Goal: Task Accomplishment & Management: Manage account settings

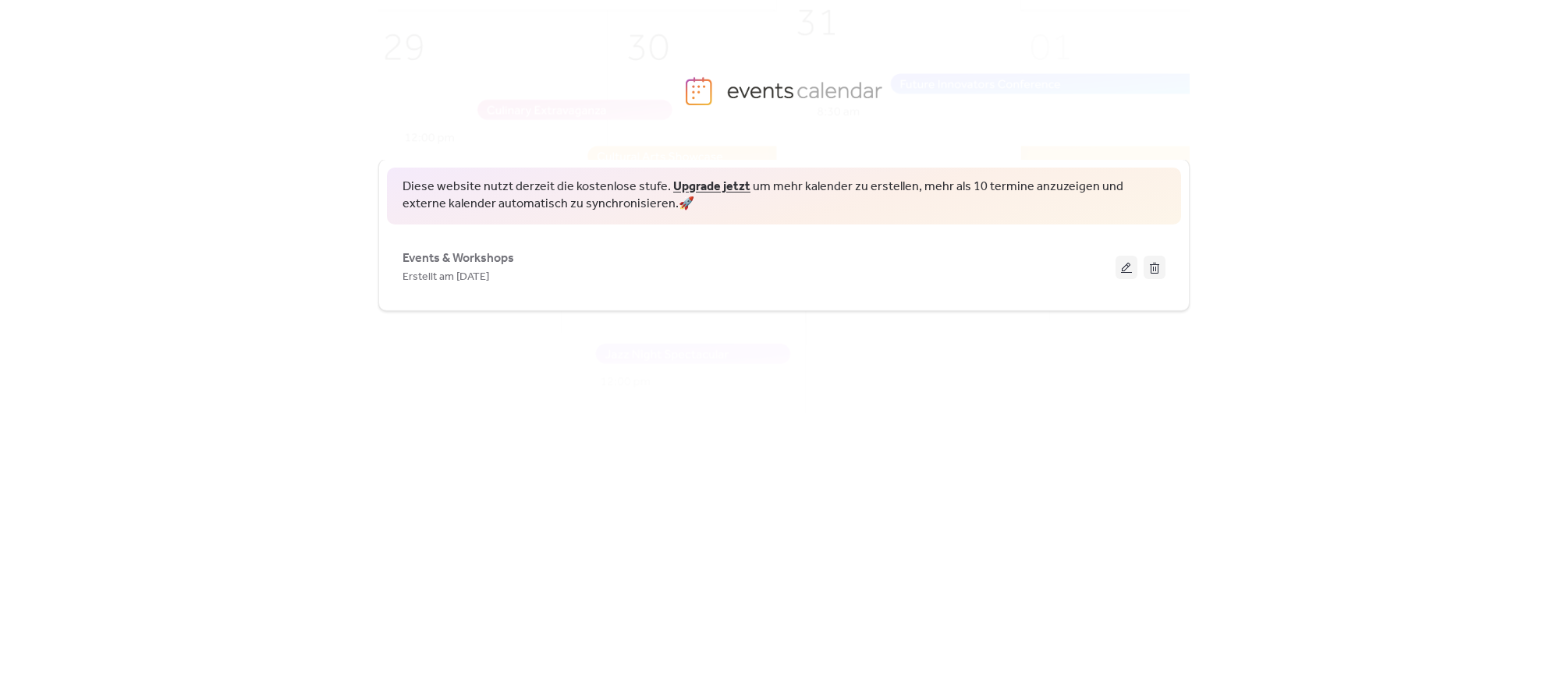
click at [581, 391] on div "Diese website nutzt derzeit die kostenlose stufe. Upgrade jetzt um mehr kalende…" at bounding box center [784, 392] width 812 height 515
click at [1087, 353] on div "Diese website nutzt derzeit die kostenlose stufe. Upgrade jetzt um mehr kalende…" at bounding box center [784, 392] width 812 height 515
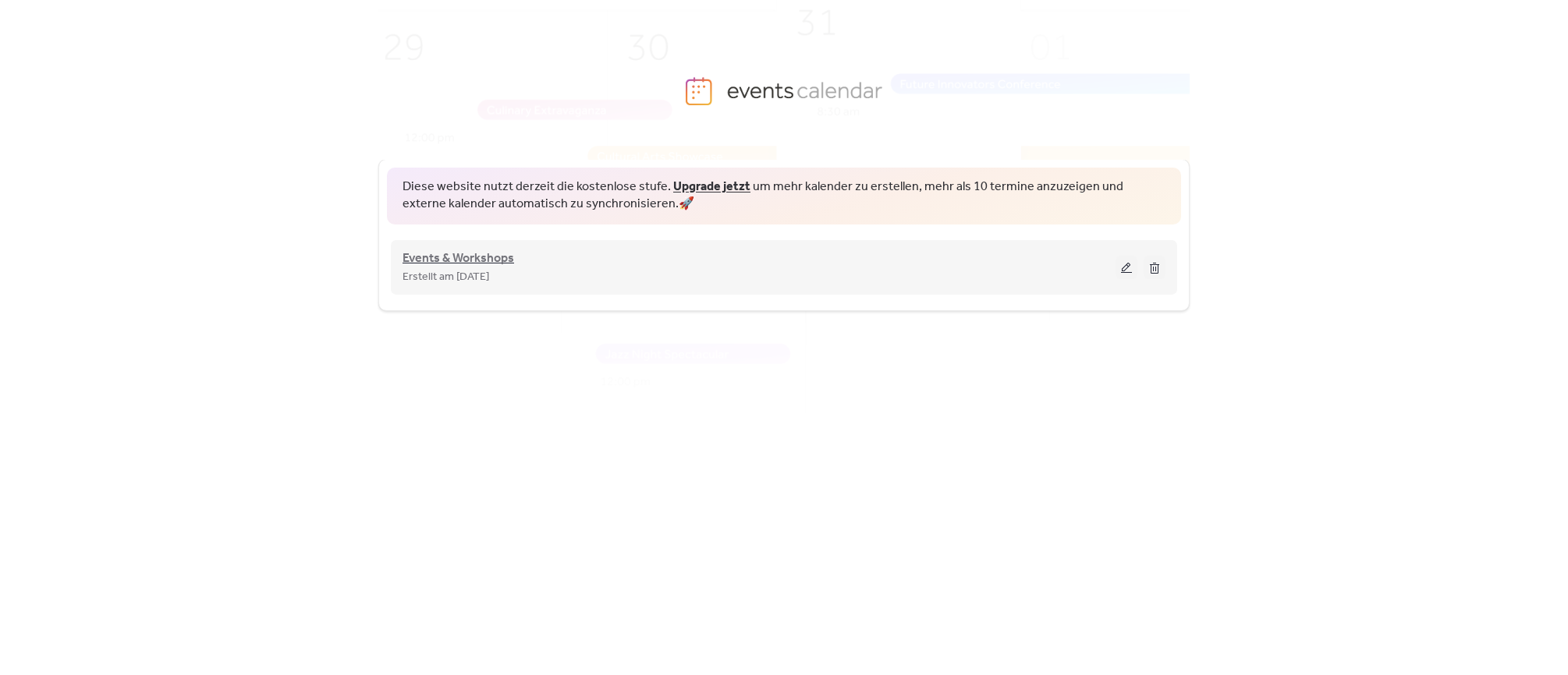
click at [473, 255] on span "Events & Workshops" at bounding box center [459, 259] width 112 height 19
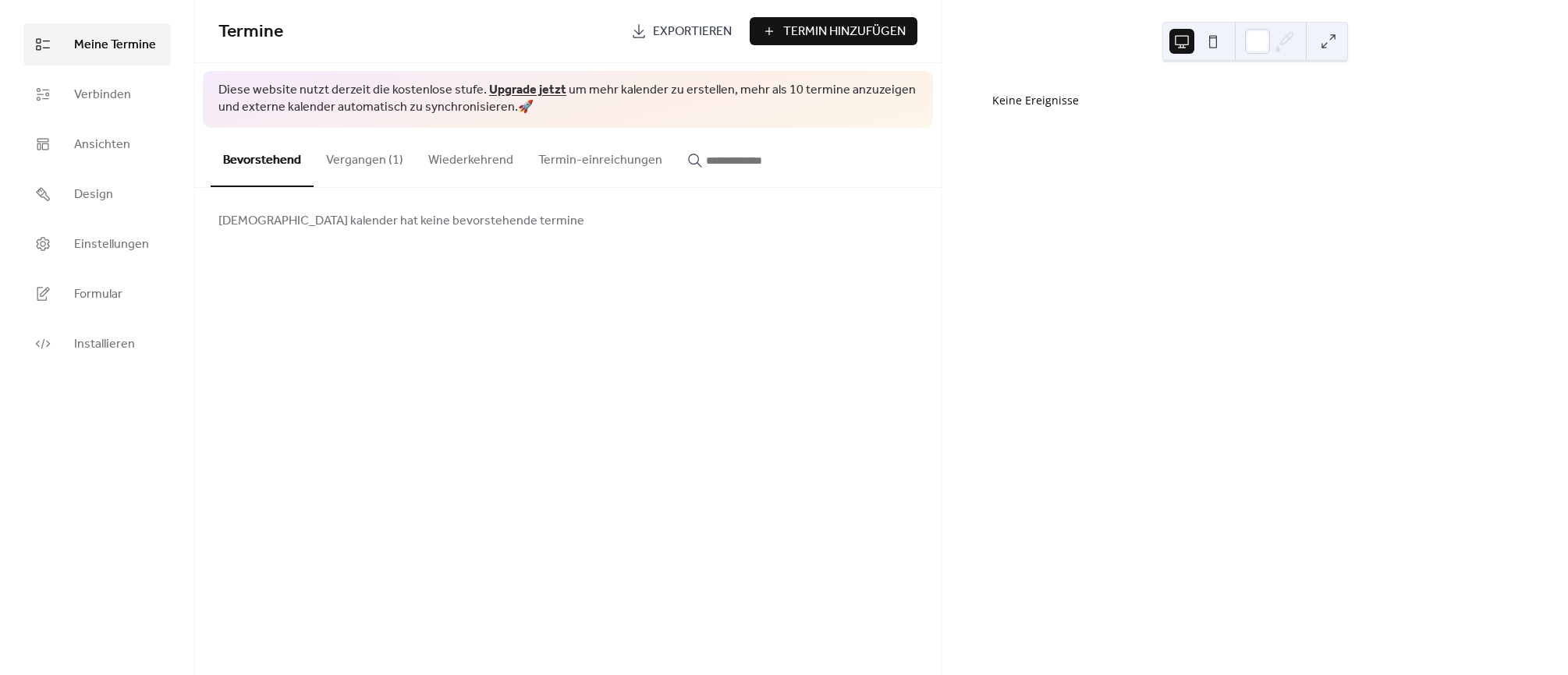
click at [376, 172] on button "Vergangen (1)" at bounding box center [364, 157] width 102 height 58
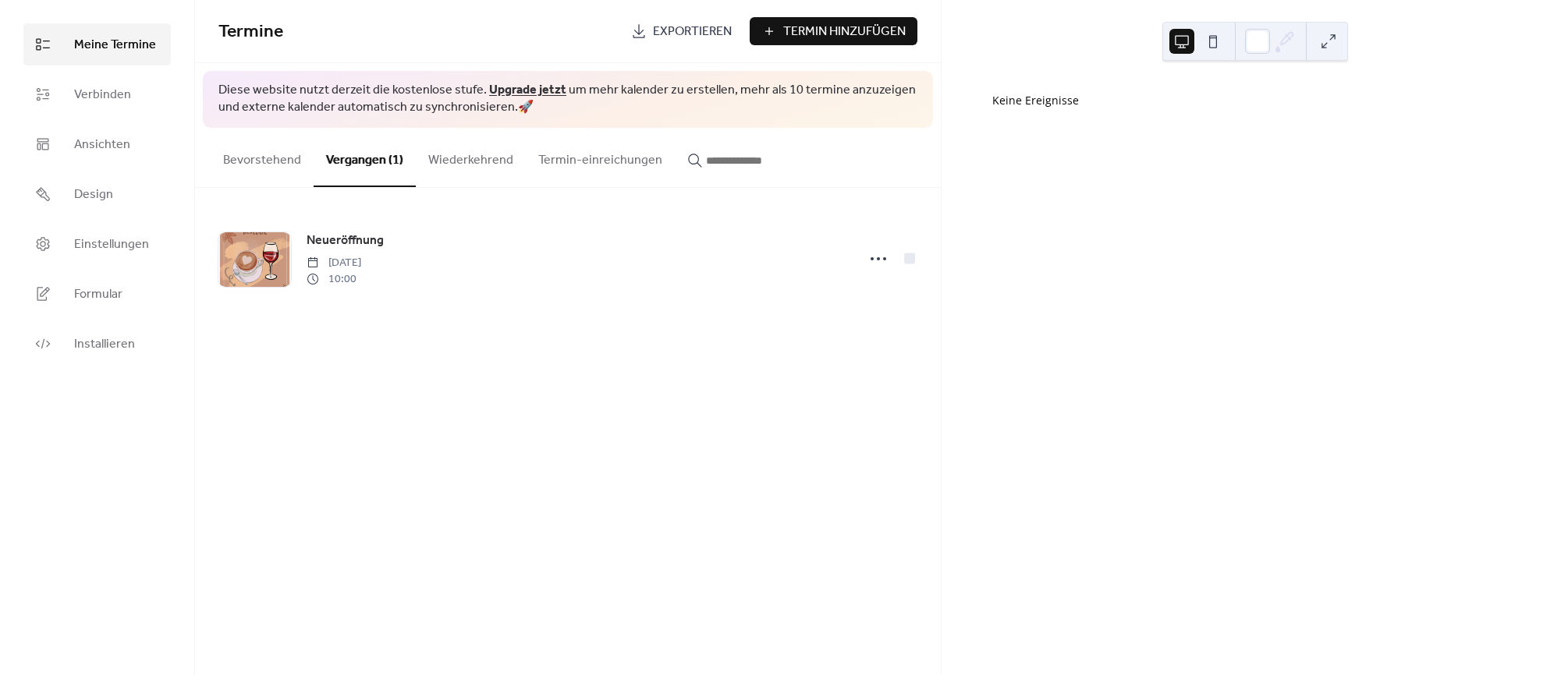
click at [286, 163] on button "Bevorstehend" at bounding box center [262, 157] width 103 height 58
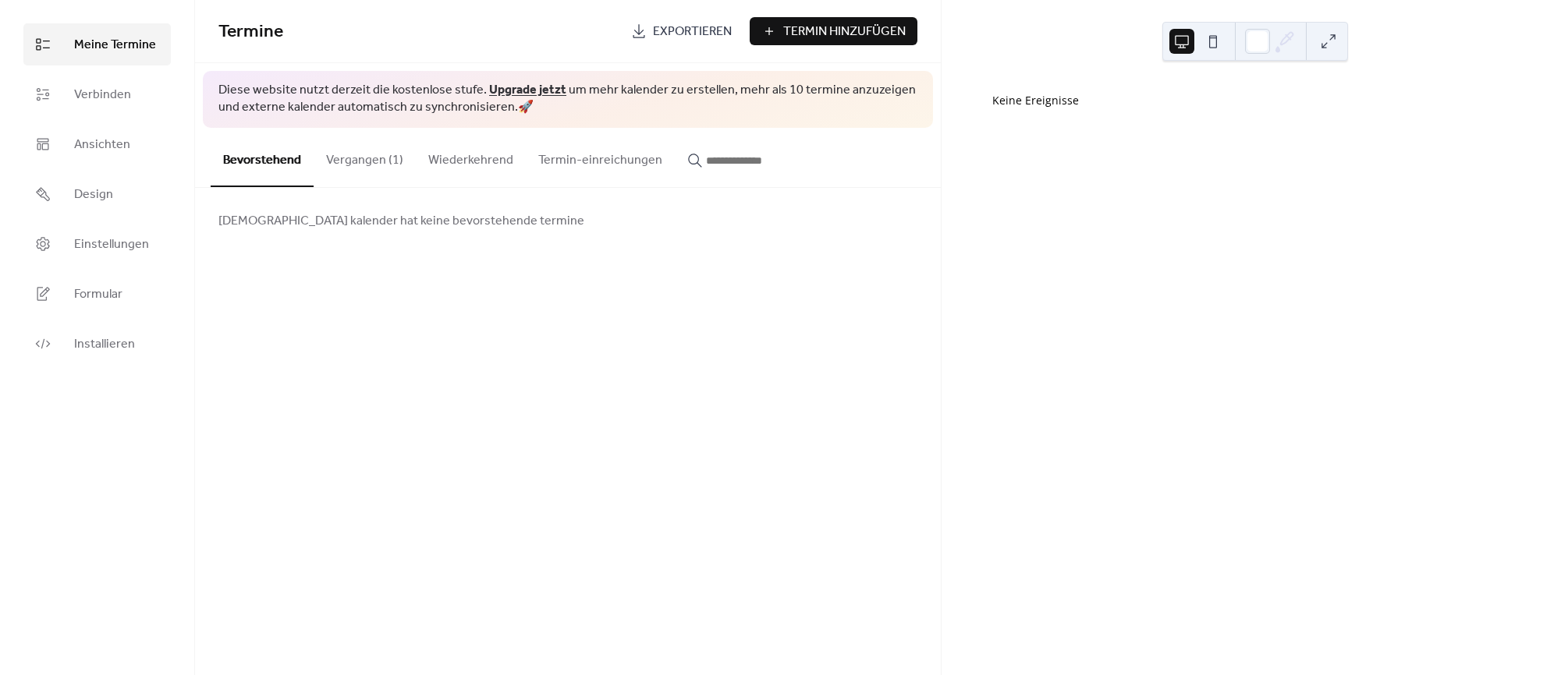
click at [342, 161] on button "Vergangen (1)" at bounding box center [364, 157] width 102 height 58
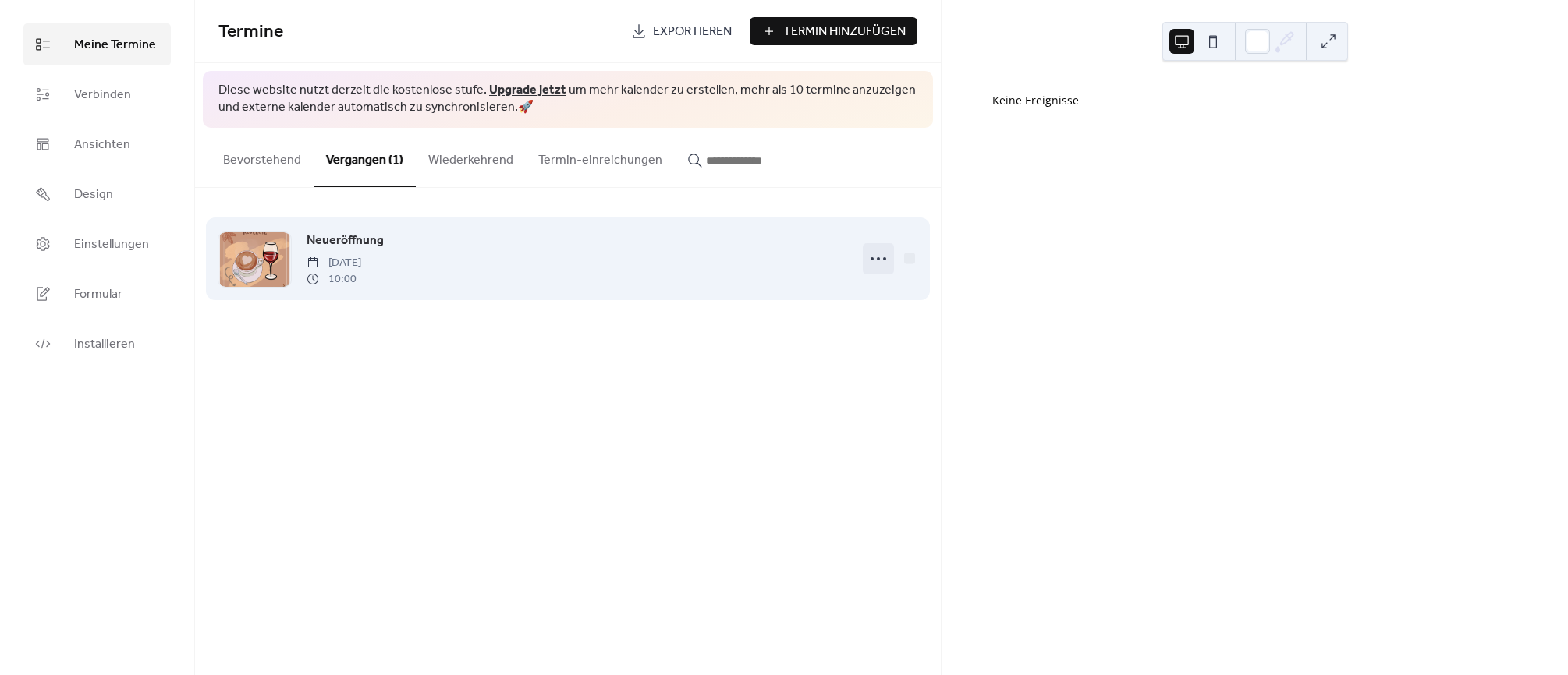
click at [876, 259] on icon at bounding box center [878, 259] width 25 height 25
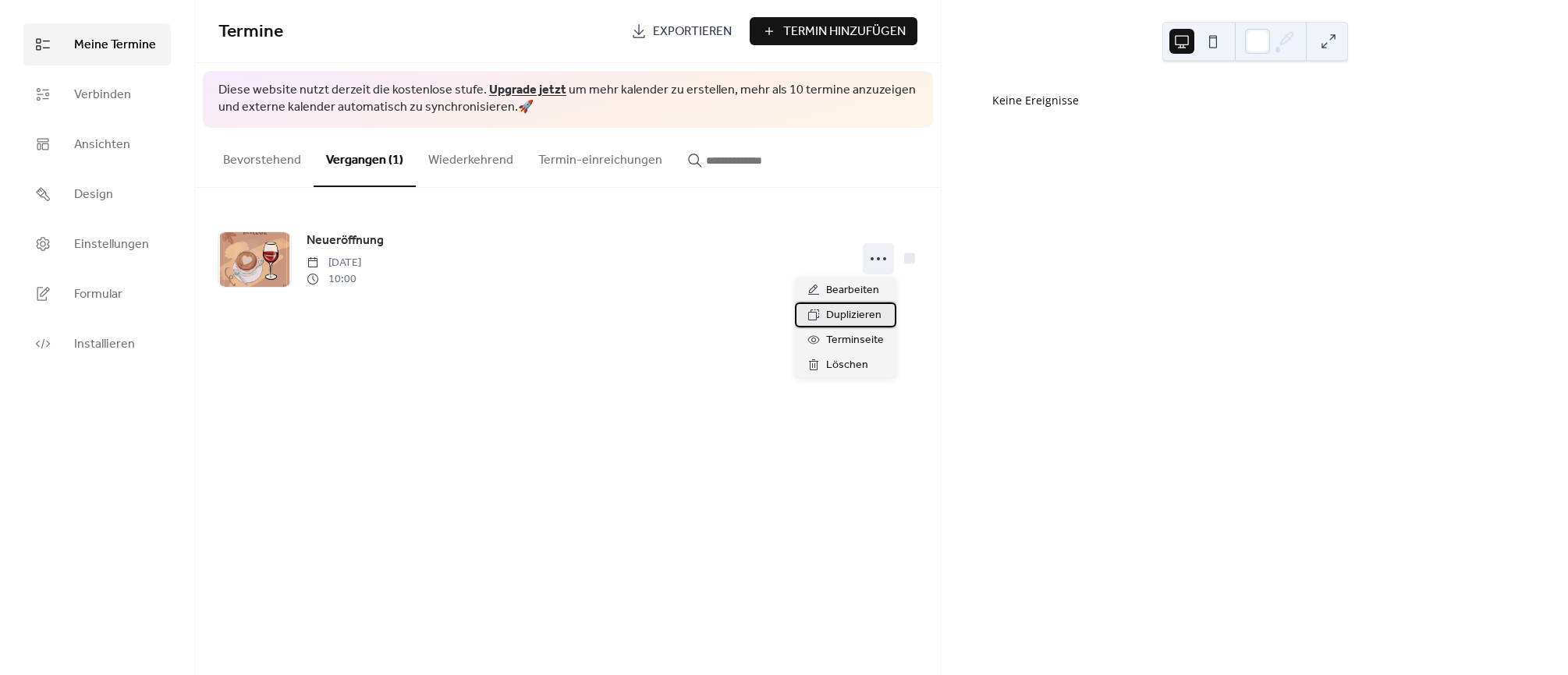
click at [847, 312] on span "Duplizieren" at bounding box center [853, 316] width 55 height 19
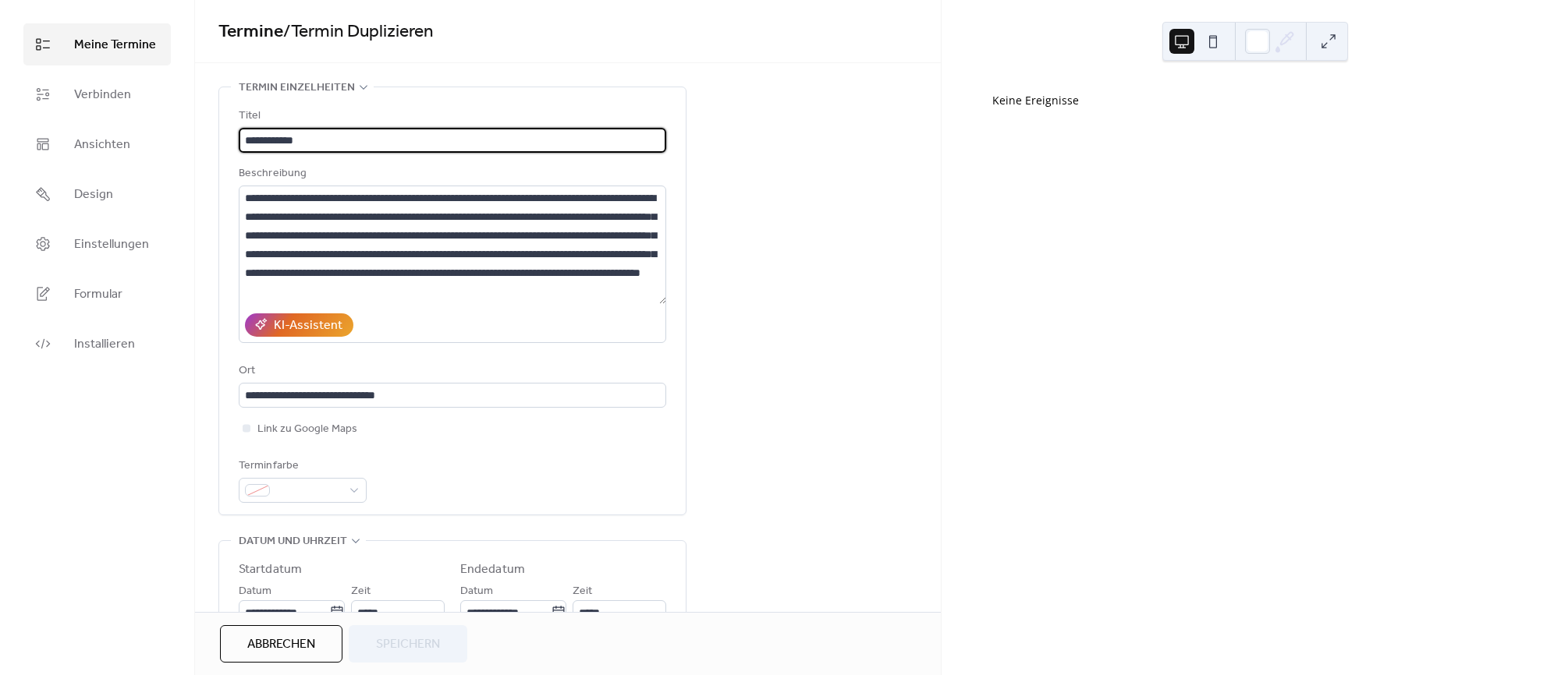
click at [309, 135] on input "**********" at bounding box center [452, 141] width 428 height 25
type input "**********"
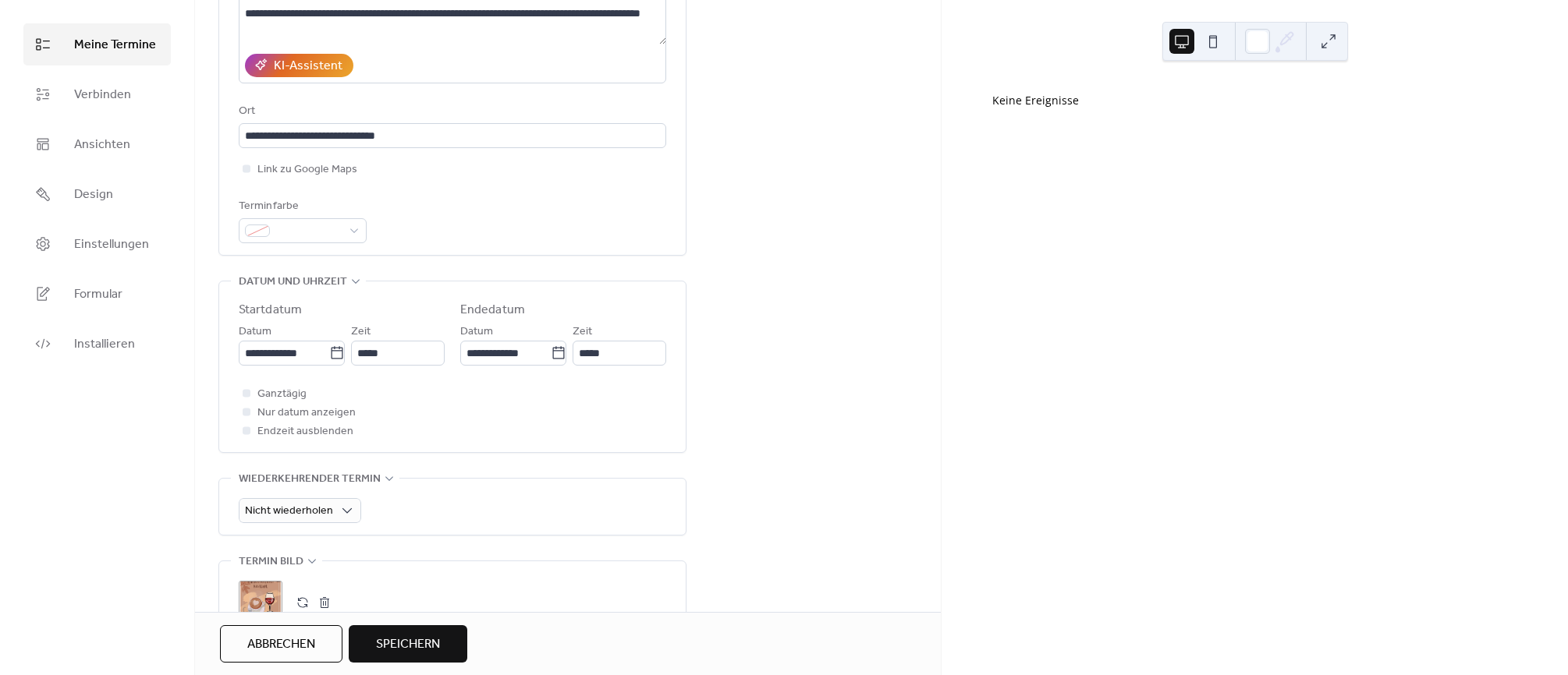
scroll to position [264, 0]
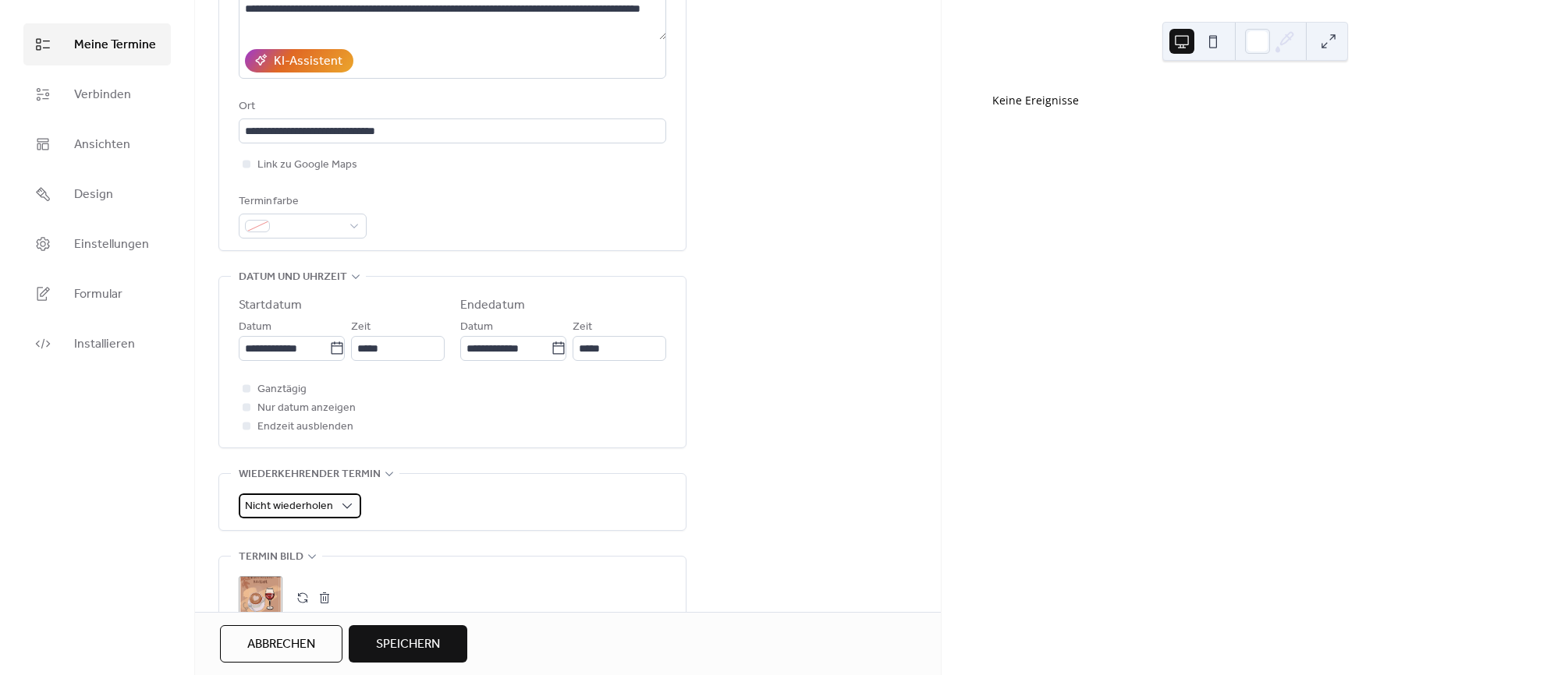
click at [330, 499] on span "Nicht wiederholen" at bounding box center [289, 506] width 88 height 21
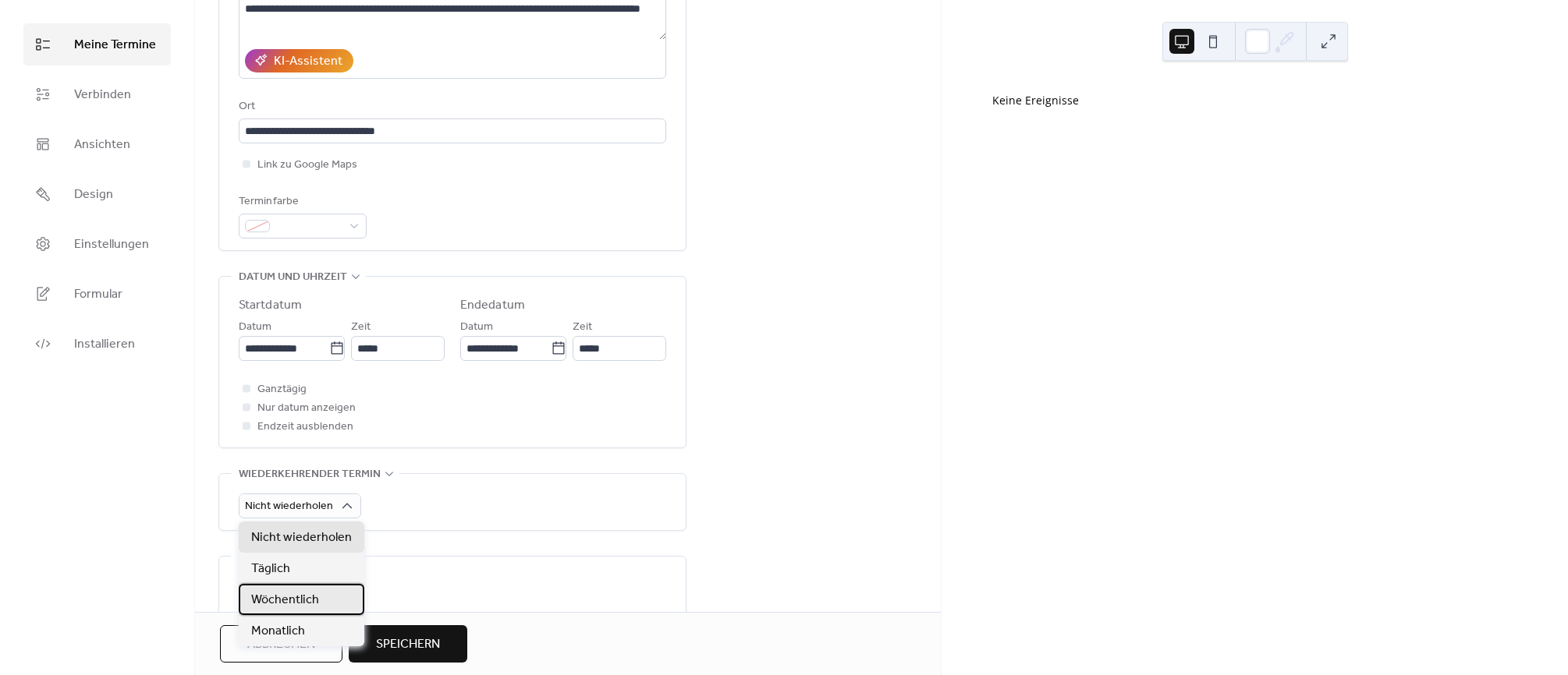
click at [294, 597] on span "Wöchentlich" at bounding box center [284, 600] width 68 height 19
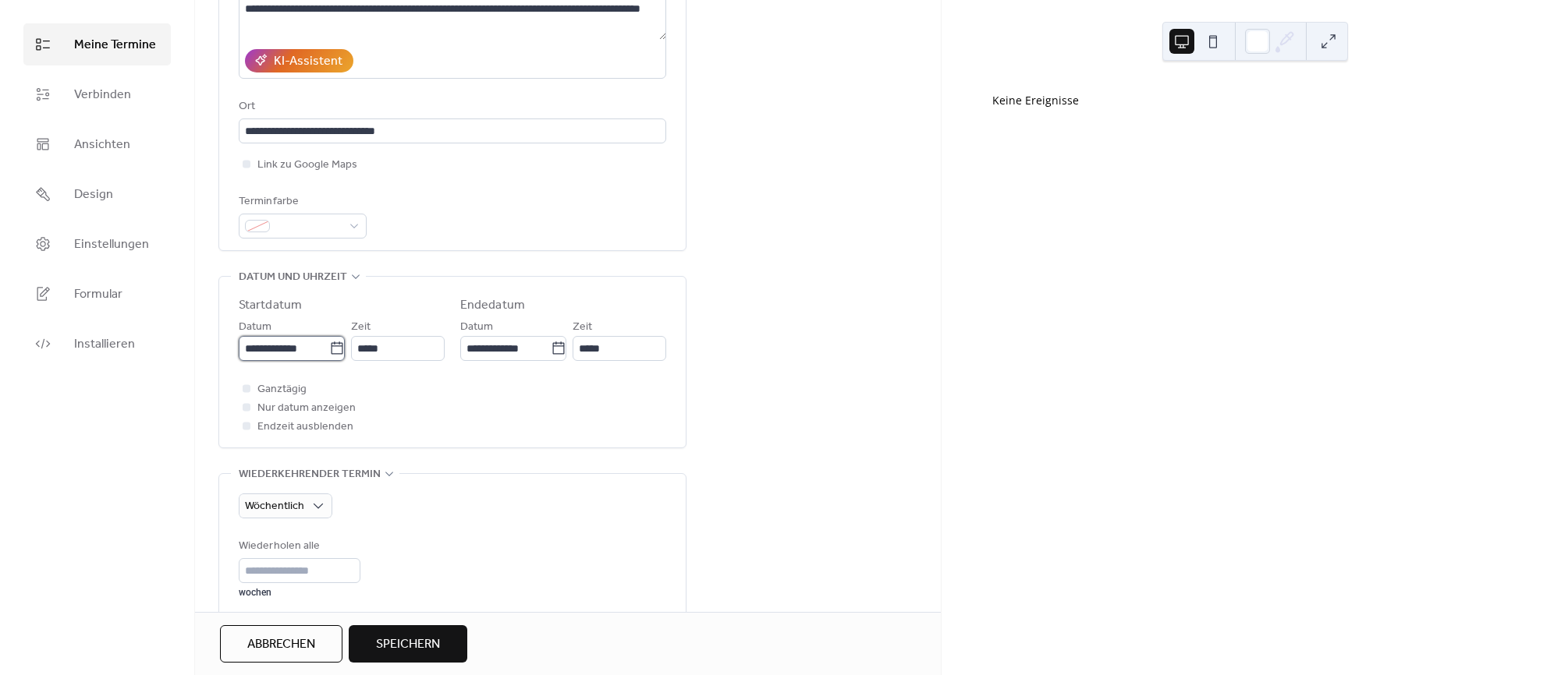
click at [288, 348] on input "**********" at bounding box center [283, 348] width 90 height 25
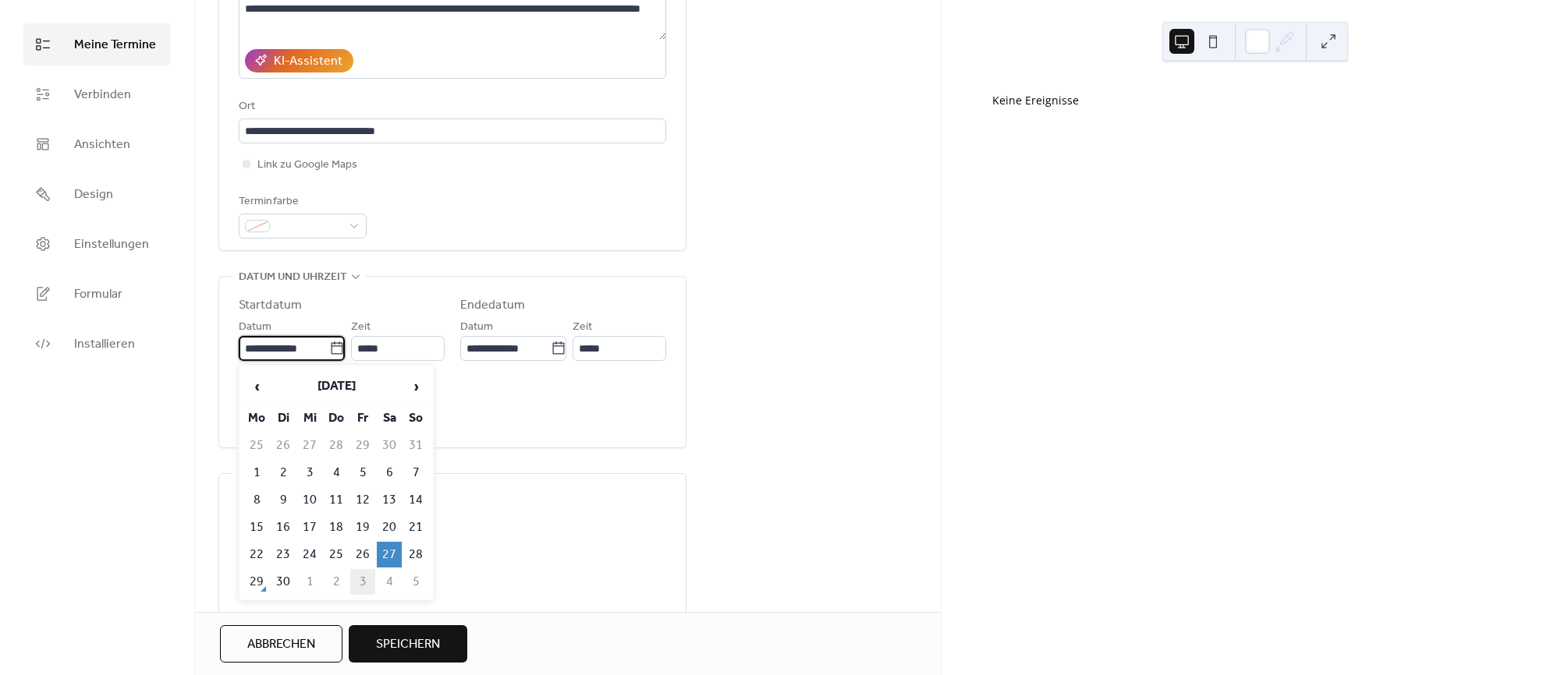
click at [359, 577] on td "3" at bounding box center [363, 582] width 25 height 26
type input "**********"
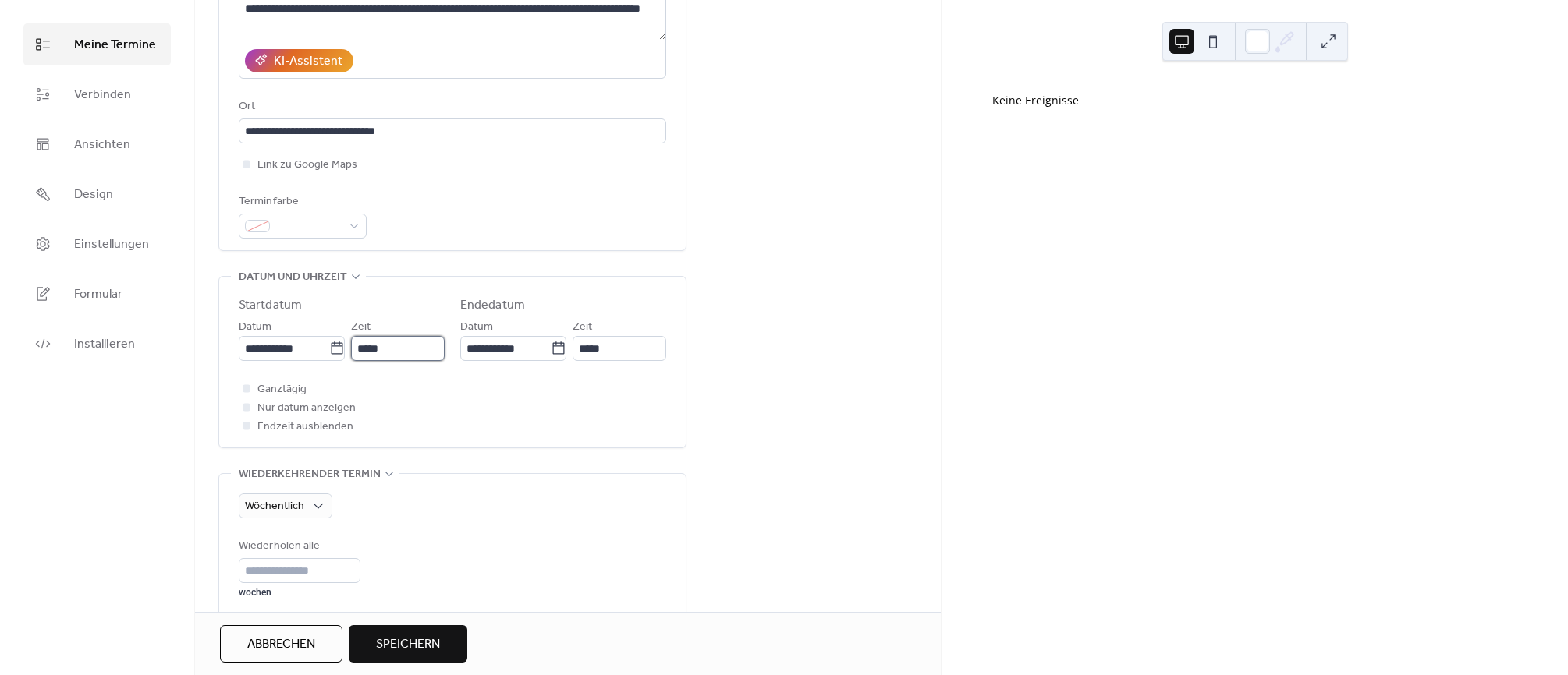
click at [366, 347] on input "*****" at bounding box center [398, 348] width 94 height 25
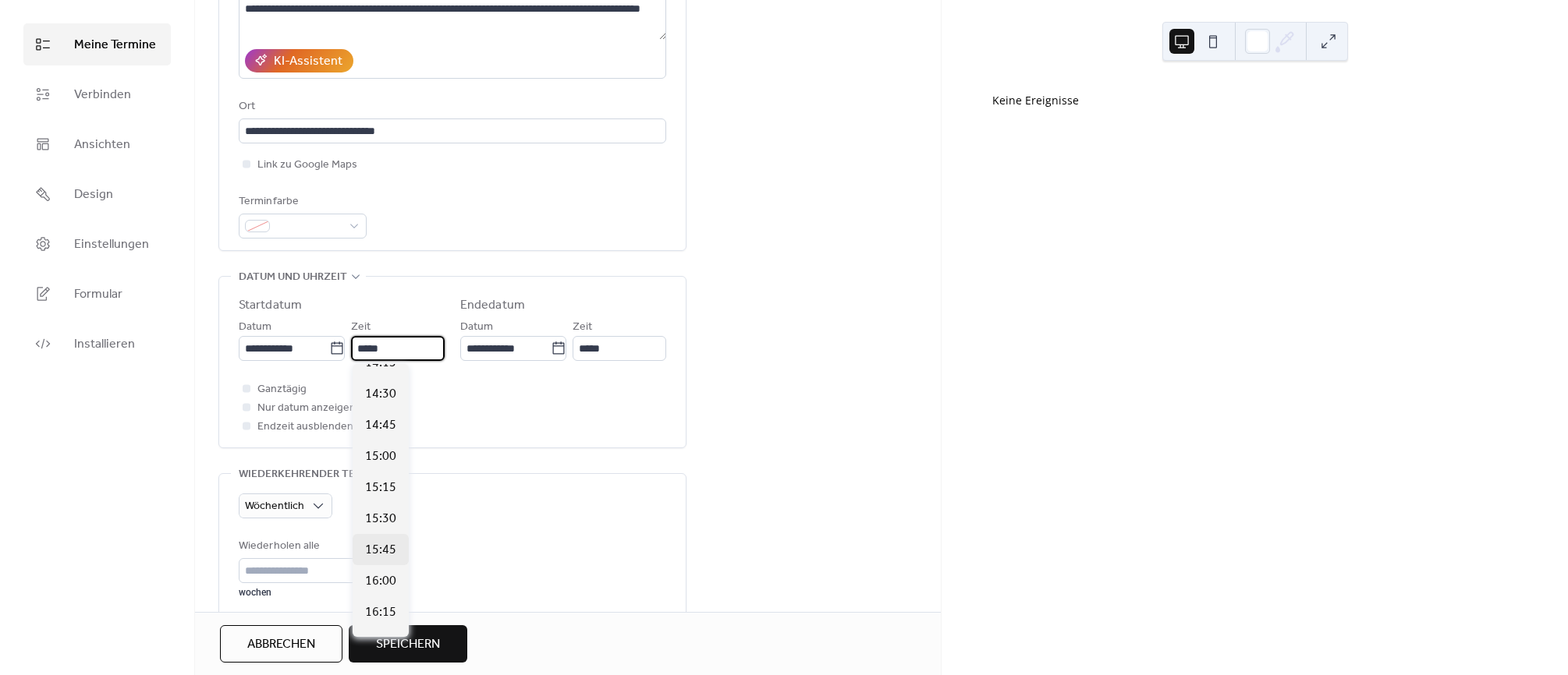
scroll to position [1797, 0]
click at [382, 586] on span "16:00" at bounding box center [380, 580] width 32 height 19
type input "*****"
type input "**********"
type input "*****"
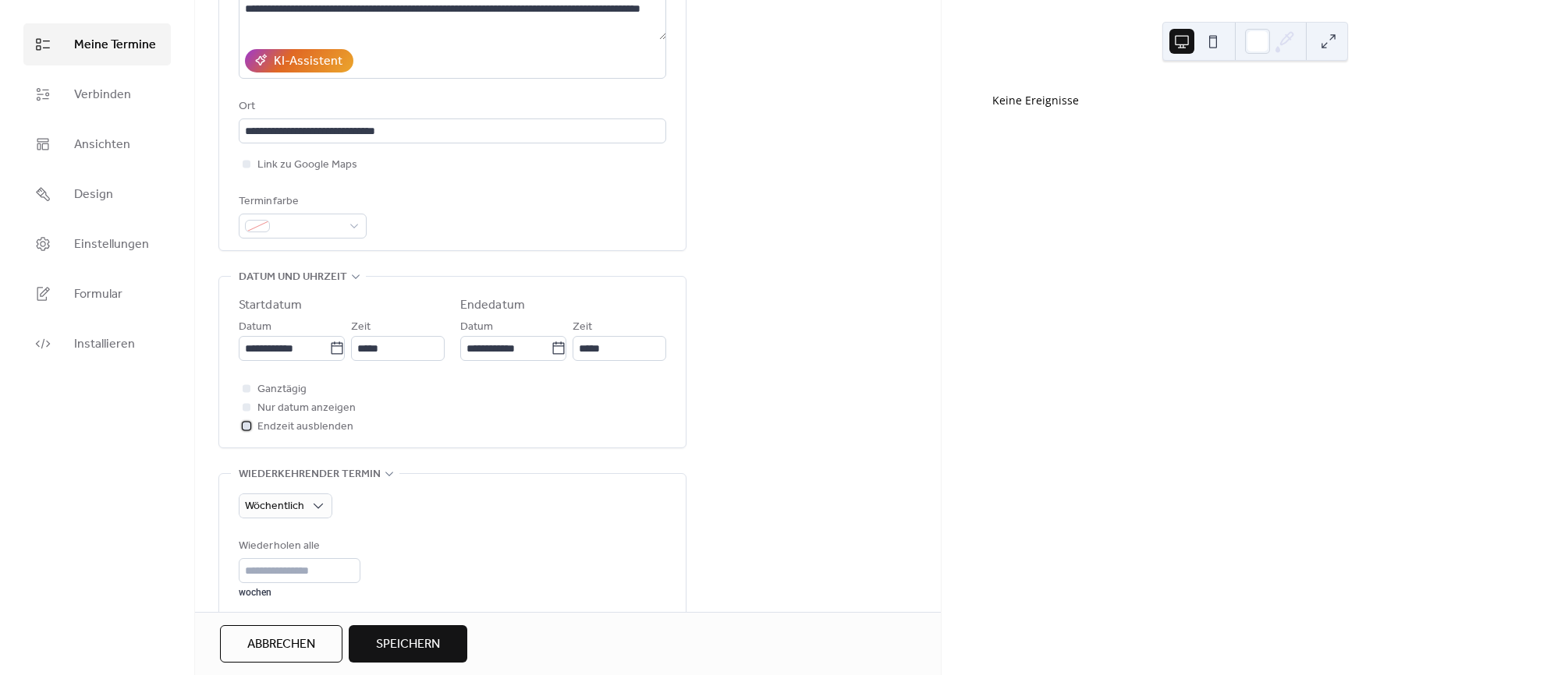
click at [291, 431] on span "Endzeit ausblenden" at bounding box center [305, 427] width 96 height 19
click at [276, 428] on span "Endzeit ausblenden" at bounding box center [305, 427] width 96 height 19
click at [281, 433] on span "Endzeit ausblenden" at bounding box center [305, 427] width 96 height 19
click at [280, 427] on span "Endzeit ausblenden" at bounding box center [305, 427] width 96 height 19
click at [281, 427] on span "Endzeit ausblenden" at bounding box center [305, 427] width 96 height 19
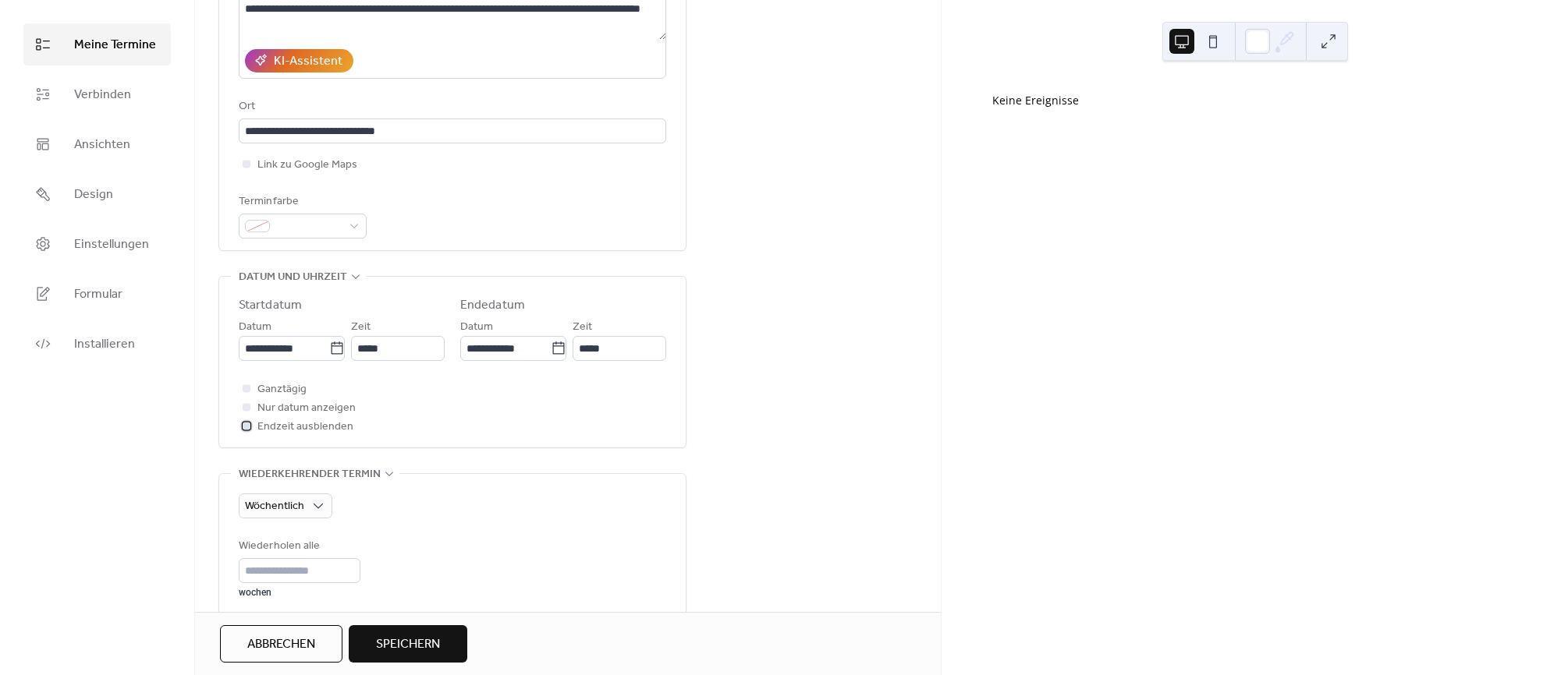
click at [267, 428] on span "Endzeit ausblenden" at bounding box center [305, 427] width 96 height 19
click at [271, 426] on span "Endzeit ausblenden" at bounding box center [305, 427] width 96 height 19
click at [724, 436] on div "**********" at bounding box center [568, 532] width 746 height 1421
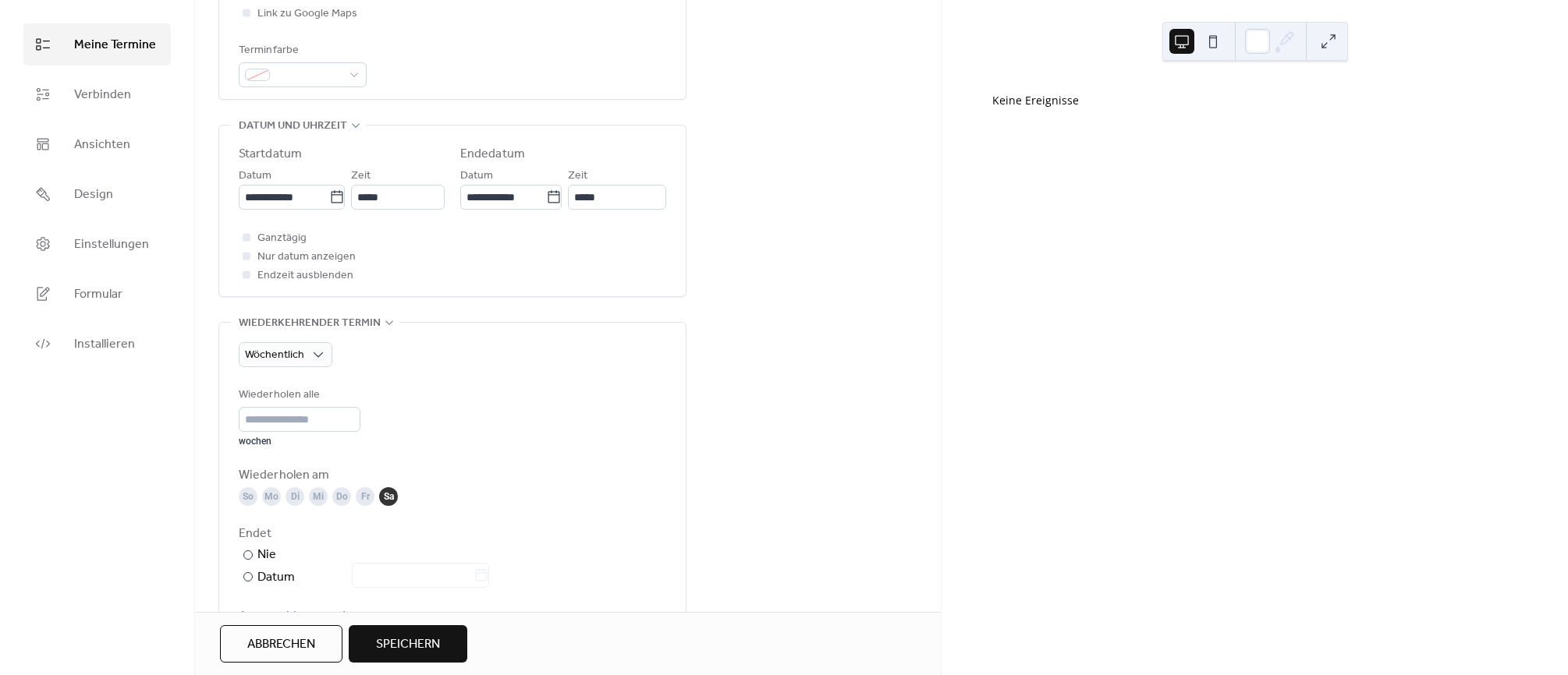
scroll to position [419, 0]
click at [357, 411] on input "*" at bounding box center [299, 417] width 122 height 25
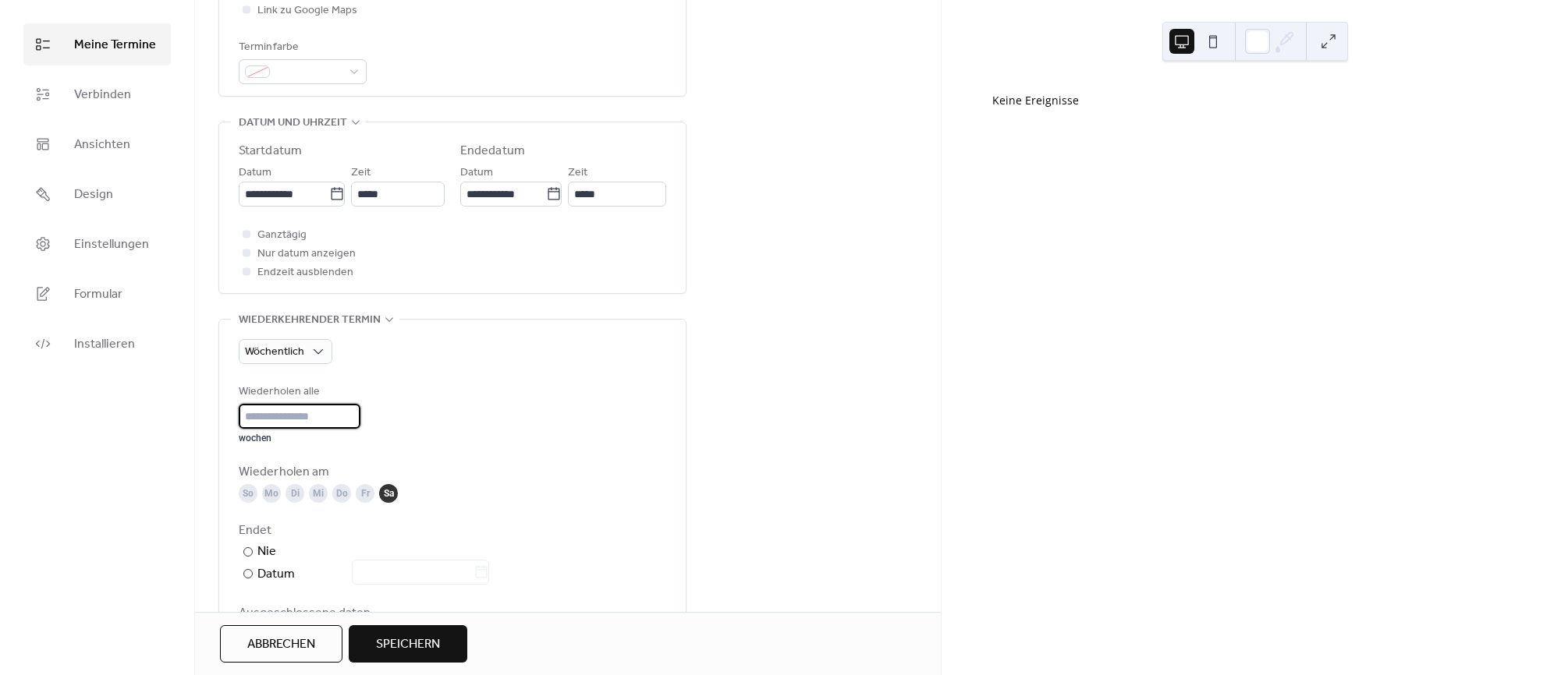
click at [357, 411] on input "*" at bounding box center [299, 417] width 122 height 25
click at [357, 411] on input "**" at bounding box center [299, 417] width 122 height 25
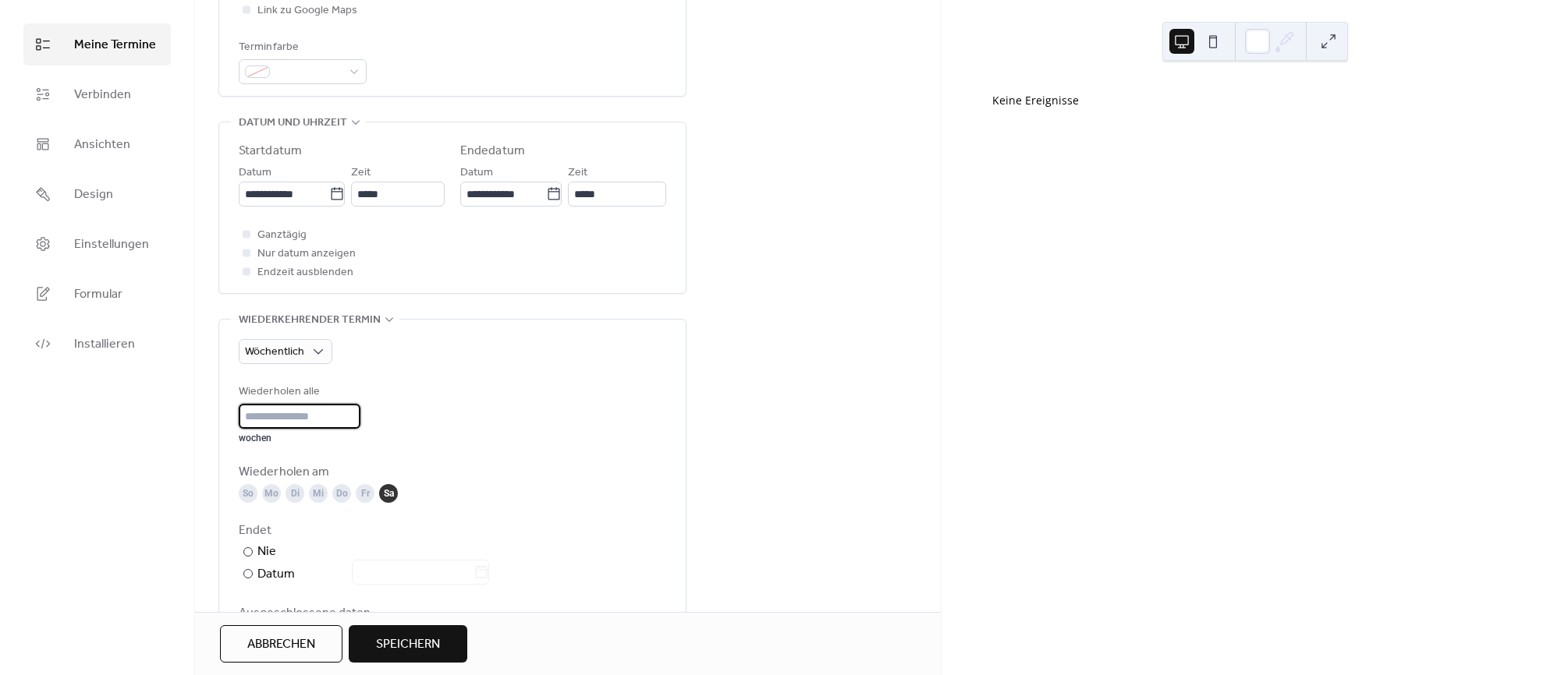
click at [357, 411] on input "**" at bounding box center [299, 417] width 122 height 25
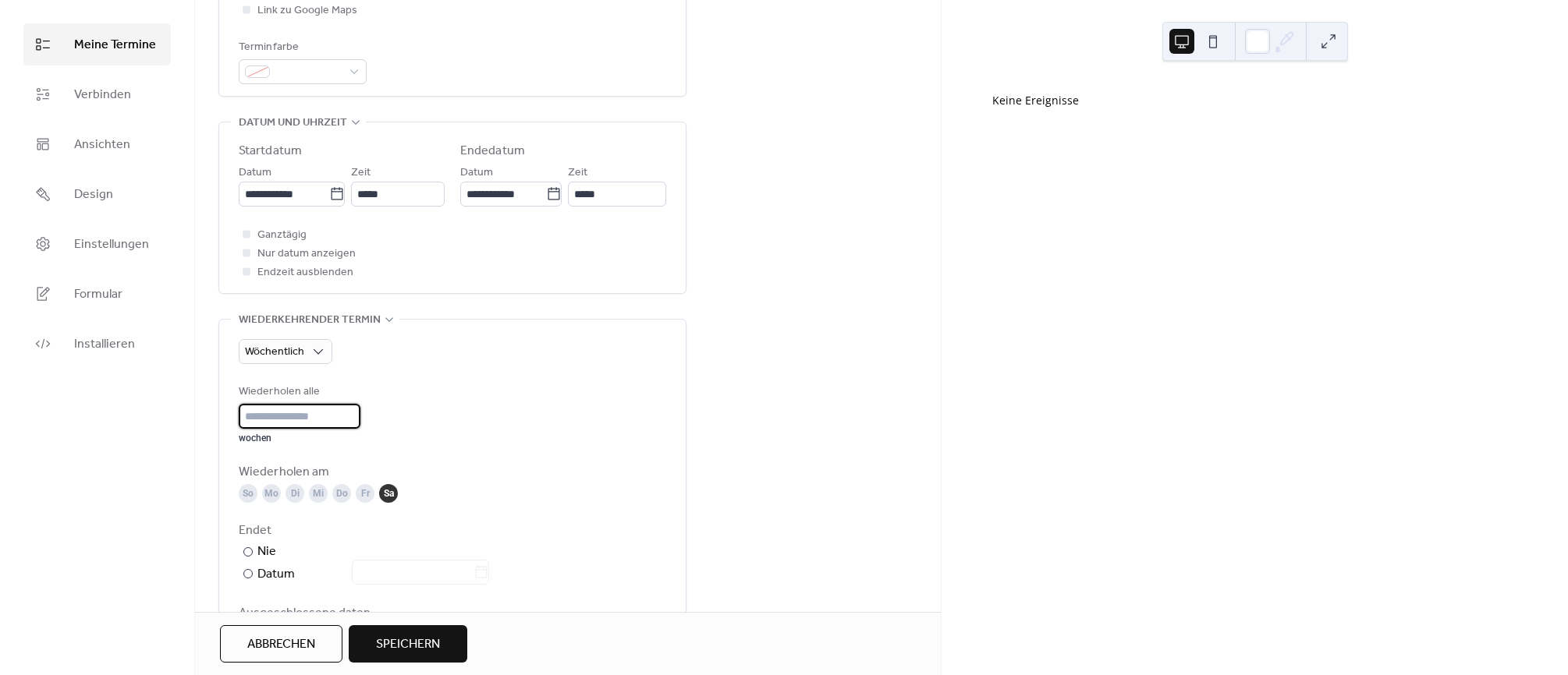
click at [357, 411] on input "**" at bounding box center [299, 417] width 122 height 25
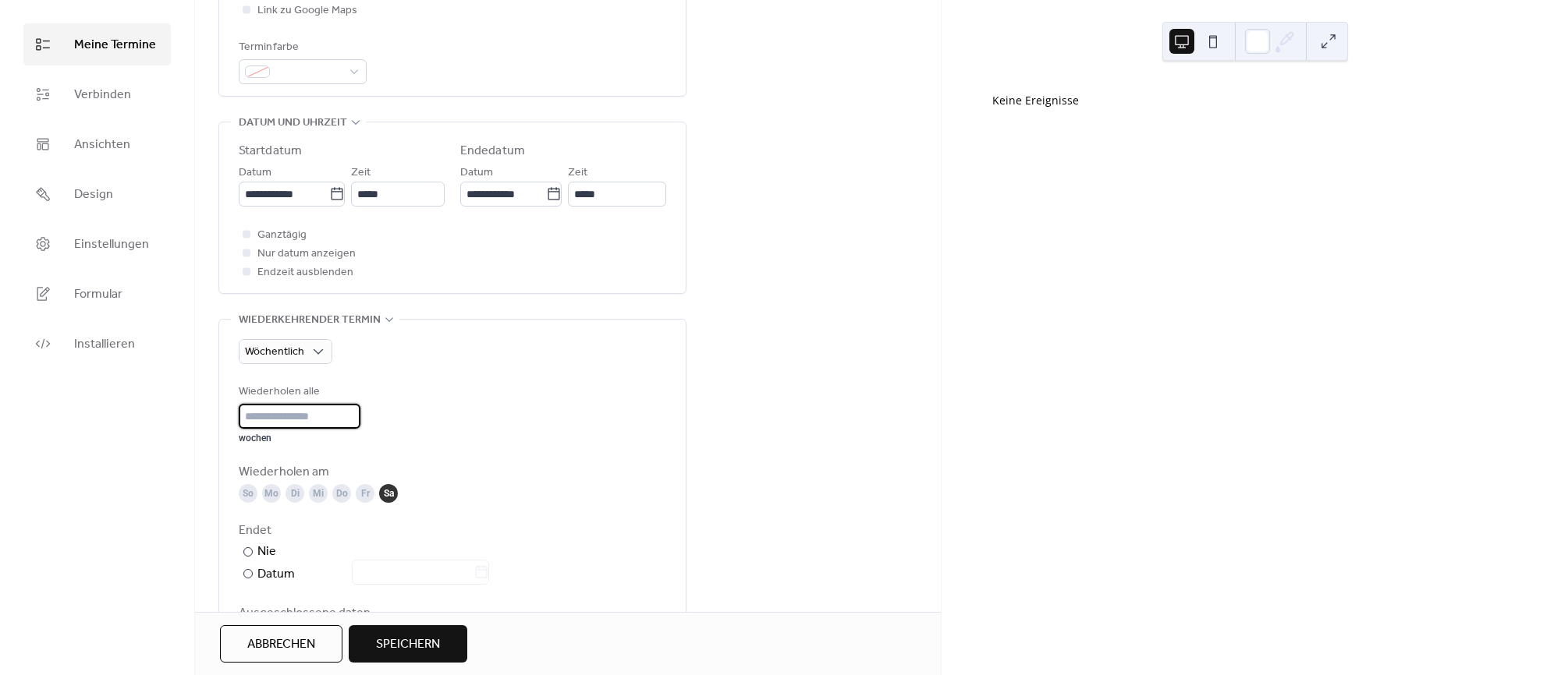
click at [295, 419] on input "**" at bounding box center [299, 417] width 122 height 25
type input "*"
type input "**"
click at [544, 423] on div "Wiederholen alle ** wochen" at bounding box center [452, 413] width 428 height 61
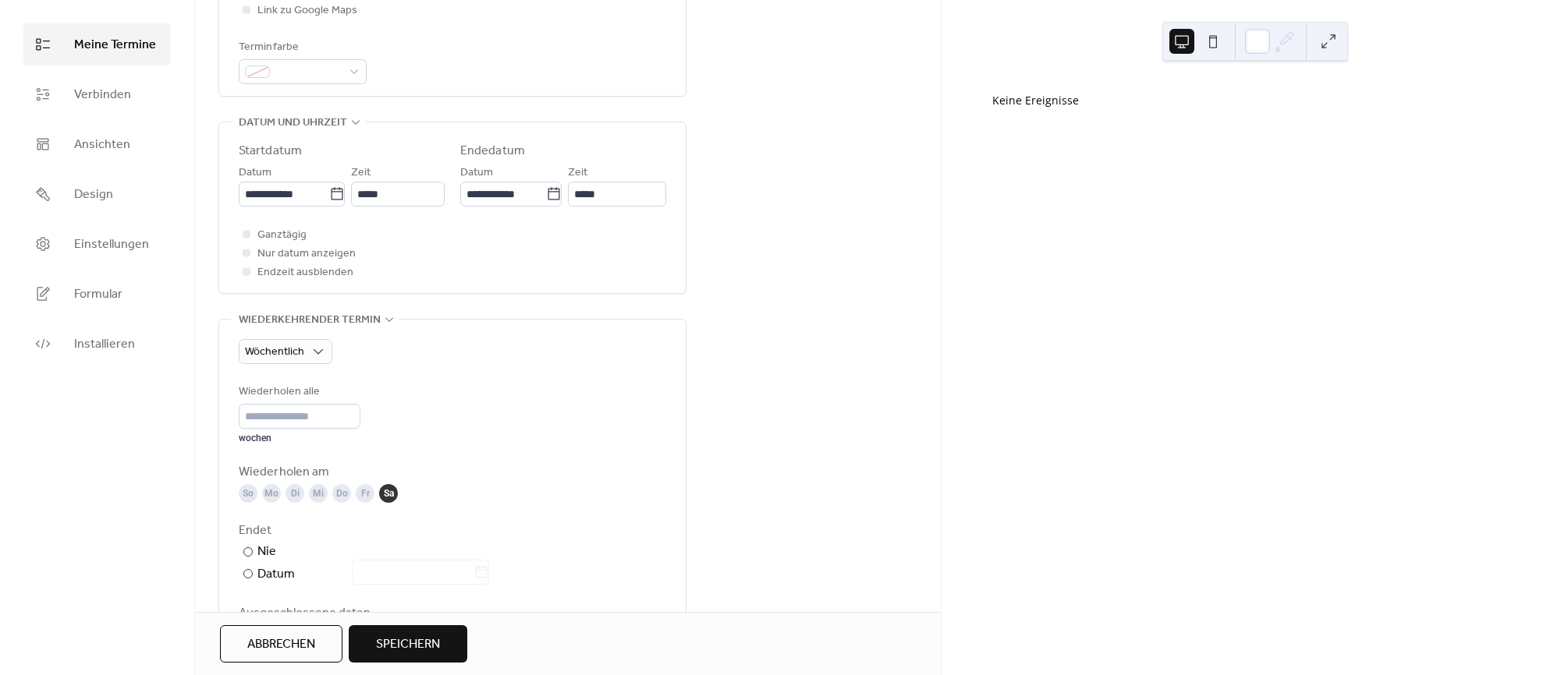
click at [362, 495] on div "Fr" at bounding box center [365, 494] width 19 height 19
click at [337, 496] on div "Do" at bounding box center [341, 494] width 19 height 19
click at [320, 496] on div "Mi" at bounding box center [318, 494] width 19 height 19
click at [296, 495] on div "Di" at bounding box center [294, 494] width 19 height 19
click at [272, 495] on div "Mo" at bounding box center [271, 494] width 19 height 19
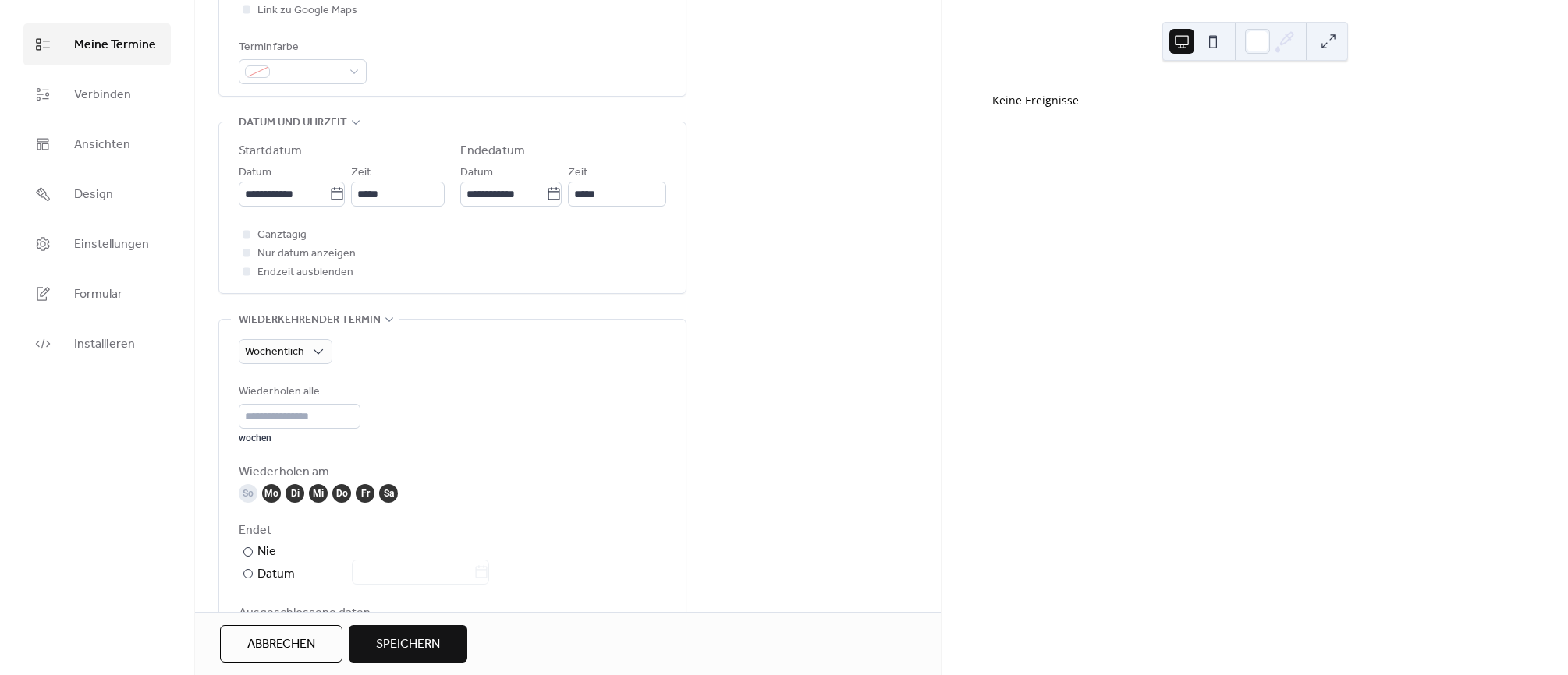
click at [244, 495] on div "So" at bounding box center [247, 494] width 19 height 19
click at [294, 408] on input "**" at bounding box center [299, 417] width 122 height 25
click at [432, 451] on div "Wiederholen alle ** wochen Wiederholen am So Mo Di Mi Do Fr Sa Endet ​ Nie ​ Da…" at bounding box center [452, 520] width 428 height 274
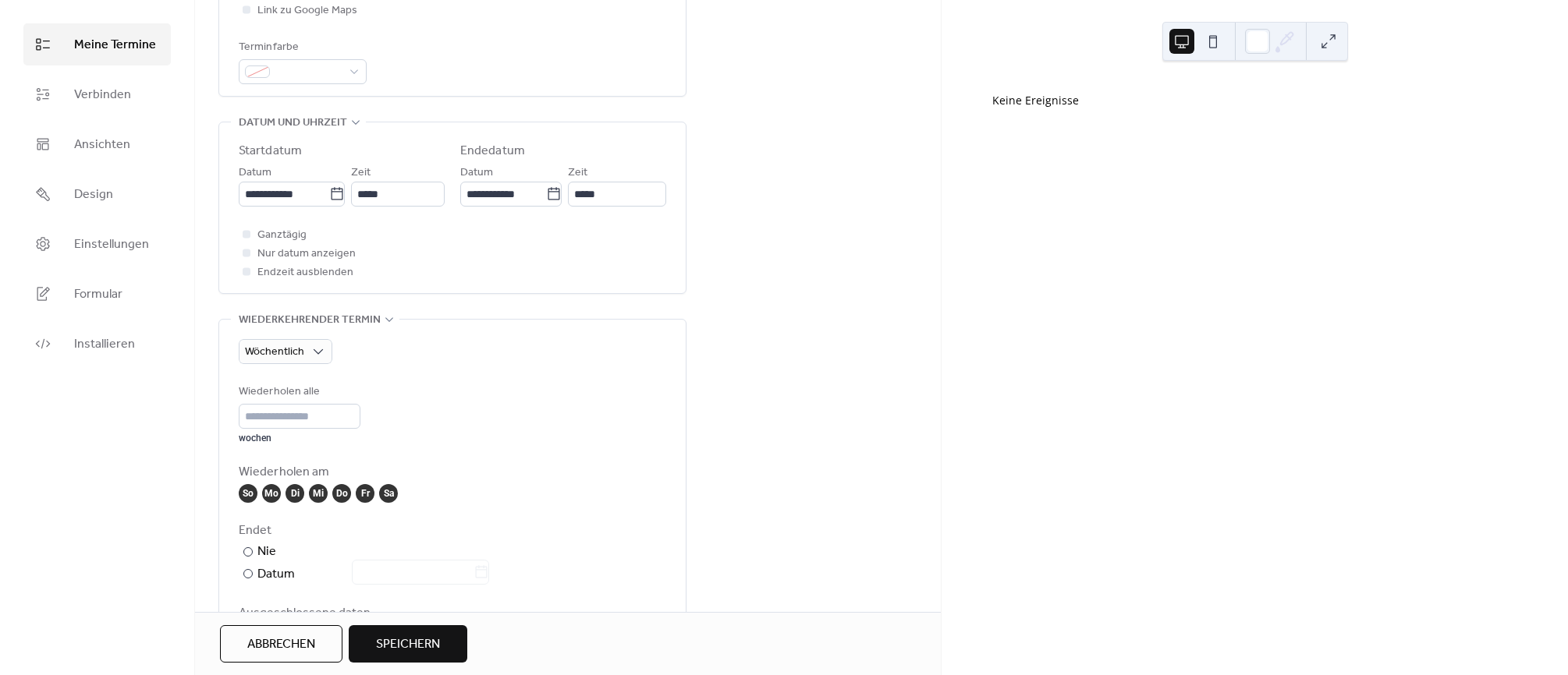
click at [387, 494] on div "Sa" at bounding box center [388, 494] width 19 height 19
click at [387, 496] on div "Sa" at bounding box center [388, 494] width 19 height 19
click at [345, 495] on div "Do" at bounding box center [341, 494] width 19 height 19
click at [321, 493] on div "Mi" at bounding box center [318, 494] width 19 height 19
click at [298, 496] on div "Di" at bounding box center [294, 494] width 19 height 19
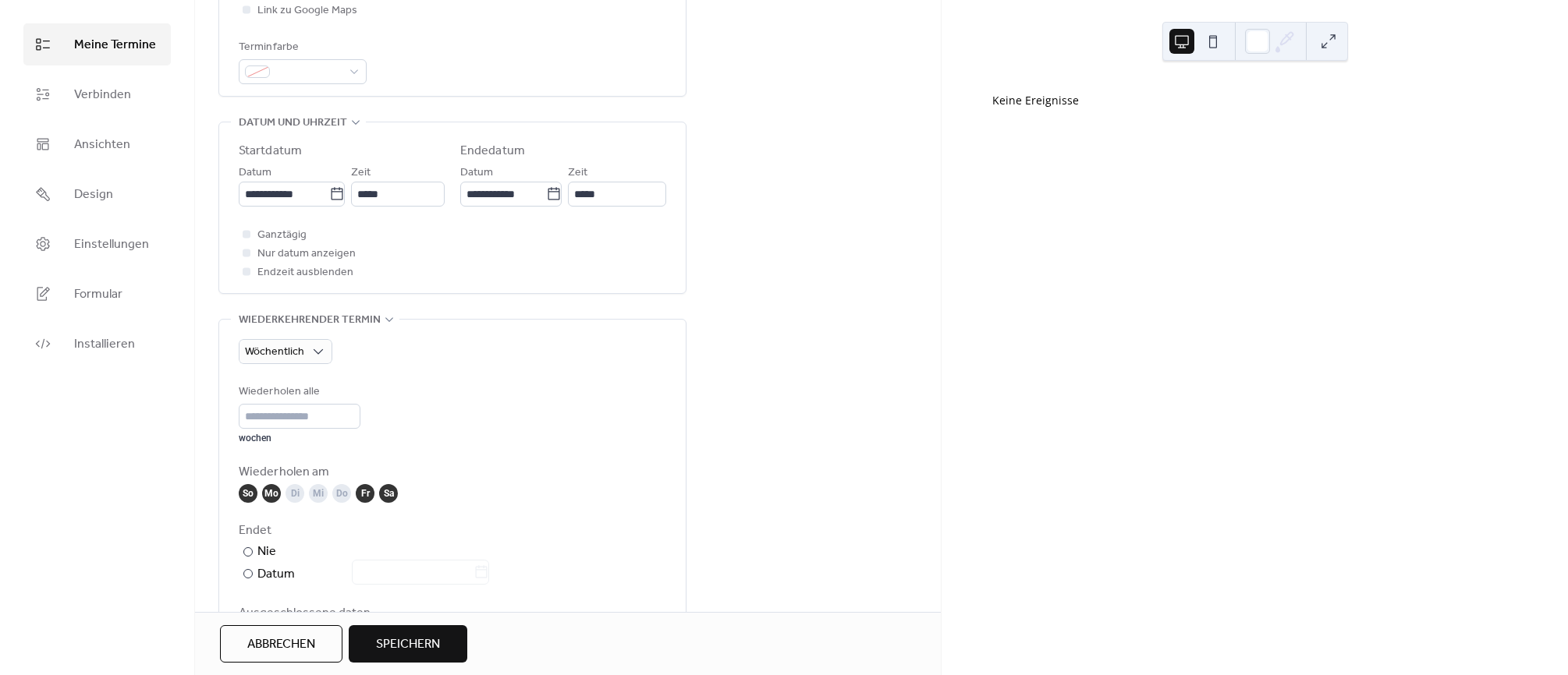
click at [274, 498] on div "Mo" at bounding box center [271, 494] width 19 height 19
click at [262, 493] on div "Mo" at bounding box center [271, 494] width 19 height 19
click at [254, 494] on div "So" at bounding box center [247, 494] width 19 height 19
click at [273, 494] on div "Mo" at bounding box center [271, 494] width 19 height 19
click at [376, 496] on div "So Mo Di Mi Do Fr Sa" at bounding box center [452, 494] width 428 height 19
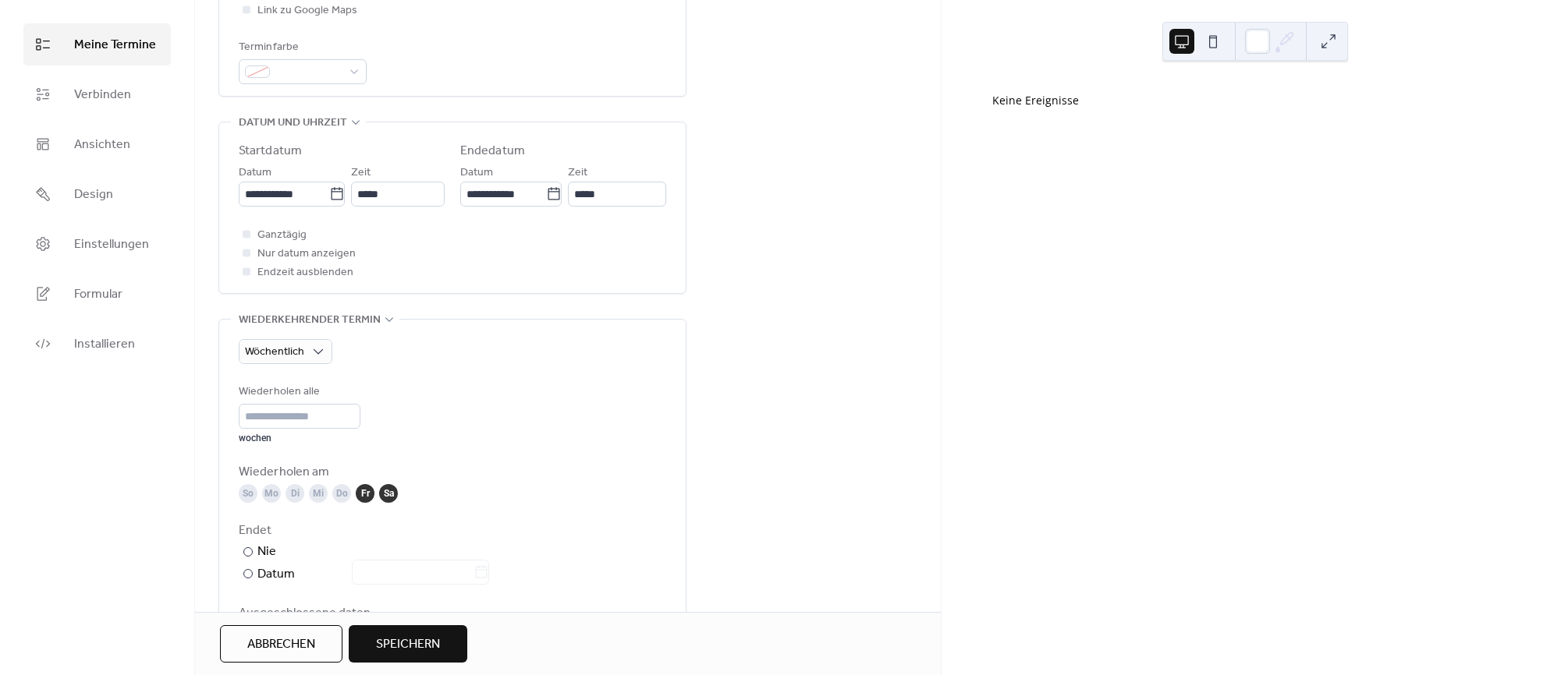
click at [367, 496] on div "Fr" at bounding box center [365, 494] width 19 height 19
click at [415, 474] on div "Wiederholen am" at bounding box center [450, 472] width 424 height 19
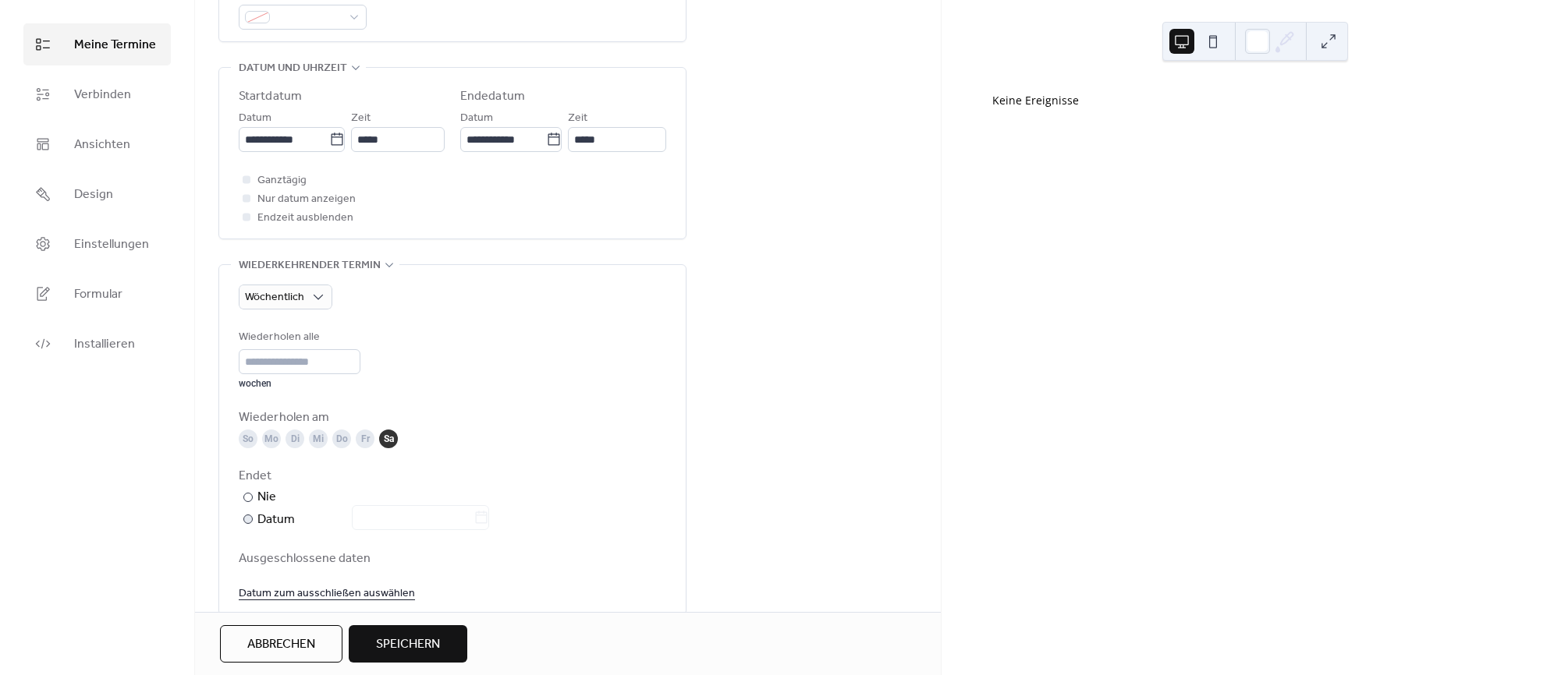
scroll to position [556, 0]
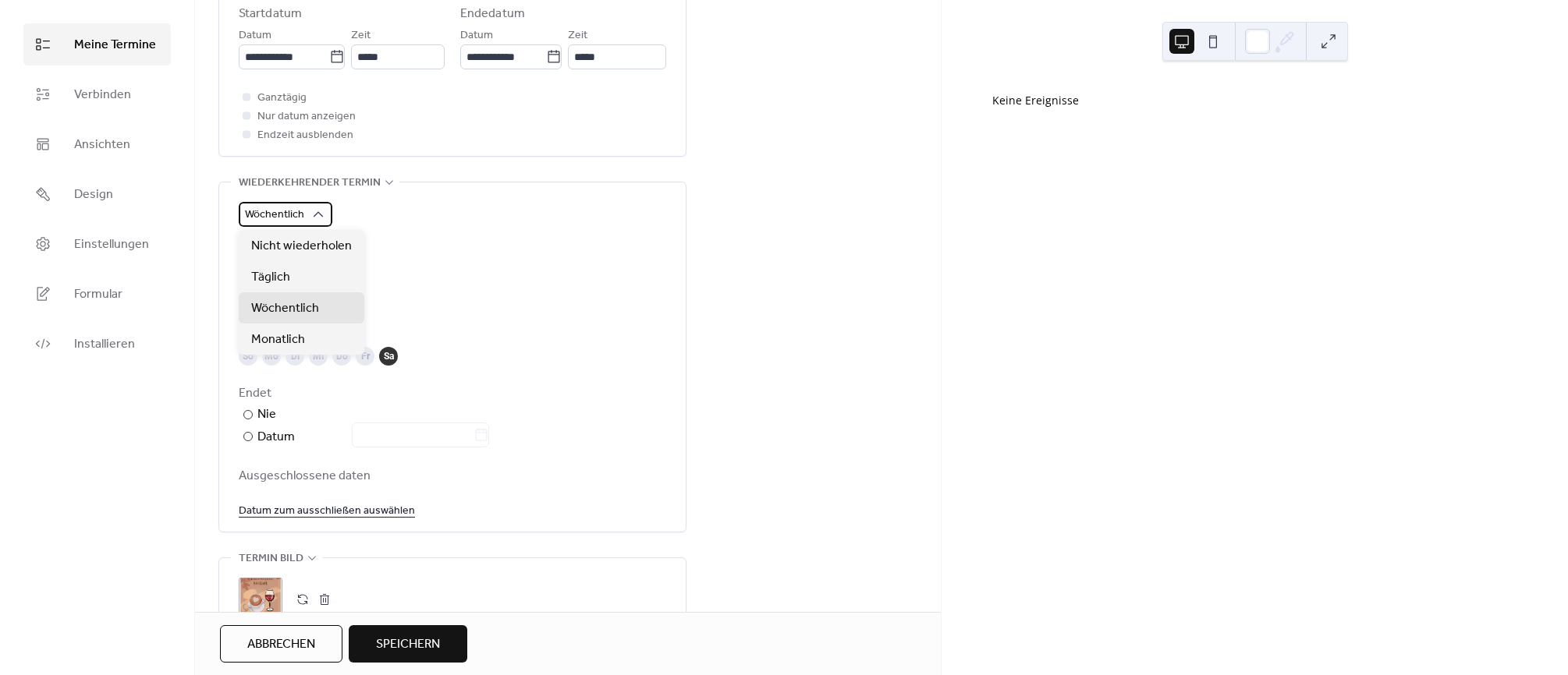
click at [284, 211] on span "Wöchentlich" at bounding box center [274, 214] width 60 height 21
click at [582, 219] on div "Wöchentlich" at bounding box center [452, 215] width 428 height 25
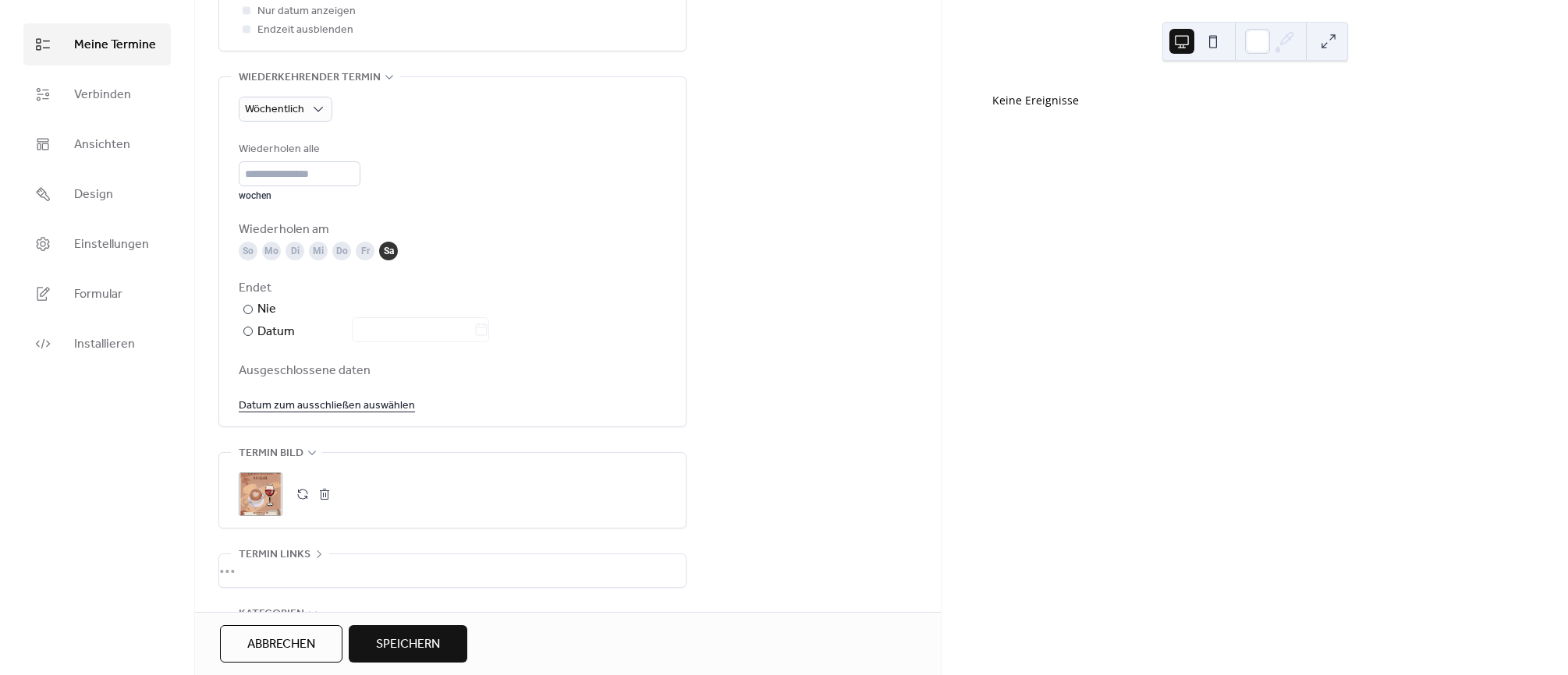
scroll to position [678, 0]
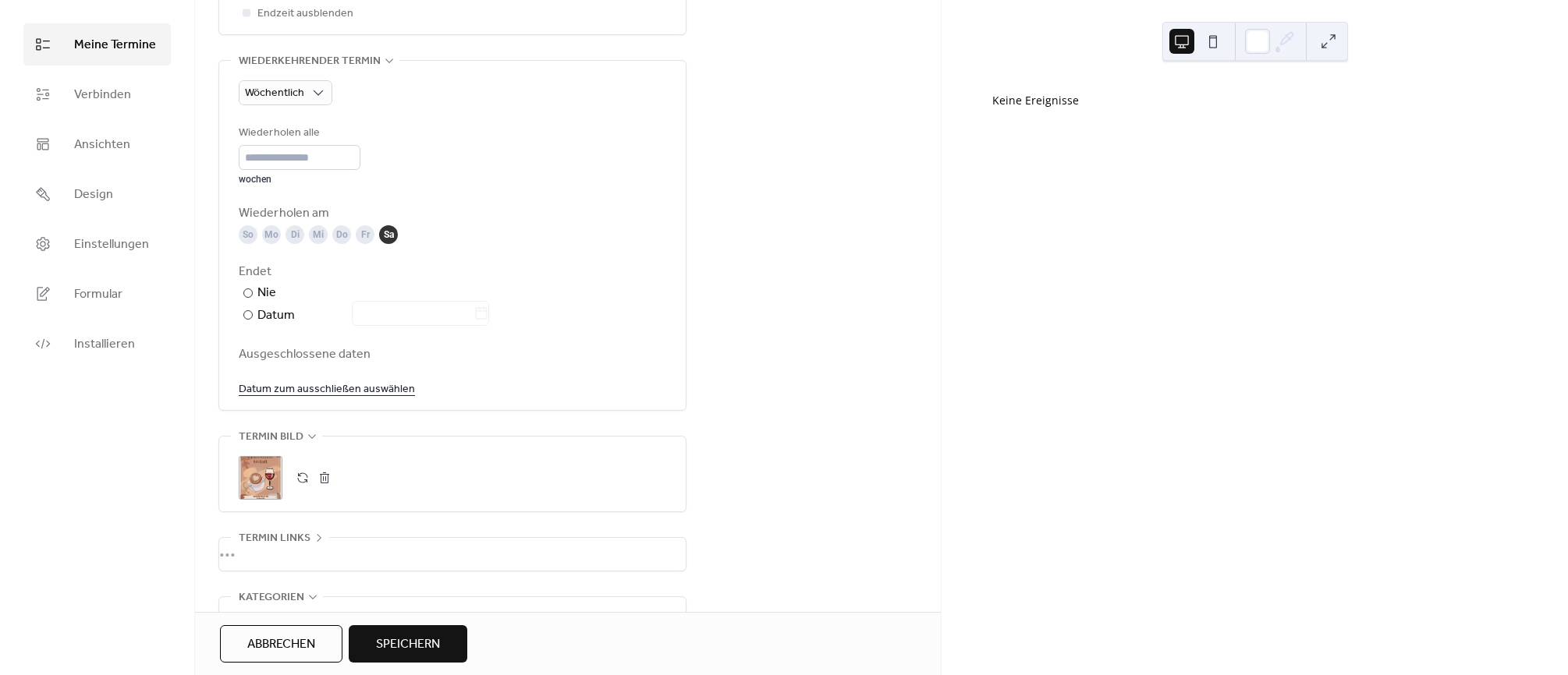
click at [322, 479] on button "button" at bounding box center [324, 478] width 22 height 22
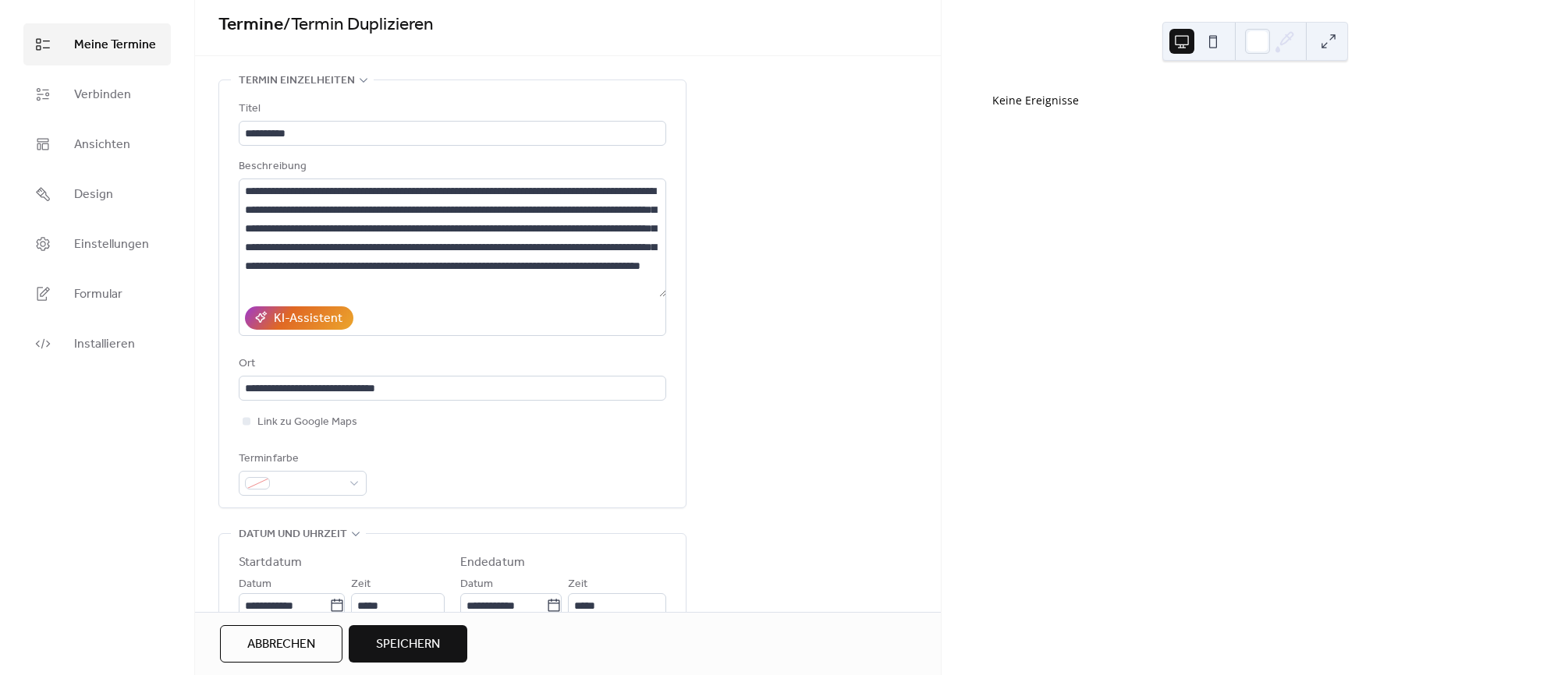
scroll to position [0, 0]
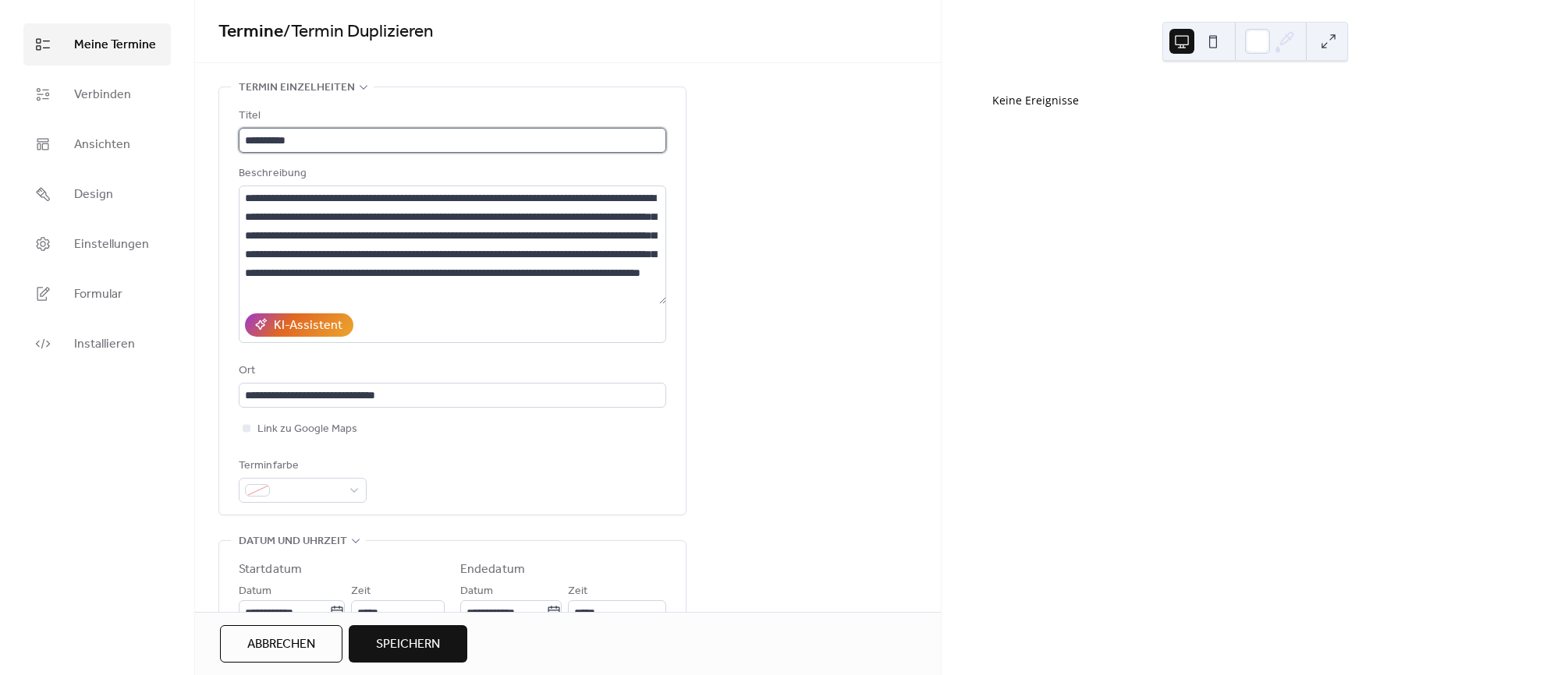
click at [395, 148] on input "**********" at bounding box center [452, 141] width 428 height 25
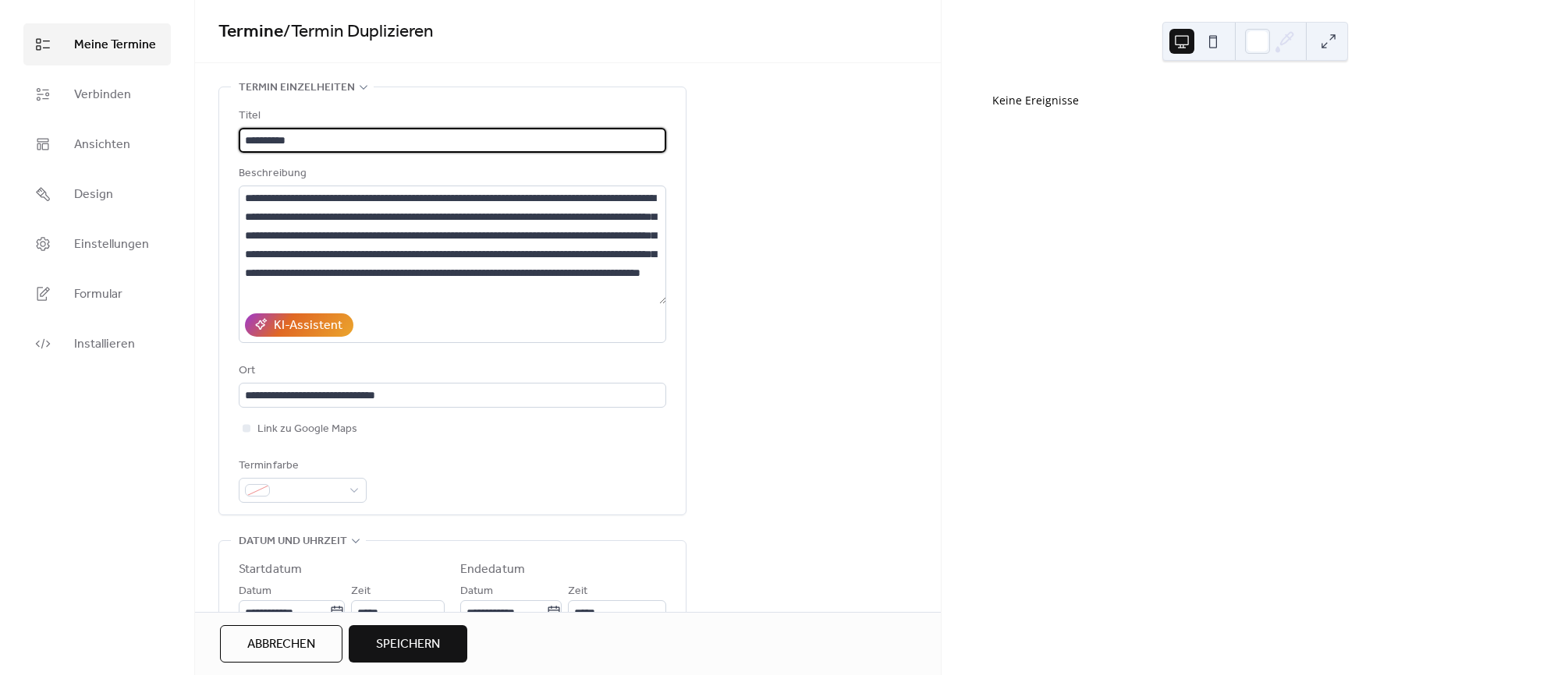
click at [394, 145] on input "**********" at bounding box center [452, 141] width 428 height 25
paste input "**********"
type input "**********"
click at [508, 262] on textarea "**********" at bounding box center [452, 245] width 428 height 118
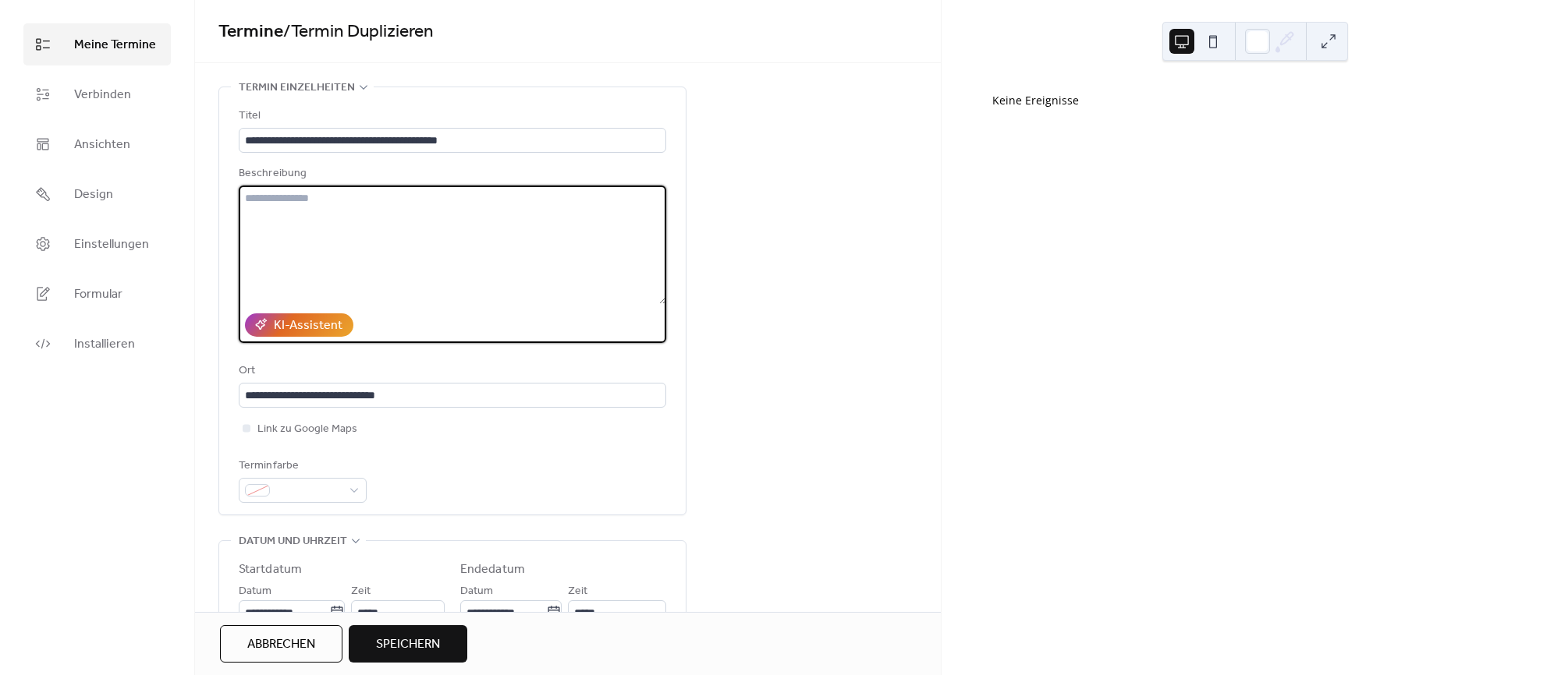
paste textarea "**********"
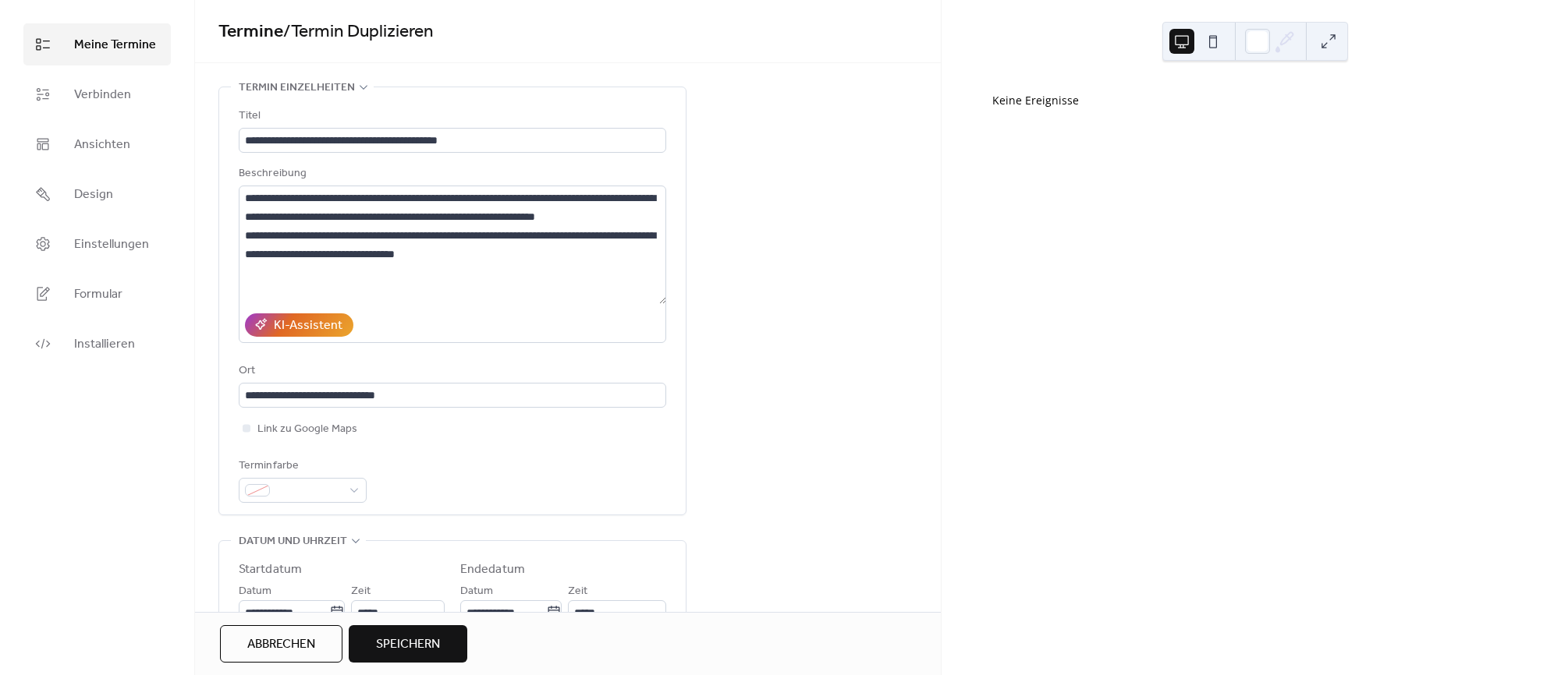
click at [244, 247] on textarea "**********" at bounding box center [452, 245] width 428 height 118
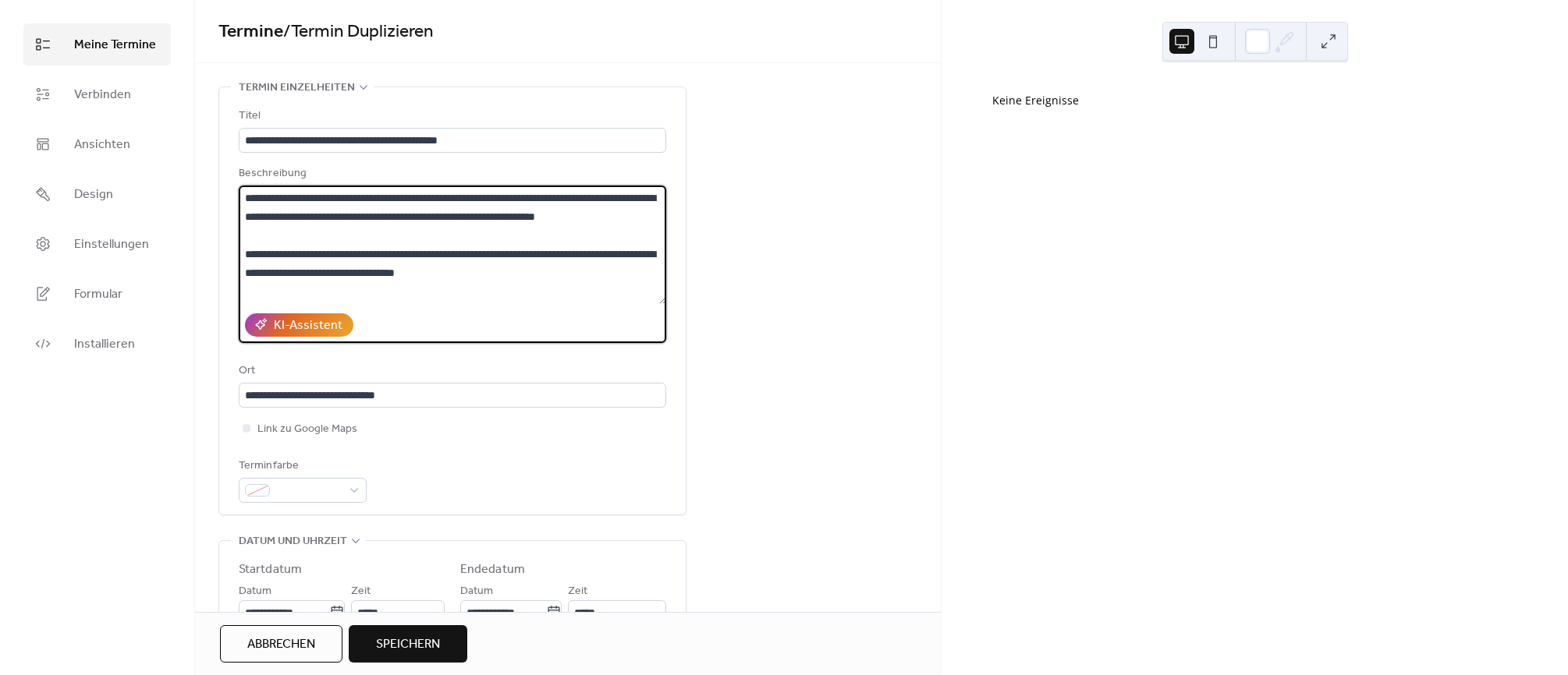
type textarea "**********"
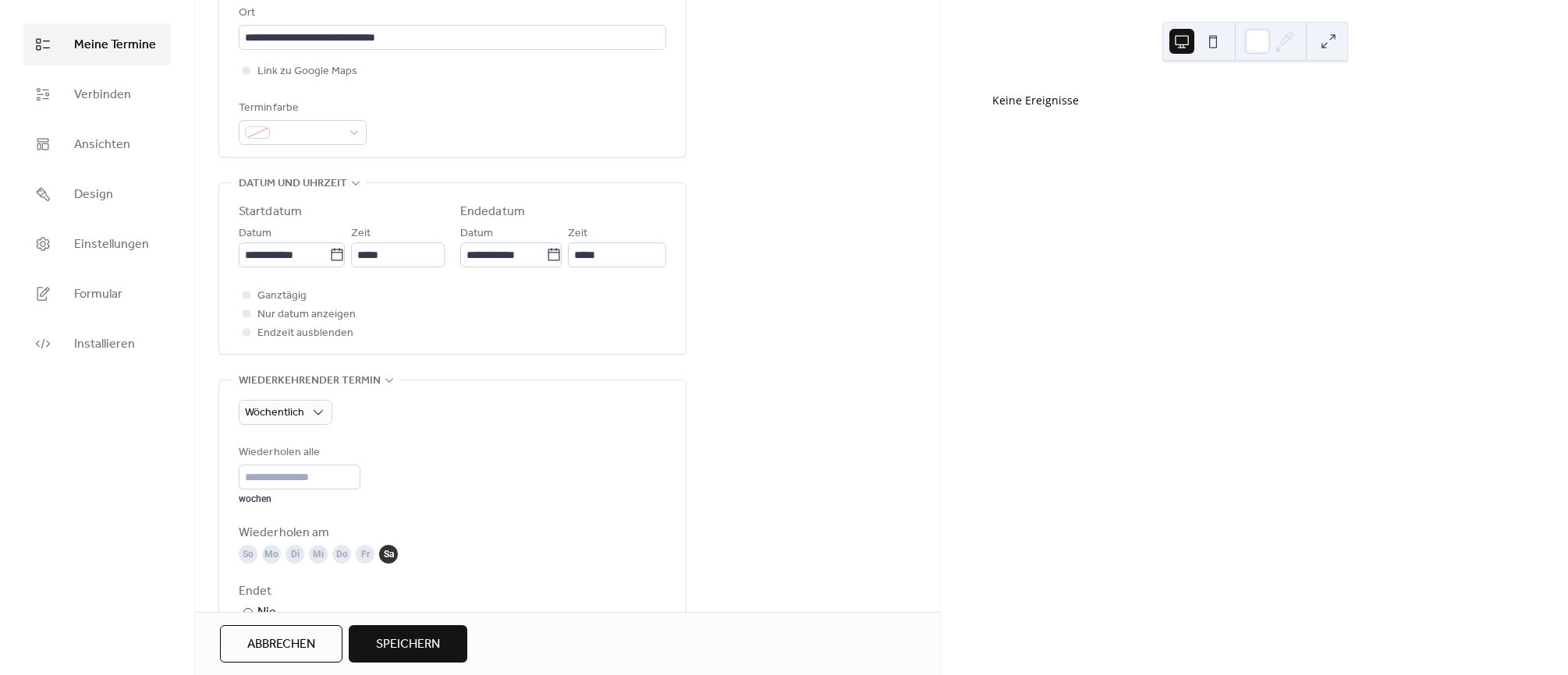
scroll to position [375, 0]
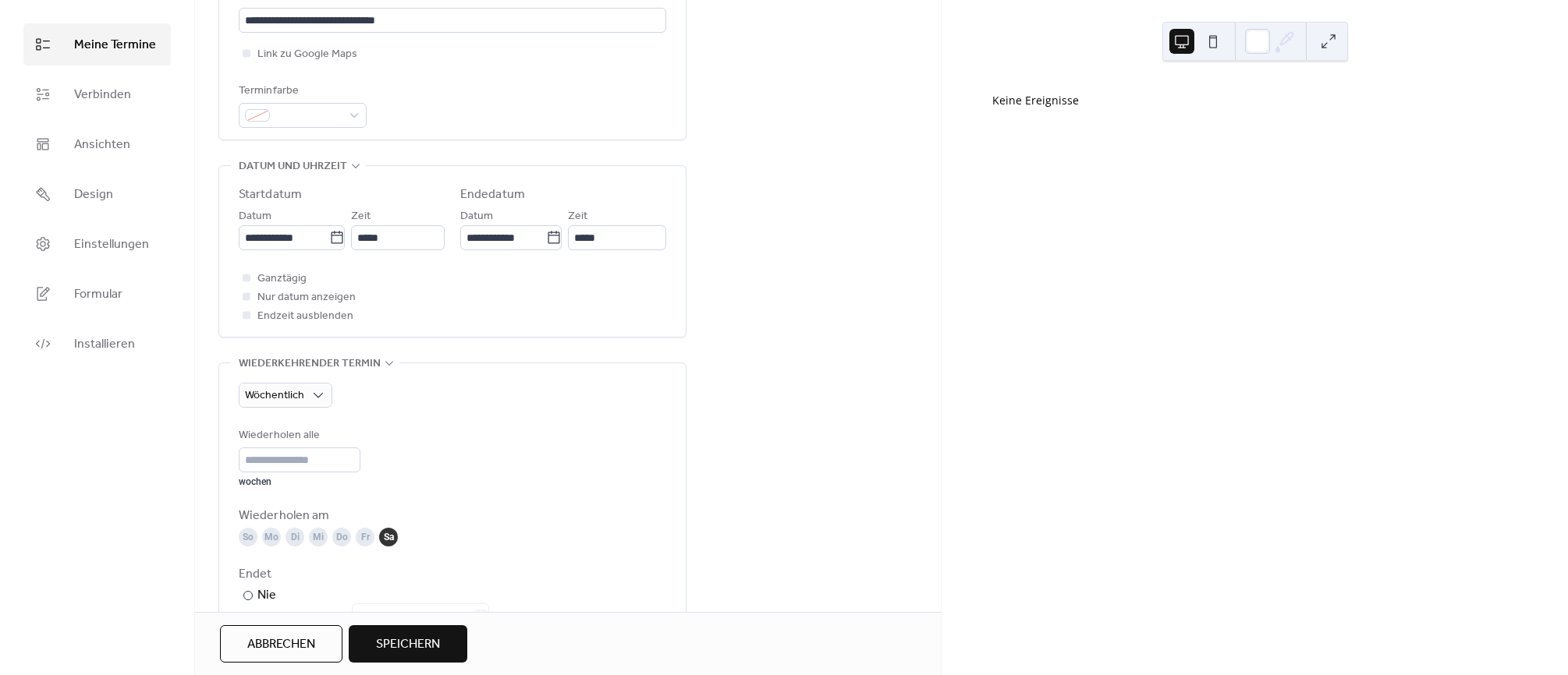
click at [359, 540] on div "Fr" at bounding box center [365, 537] width 19 height 19
click at [387, 538] on div "Sa" at bounding box center [388, 537] width 19 height 19
click at [363, 540] on div "Fr" at bounding box center [365, 537] width 19 height 19
click at [577, 427] on div "Wiederholen alle ** wochen" at bounding box center [452, 458] width 428 height 61
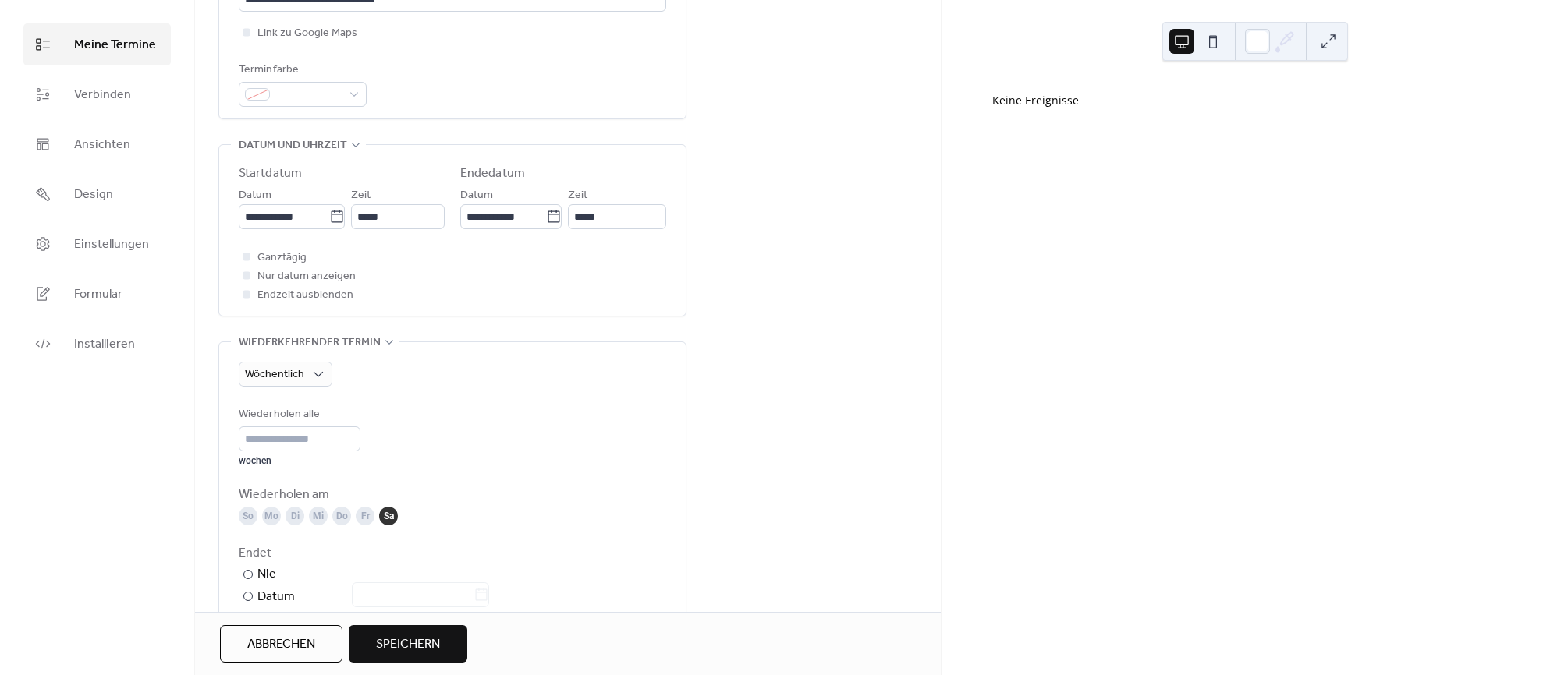
scroll to position [401, 0]
click at [1216, 42] on button at bounding box center [1213, 42] width 25 height 25
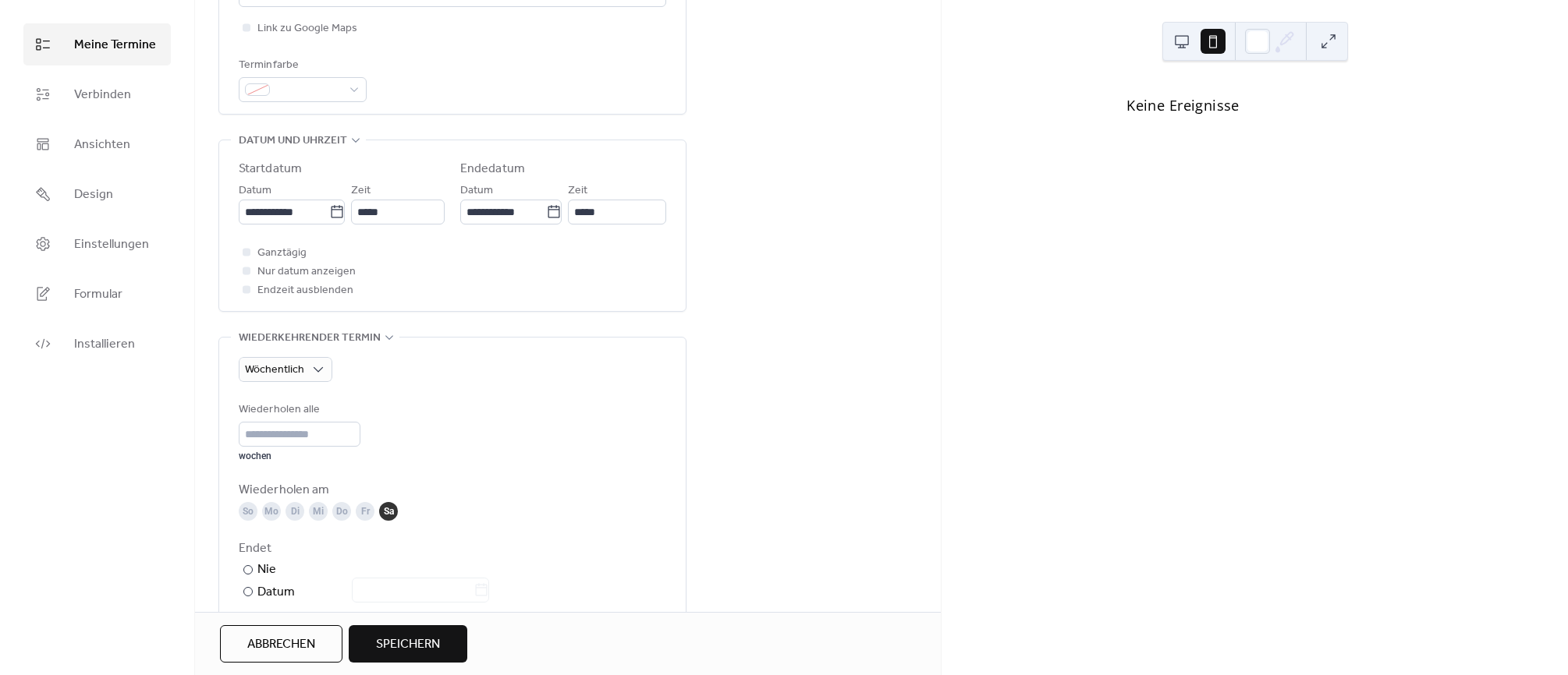
click at [1178, 51] on button at bounding box center [1182, 42] width 25 height 25
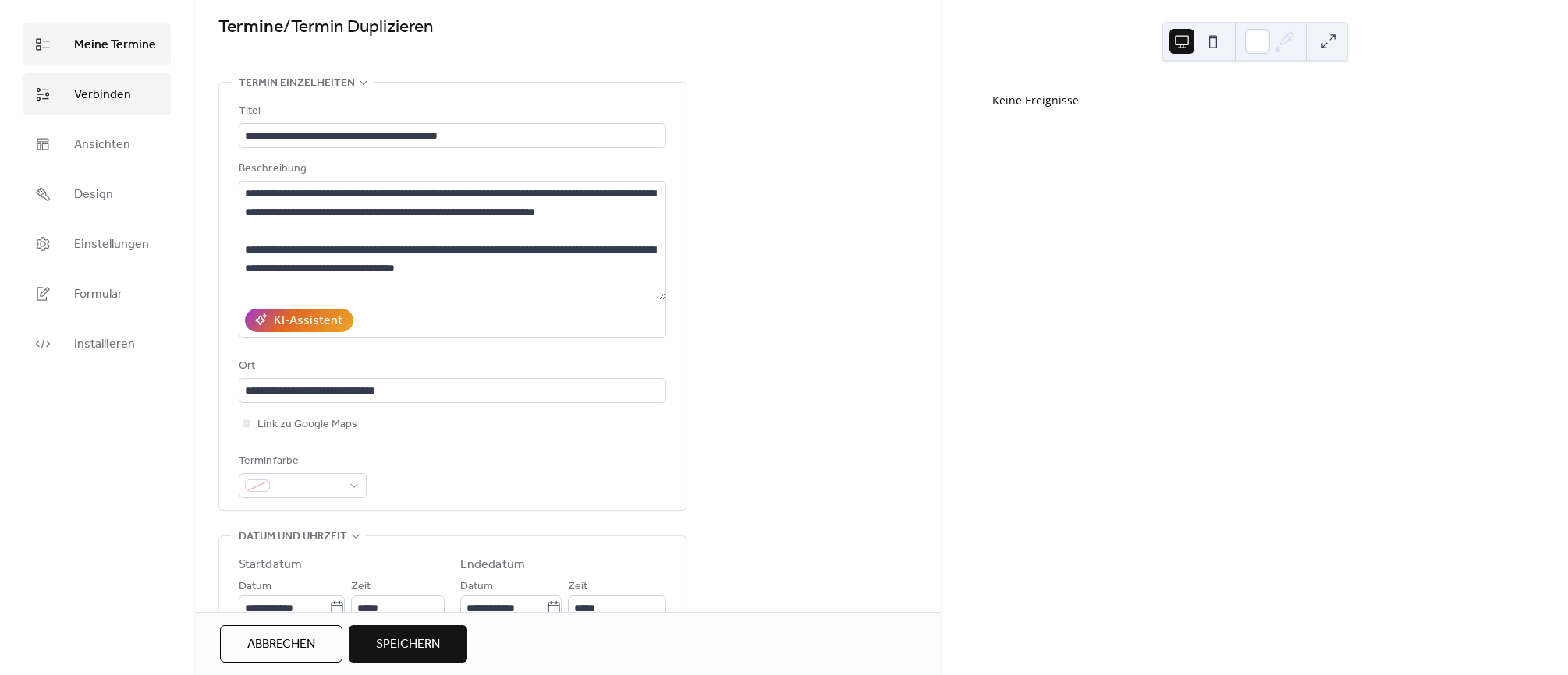
scroll to position [0, 0]
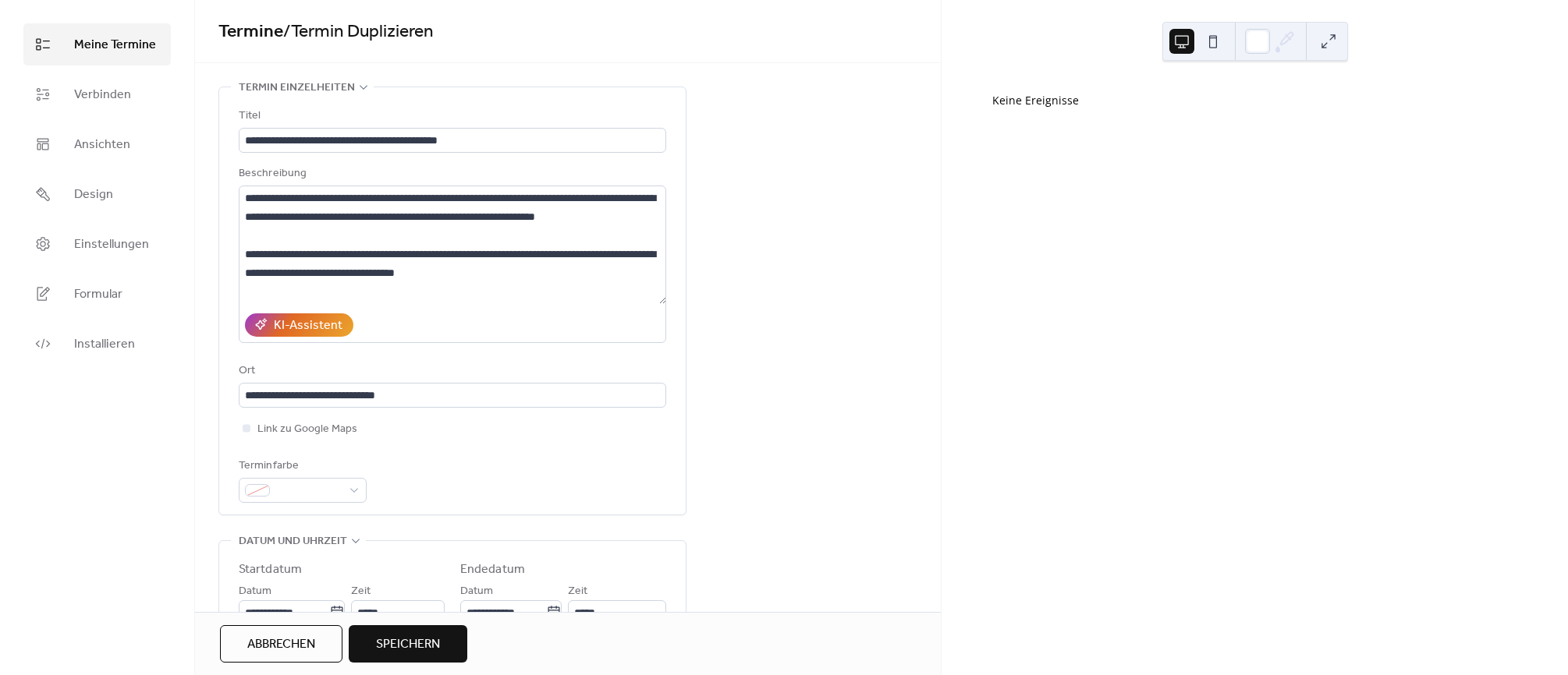
click at [403, 646] on span "Speichern" at bounding box center [408, 644] width 64 height 19
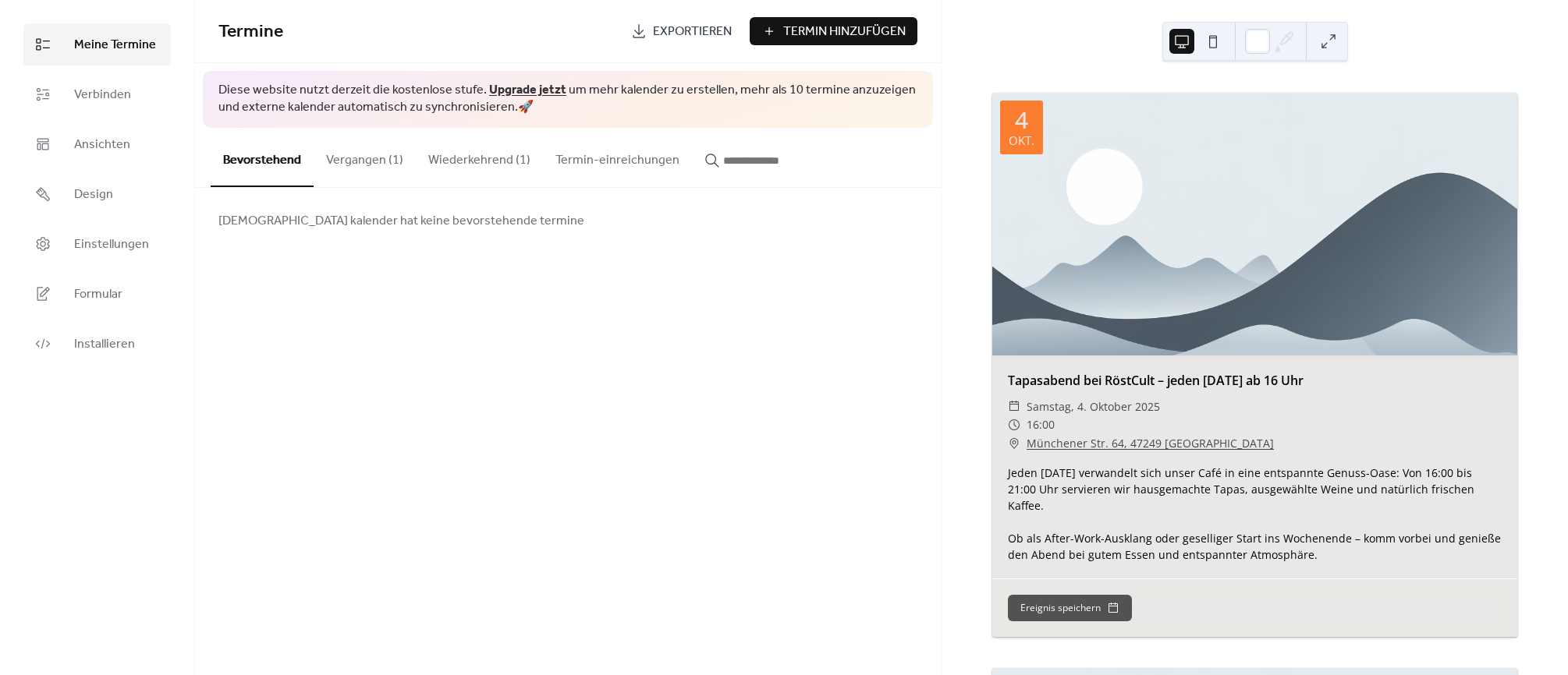
click at [485, 154] on button "Wiederkehrend (1)" at bounding box center [479, 157] width 127 height 58
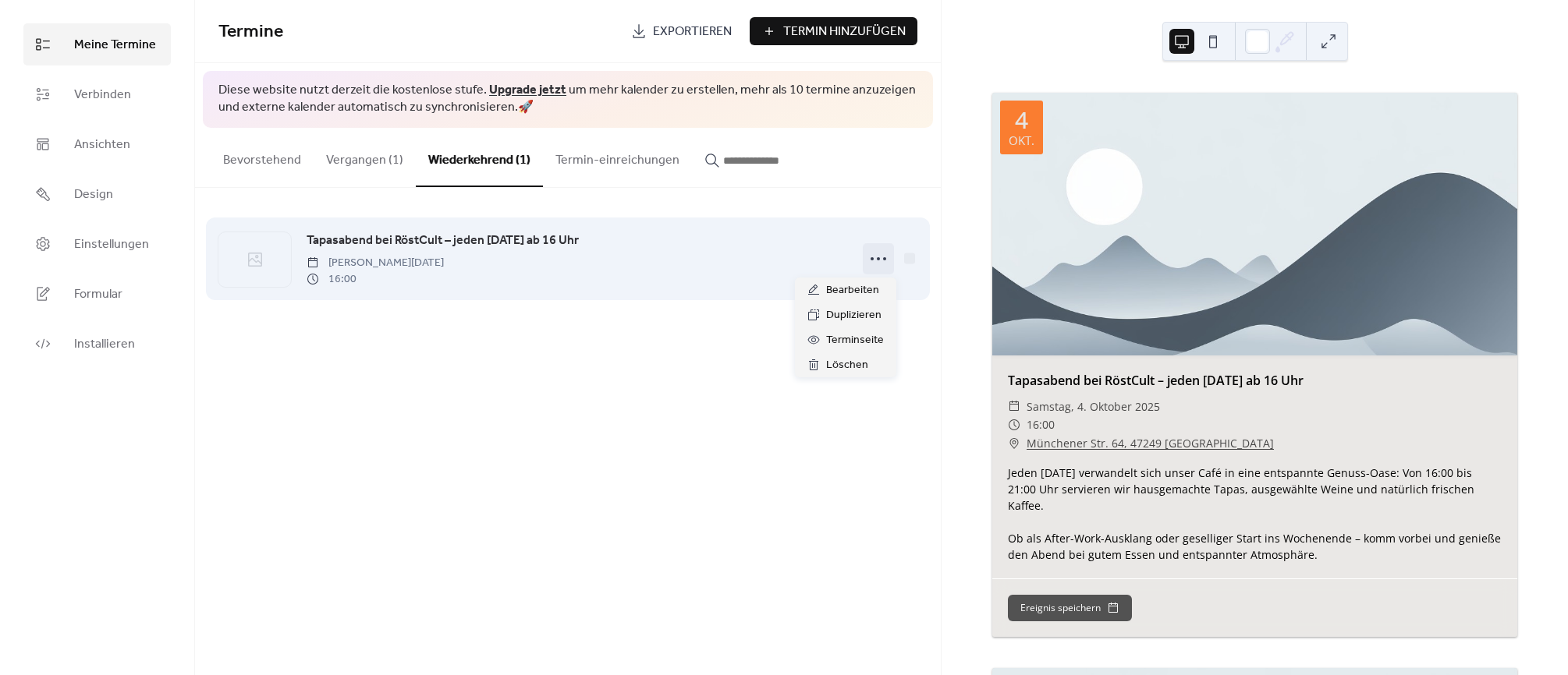
click at [870, 263] on icon at bounding box center [878, 259] width 25 height 25
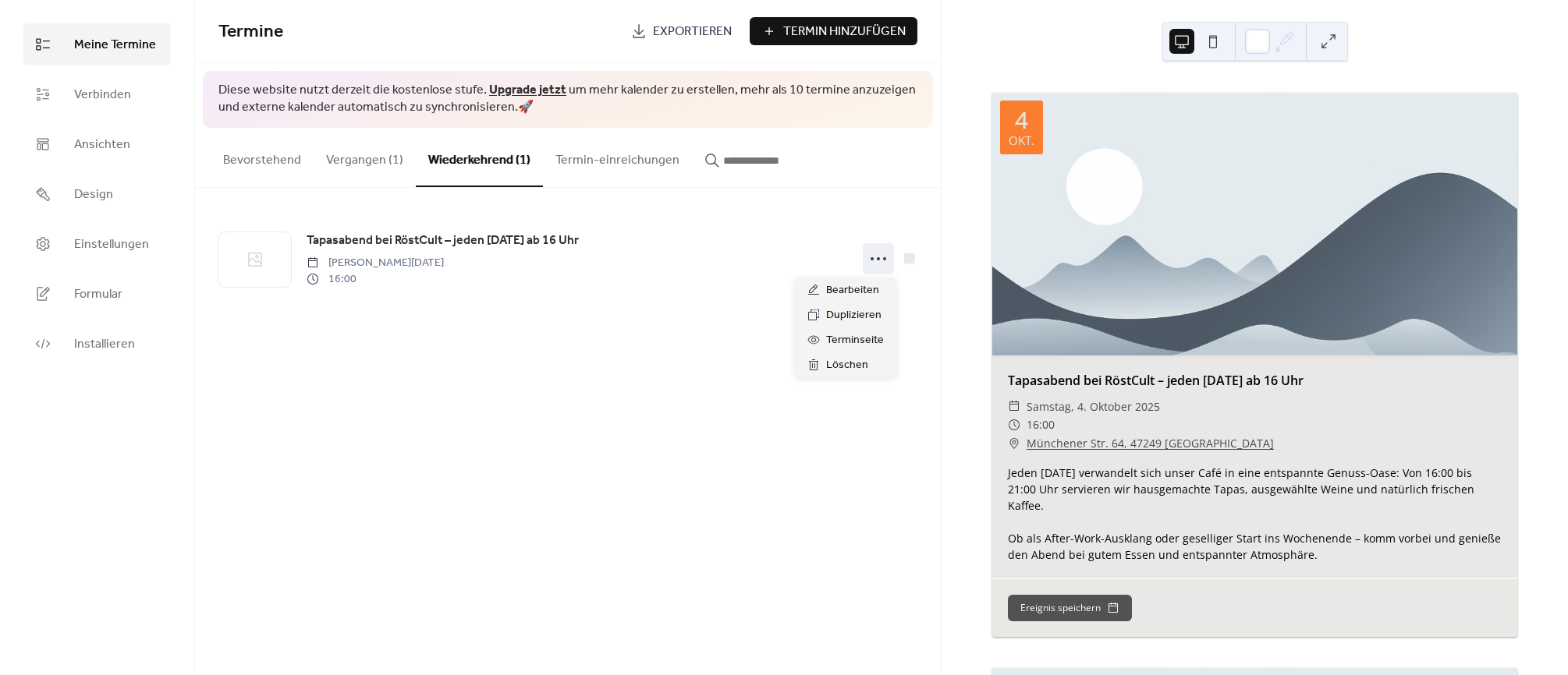
click at [547, 384] on div "Termine Exportieren Termin Hinzufügen Diese website nutzt derzeit die kostenlos…" at bounding box center [568, 338] width 746 height 675
click at [116, 96] on span "Verbinden" at bounding box center [102, 95] width 57 height 19
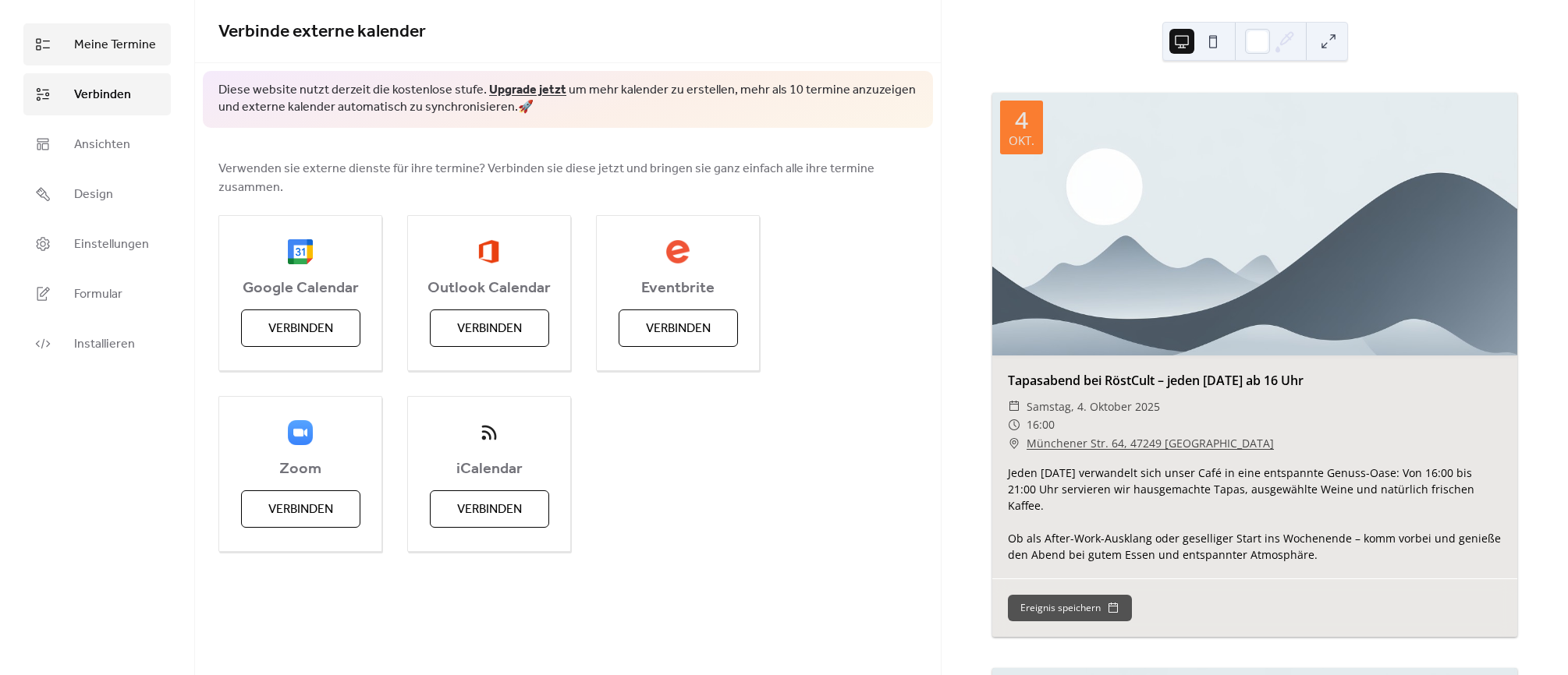
click at [108, 39] on span "Meine Termine" at bounding box center [115, 45] width 82 height 19
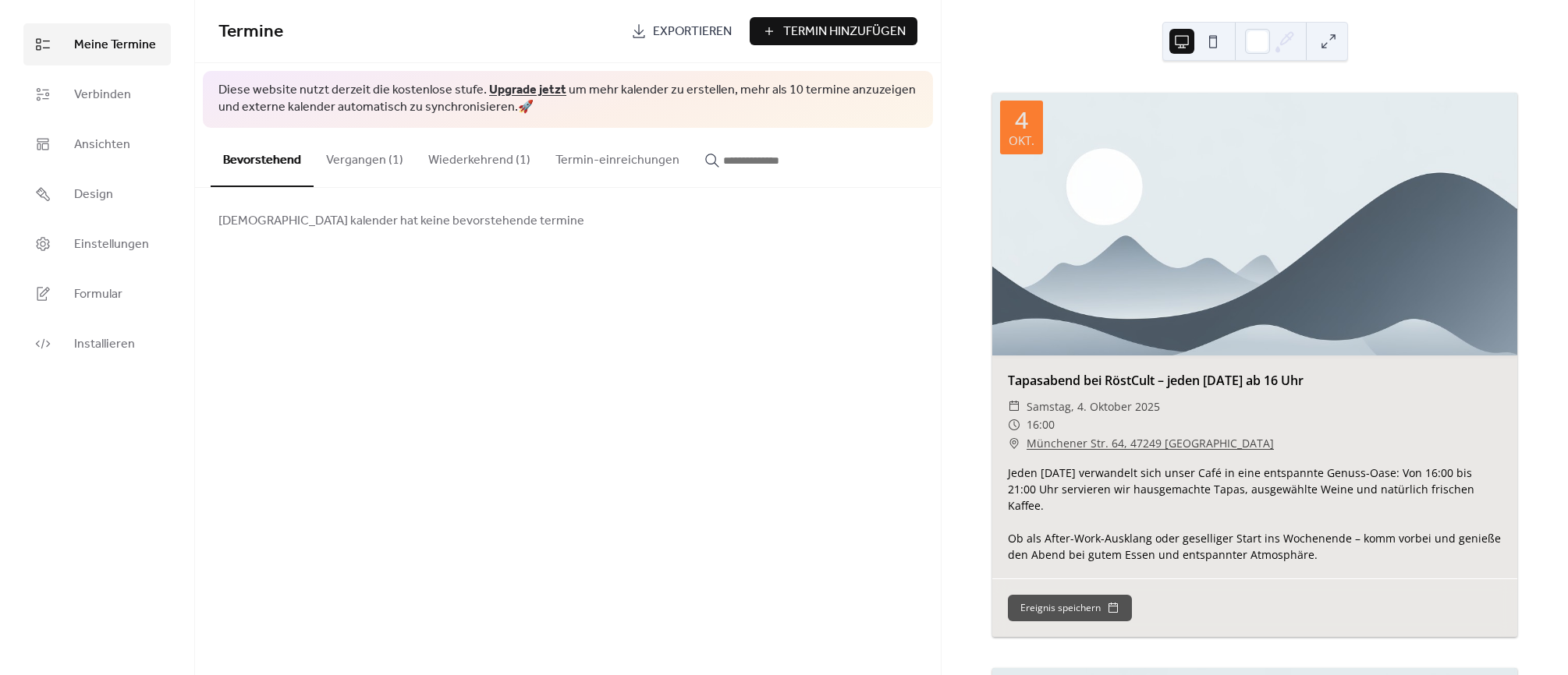
click at [360, 159] on button "Vergangen (1)" at bounding box center [364, 157] width 102 height 58
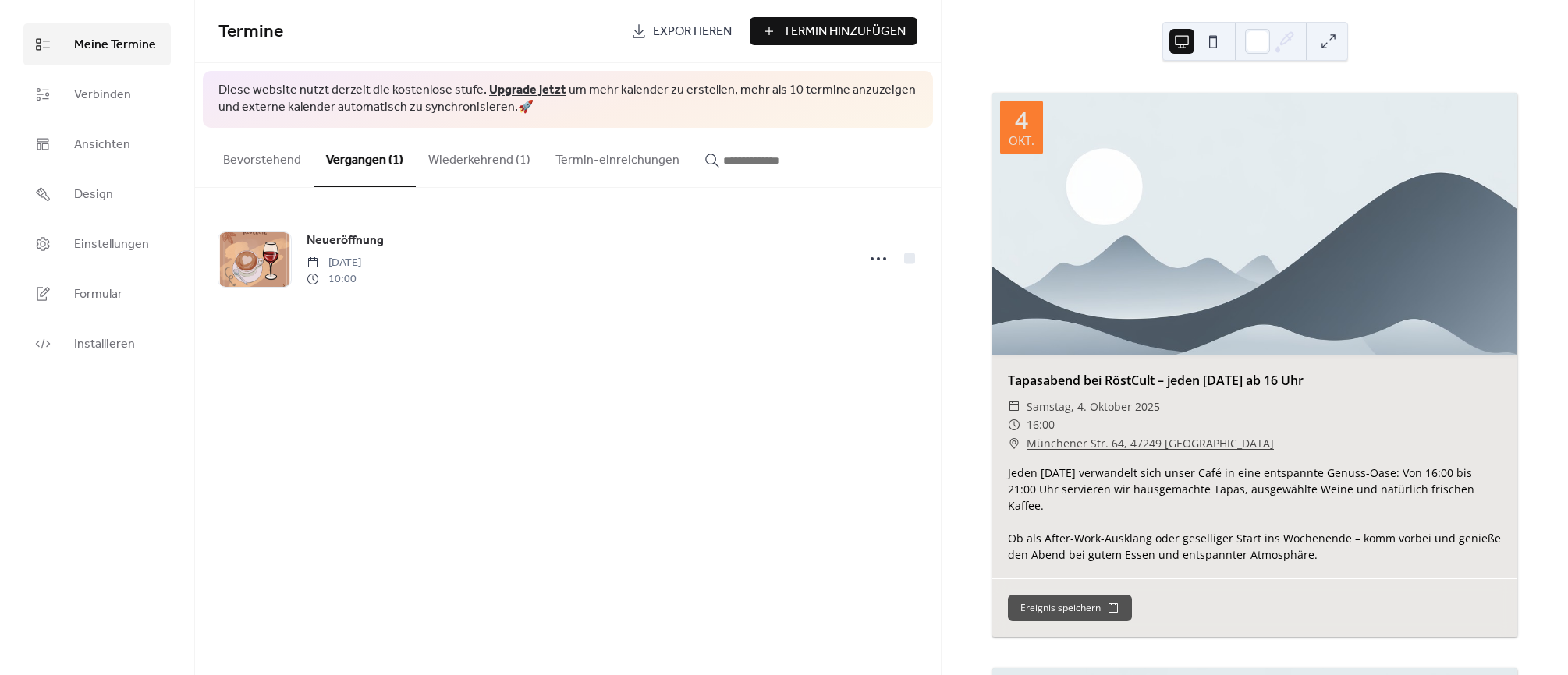
click at [469, 153] on button "Wiederkehrend (1)" at bounding box center [479, 157] width 127 height 58
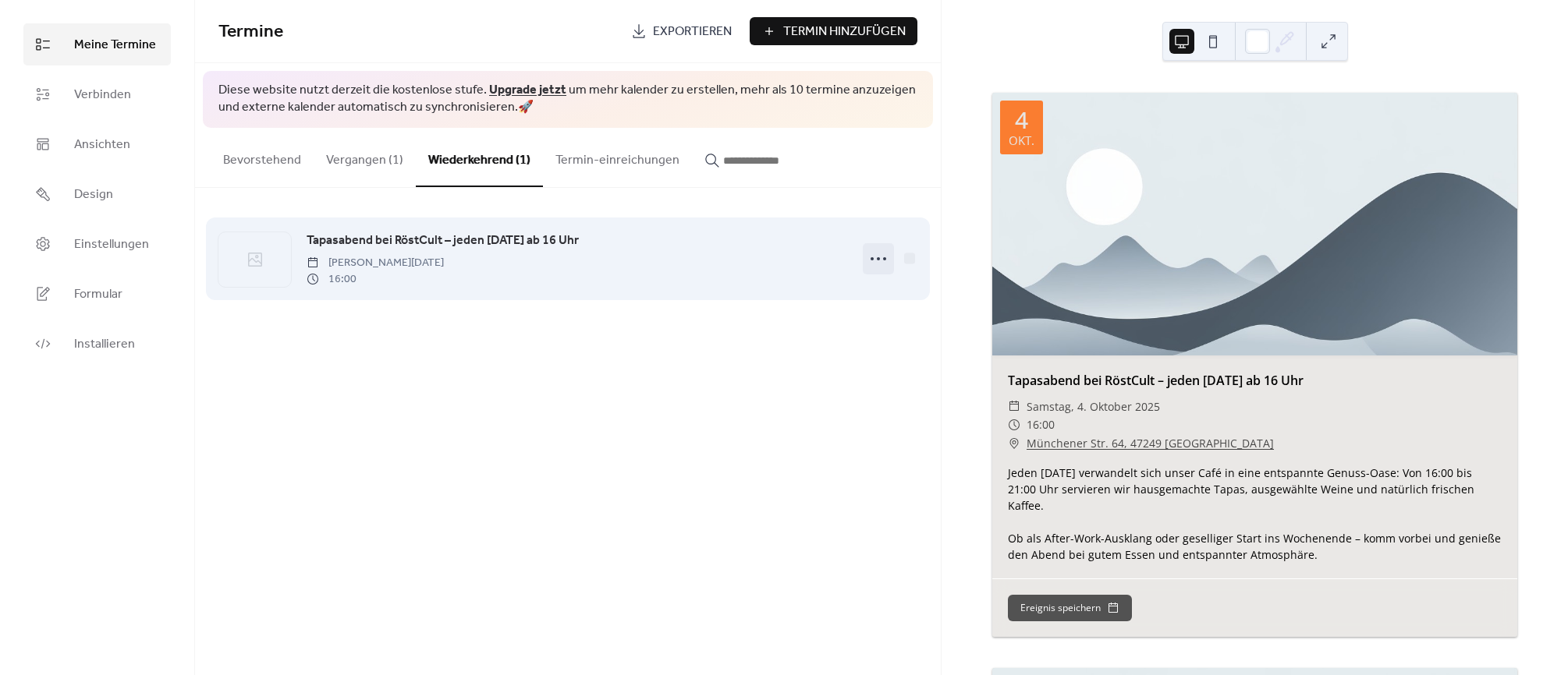
click at [884, 260] on circle at bounding box center [884, 258] width 3 height 3
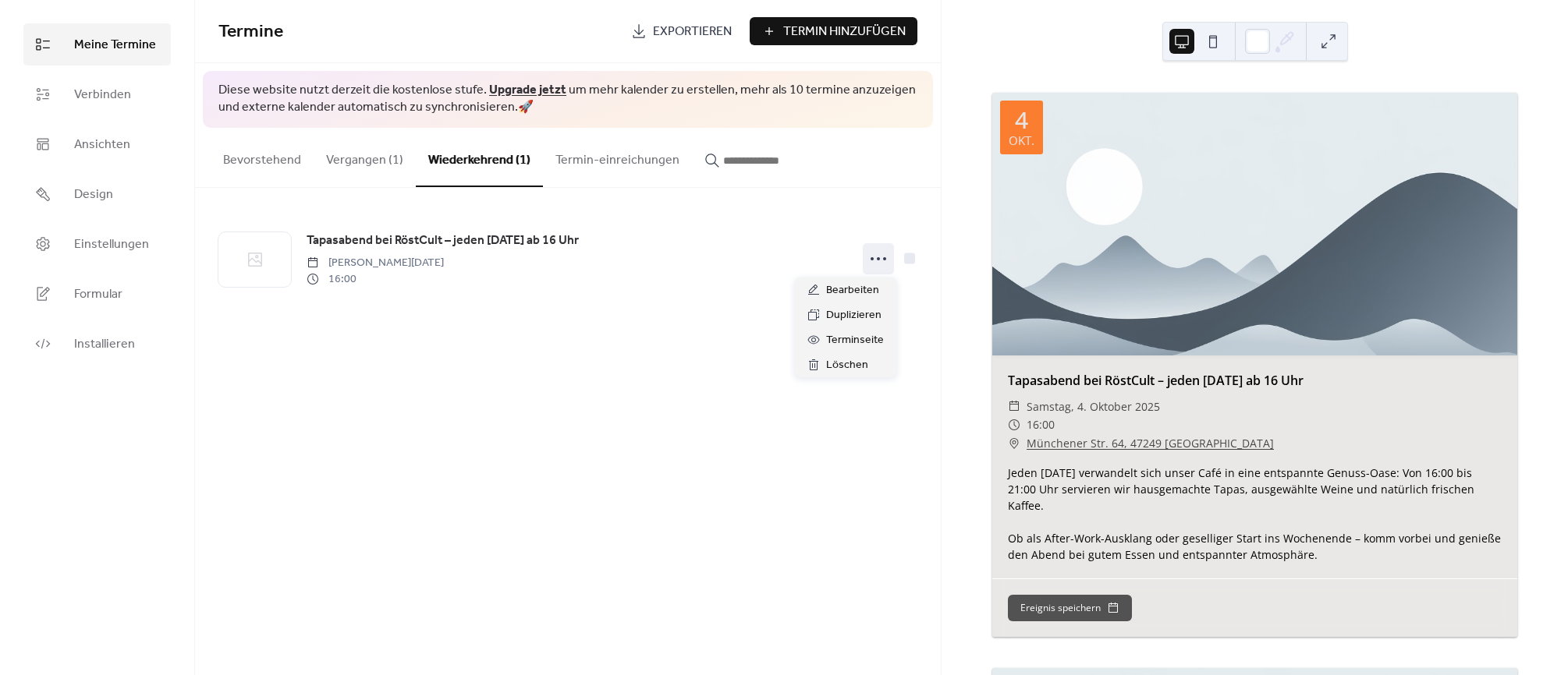
click at [646, 397] on div "Termine Exportieren Termin Hinzufügen Diese website nutzt derzeit die kostenlos…" at bounding box center [568, 338] width 746 height 675
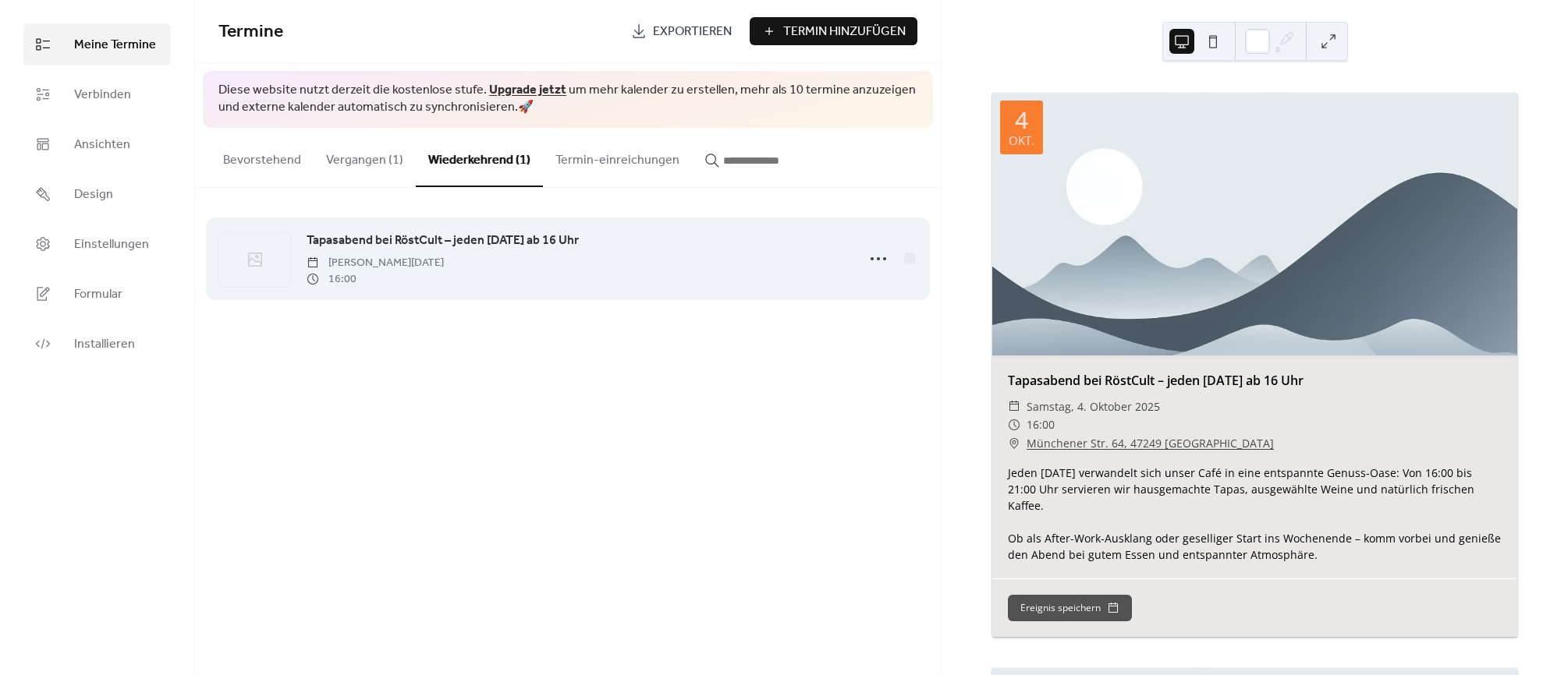
click at [588, 306] on div "Tapasabend bei RöstCult – jeden Freitag ab 16 Uhr Freitag, Oktober 3, 2025 16:00" at bounding box center [568, 258] width 699 height 95
click at [875, 257] on icon at bounding box center [878, 259] width 25 height 25
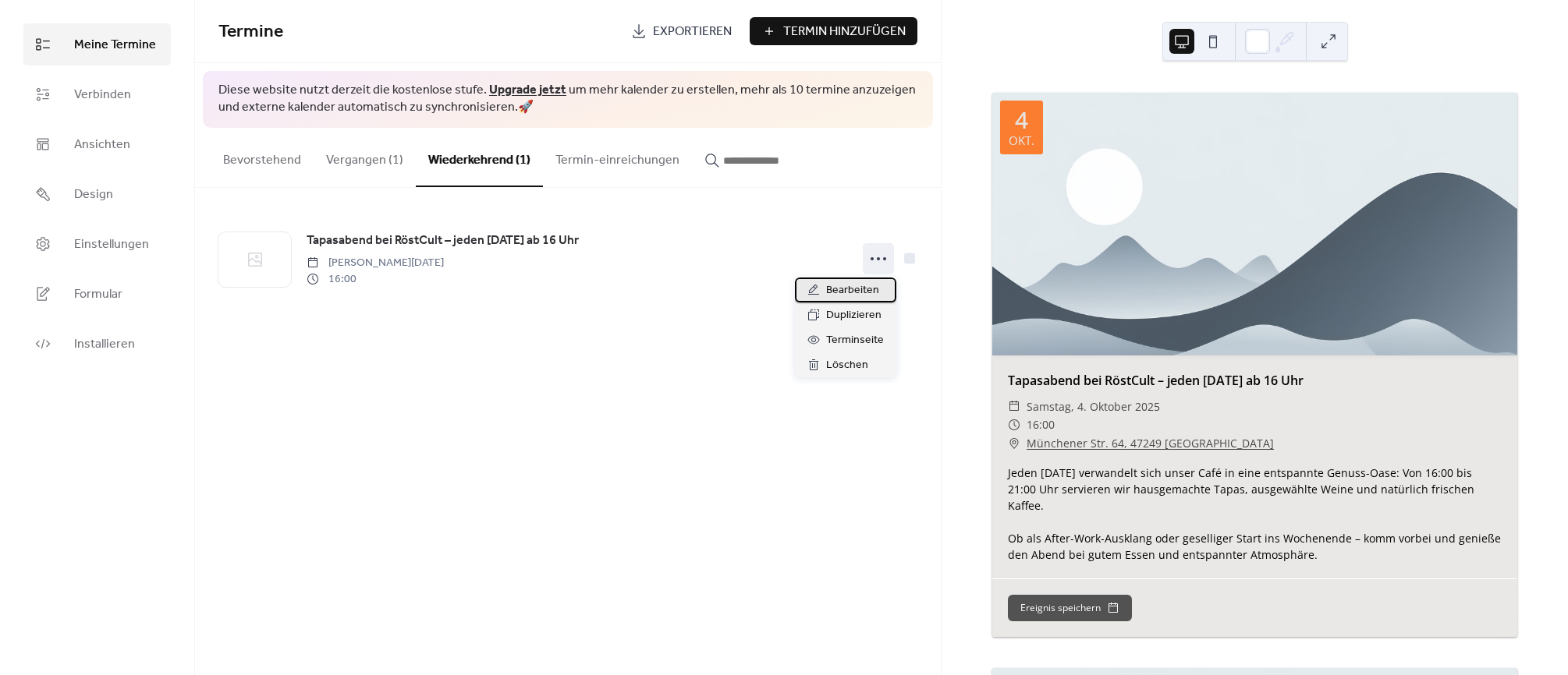
click at [841, 289] on span "Bearbeiten" at bounding box center [852, 291] width 53 height 19
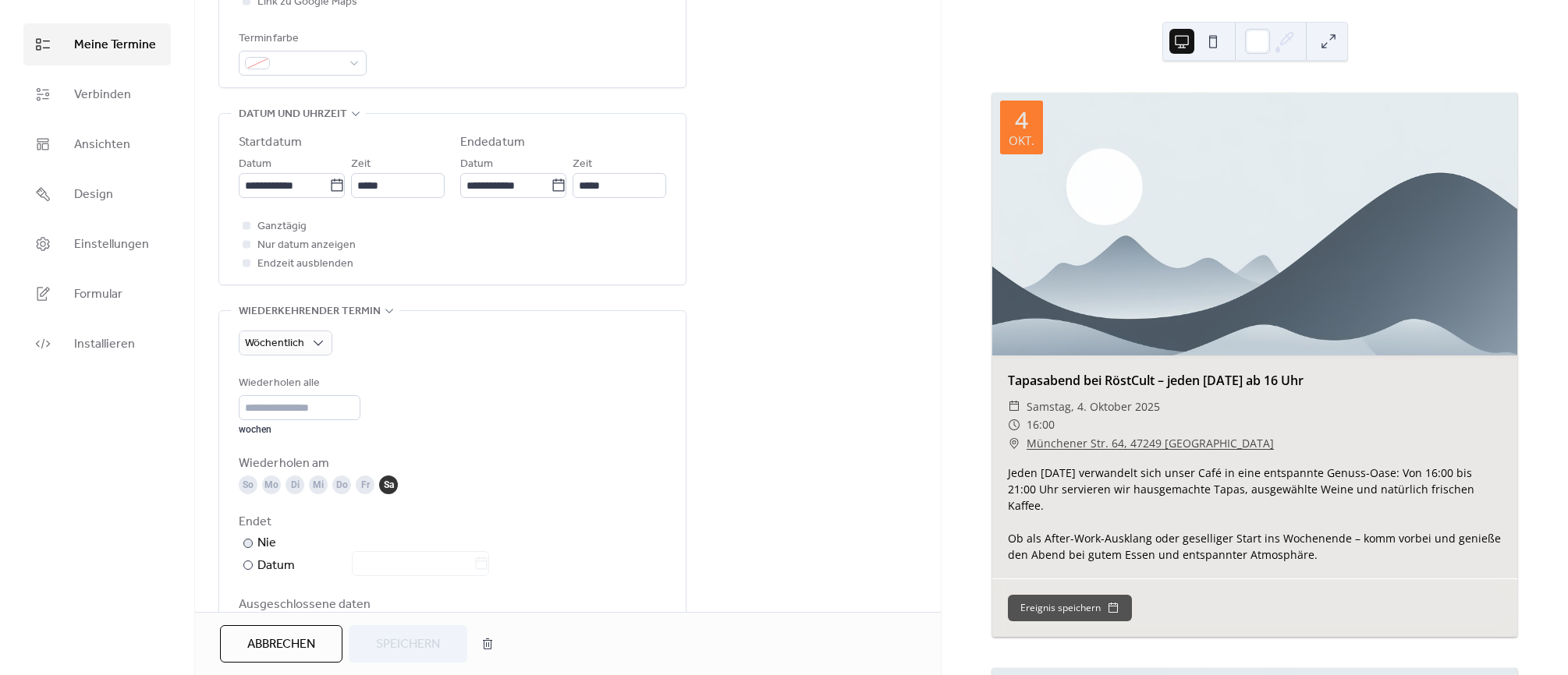
scroll to position [430, 0]
click at [245, 479] on div "So" at bounding box center [247, 482] width 19 height 19
drag, startPoint x: 273, startPoint y: 481, endPoint x: 307, endPoint y: 481, distance: 34.0
click at [274, 481] on div "Mo" at bounding box center [271, 482] width 19 height 19
drag, startPoint x: 296, startPoint y: 482, endPoint x: 308, endPoint y: 482, distance: 12.0
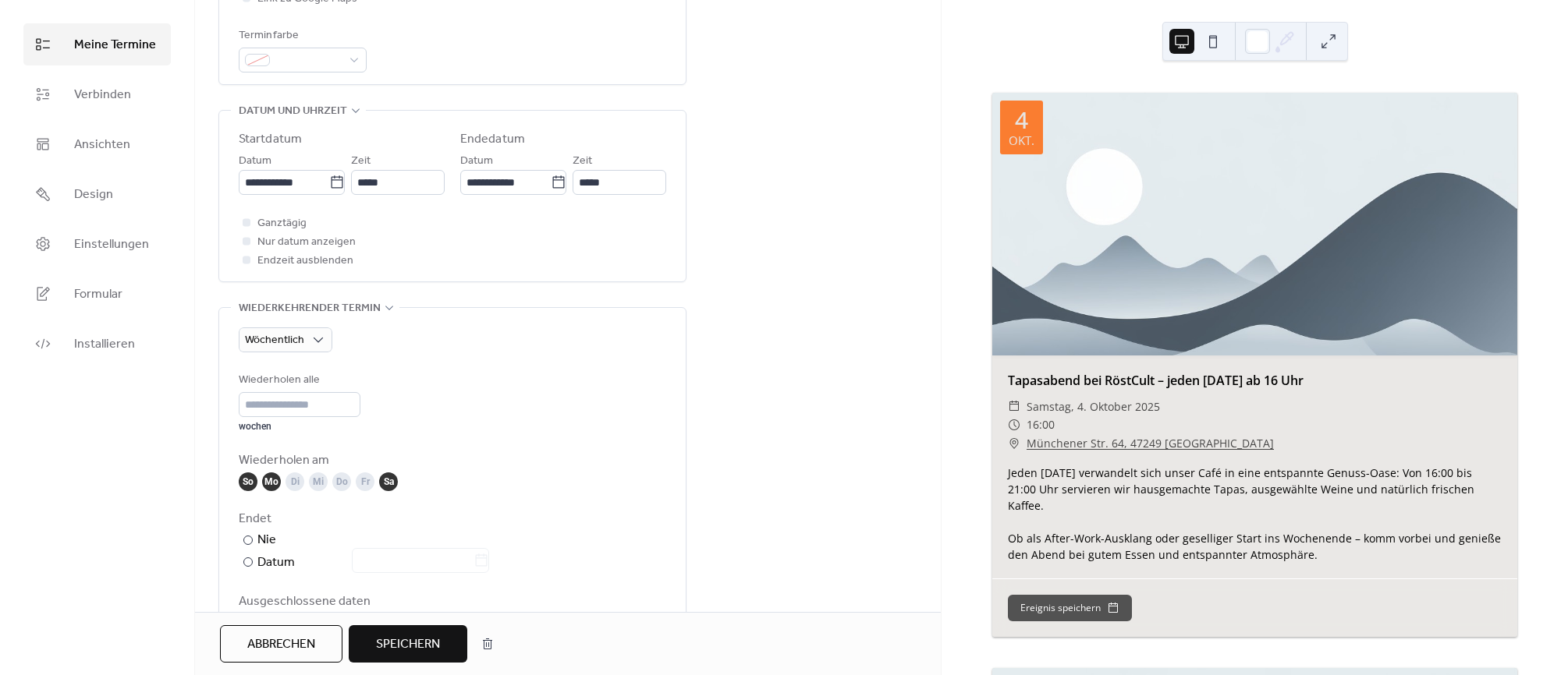
click at [296, 482] on div "Di" at bounding box center [294, 482] width 19 height 19
click at [311, 482] on div "Mi" at bounding box center [318, 482] width 19 height 19
click at [344, 481] on div "Do" at bounding box center [341, 482] width 19 height 19
click at [368, 481] on div "Fr" at bounding box center [365, 482] width 19 height 19
click at [124, 86] on span "Verbinden" at bounding box center [102, 95] width 57 height 19
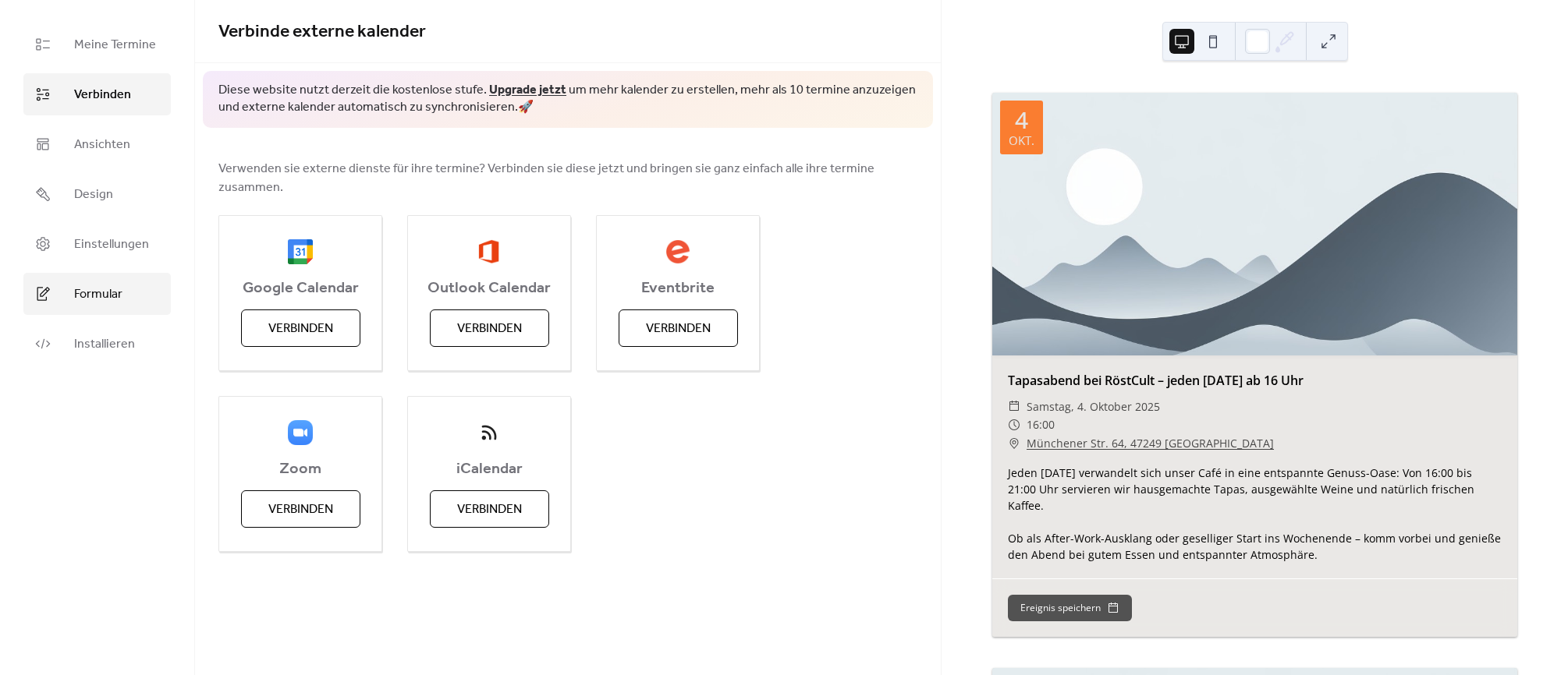
click at [80, 304] on span "Formular" at bounding box center [98, 294] width 49 height 19
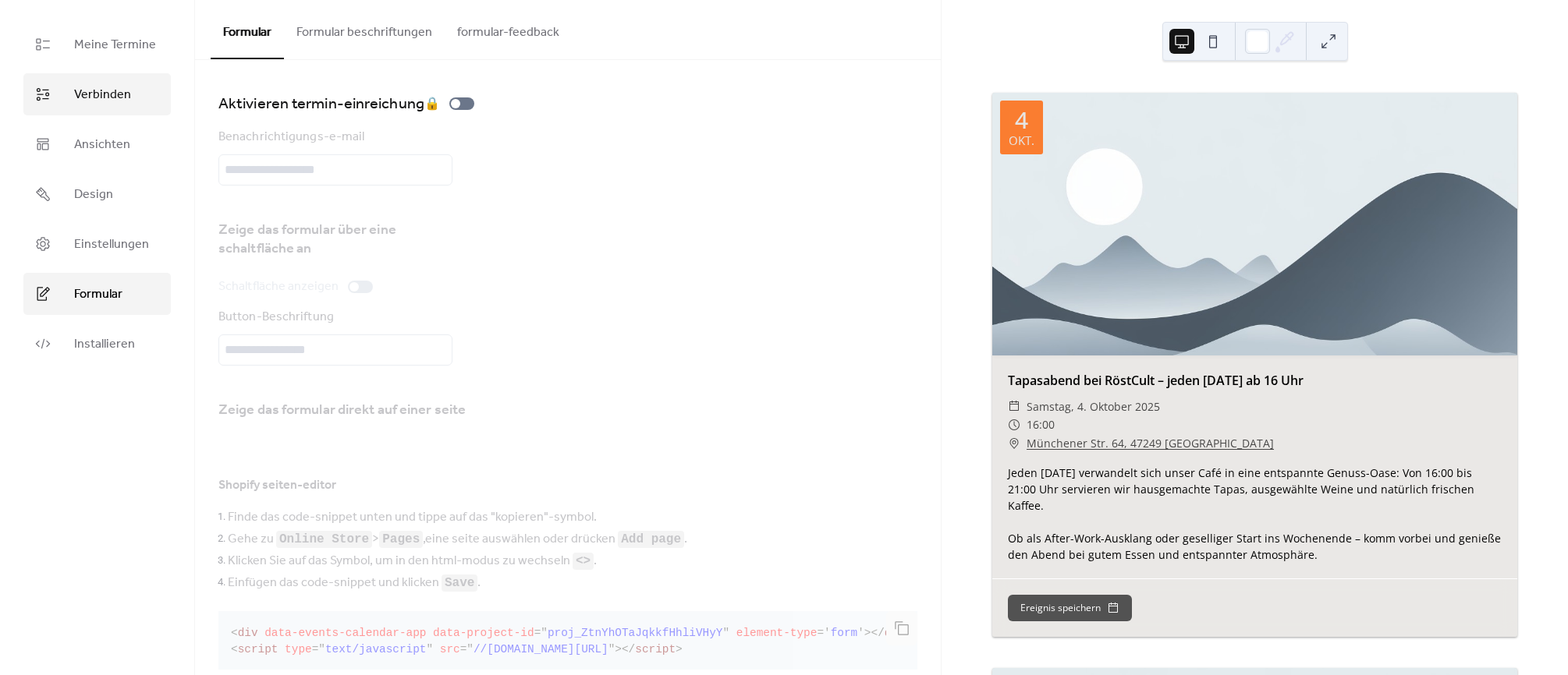
click at [105, 94] on span "Verbinden" at bounding box center [102, 95] width 57 height 19
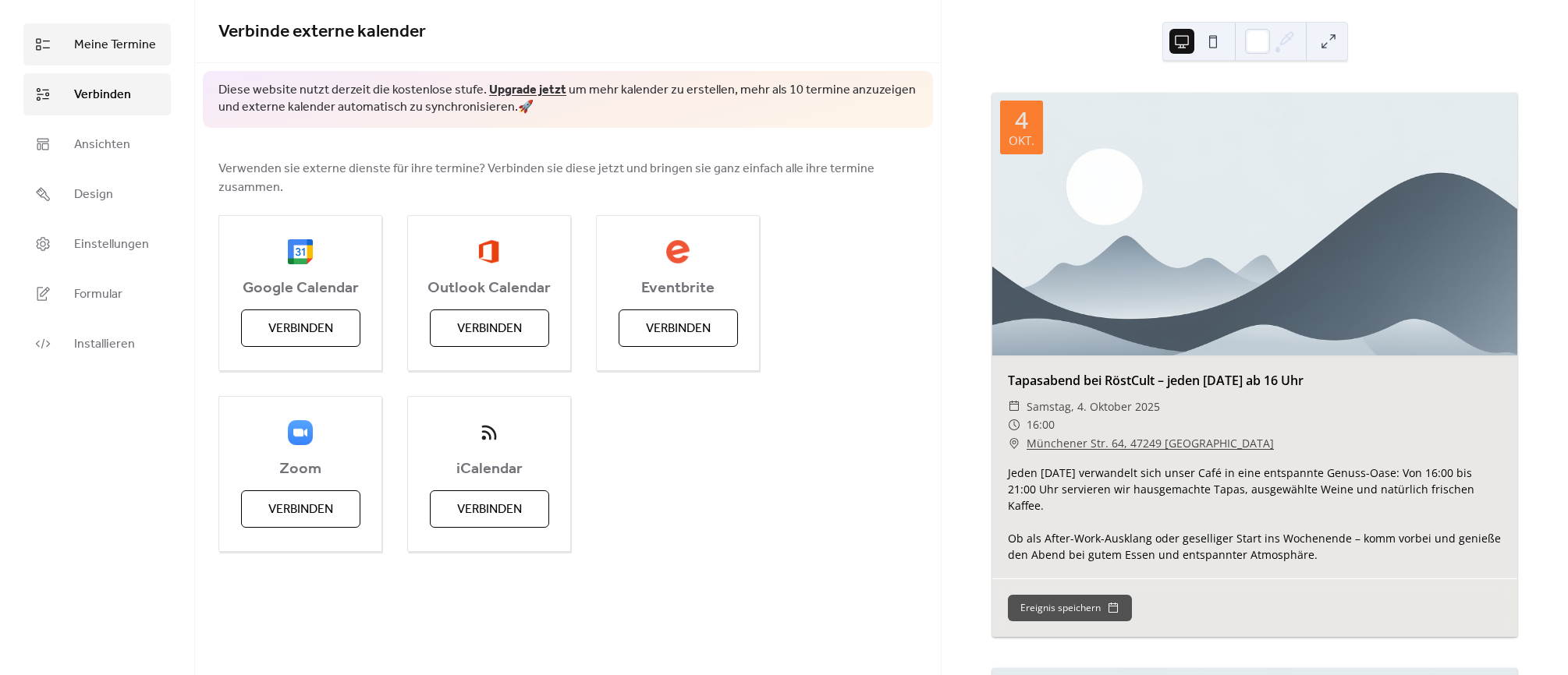
click at [104, 42] on span "Meine Termine" at bounding box center [115, 45] width 82 height 19
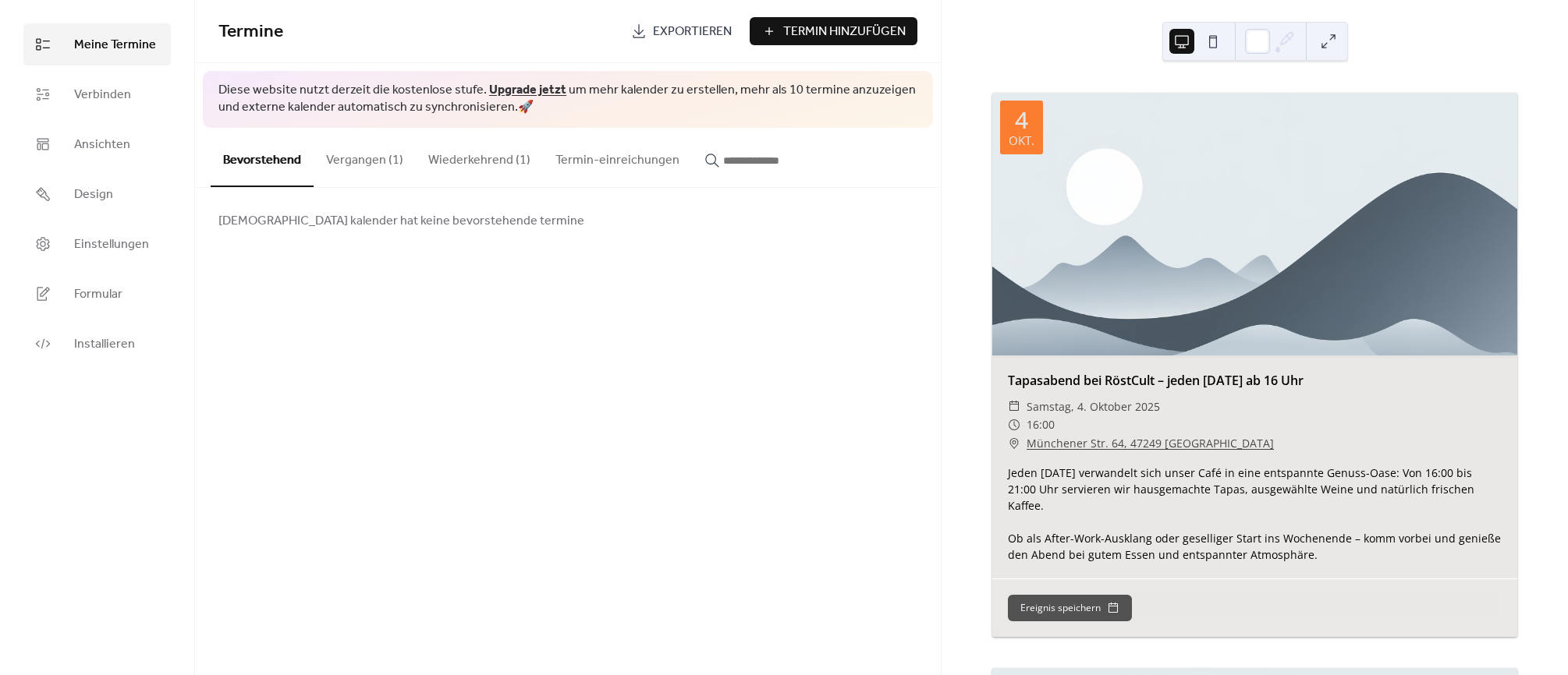
click at [474, 164] on button "Wiederkehrend (1)" at bounding box center [479, 157] width 127 height 58
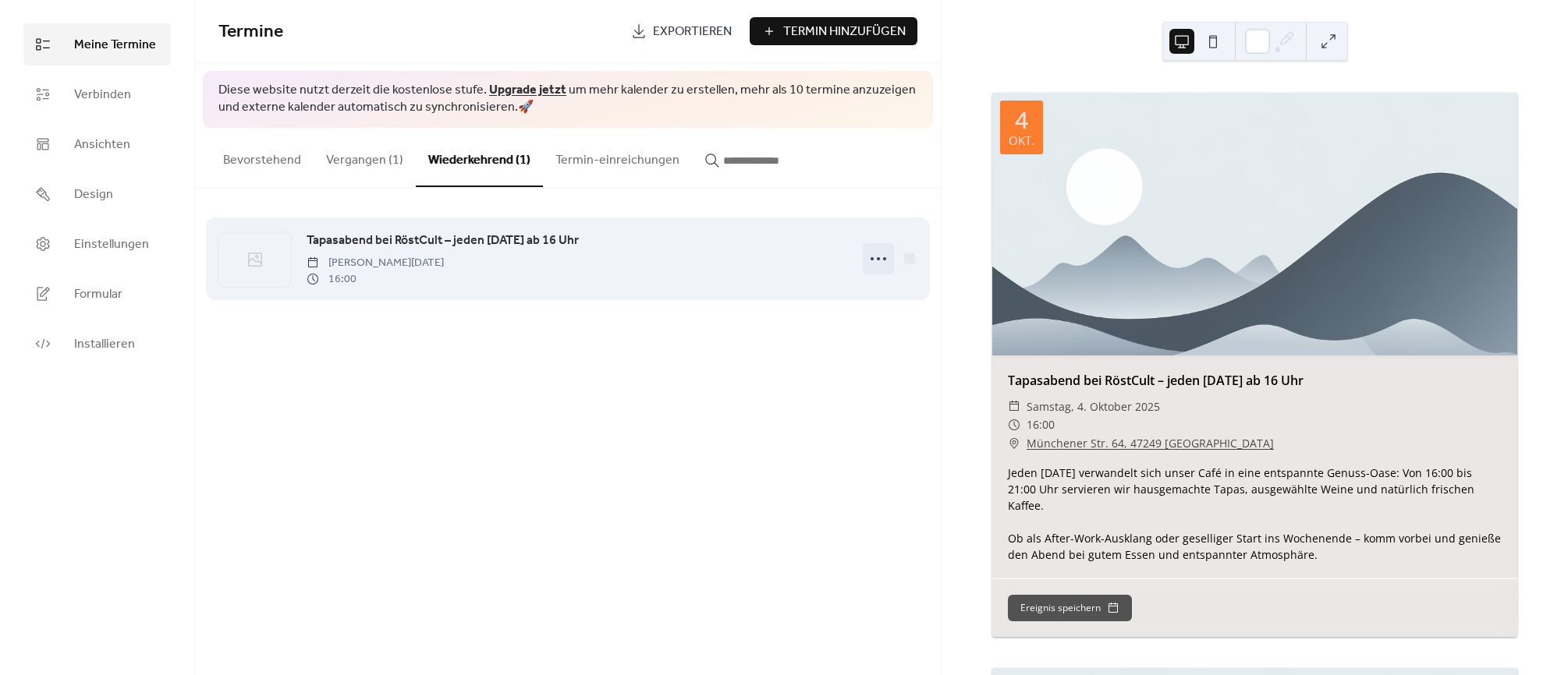
click at [884, 259] on circle at bounding box center [884, 258] width 3 height 3
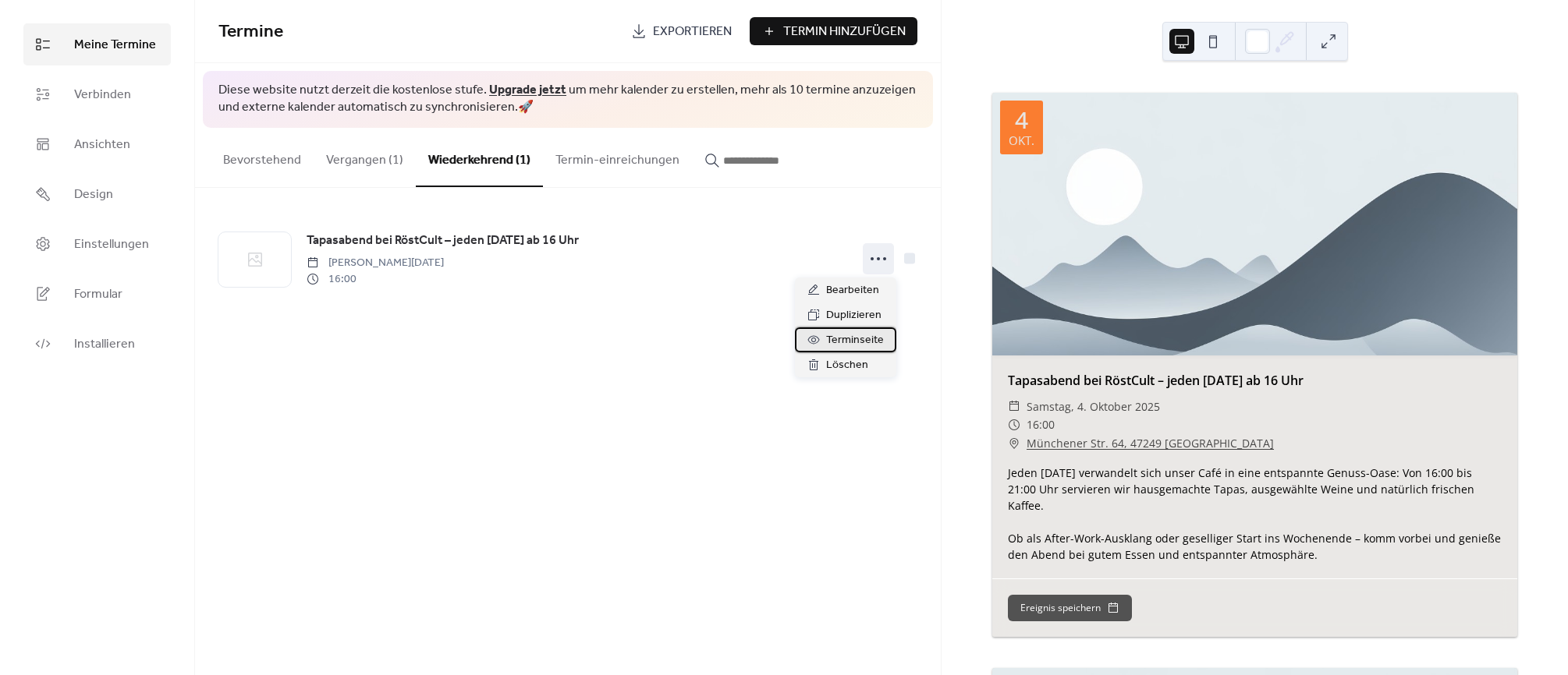
click at [847, 341] on span "Terminseite" at bounding box center [855, 340] width 58 height 19
click at [634, 312] on div "Tapasabend bei RöstCult – jeden Freitag ab 16 Uhr Freitag, Oktober 3, 2025 16:00" at bounding box center [568, 258] width 746 height 142
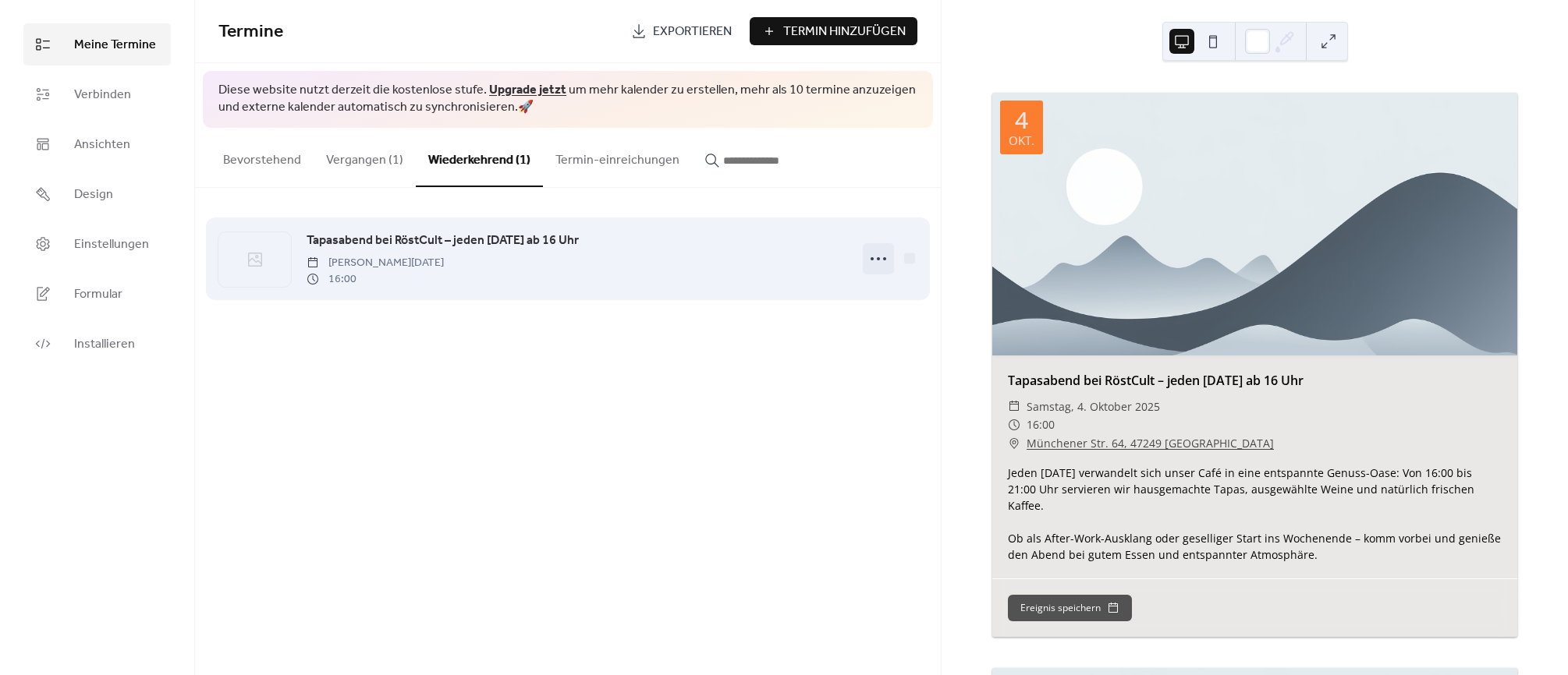
click at [881, 255] on icon at bounding box center [878, 259] width 25 height 25
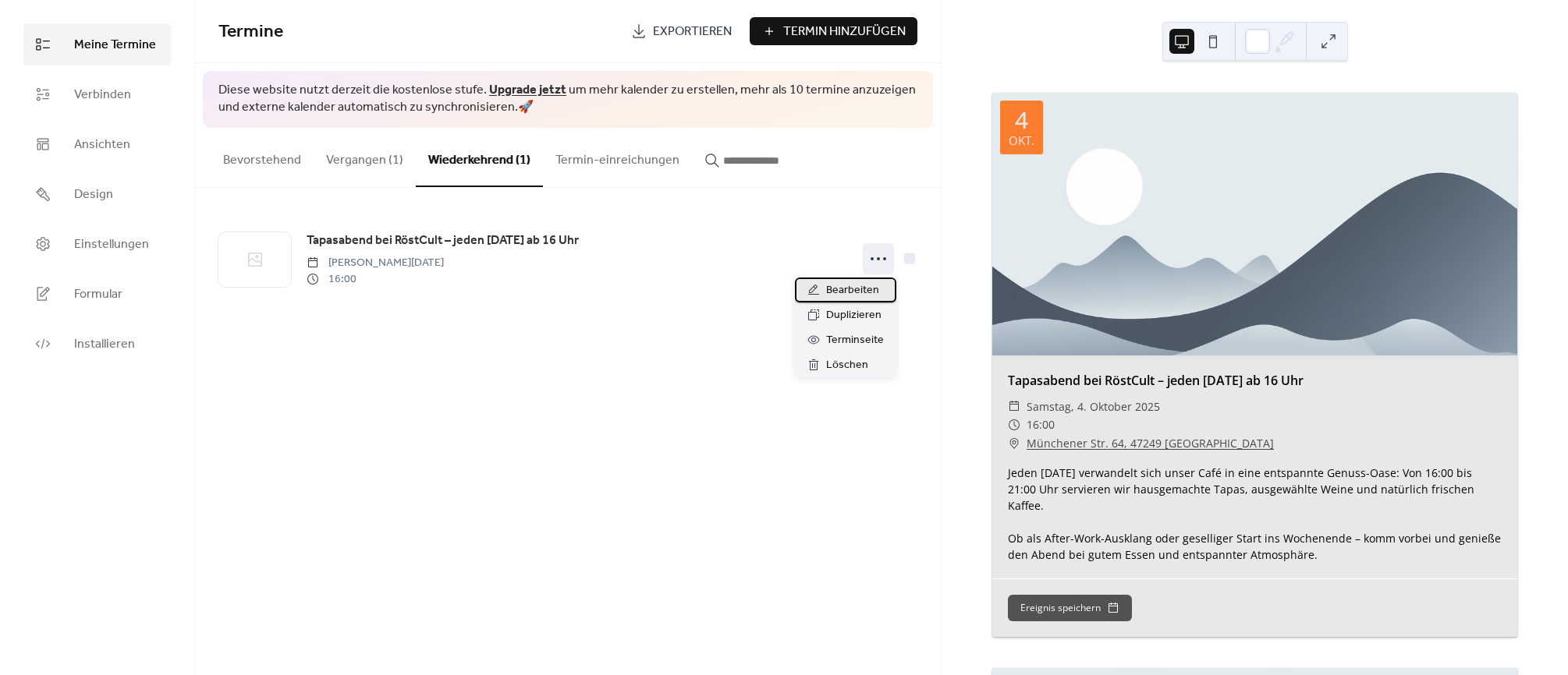
click at [848, 282] on span "Bearbeiten" at bounding box center [852, 291] width 53 height 19
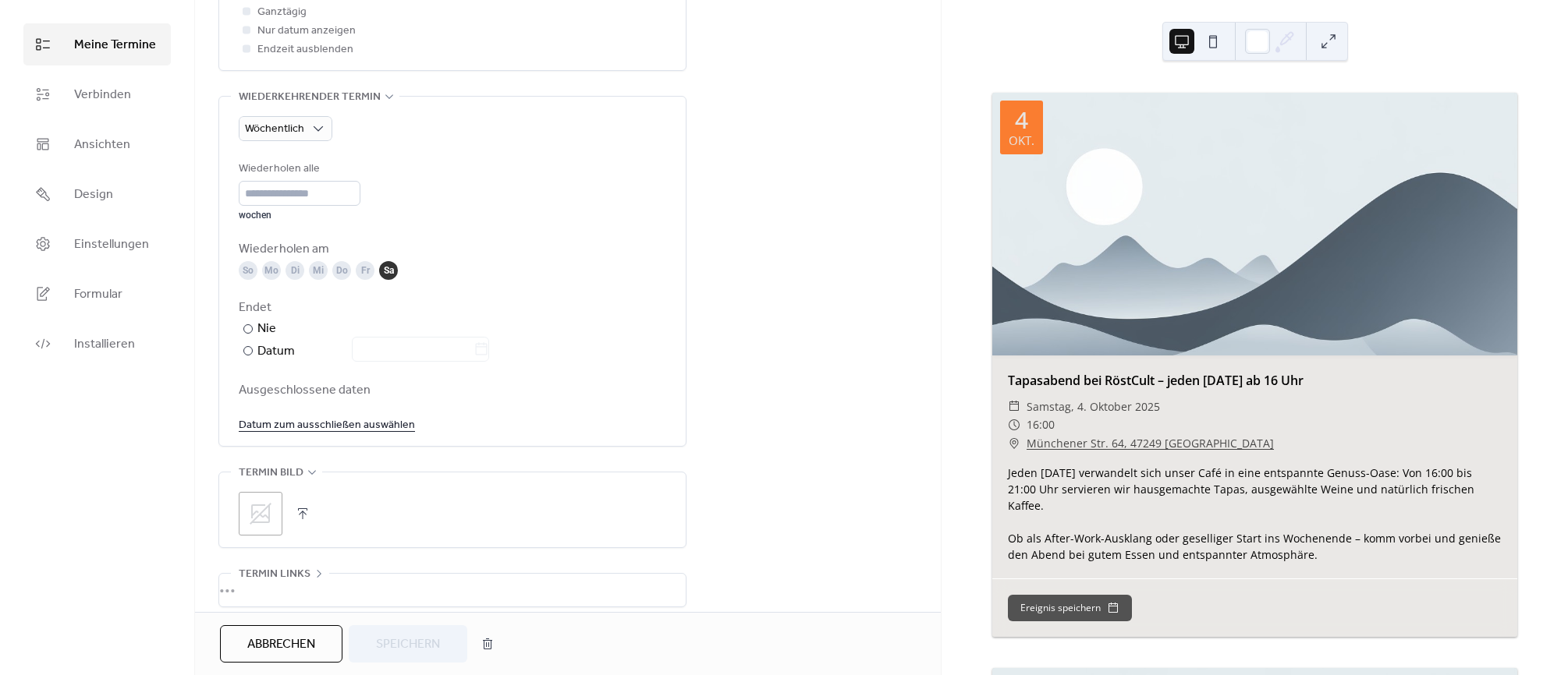
scroll to position [652, 0]
click at [246, 261] on div "So" at bounding box center [247, 261] width 19 height 19
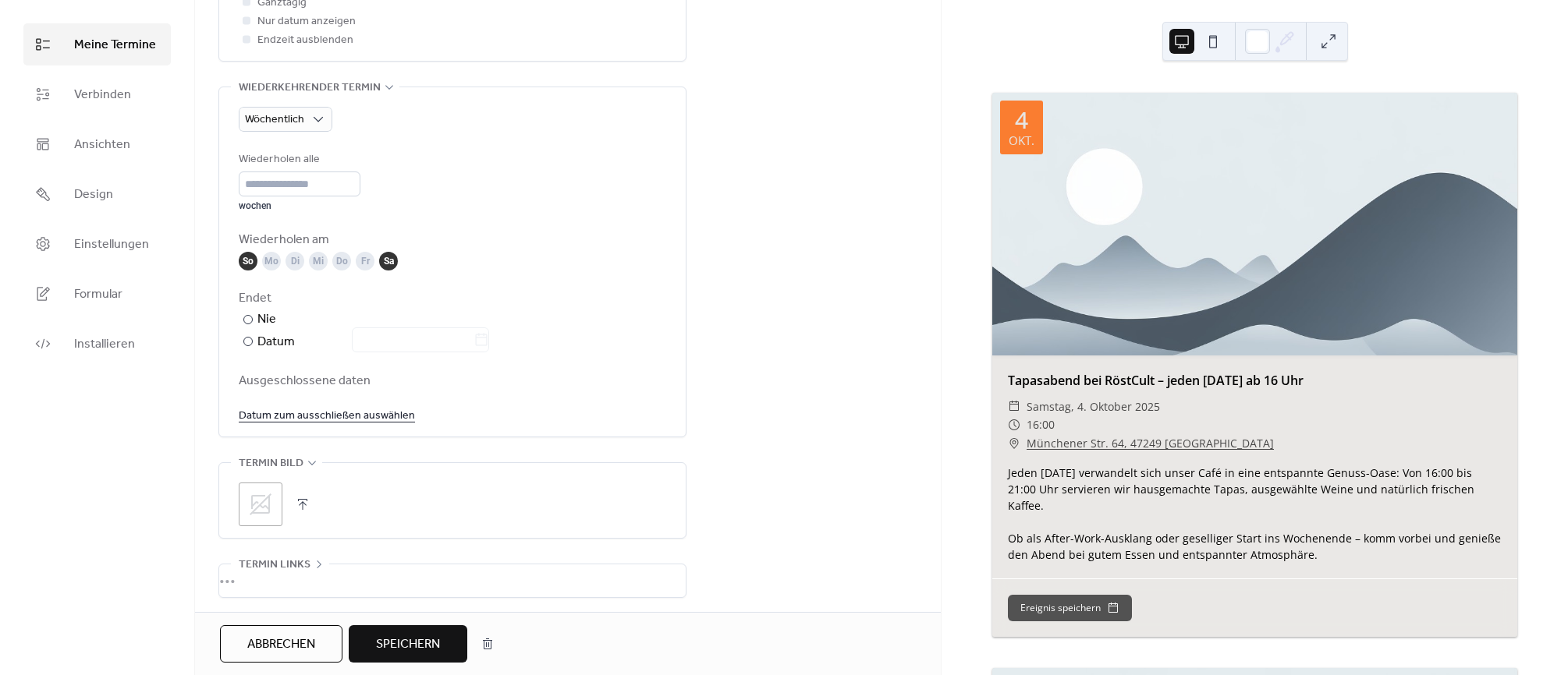
click at [270, 262] on div "Mo" at bounding box center [271, 261] width 19 height 19
click at [289, 261] on div "Di" at bounding box center [294, 261] width 19 height 19
click at [316, 261] on div "Mi" at bounding box center [318, 261] width 19 height 19
click at [336, 261] on div "Do" at bounding box center [341, 261] width 19 height 19
click at [366, 266] on div "Fr" at bounding box center [365, 261] width 19 height 19
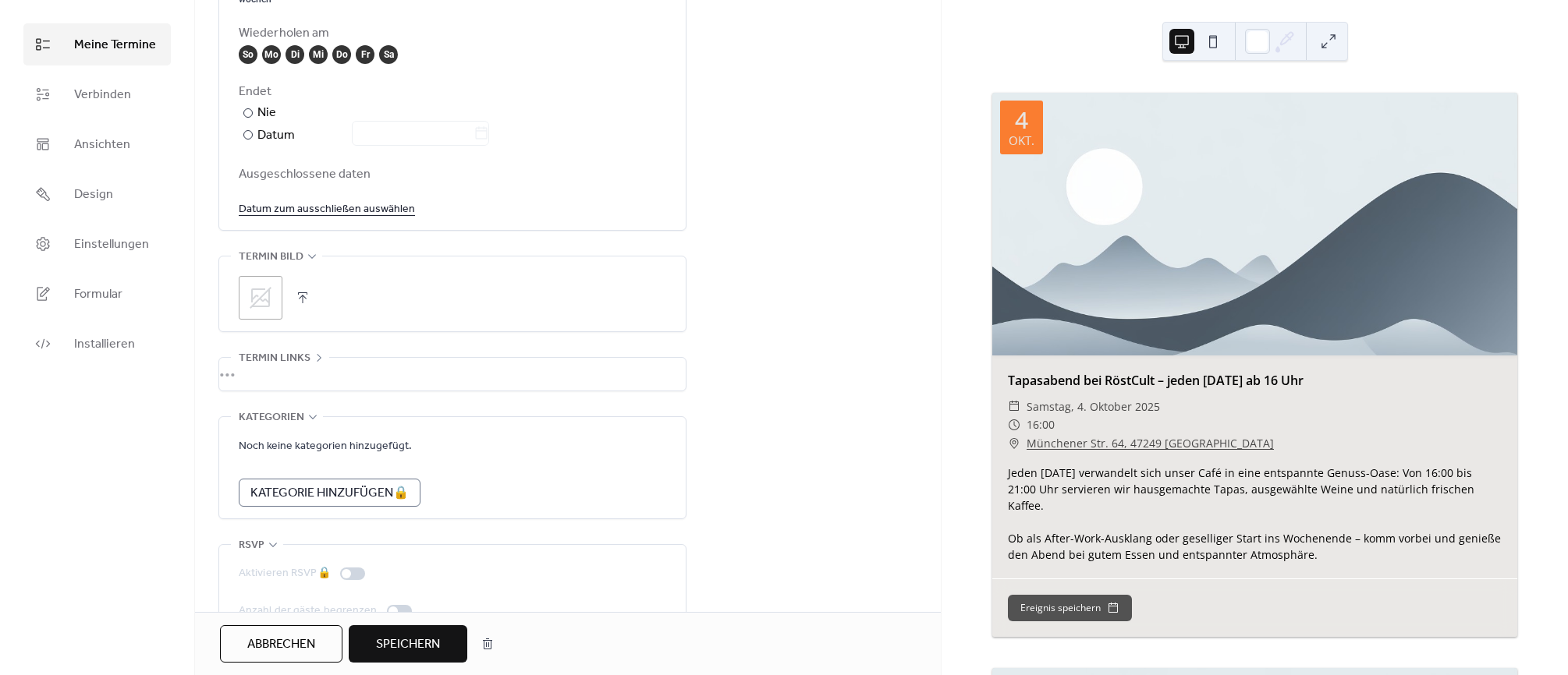
scroll to position [762, 0]
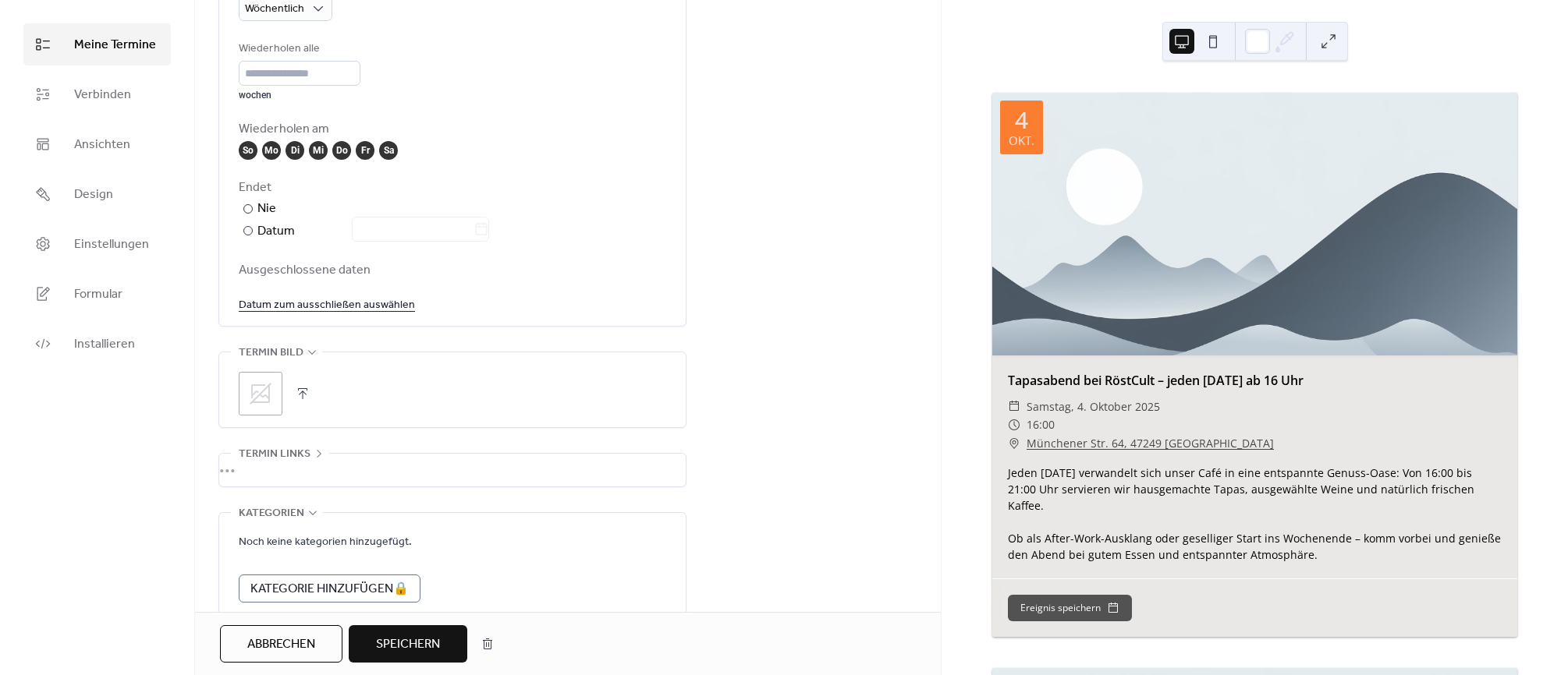
click at [392, 150] on div "Sa" at bounding box center [388, 150] width 19 height 19
click at [385, 149] on div "Sa" at bounding box center [388, 150] width 19 height 19
click at [361, 144] on div "Fr" at bounding box center [365, 150] width 19 height 19
click at [343, 146] on div "Do" at bounding box center [341, 150] width 19 height 19
click at [322, 147] on div "Mi" at bounding box center [318, 150] width 19 height 19
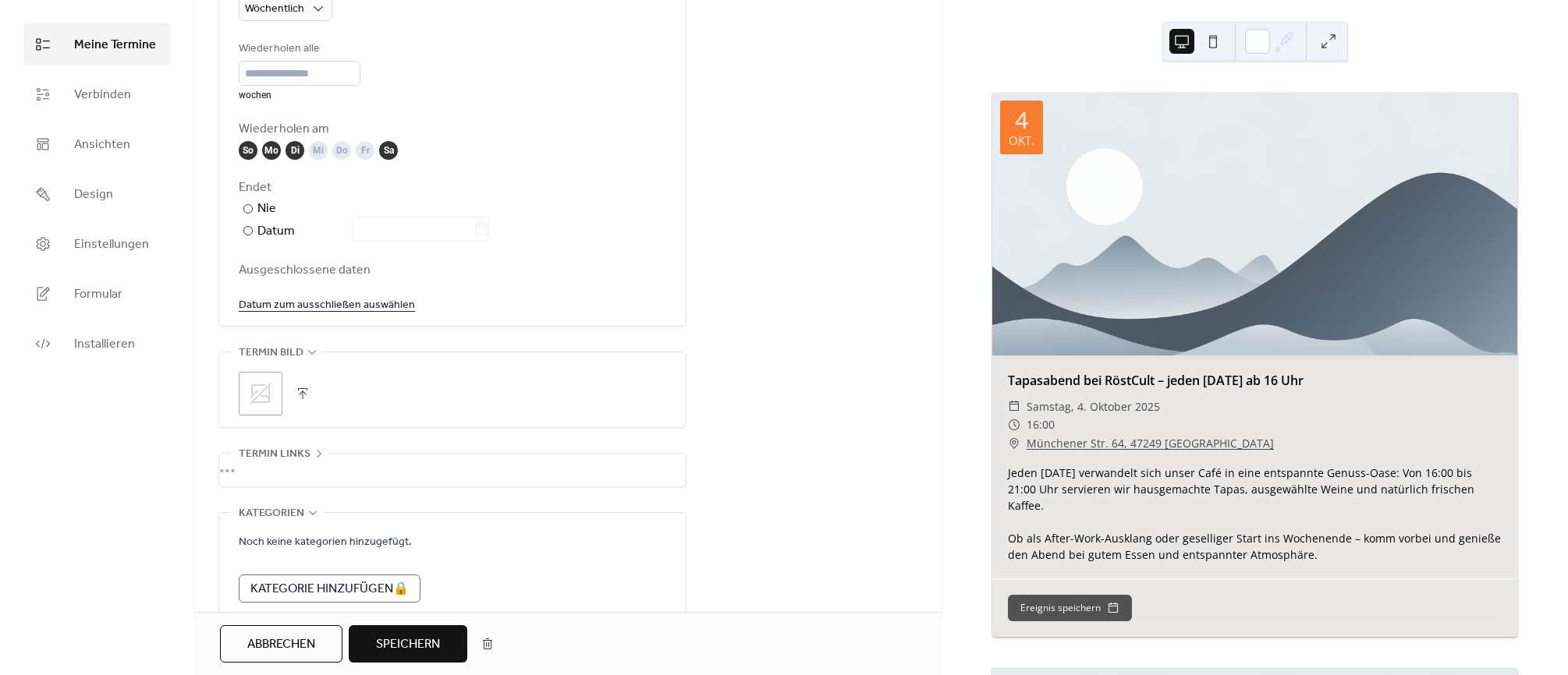
click at [286, 151] on div "Di" at bounding box center [294, 150] width 19 height 19
click at [267, 151] on div "Mo" at bounding box center [271, 150] width 19 height 19
click at [250, 150] on div "So" at bounding box center [247, 150] width 19 height 19
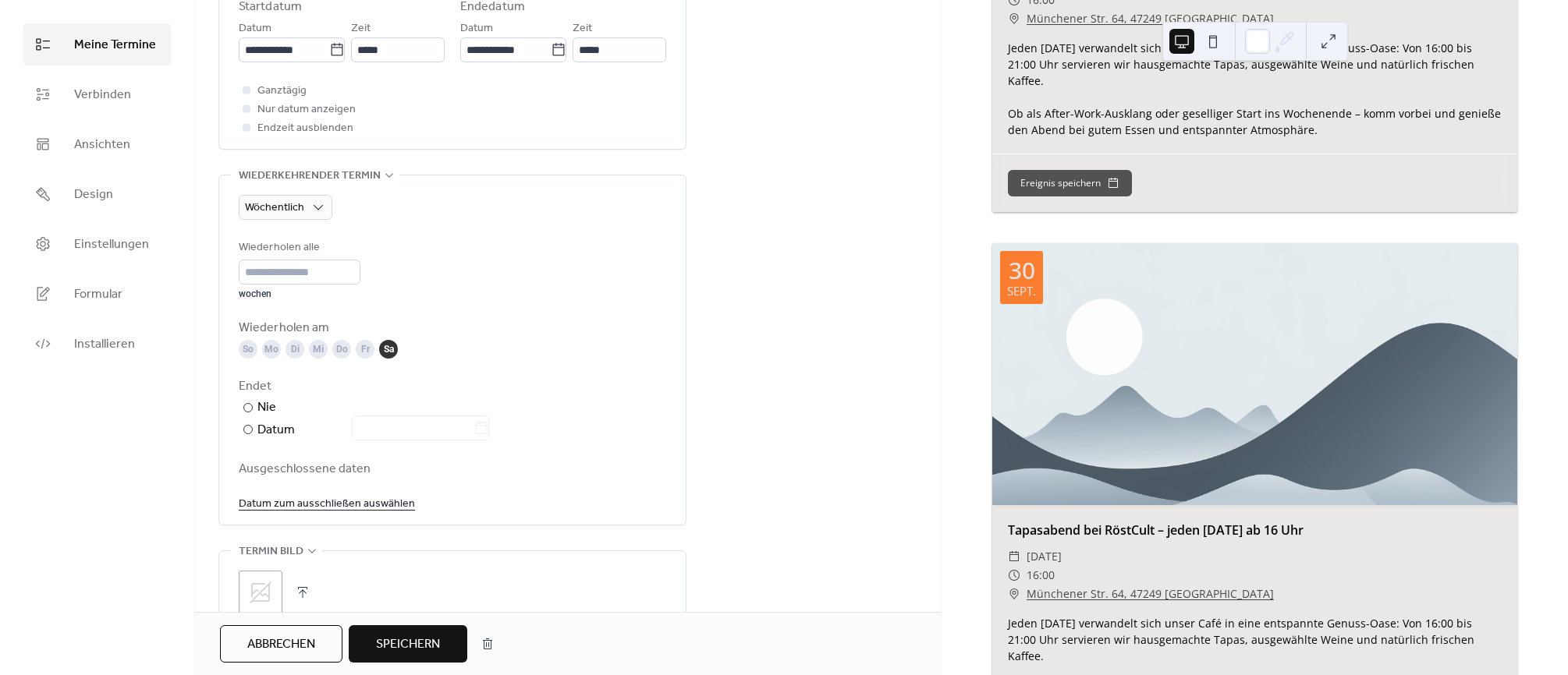
scroll to position [526, 0]
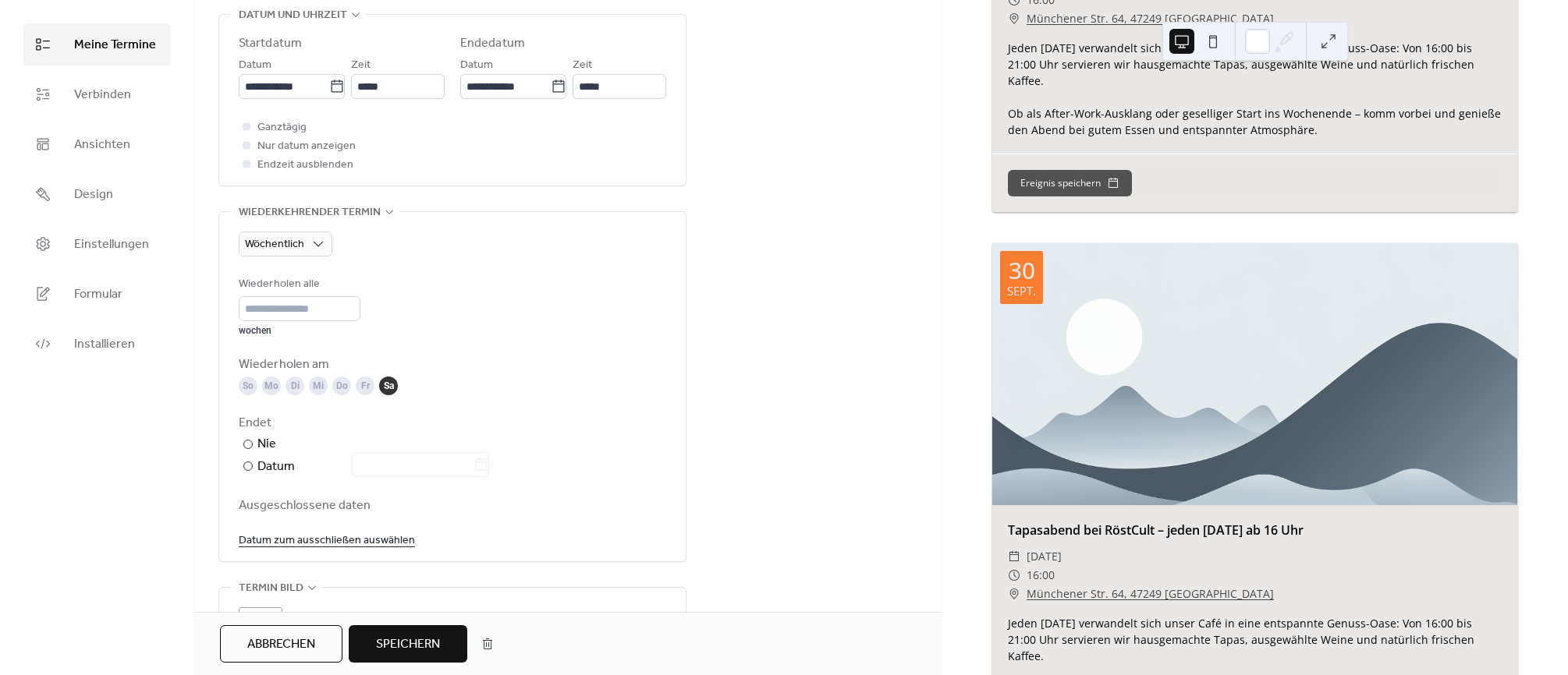
click at [366, 380] on div "Fr" at bounding box center [365, 385] width 19 height 19
click at [387, 382] on div "Sa" at bounding box center [388, 385] width 19 height 19
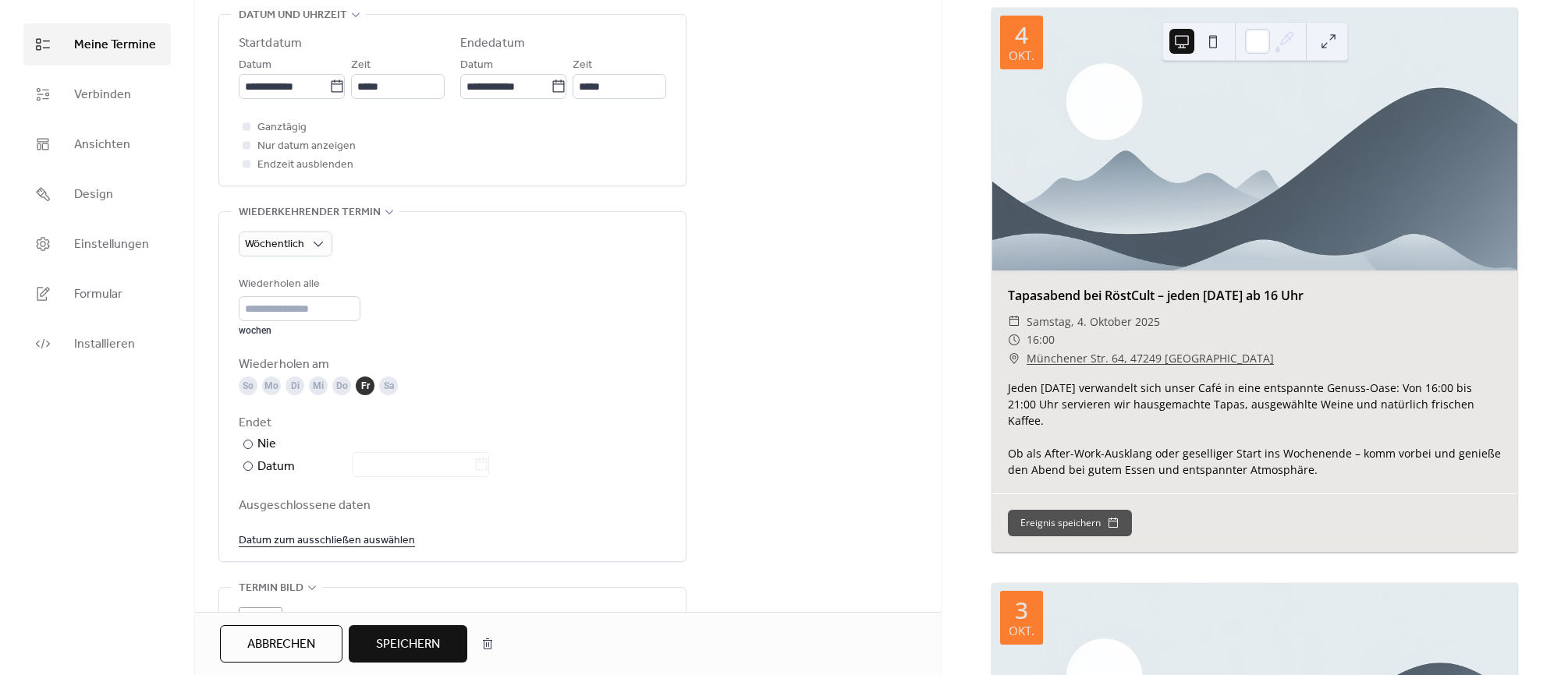
scroll to position [0, 0]
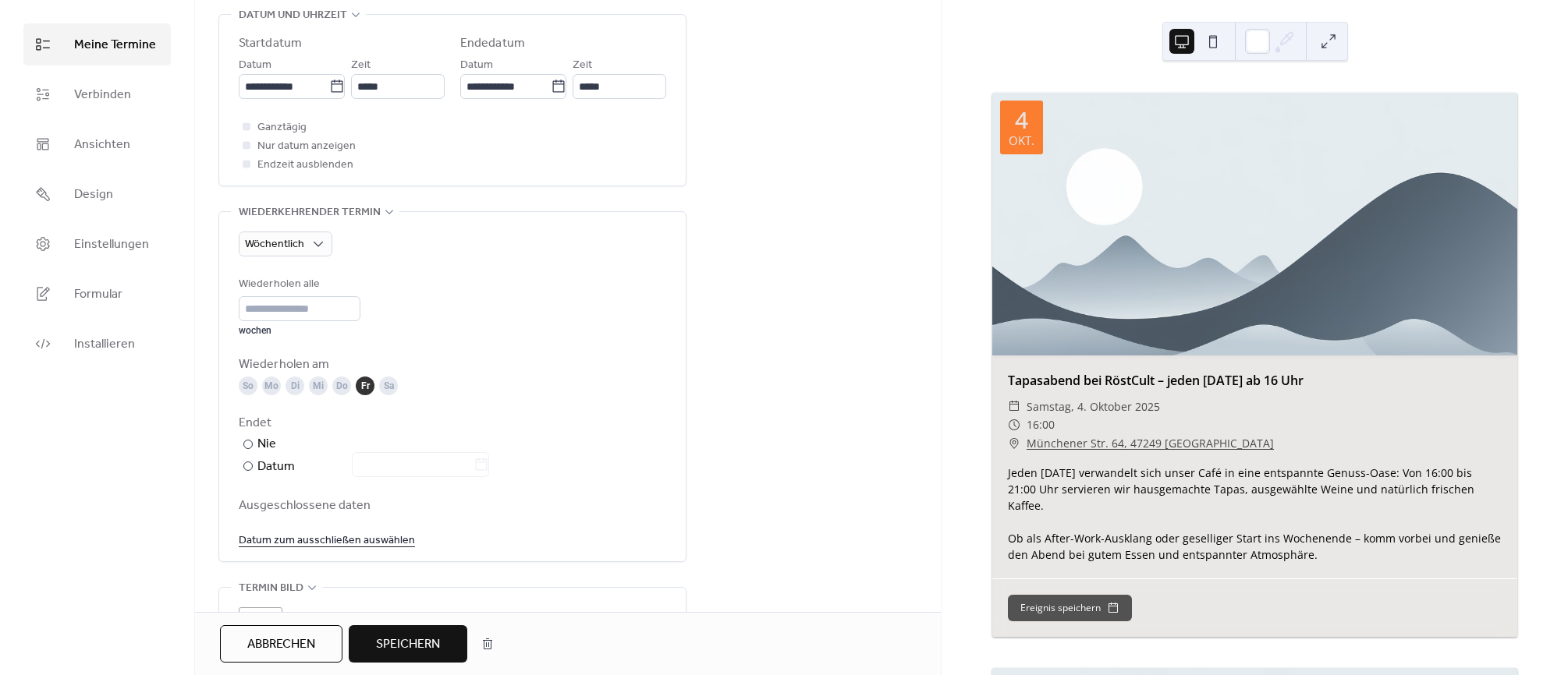
click at [640, 218] on div "Wöchentlich Wiederholen alle ** wochen Wiederholen am So Mo Di Mi Do Fr Sa Ende…" at bounding box center [452, 386] width 428 height 349
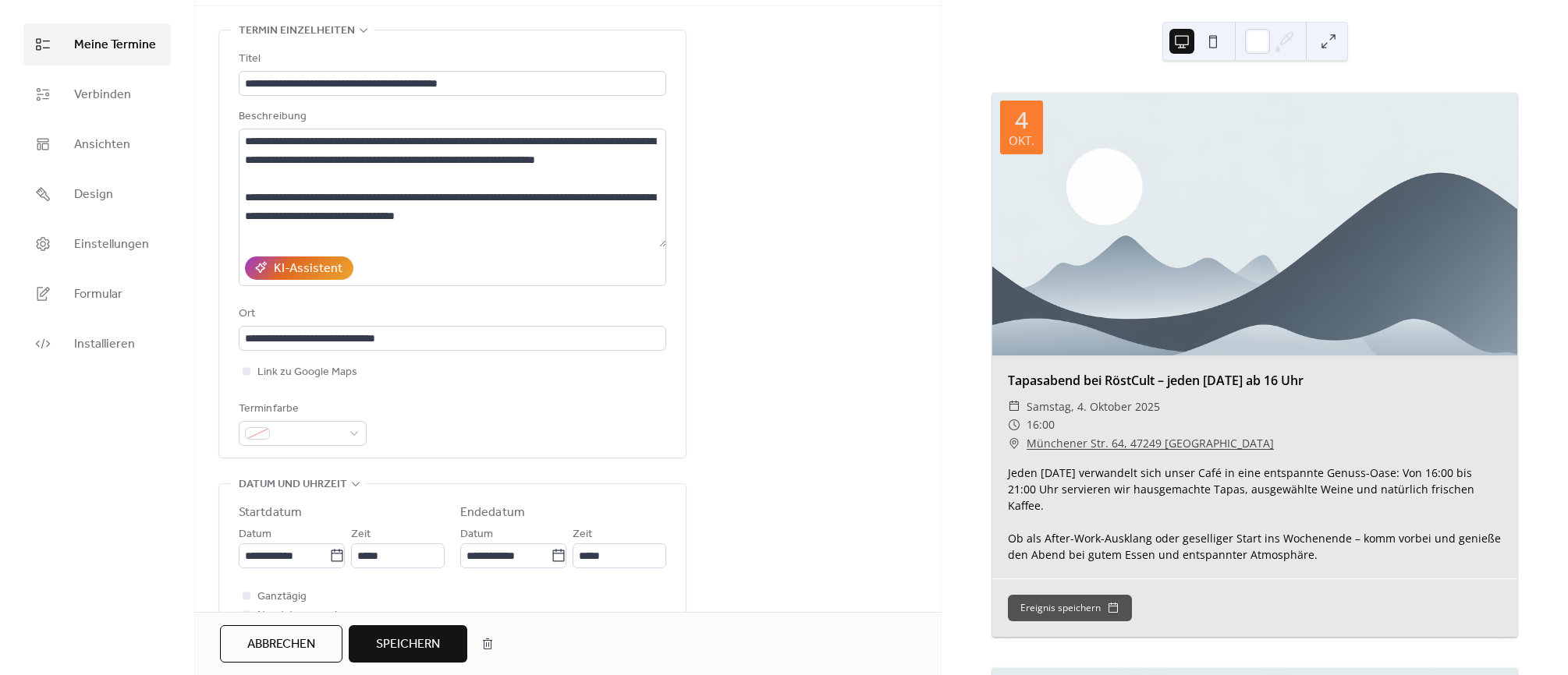
scroll to position [101, 0]
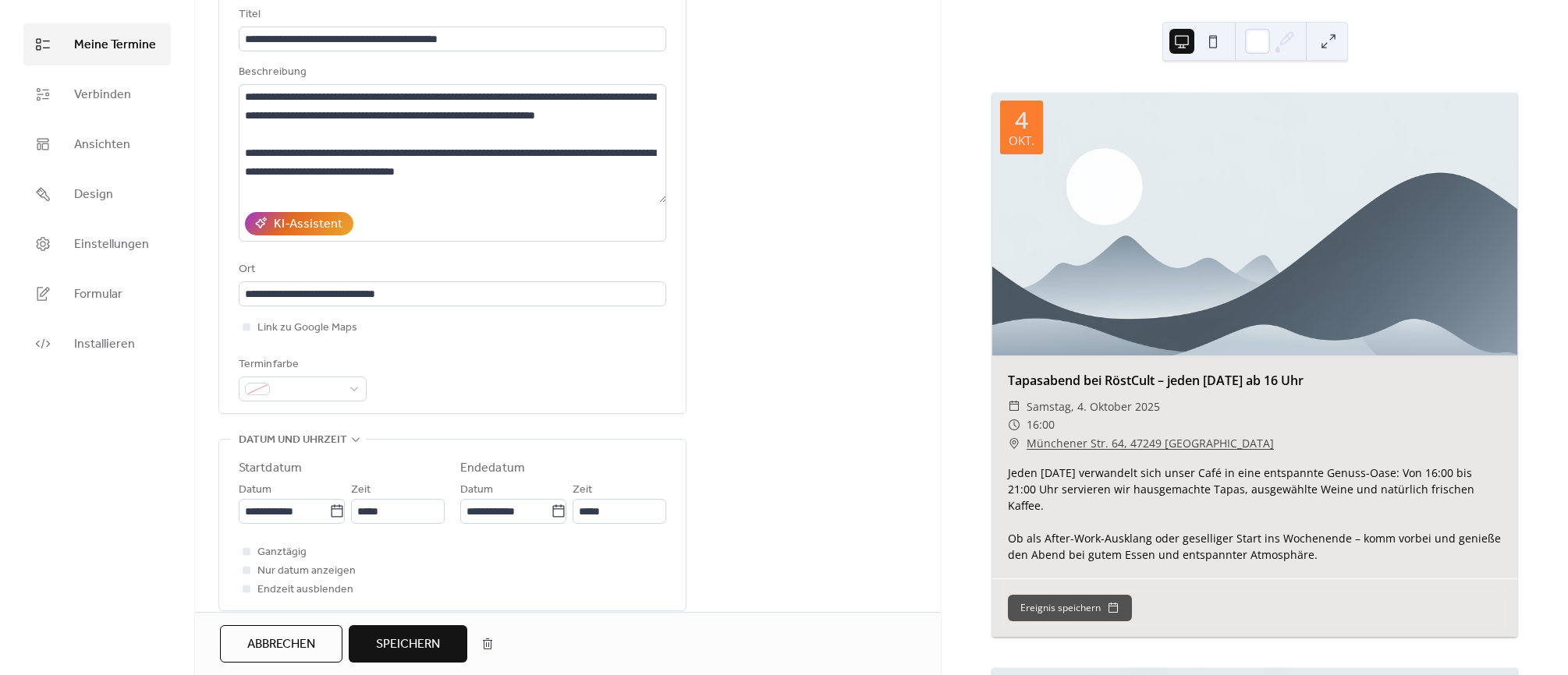
click at [428, 643] on span "Speichern" at bounding box center [408, 644] width 64 height 19
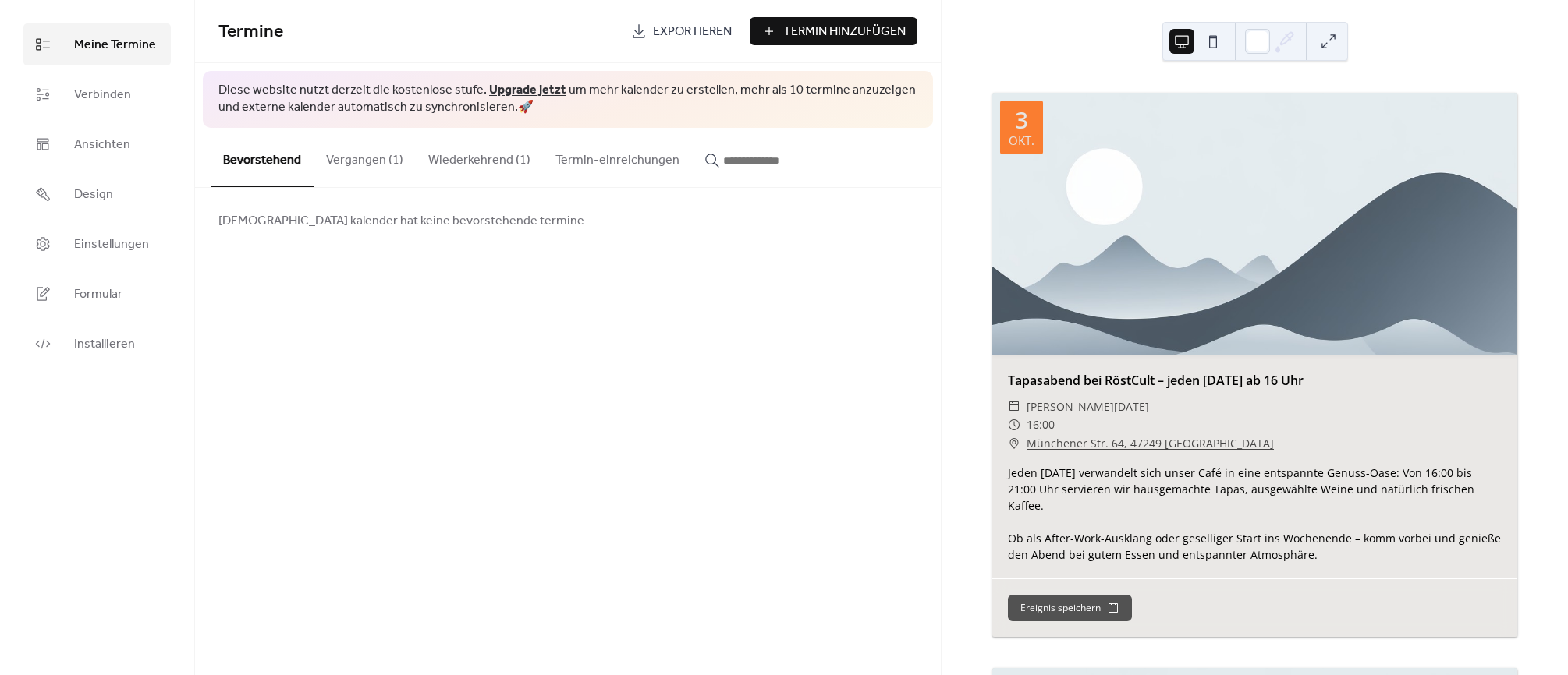
click at [467, 162] on button "Wiederkehrend (1)" at bounding box center [479, 157] width 127 height 58
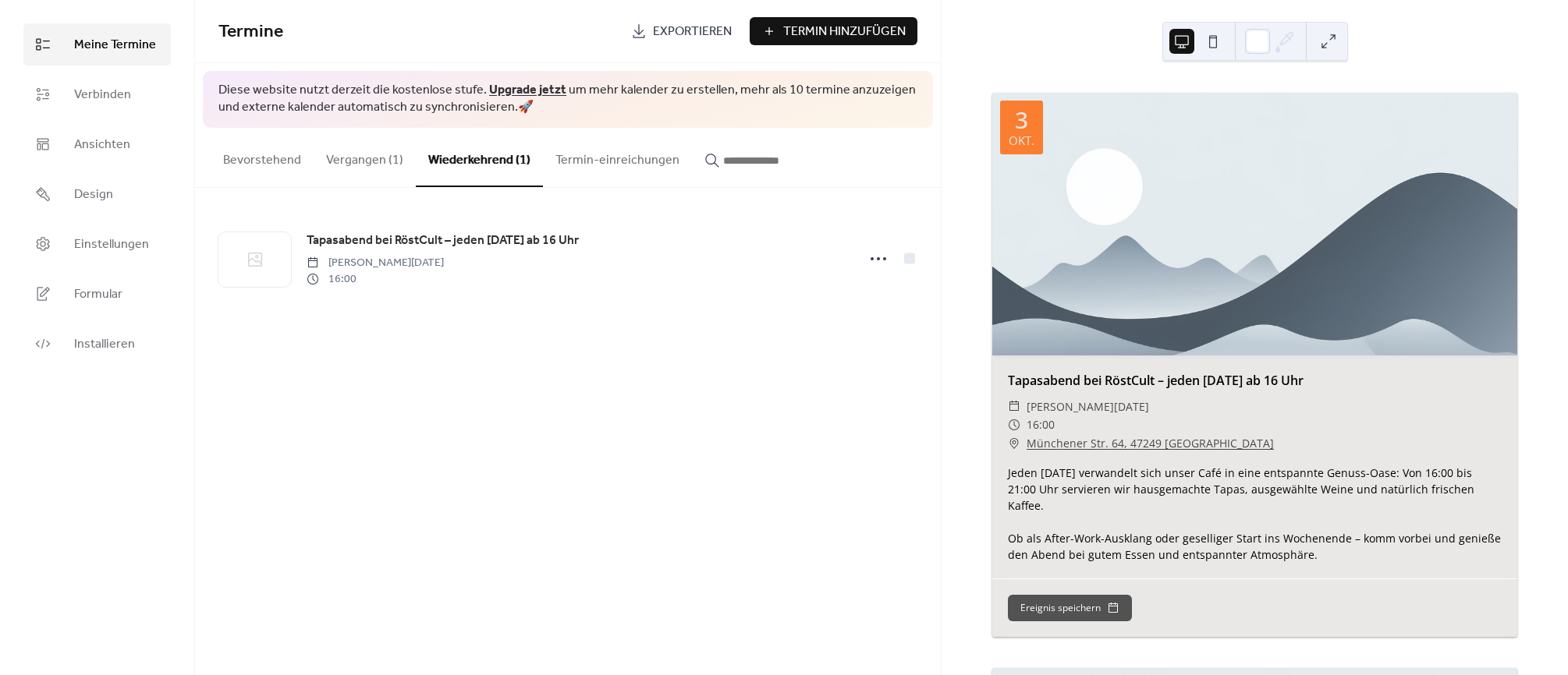
click at [360, 158] on button "Vergangen (1)" at bounding box center [364, 157] width 102 height 58
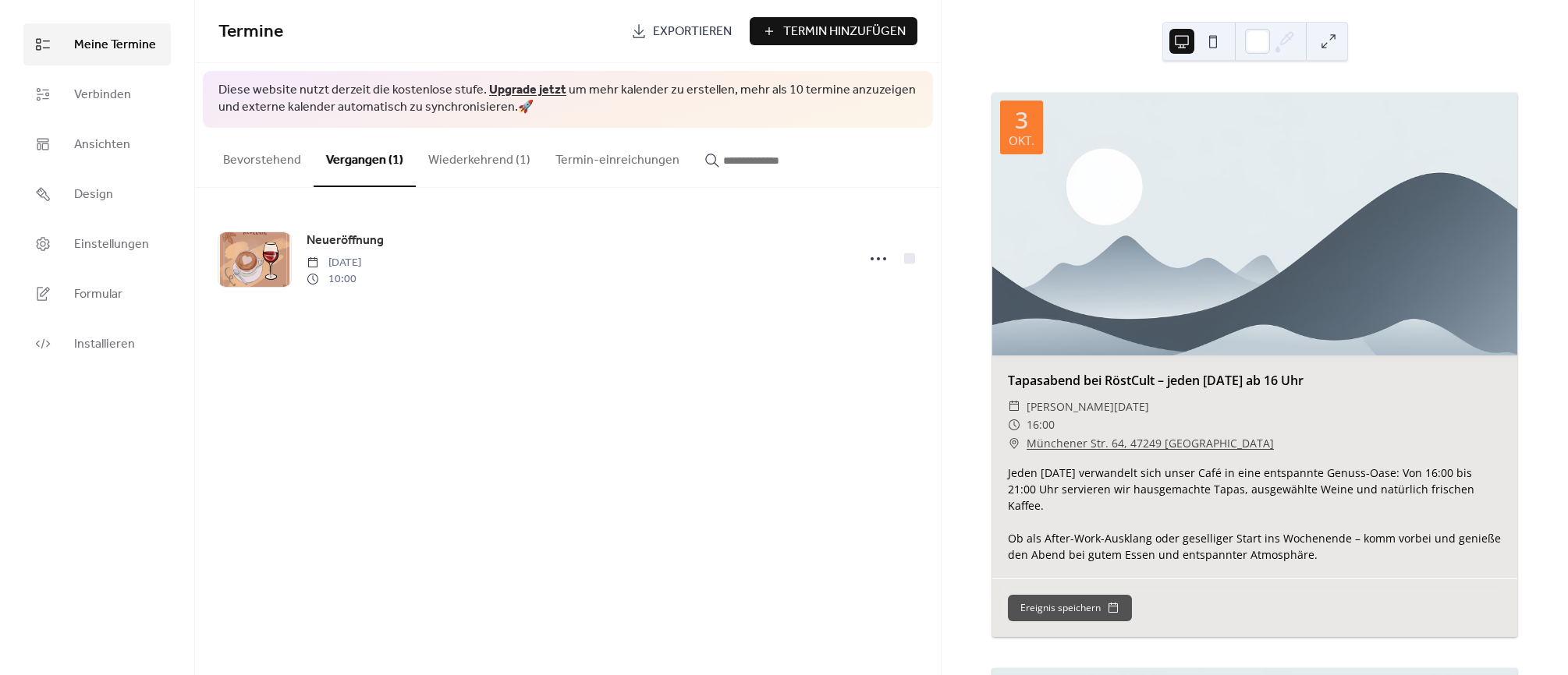
click at [454, 161] on button "Wiederkehrend (1)" at bounding box center [479, 157] width 127 height 58
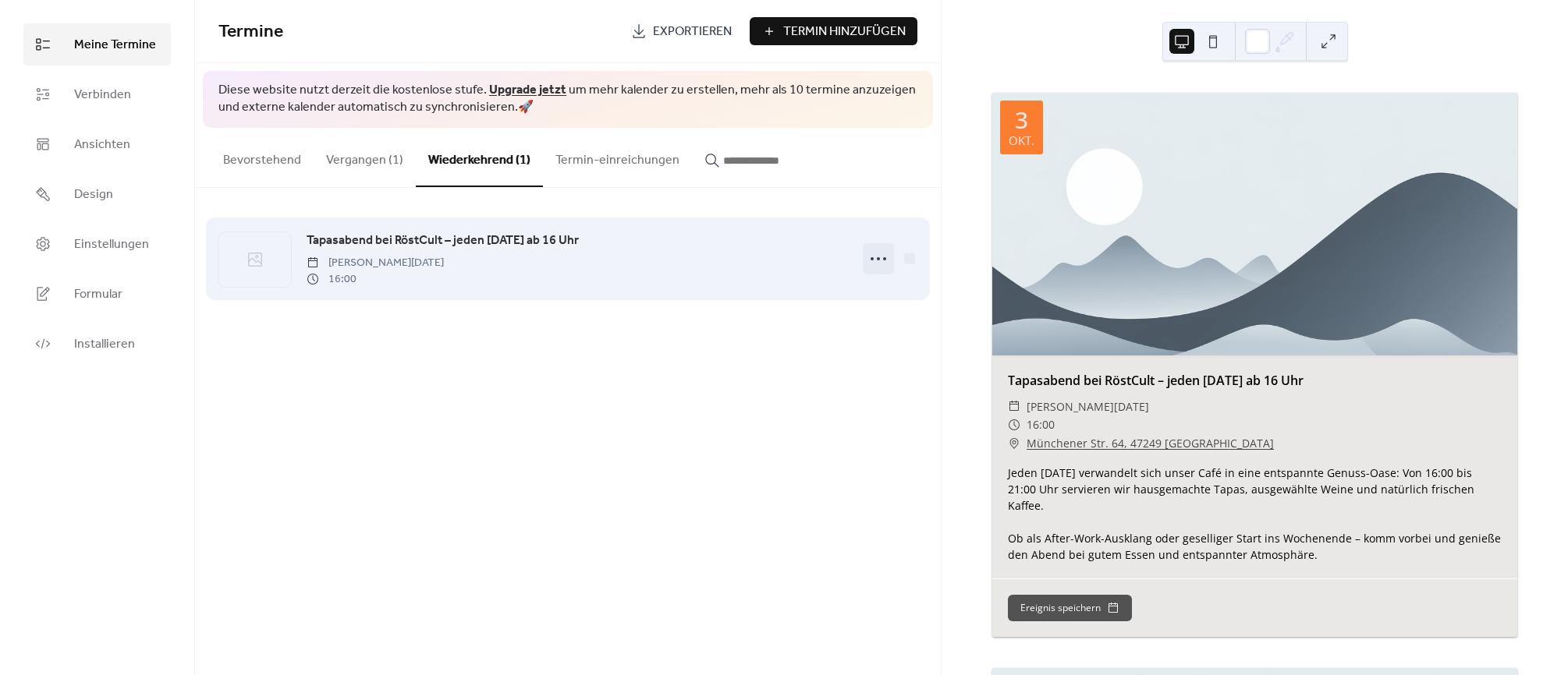
click at [880, 259] on icon at bounding box center [878, 259] width 25 height 25
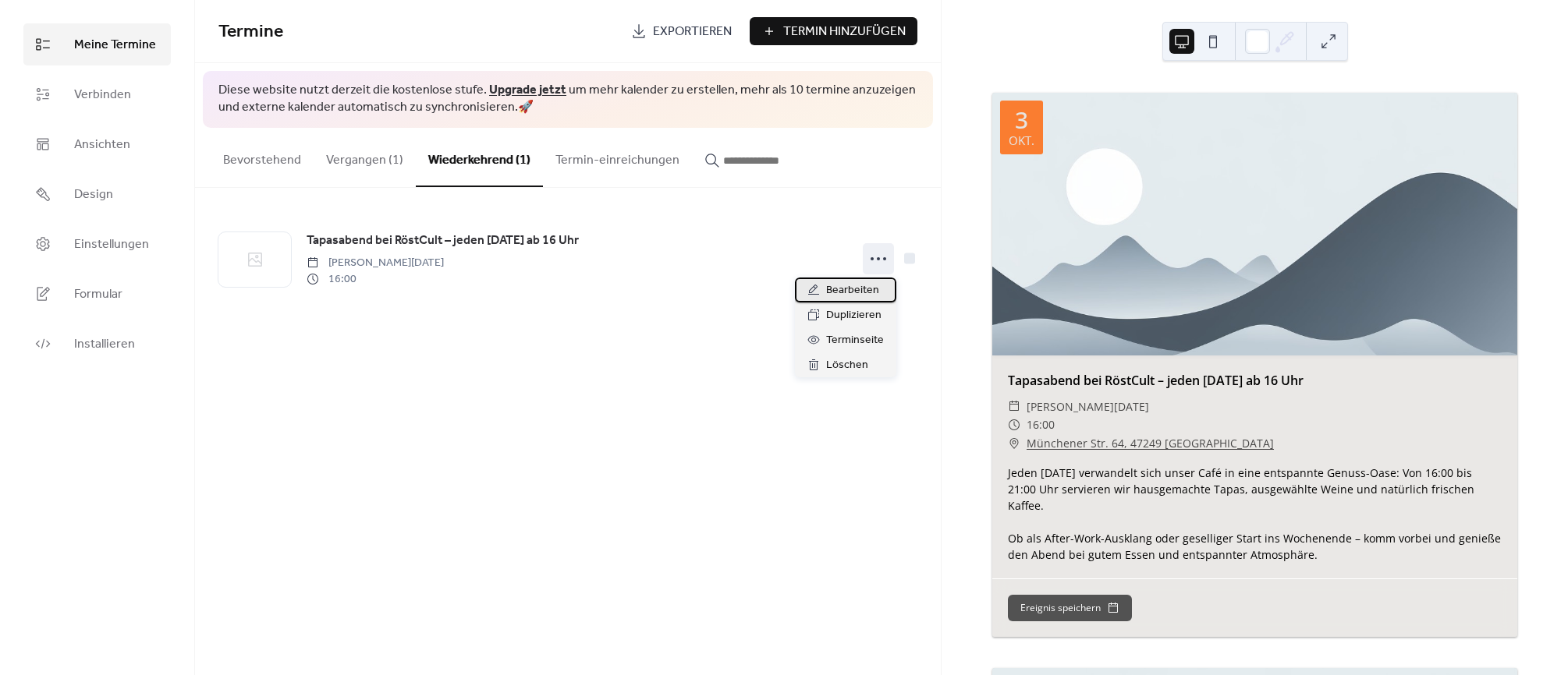
click at [858, 285] on span "Bearbeiten" at bounding box center [852, 291] width 53 height 19
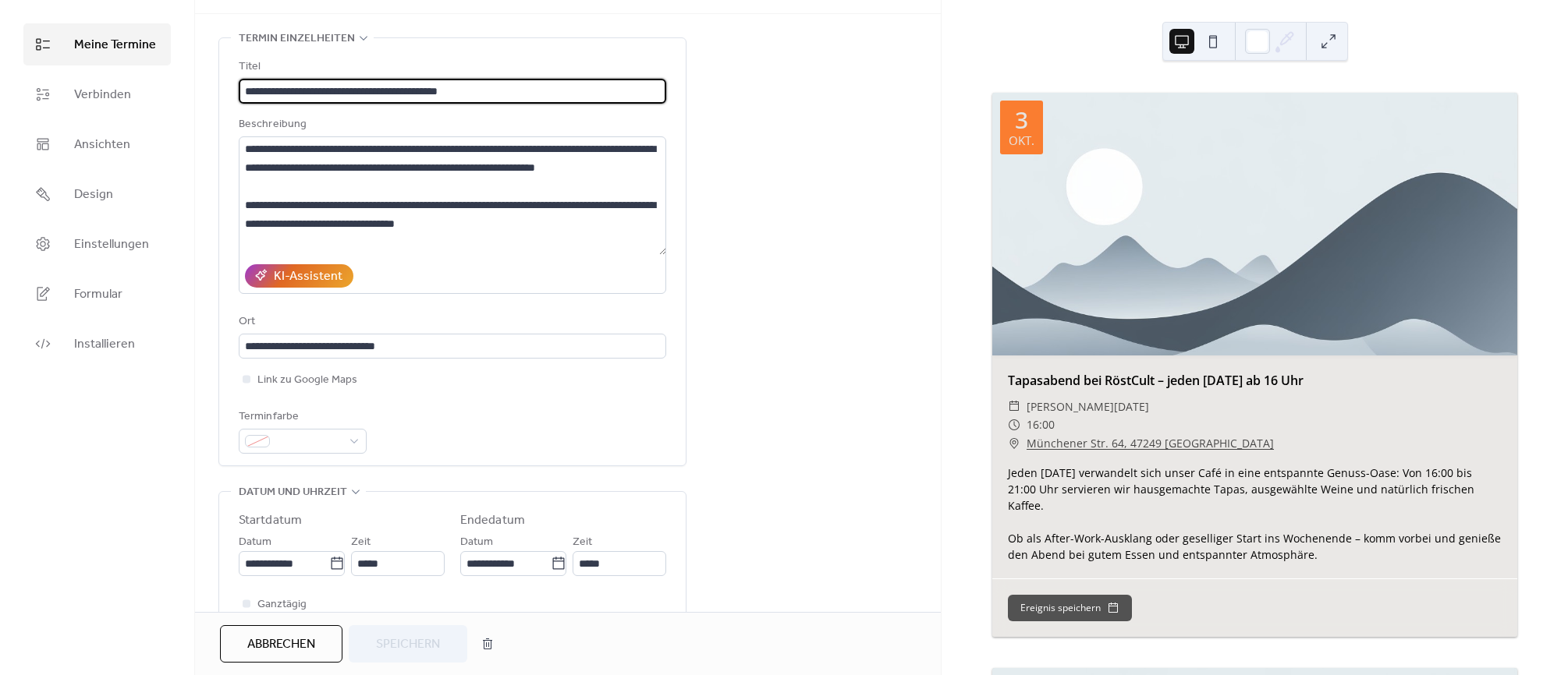
scroll to position [134, 0]
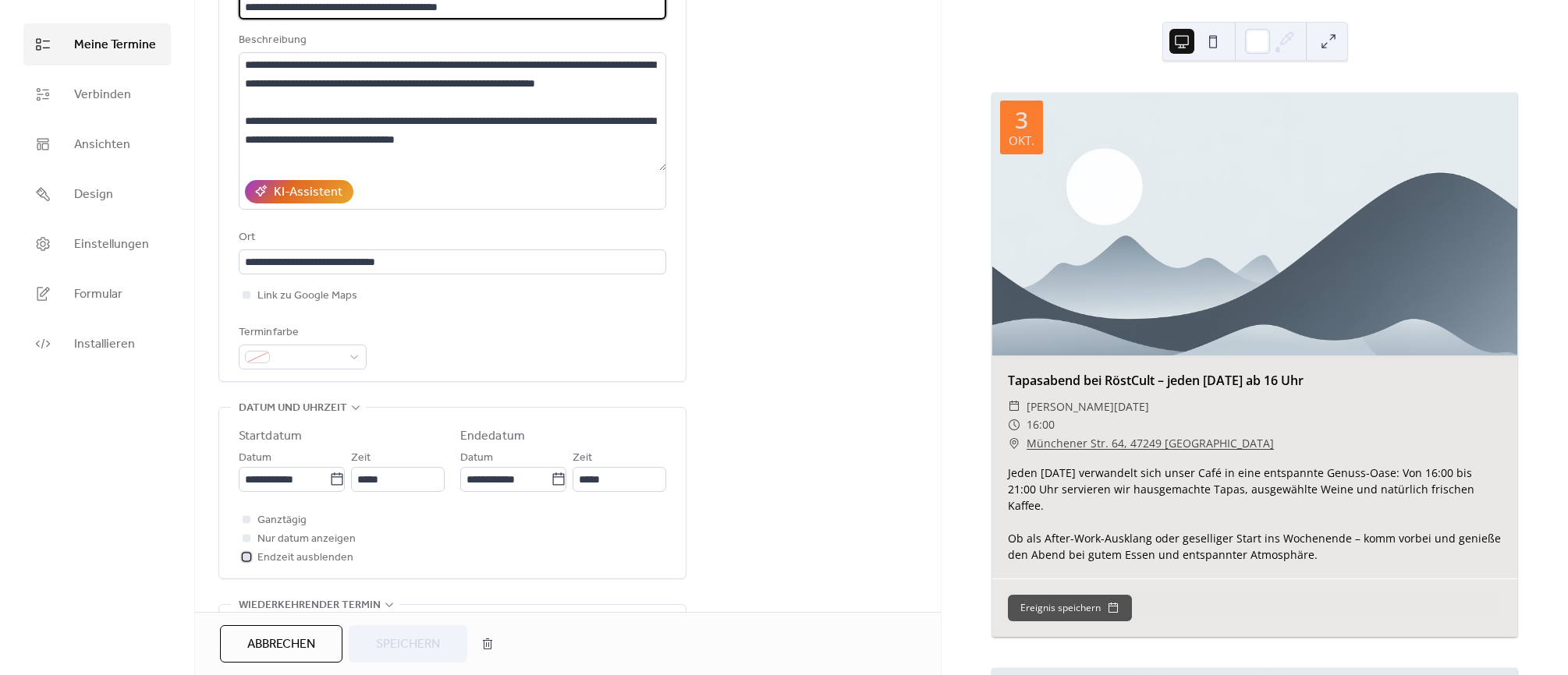
click at [244, 559] on div at bounding box center [246, 557] width 8 height 8
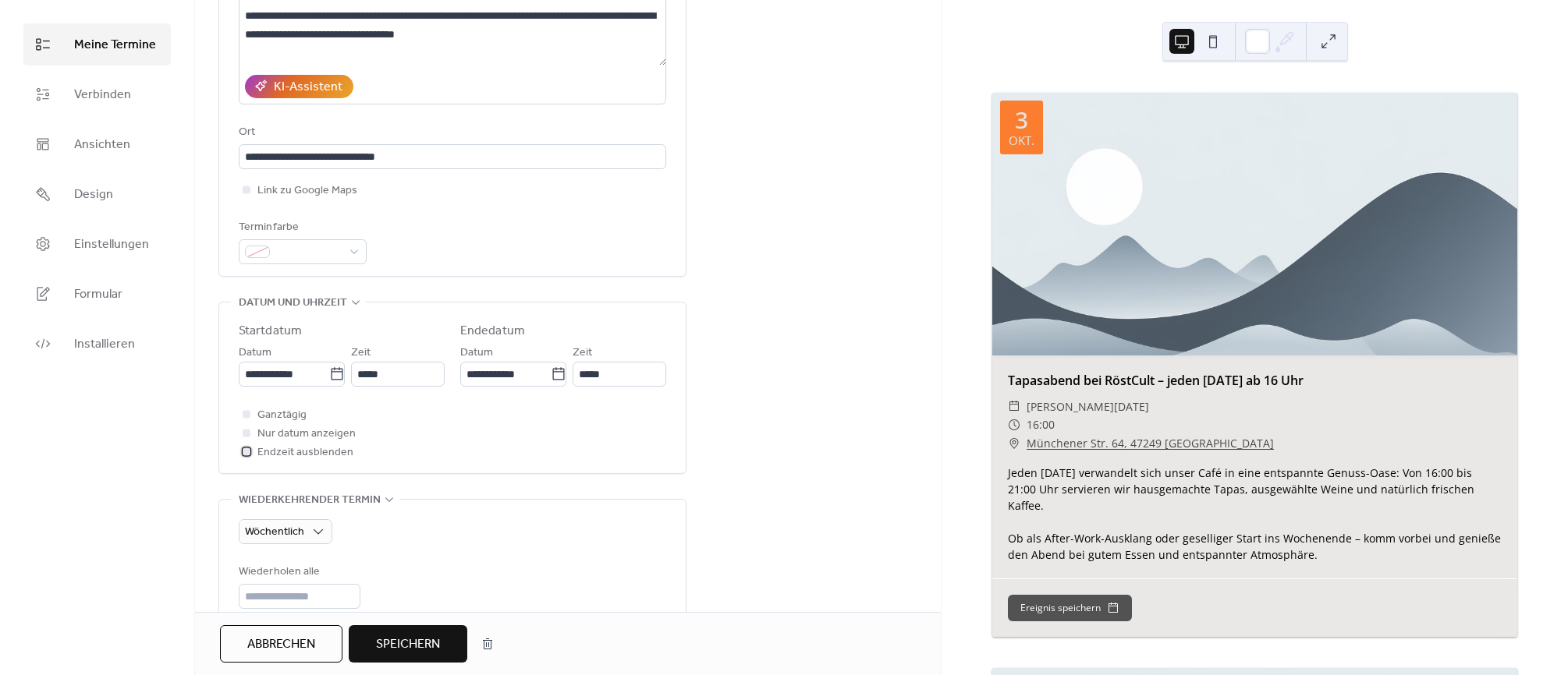
scroll to position [323, 0]
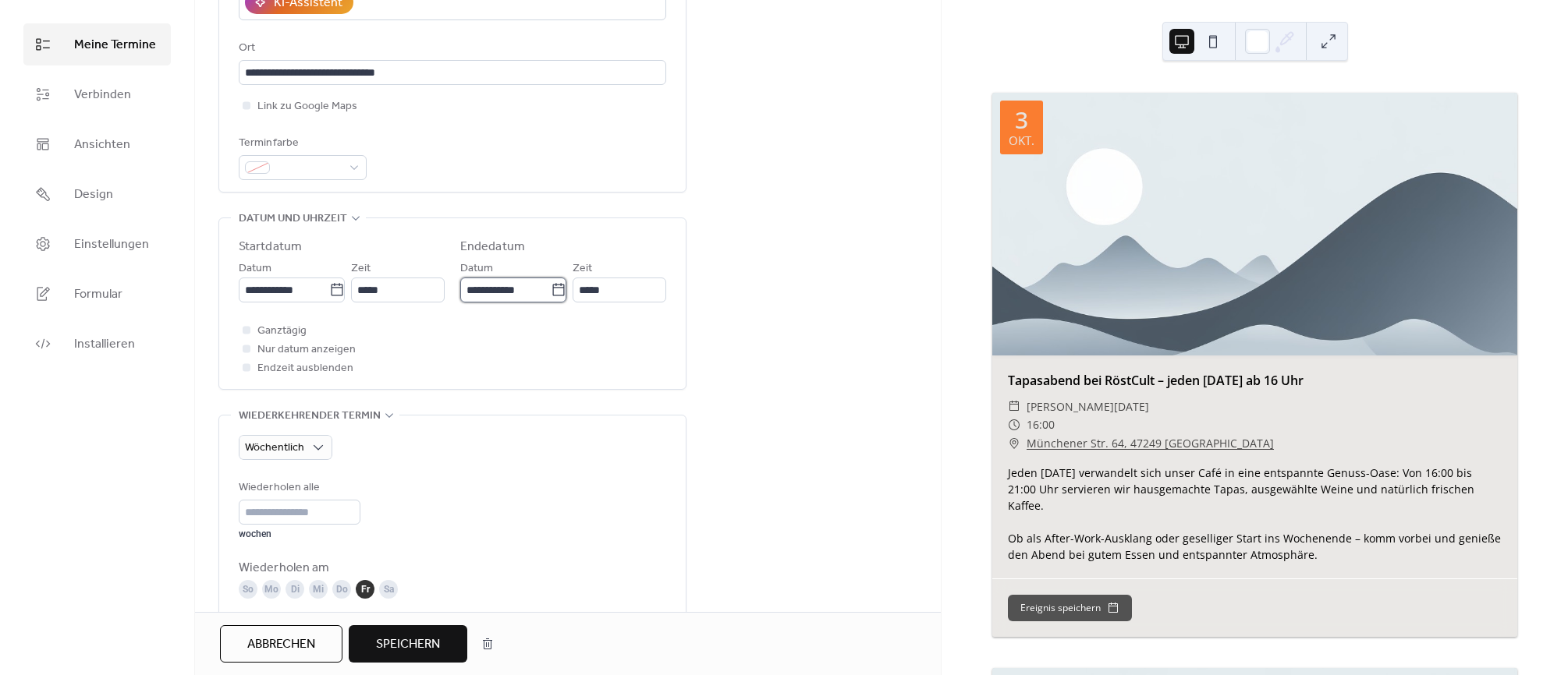
click at [503, 291] on input "**********" at bounding box center [506, 291] width 90 height 25
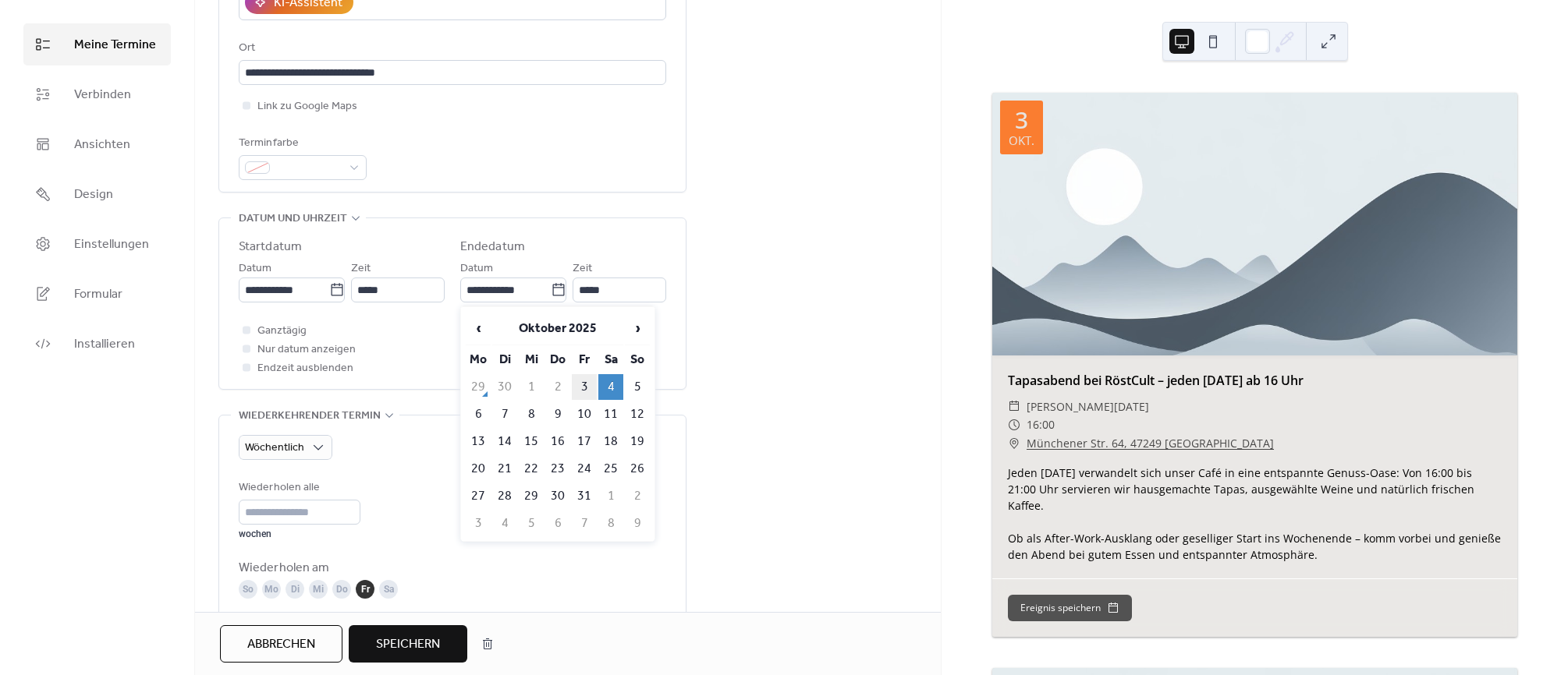
click at [588, 387] on td "3" at bounding box center [584, 387] width 25 height 26
type input "**********"
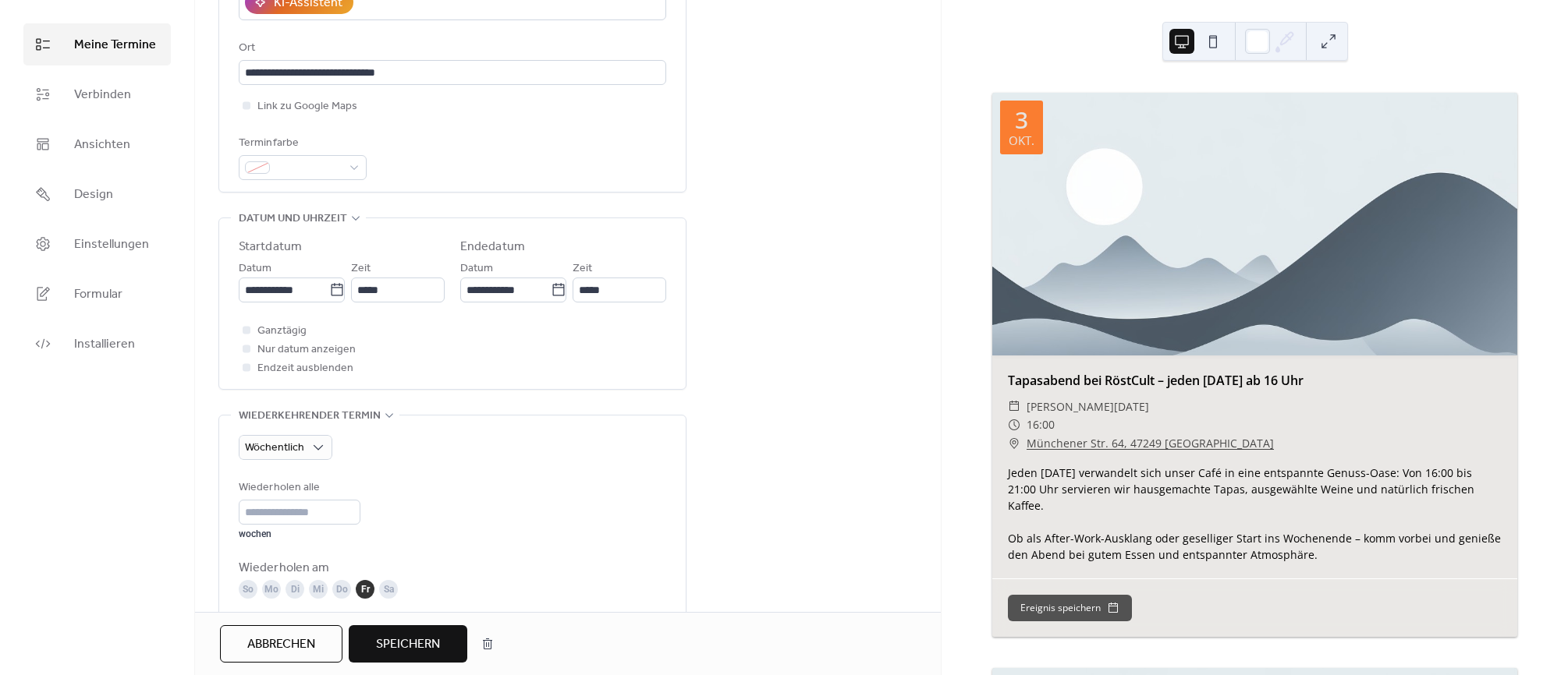
click at [720, 358] on div "**********" at bounding box center [568, 474] width 746 height 1421
click at [580, 295] on input "*****" at bounding box center [619, 291] width 94 height 25
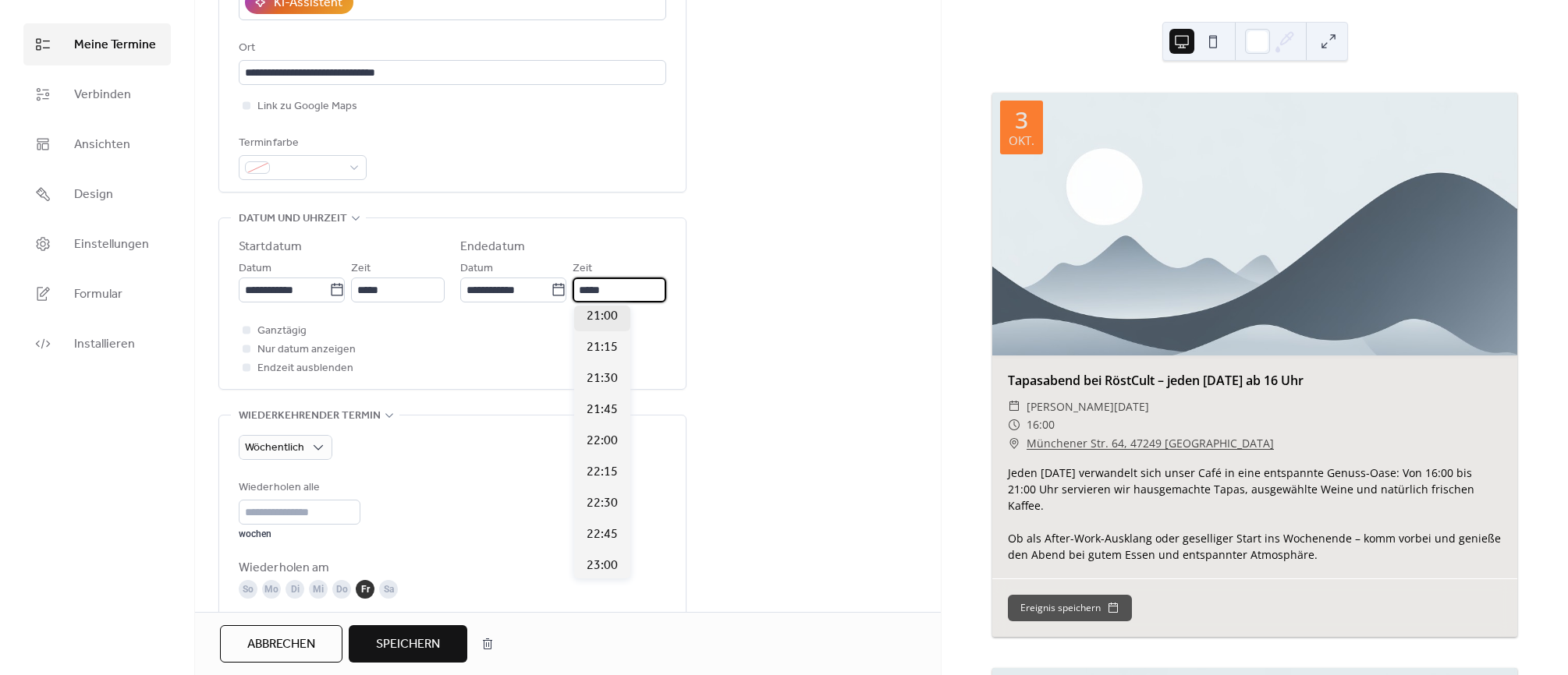
scroll to position [595, 0]
click at [596, 320] on span "21:00" at bounding box center [602, 319] width 32 height 19
type input "*****"
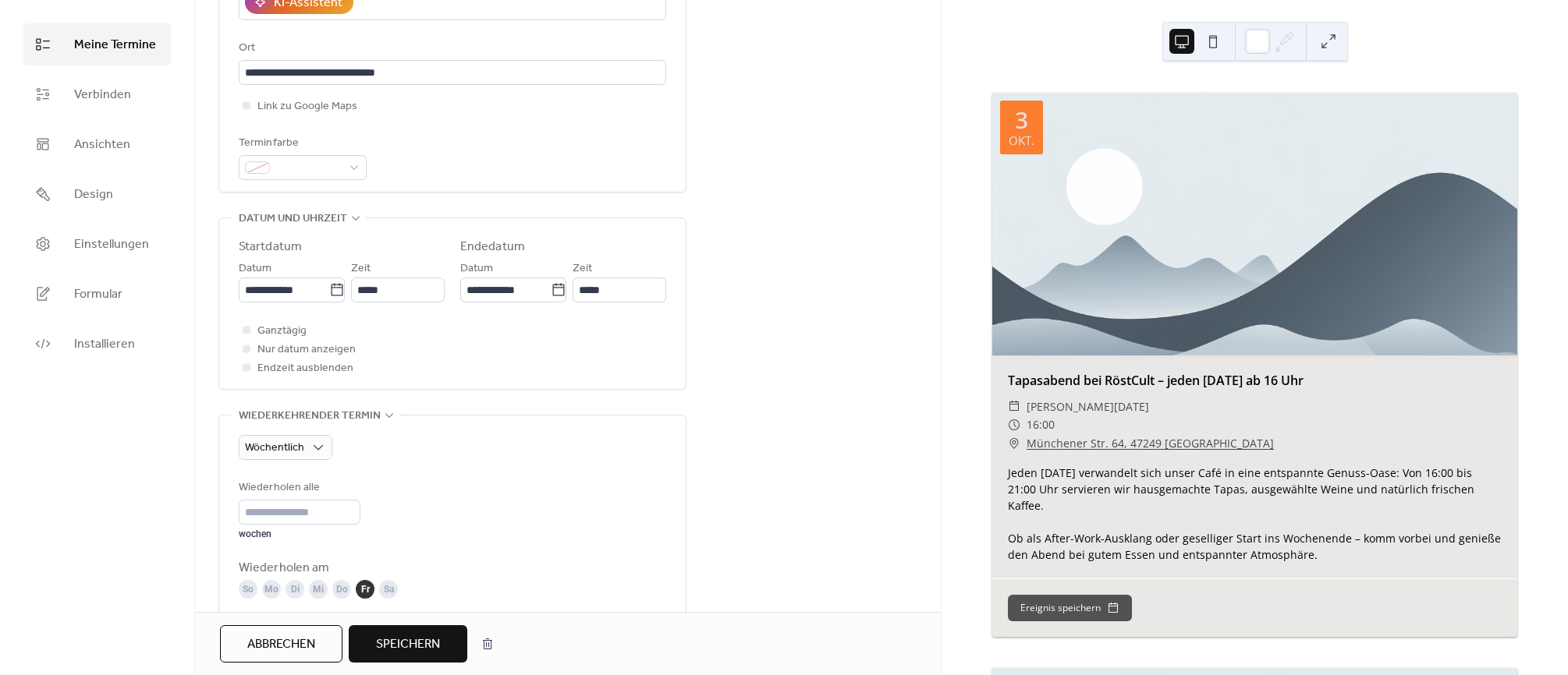
click at [692, 347] on div "**********" at bounding box center [568, 474] width 746 height 1421
click at [400, 635] on span "Speichern" at bounding box center [408, 644] width 64 height 19
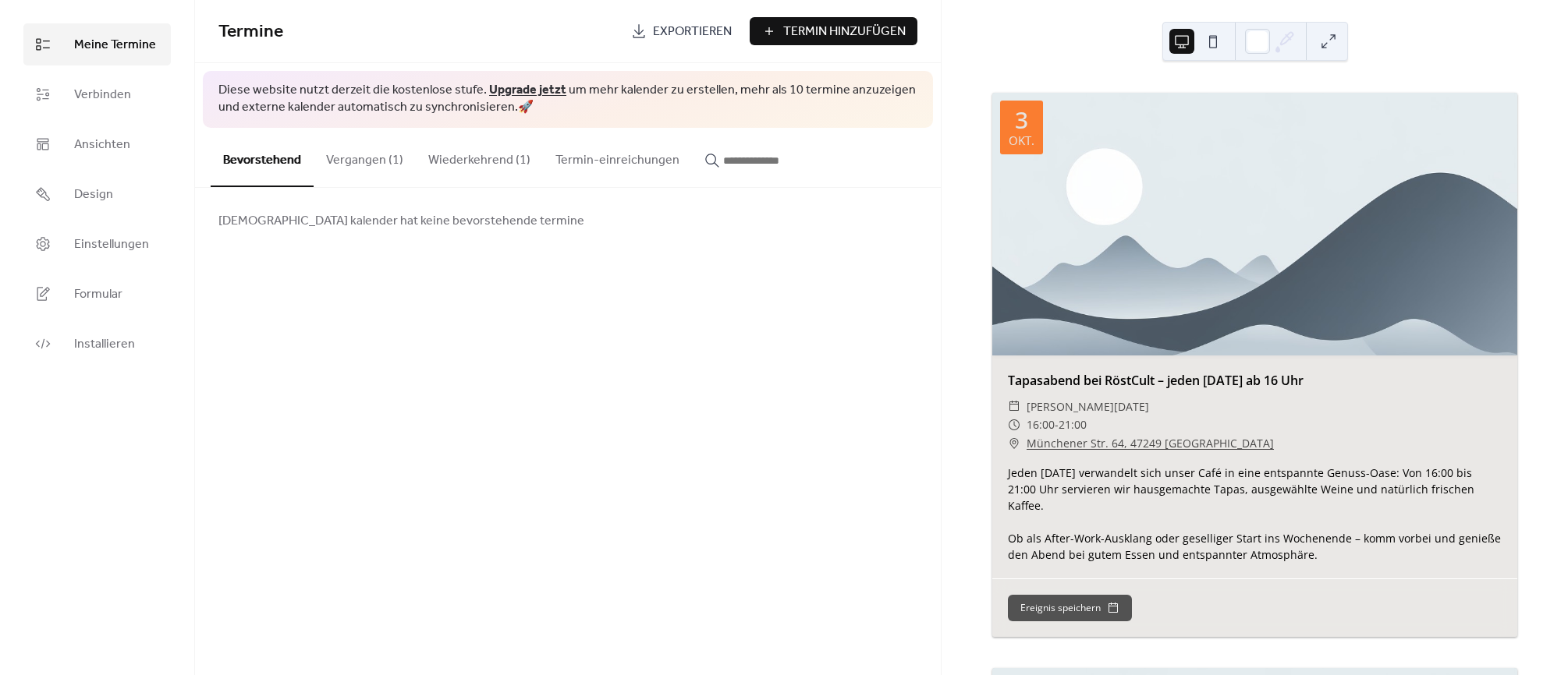
click at [471, 162] on button "Wiederkehrend (1)" at bounding box center [479, 157] width 127 height 58
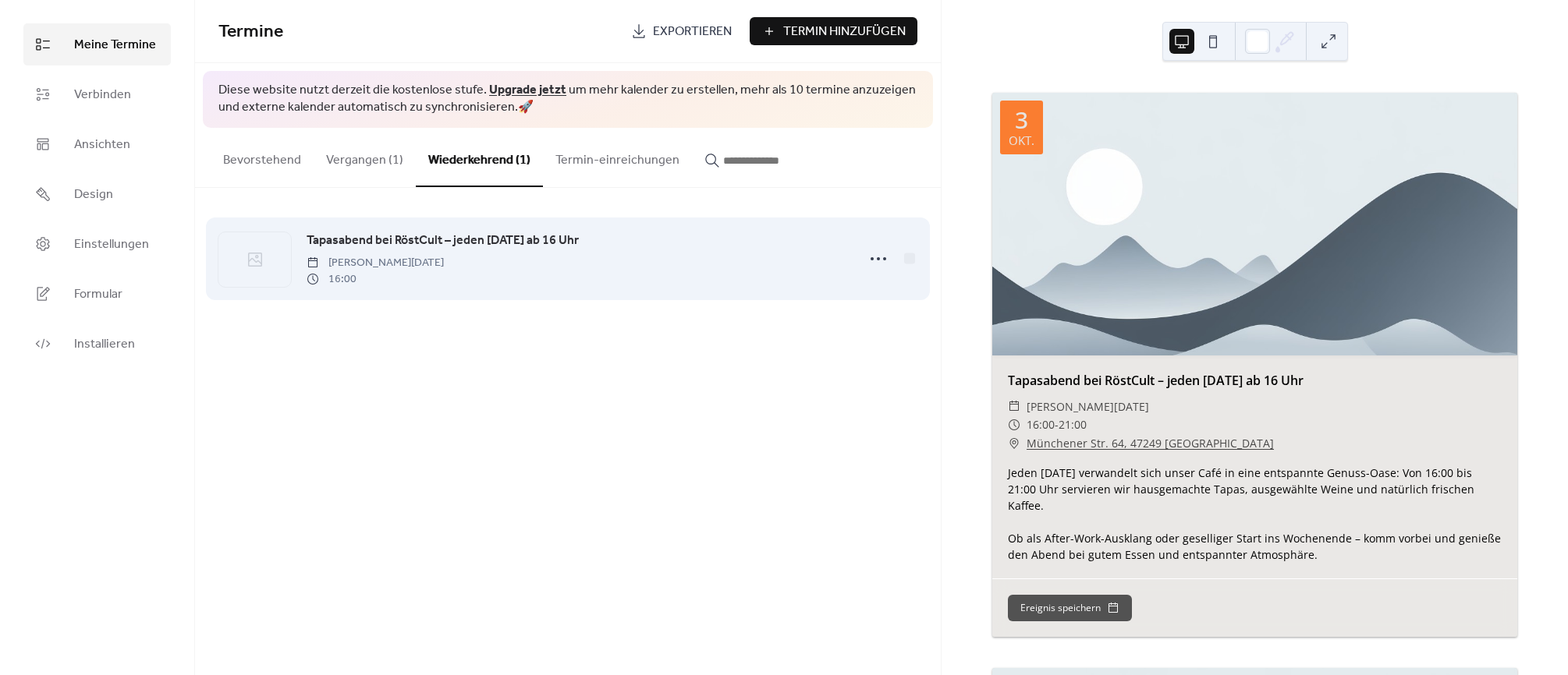
click at [380, 258] on span "[PERSON_NAME][DATE]" at bounding box center [376, 264] width 137 height 16
click at [877, 256] on icon at bounding box center [878, 259] width 25 height 25
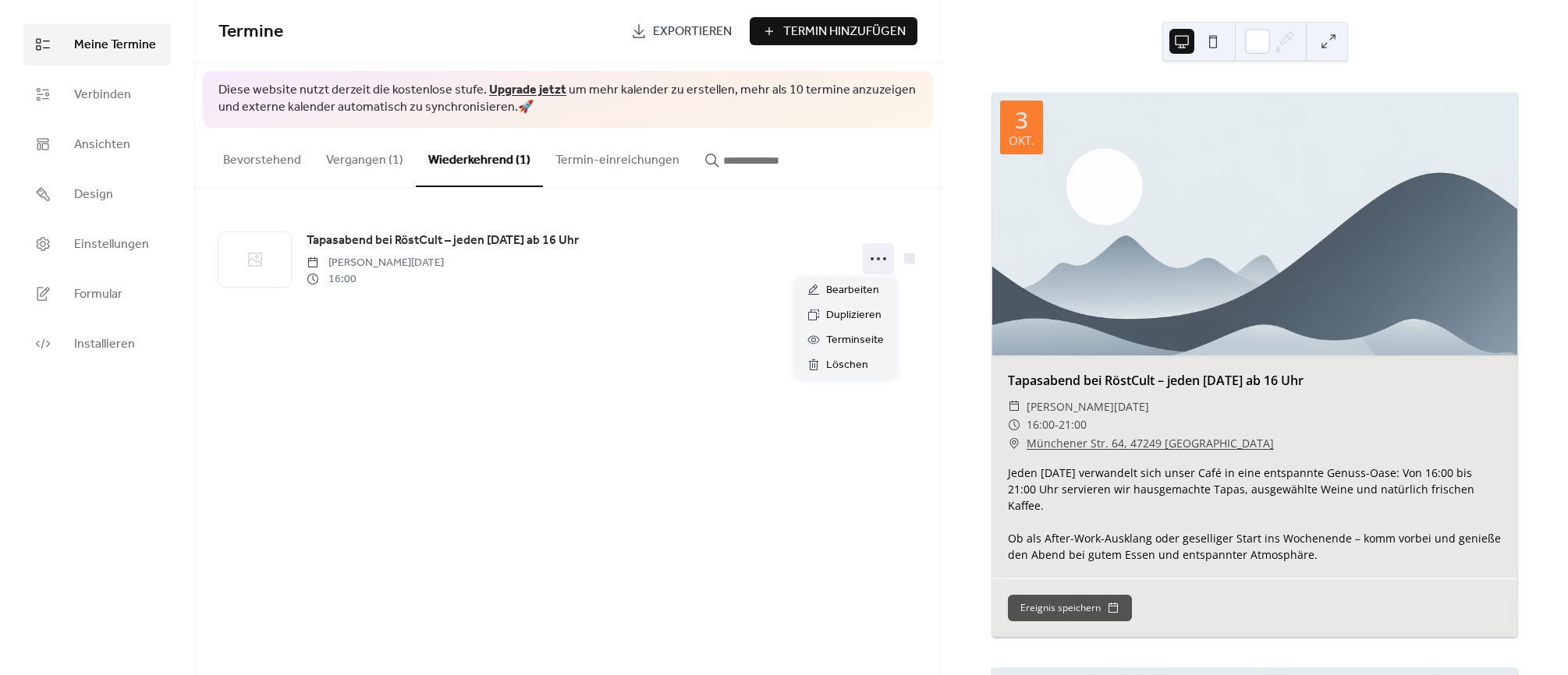
click at [1181, 268] on div at bounding box center [1255, 224] width 525 height 263
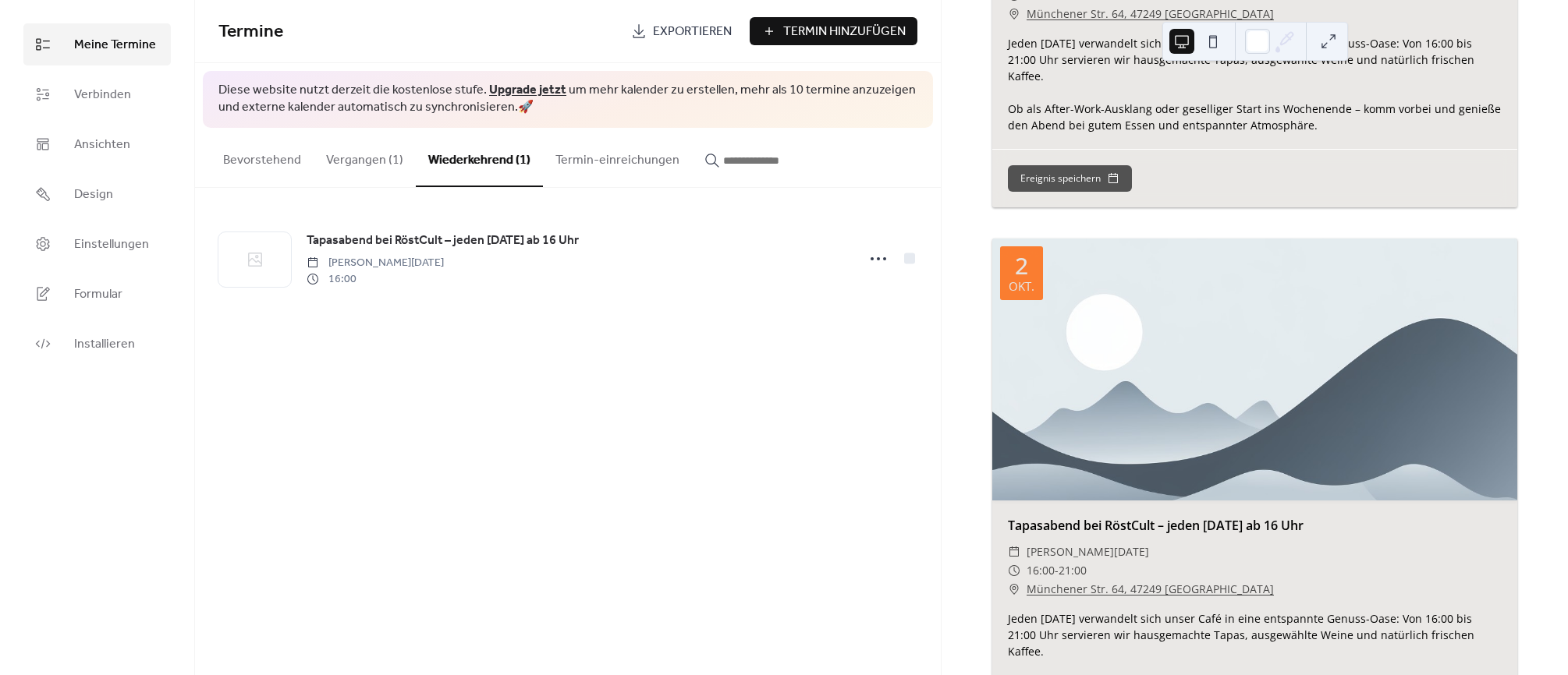
scroll to position [308, 0]
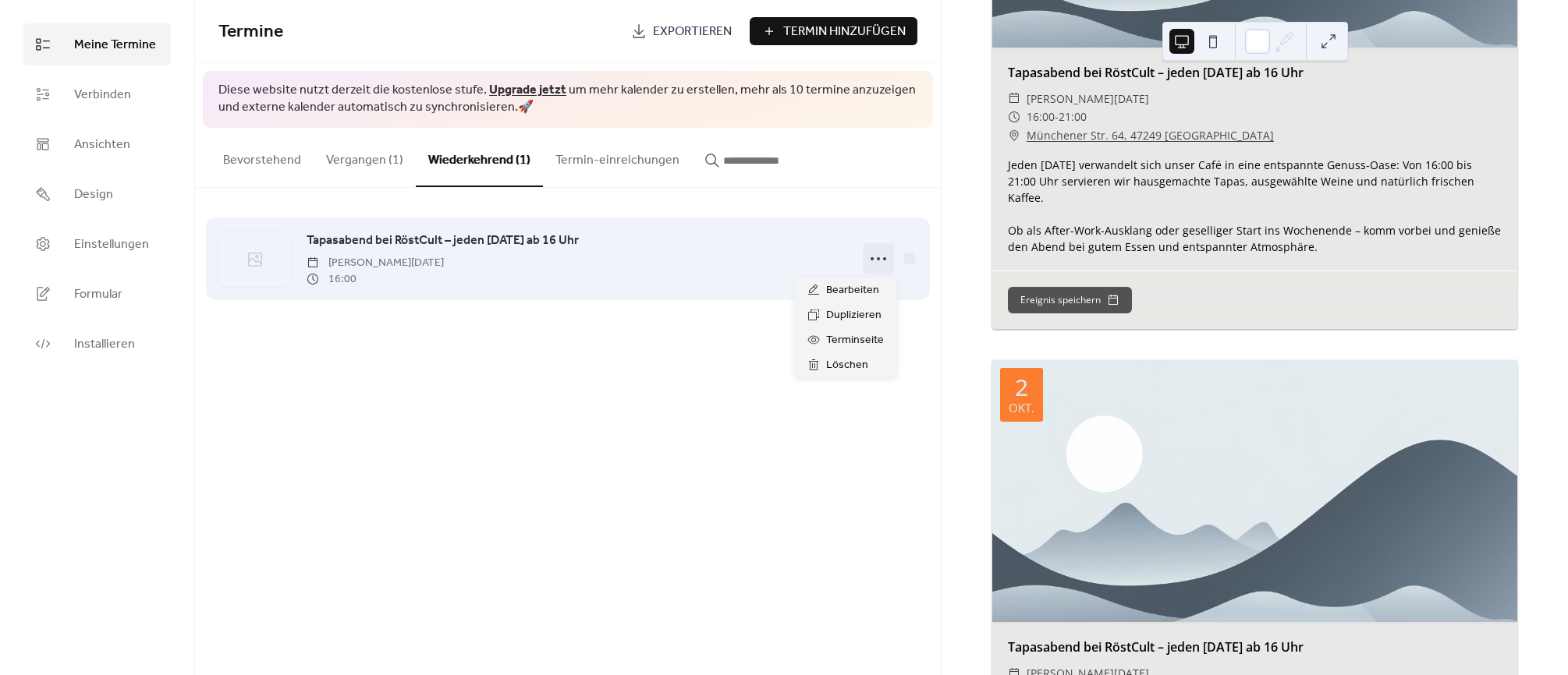
click at [878, 264] on icon at bounding box center [878, 259] width 25 height 25
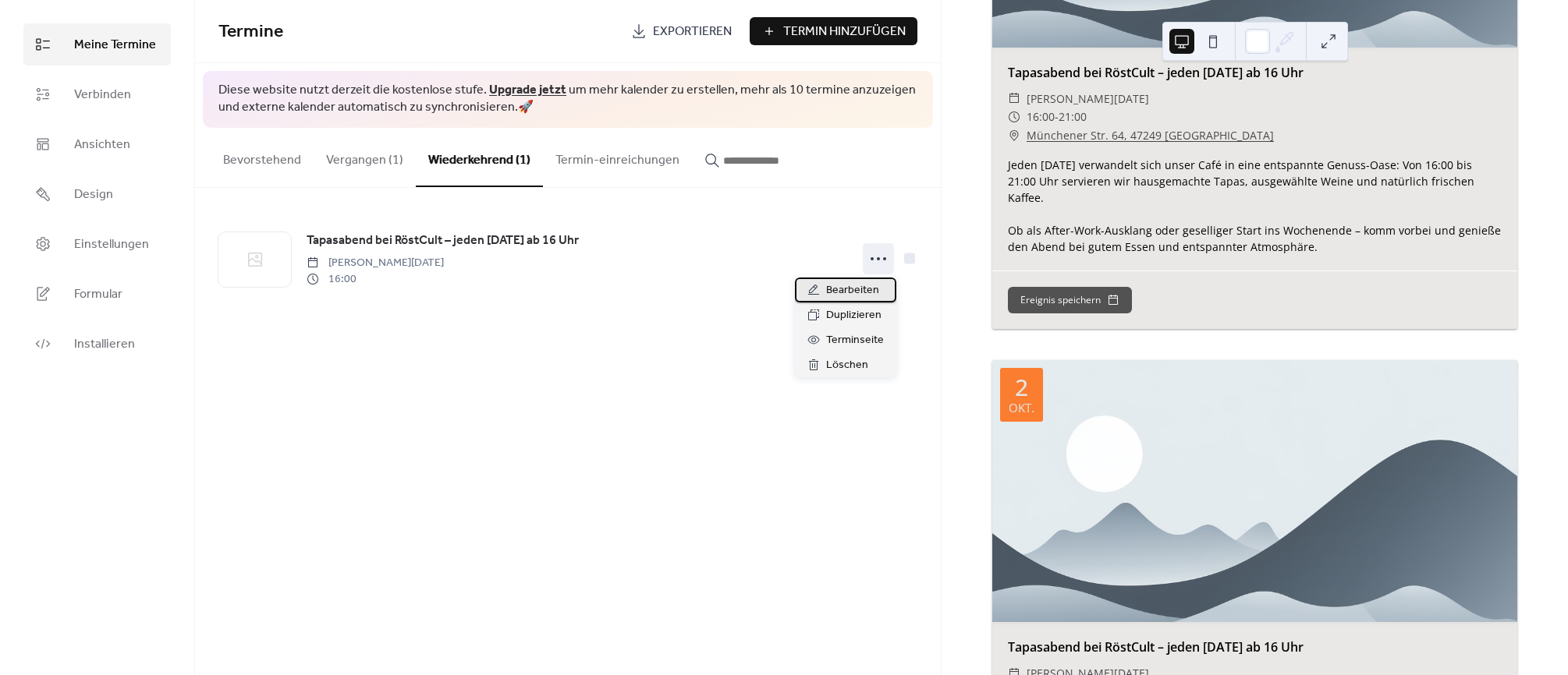
click at [873, 291] on span "Bearbeiten" at bounding box center [852, 291] width 53 height 19
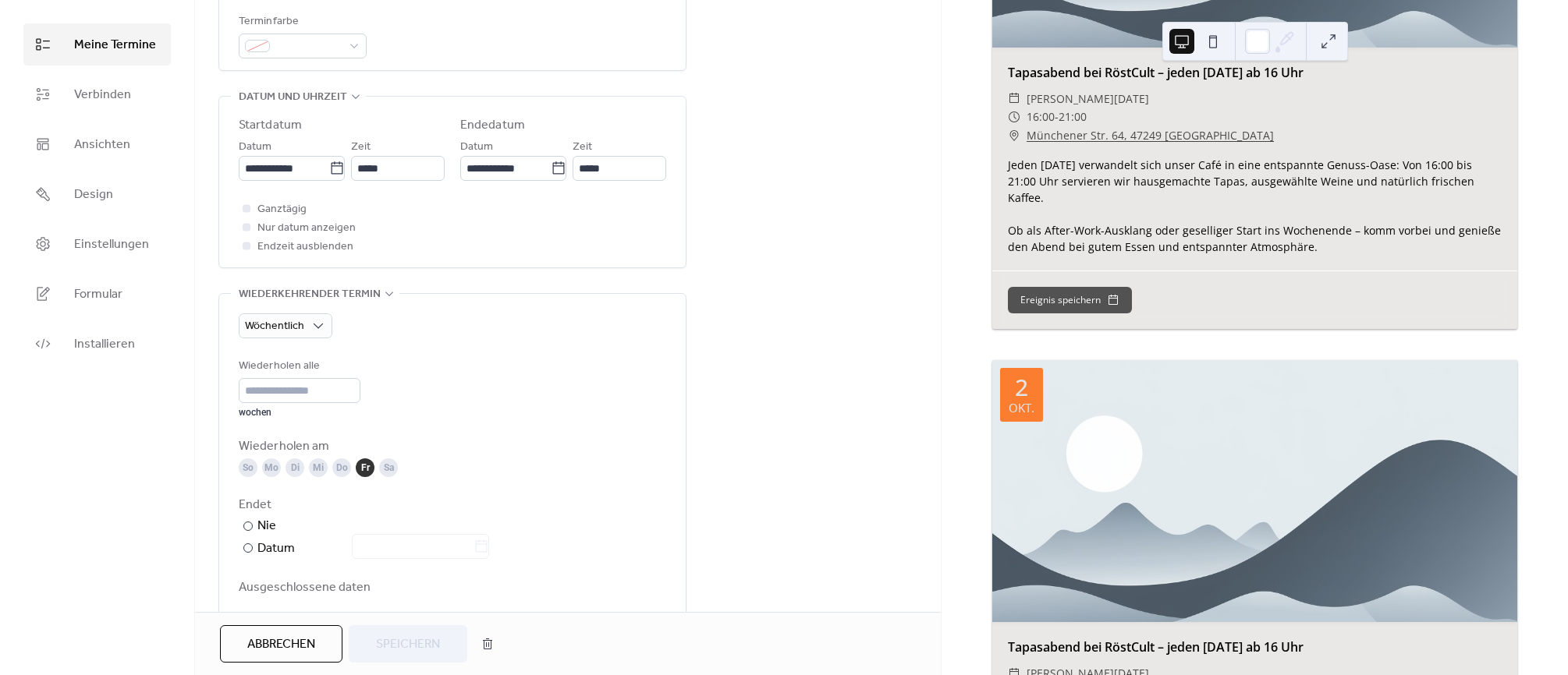
scroll to position [445, 0]
click at [244, 549] on div at bounding box center [248, 548] width 9 height 9
click at [250, 474] on div "So" at bounding box center [247, 467] width 19 height 19
click at [273, 470] on div "Mo" at bounding box center [271, 467] width 19 height 19
click at [302, 468] on div "Di" at bounding box center [294, 467] width 19 height 19
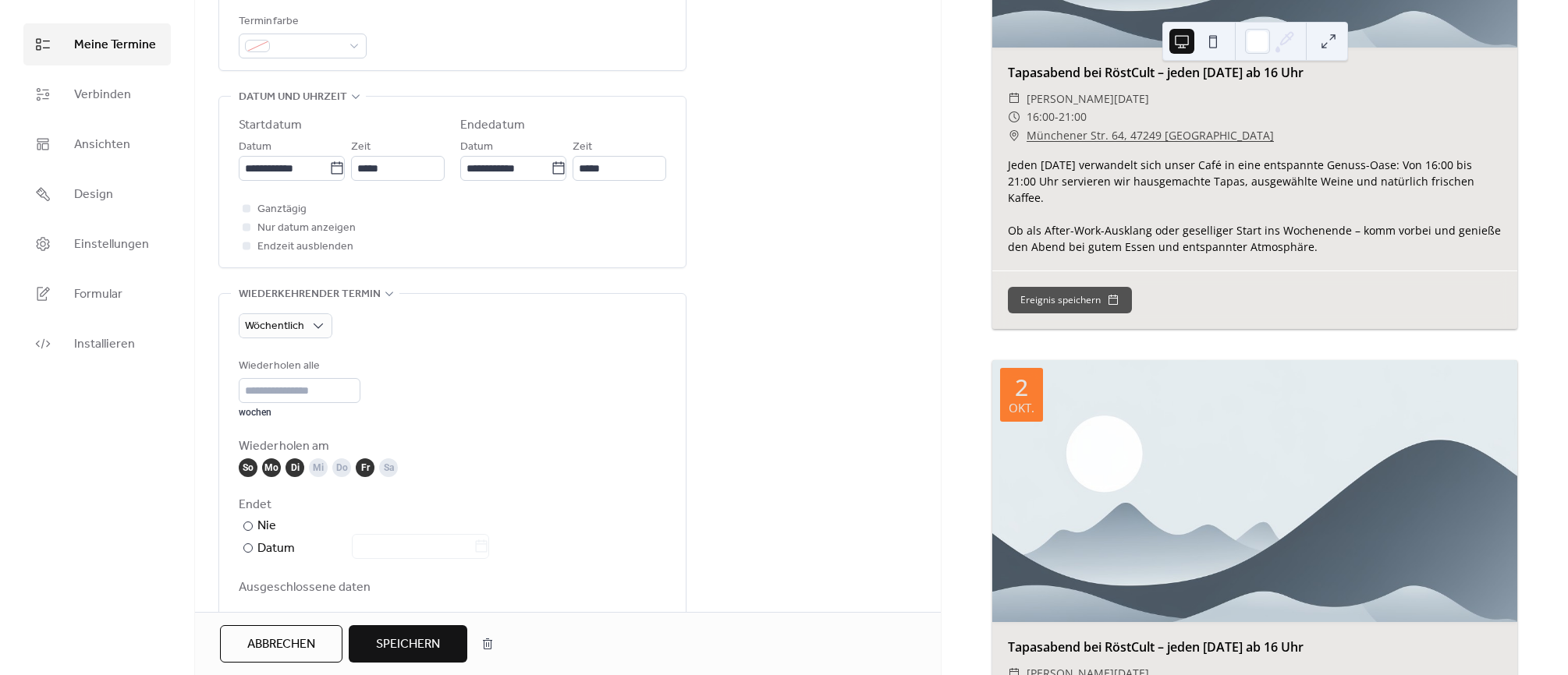
click at [323, 468] on div "Mi" at bounding box center [318, 467] width 19 height 19
click at [347, 471] on div "Do" at bounding box center [341, 467] width 19 height 19
click at [382, 466] on div "Sa" at bounding box center [388, 467] width 19 height 19
click at [659, 469] on div "So Mo Di Mi Do Fr Sa" at bounding box center [452, 467] width 428 height 19
click at [267, 393] on input "**" at bounding box center [299, 391] width 122 height 25
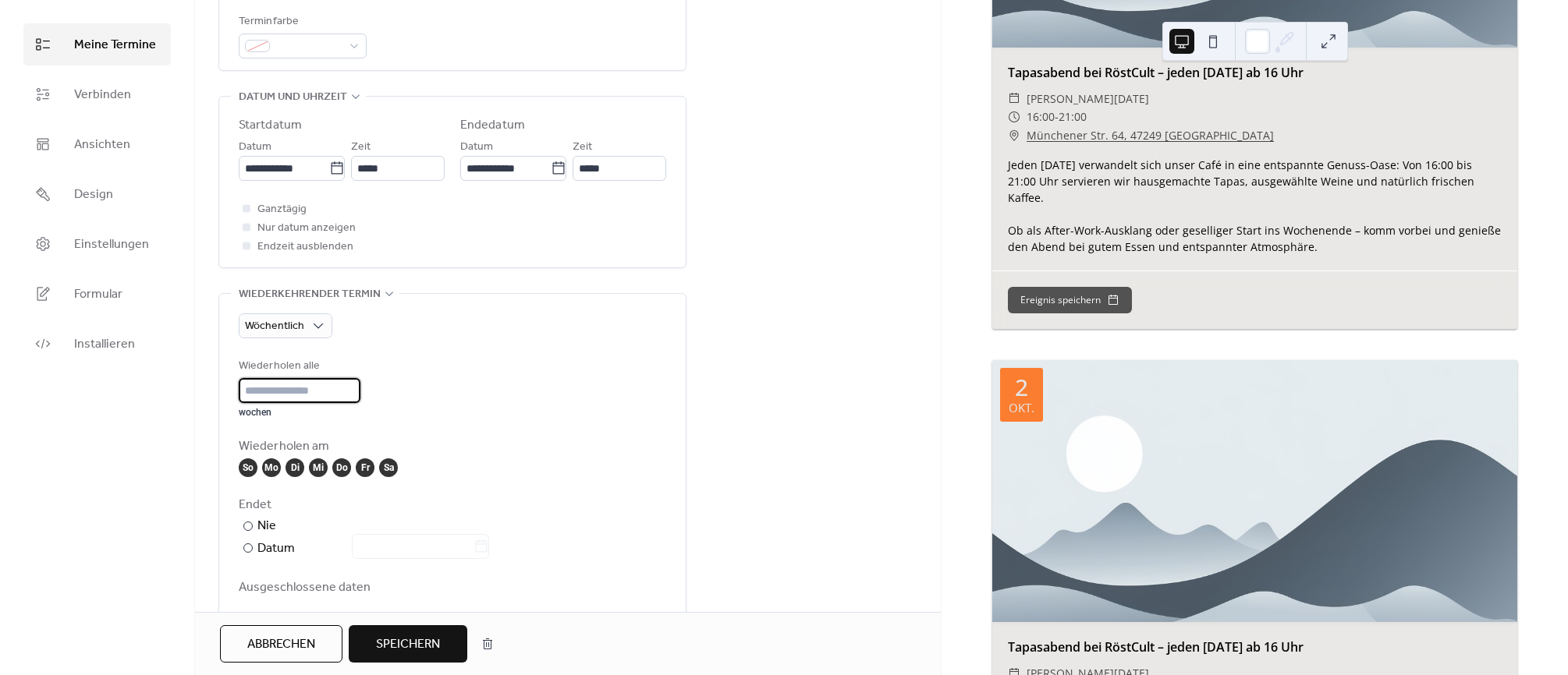
click at [267, 393] on input "**" at bounding box center [299, 391] width 122 height 25
type input "*"
click at [701, 332] on div "**********" at bounding box center [568, 352] width 746 height 1421
click at [419, 662] on button "Speichern" at bounding box center [407, 643] width 118 height 37
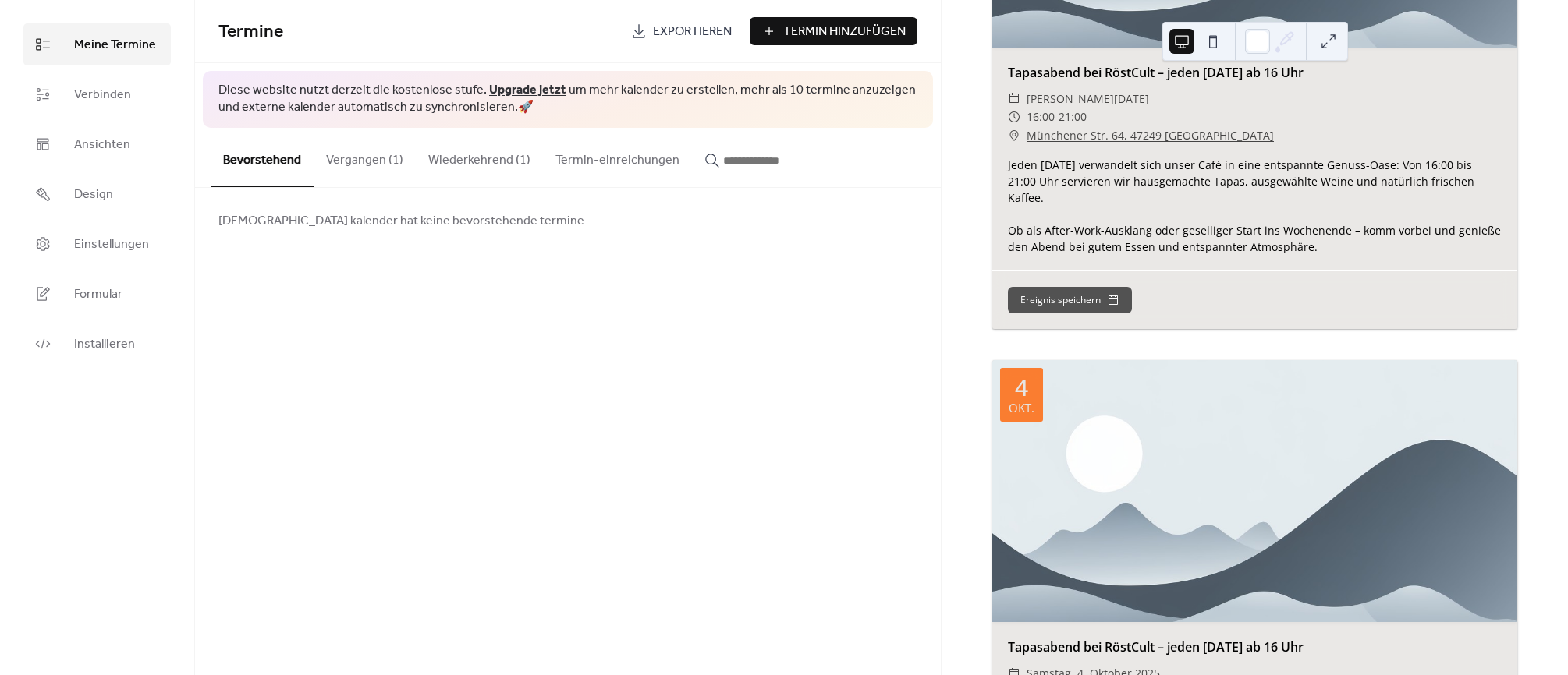
click at [450, 171] on button "Wiederkehrend (1)" at bounding box center [479, 157] width 127 height 58
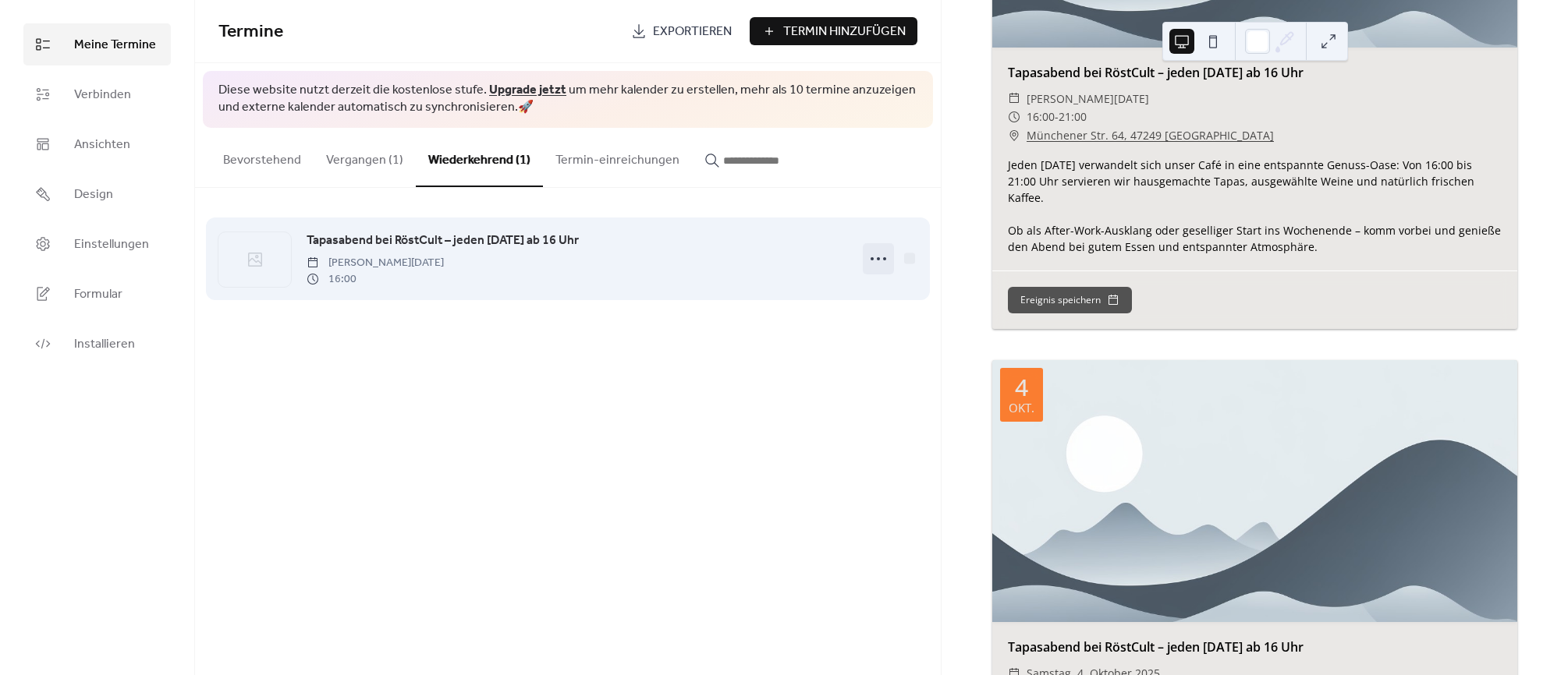
click at [870, 245] on div at bounding box center [878, 259] width 32 height 32
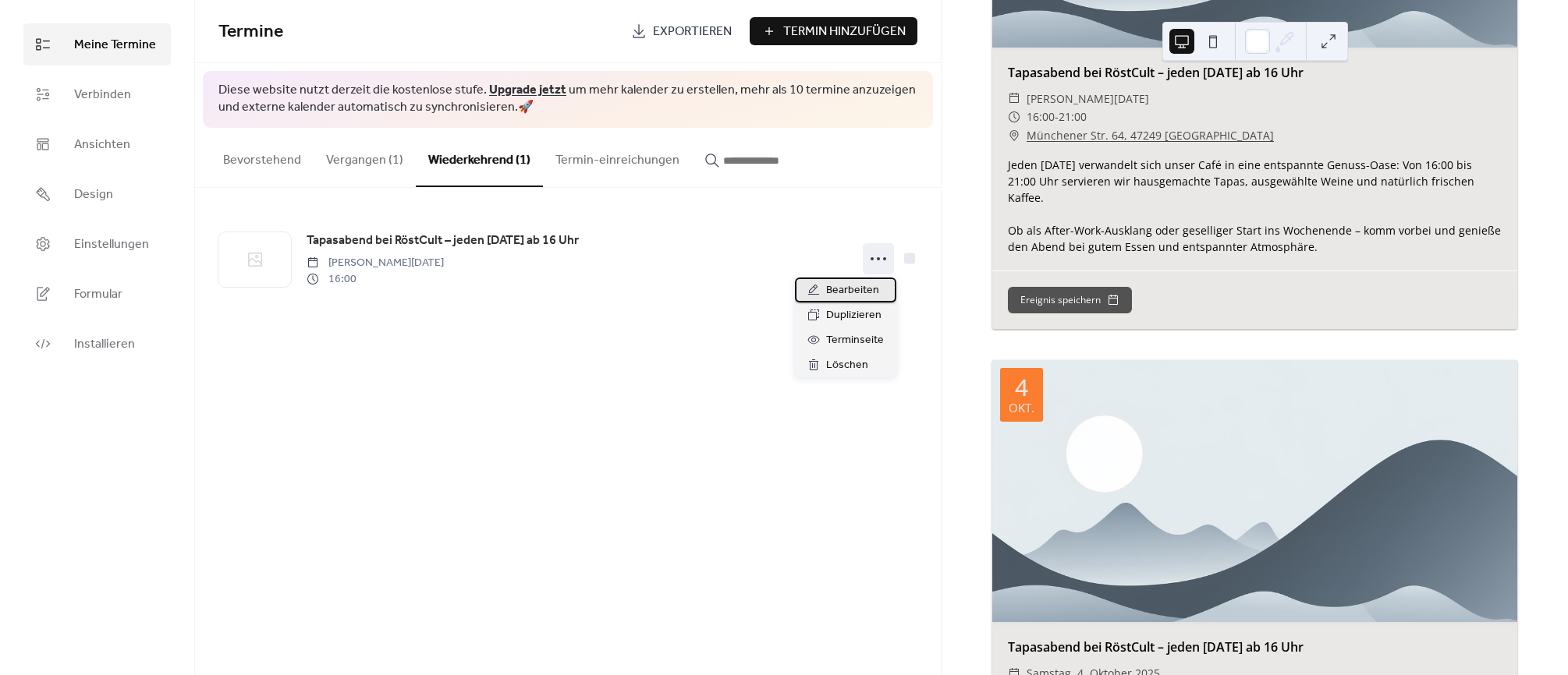
click at [856, 293] on span "Bearbeiten" at bounding box center [852, 291] width 53 height 19
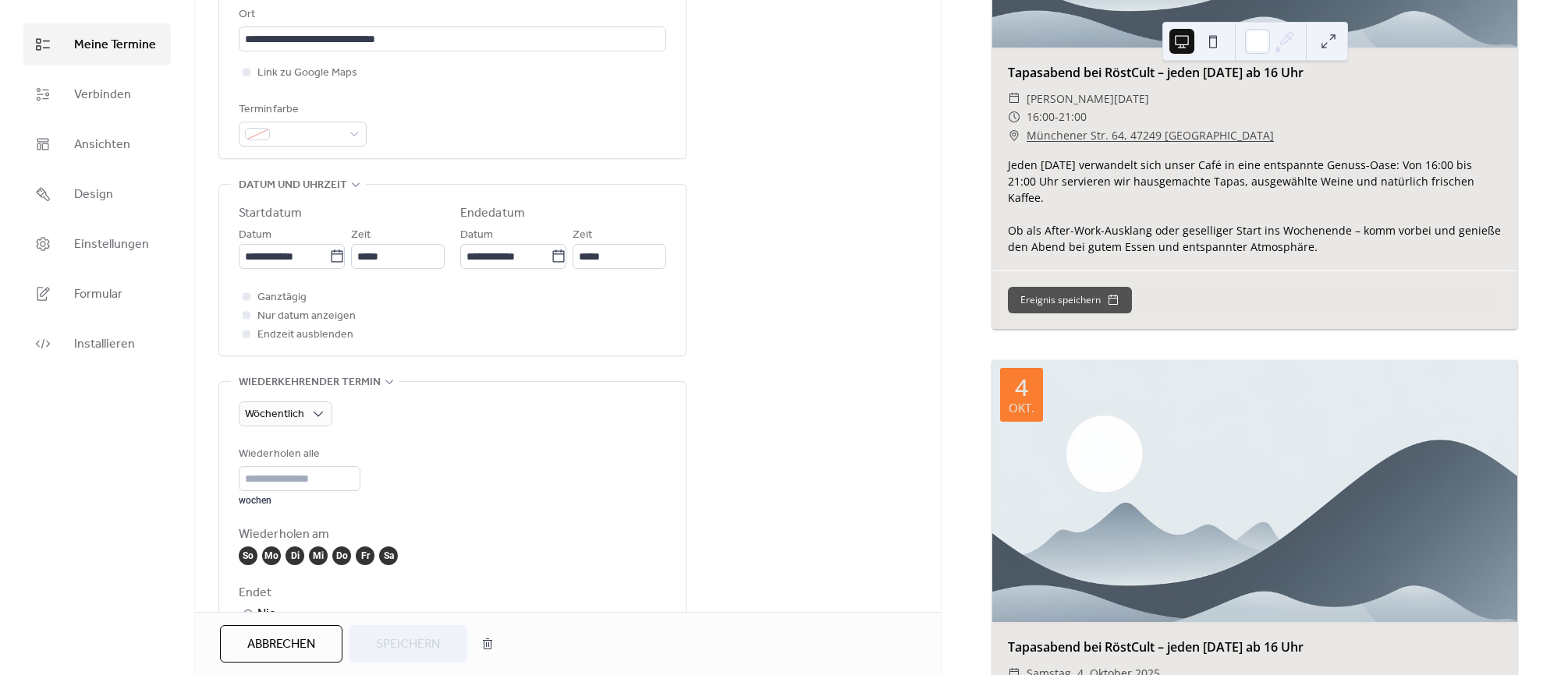
scroll to position [358, 0]
click at [304, 419] on div "Wöchentlich" at bounding box center [285, 412] width 94 height 25
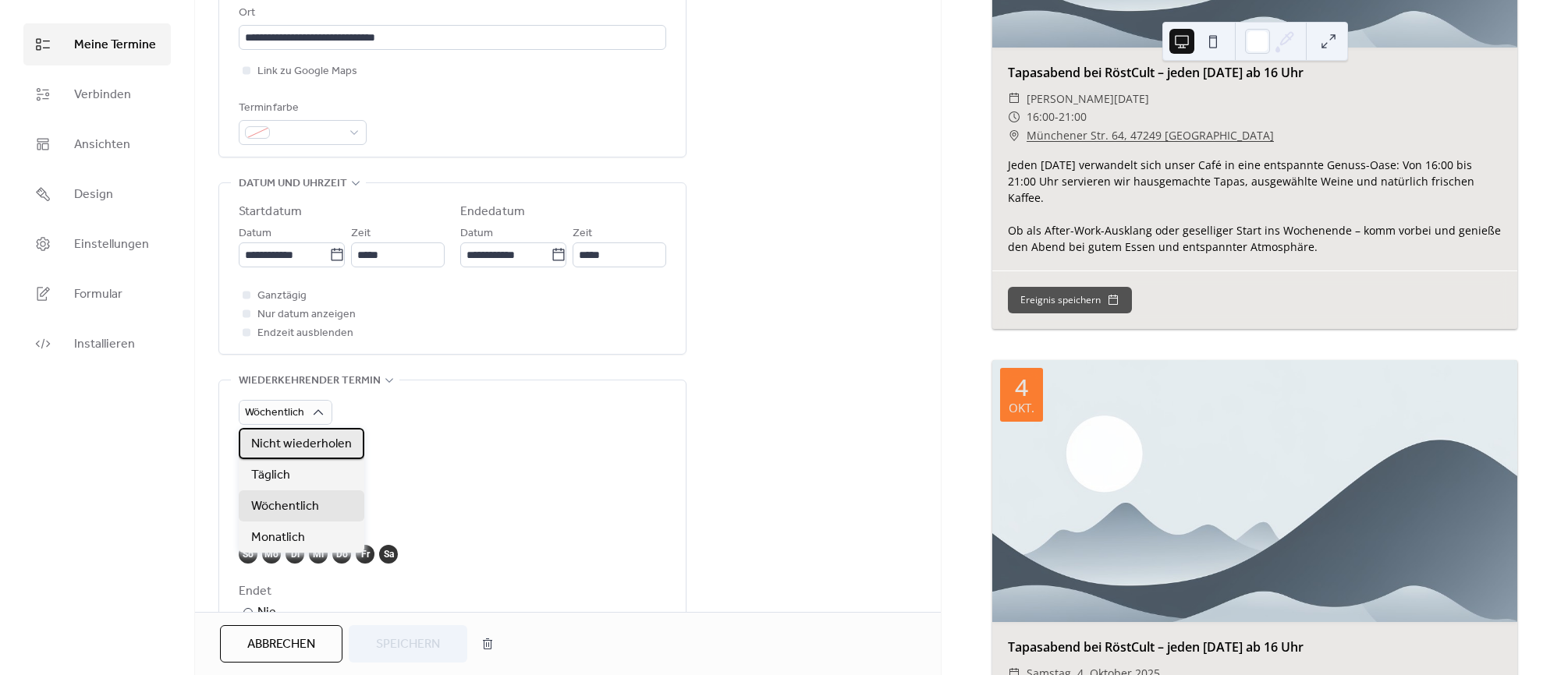
click at [292, 437] on span "Nicht wiederholen" at bounding box center [301, 444] width 100 height 19
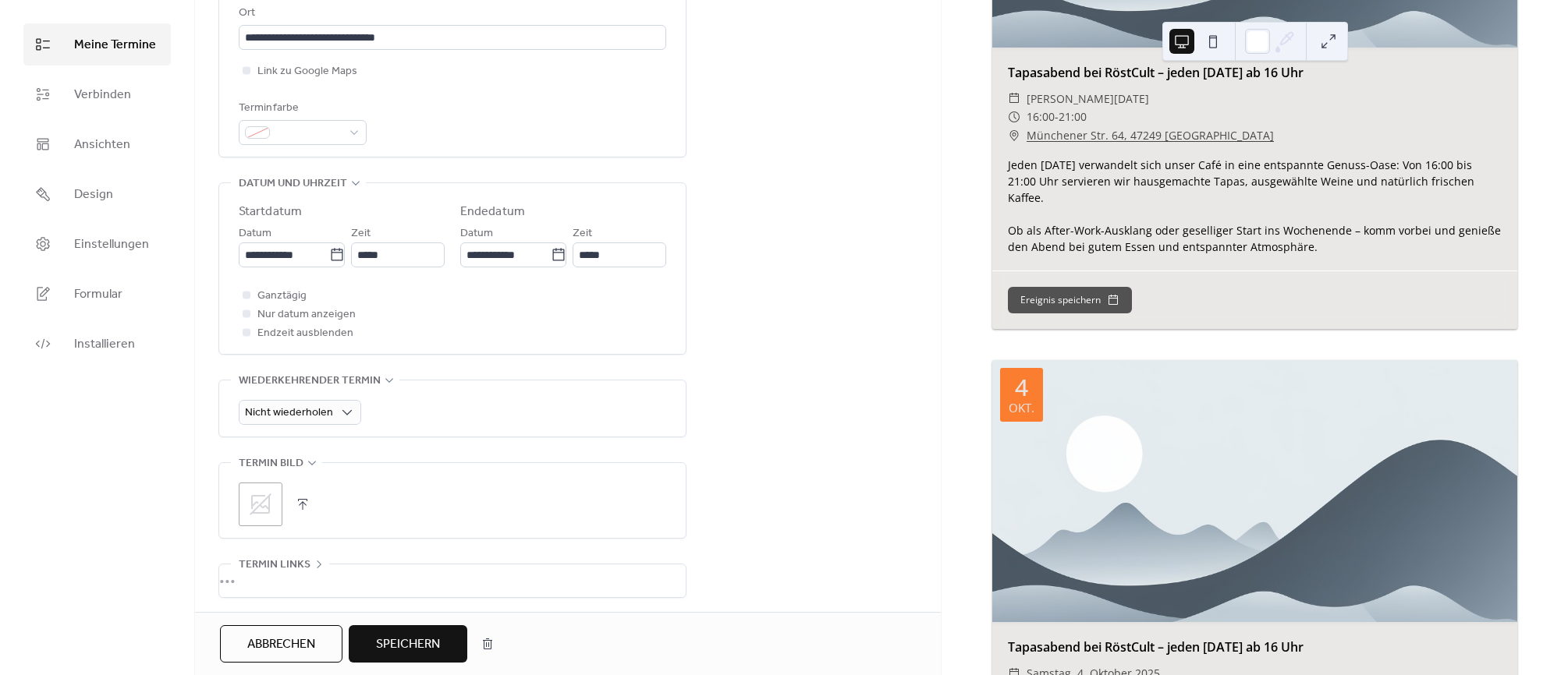
click at [406, 650] on span "Speichern" at bounding box center [408, 644] width 64 height 19
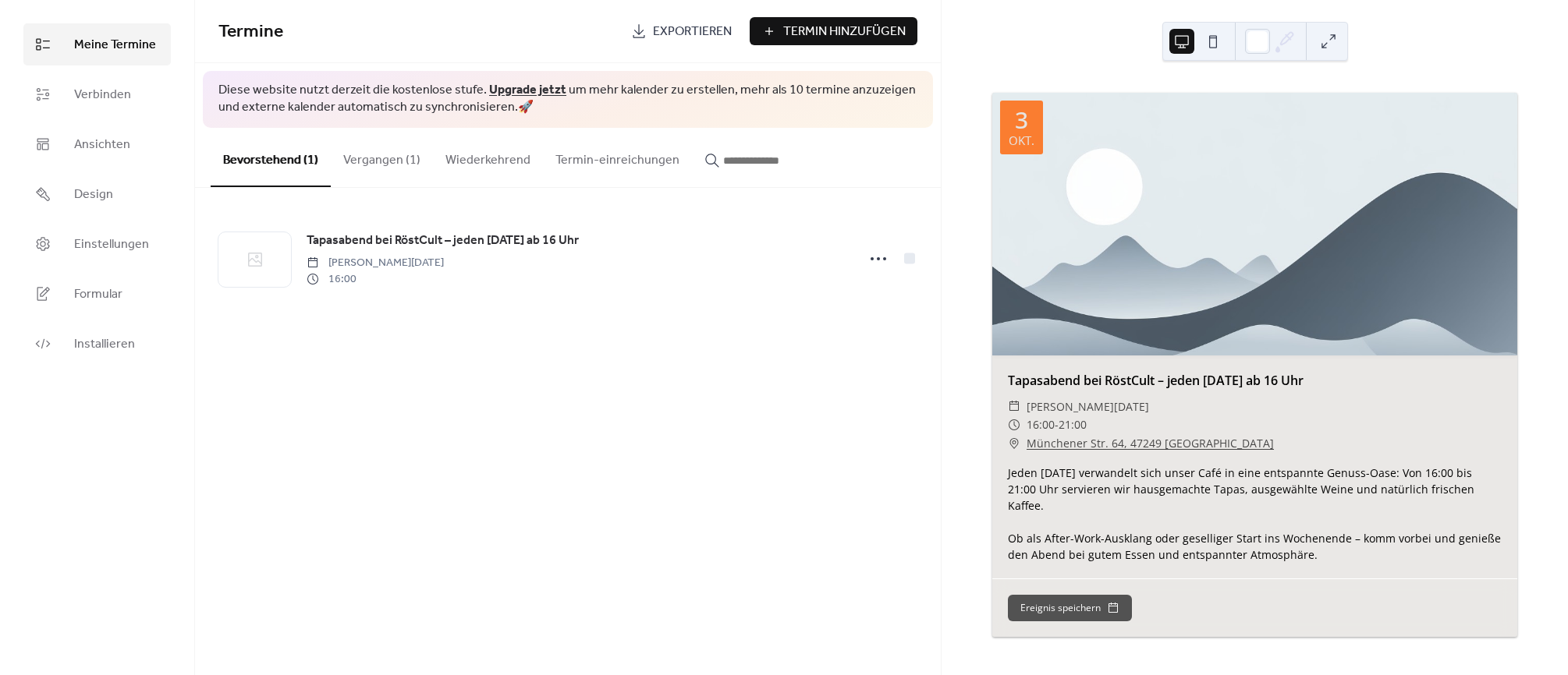
click at [324, 466] on div "Termine Exportieren Termin Hinzufügen Diese website nutzt derzeit die kostenlos…" at bounding box center [568, 338] width 746 height 675
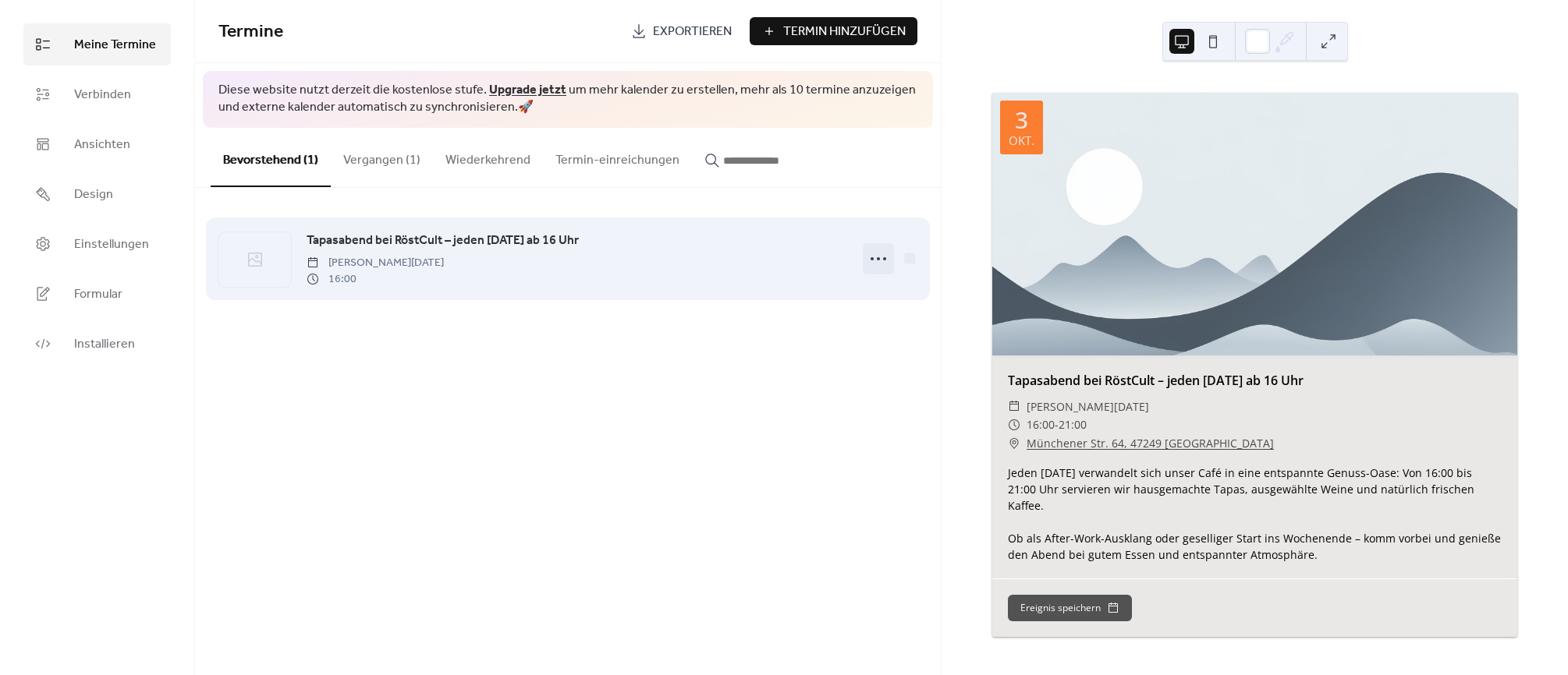
click at [863, 254] on div "Tapasabend bei RöstCult – jeden Freitag ab 16 Uhr Freitag, Oktober 3, 2025 16:00" at bounding box center [568, 258] width 699 height 95
click at [869, 257] on icon at bounding box center [878, 259] width 25 height 25
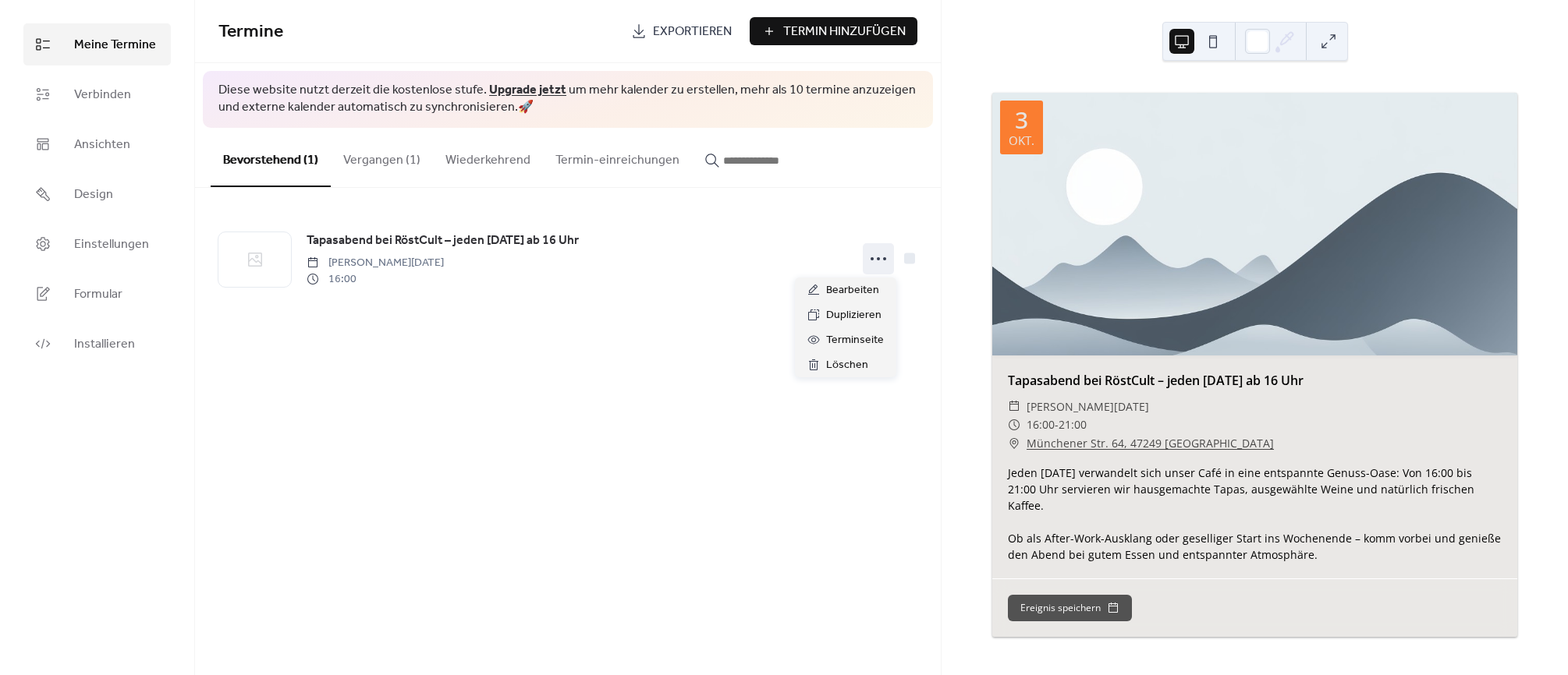
click at [497, 330] on div "Termine Exportieren Termin Hinzufügen Diese website nutzt derzeit die kostenlos…" at bounding box center [568, 338] width 746 height 675
click at [340, 161] on button "Vergangen (1)" at bounding box center [381, 157] width 102 height 58
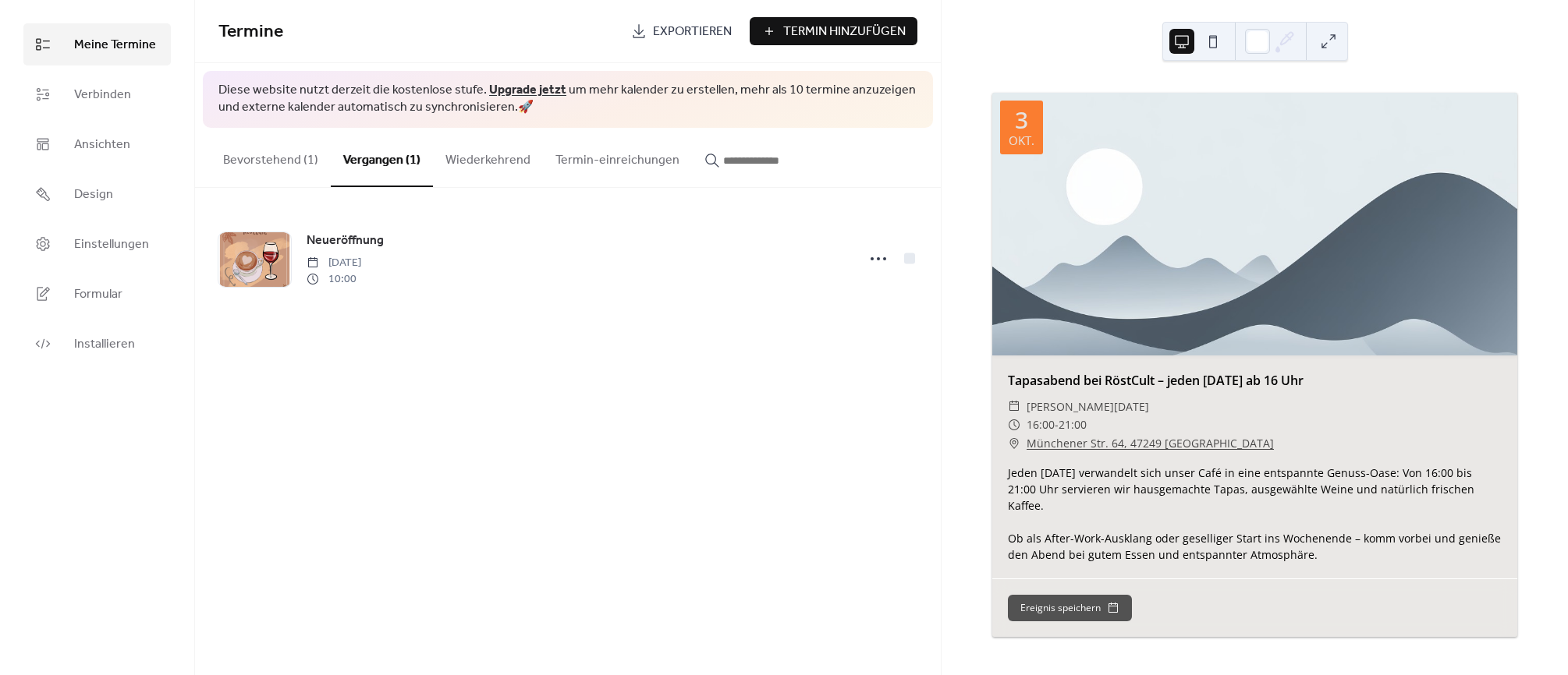
click at [264, 162] on button "Bevorstehend (1)" at bounding box center [270, 157] width 120 height 58
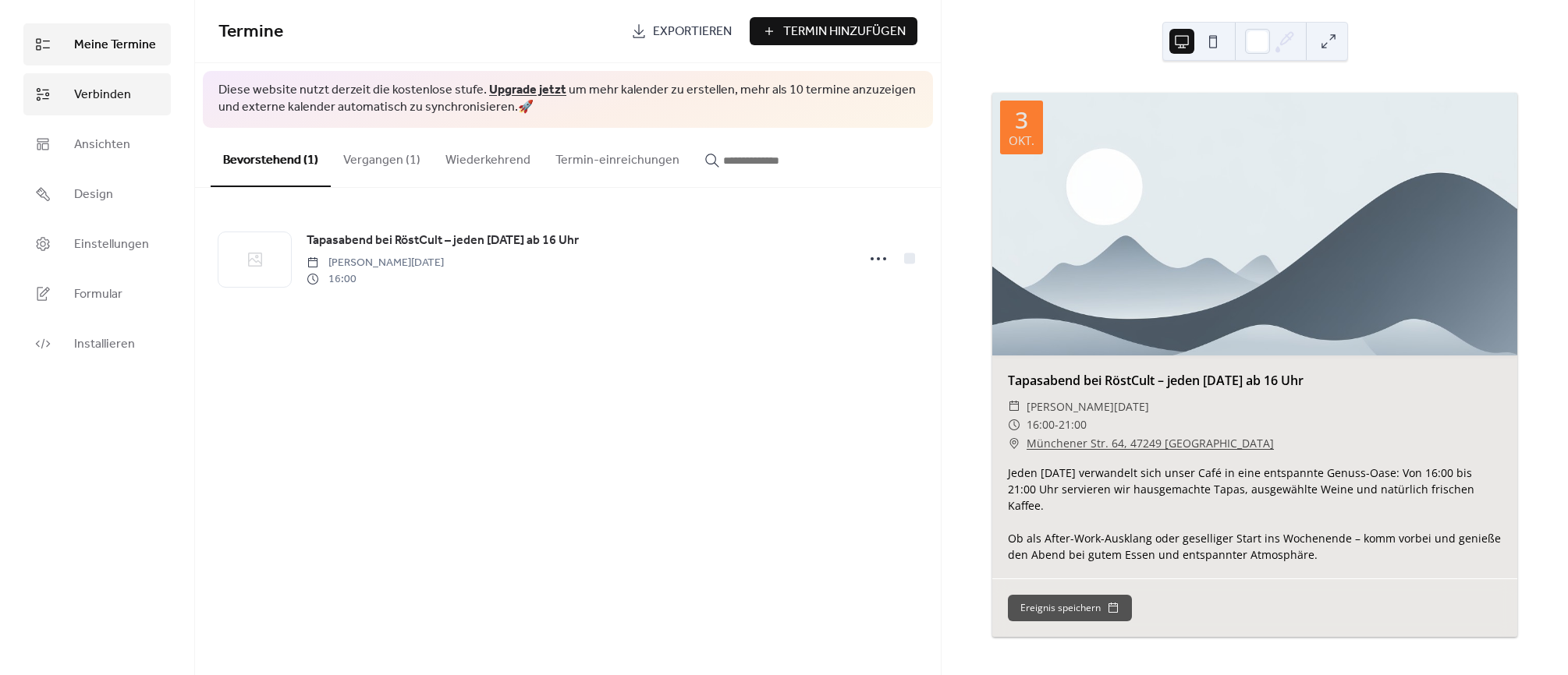
click at [91, 92] on span "Verbinden" at bounding box center [102, 95] width 57 height 19
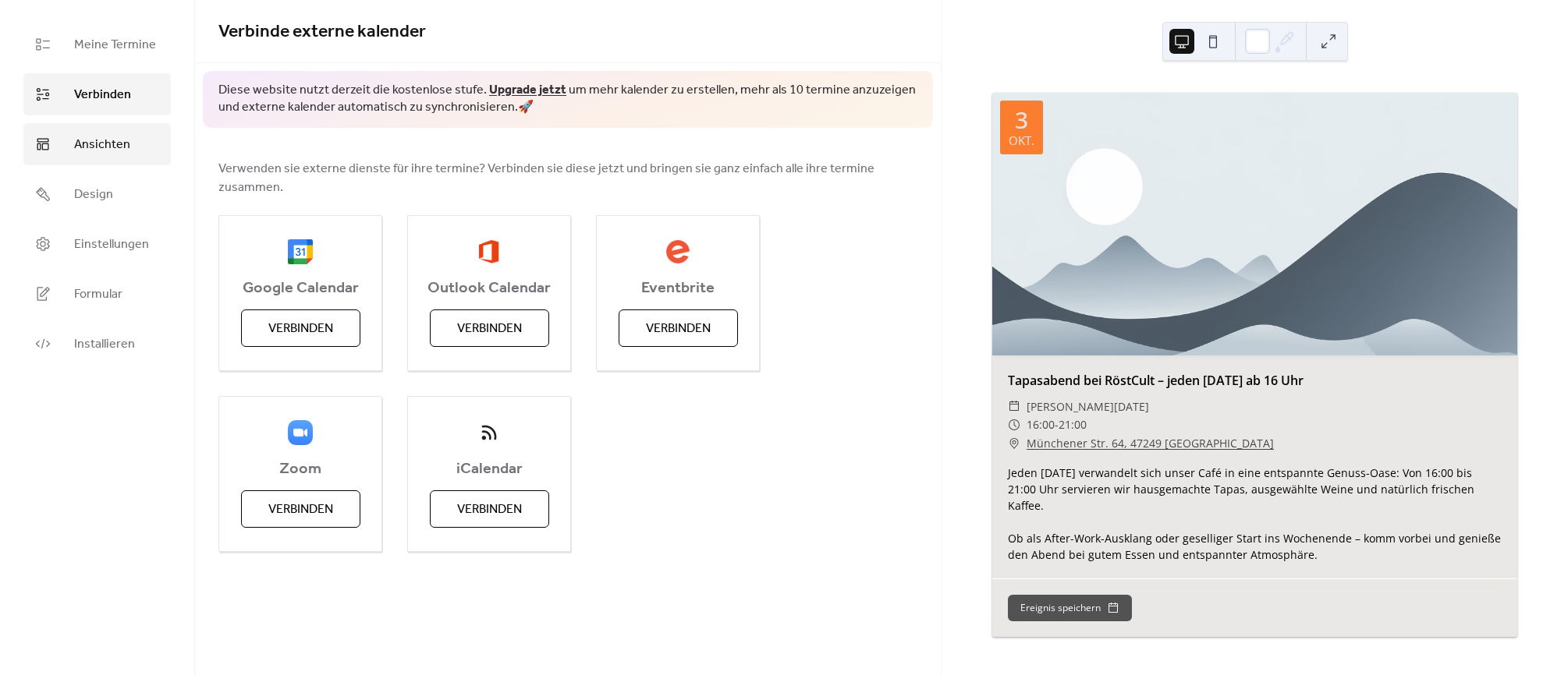
click at [95, 142] on span "Ansichten" at bounding box center [102, 144] width 56 height 19
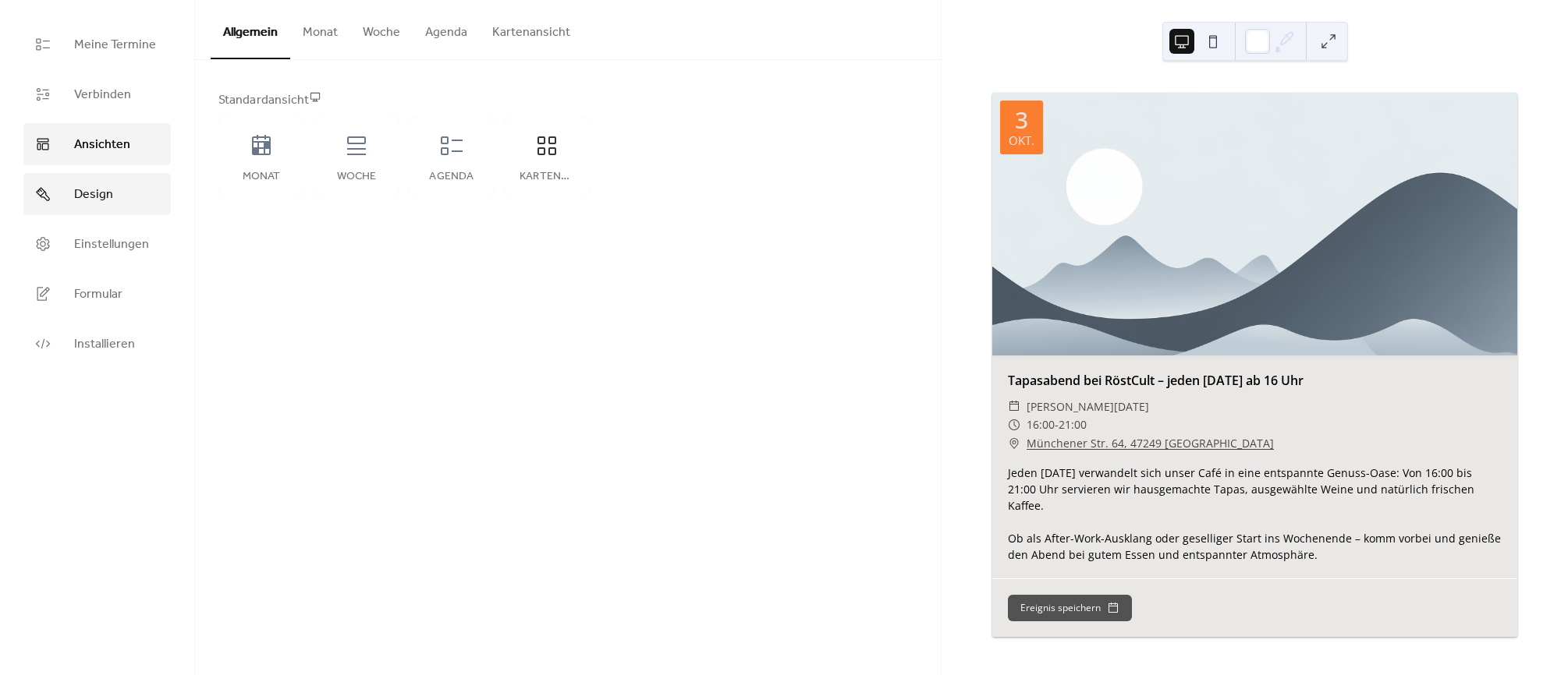
click at [89, 197] on span "Design" at bounding box center [93, 195] width 39 height 19
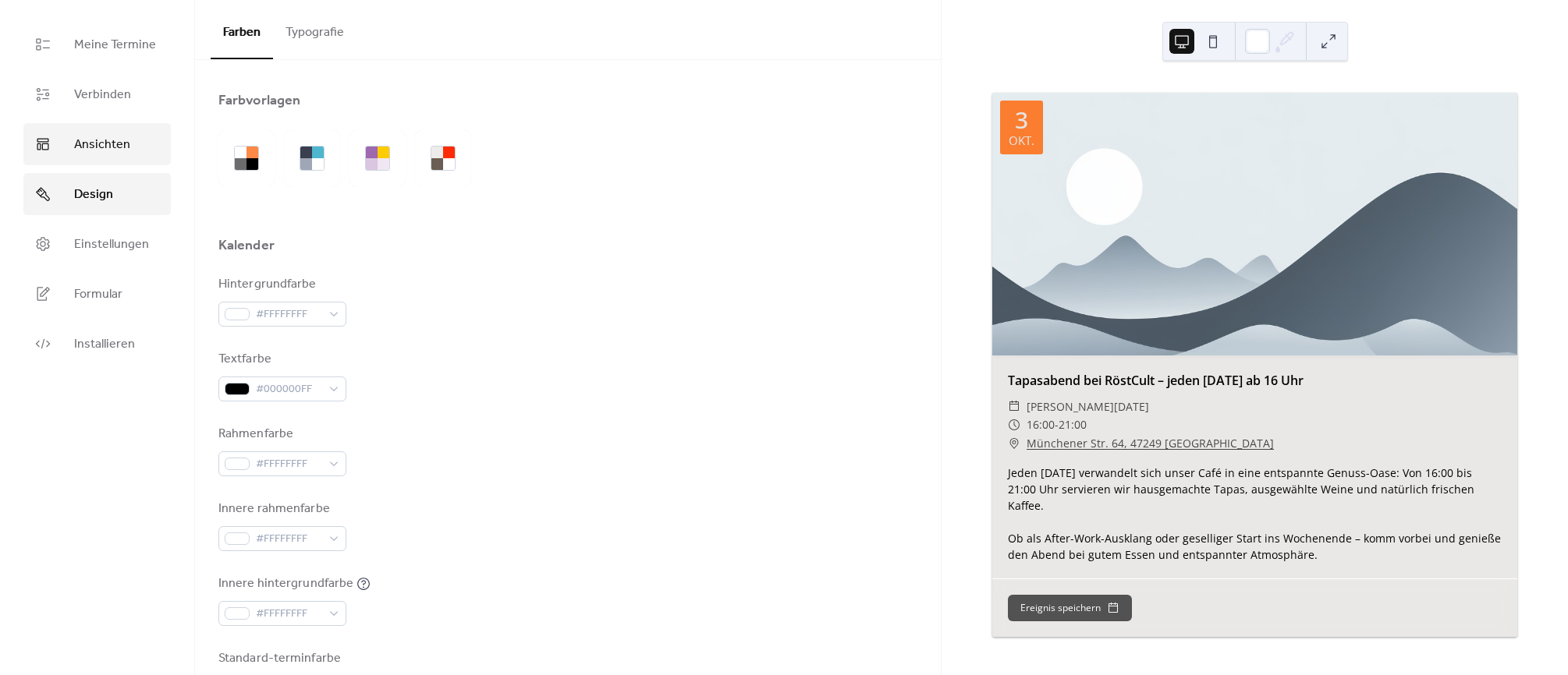
click at [117, 153] on span "Ansichten" at bounding box center [102, 144] width 56 height 19
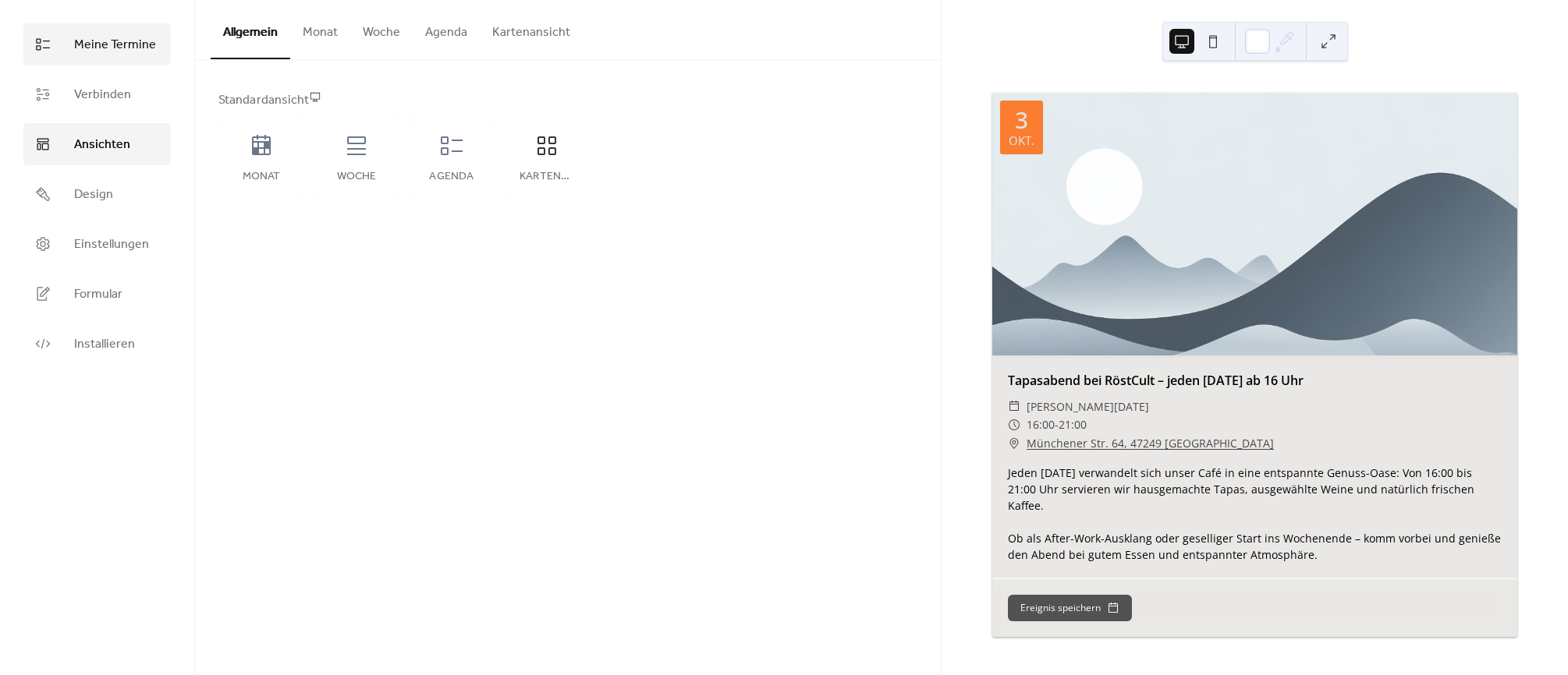
click at [70, 38] on link "Meine Termine" at bounding box center [97, 44] width 147 height 42
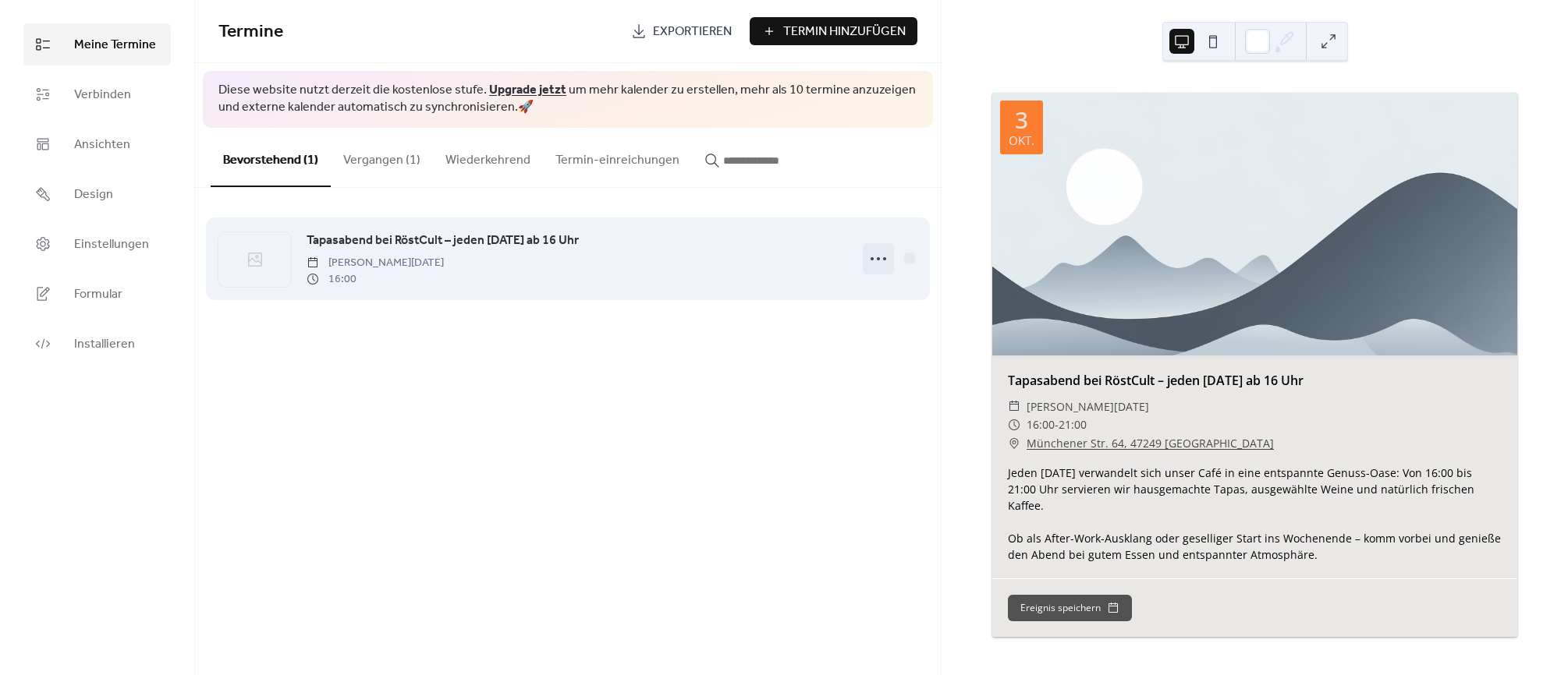
click at [868, 262] on icon at bounding box center [878, 259] width 25 height 25
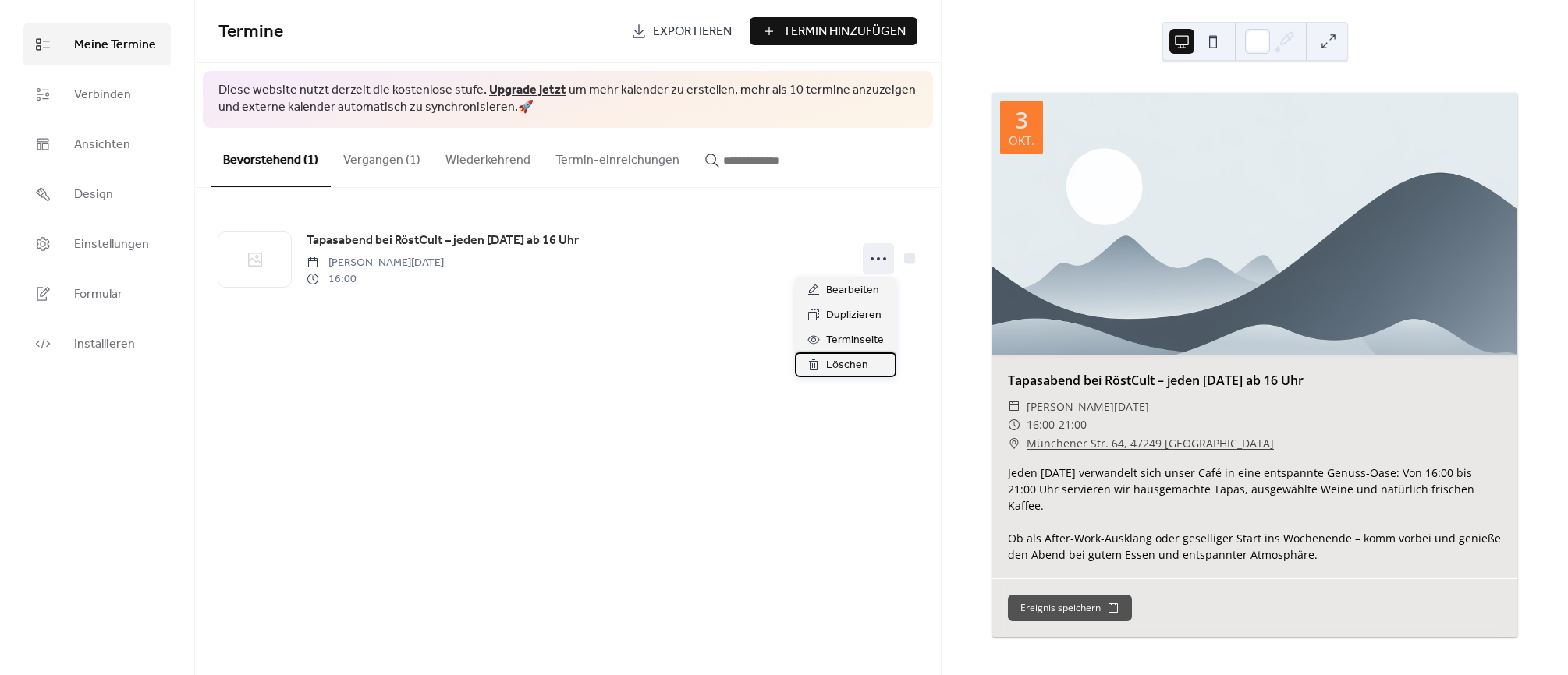
drag, startPoint x: 845, startPoint y: 365, endPoint x: 665, endPoint y: 377, distance: 180.4
click at [675, 397] on body "Meine Termine Verbinden Ansichten Design Einstellungen Formular Installieren Me…" at bounding box center [784, 338] width 1568 height 675
click at [665, 377] on div "Termine Exportieren Termin Hinzufügen Diese website nutzt derzeit die kostenlos…" at bounding box center [568, 338] width 746 height 675
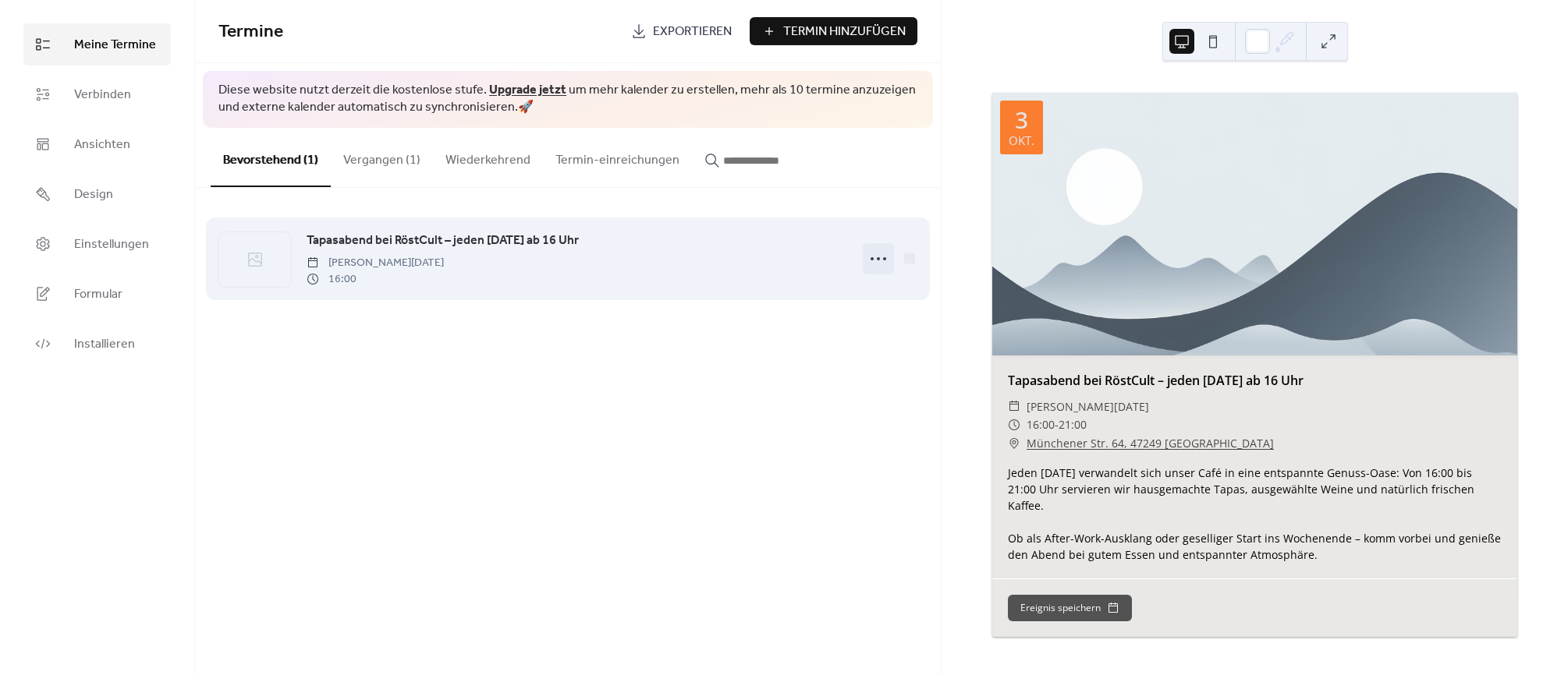
click at [883, 257] on circle at bounding box center [884, 258] width 3 height 3
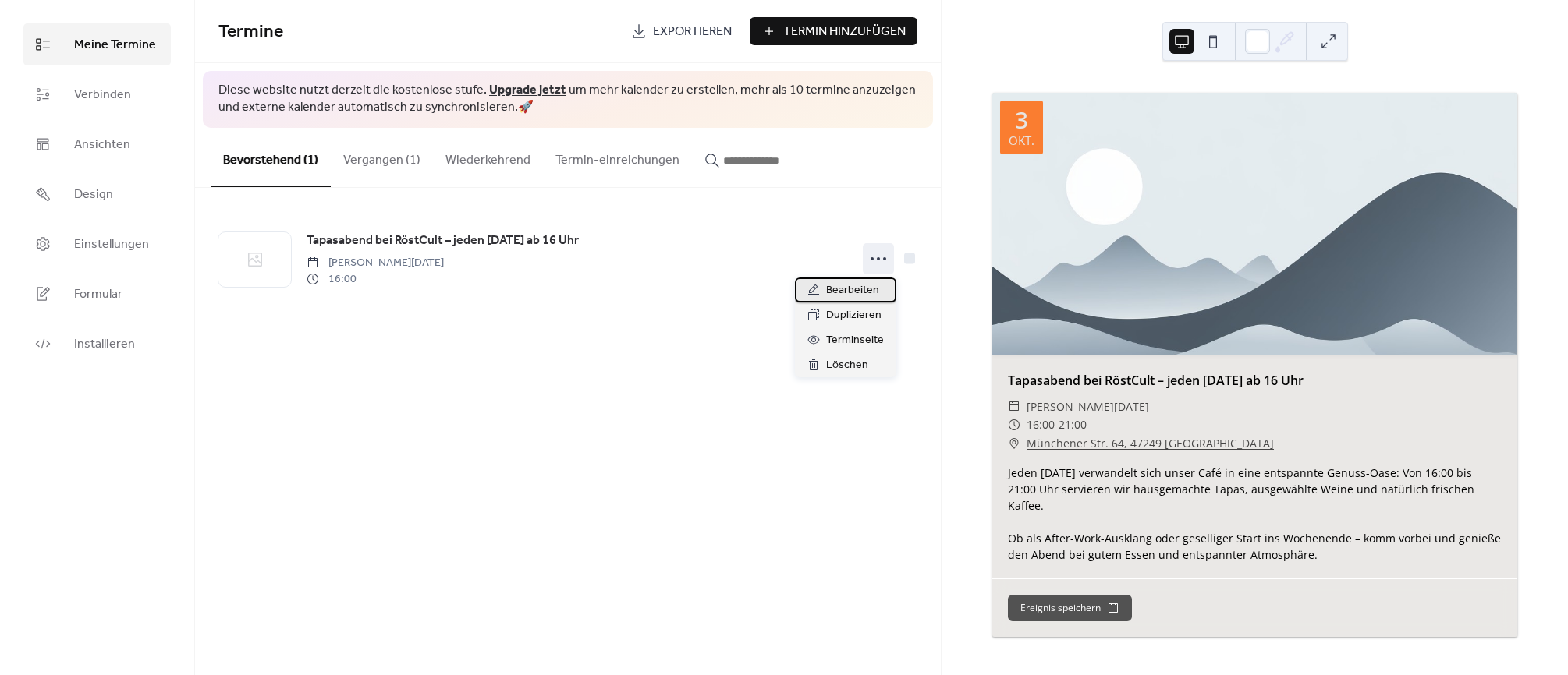
click at [847, 296] on span "Bearbeiten" at bounding box center [852, 291] width 53 height 19
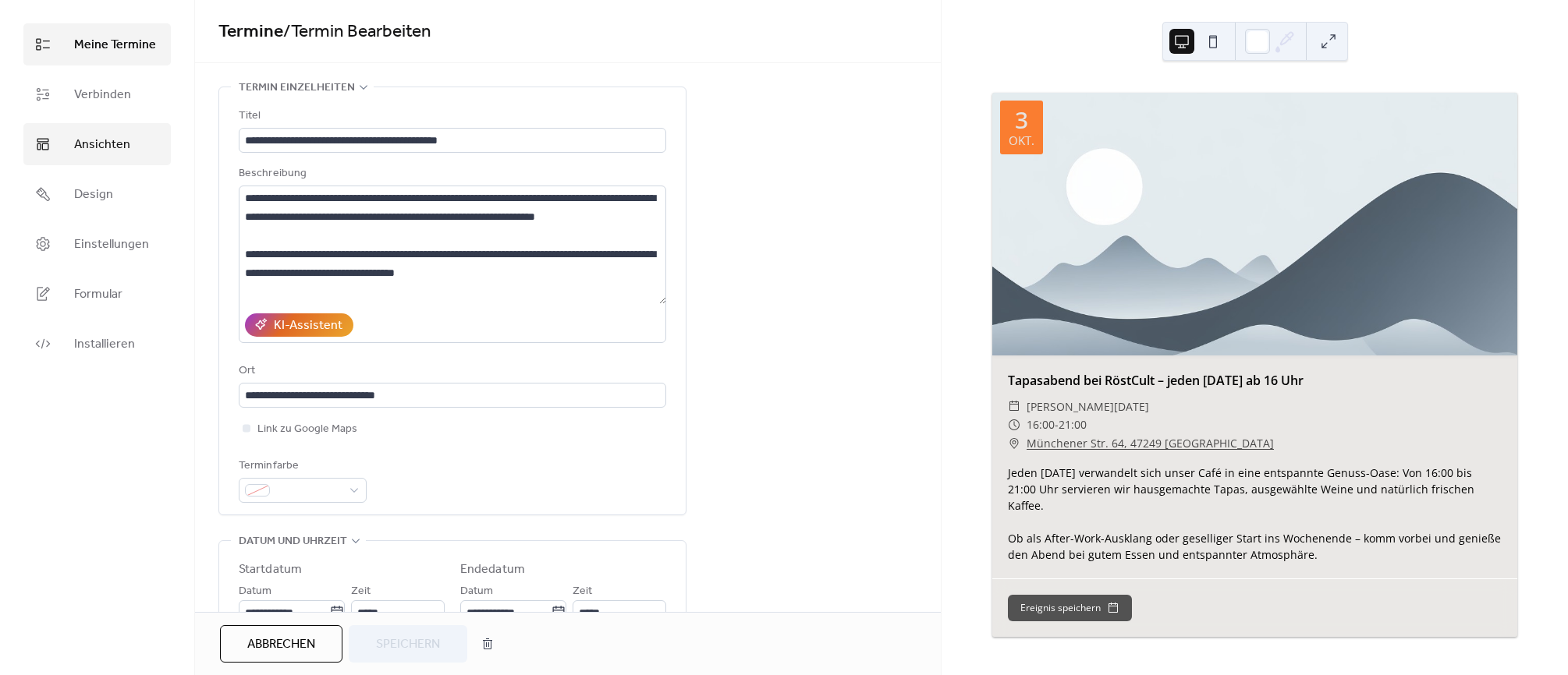
click at [88, 135] on span "Ansichten" at bounding box center [102, 144] width 56 height 19
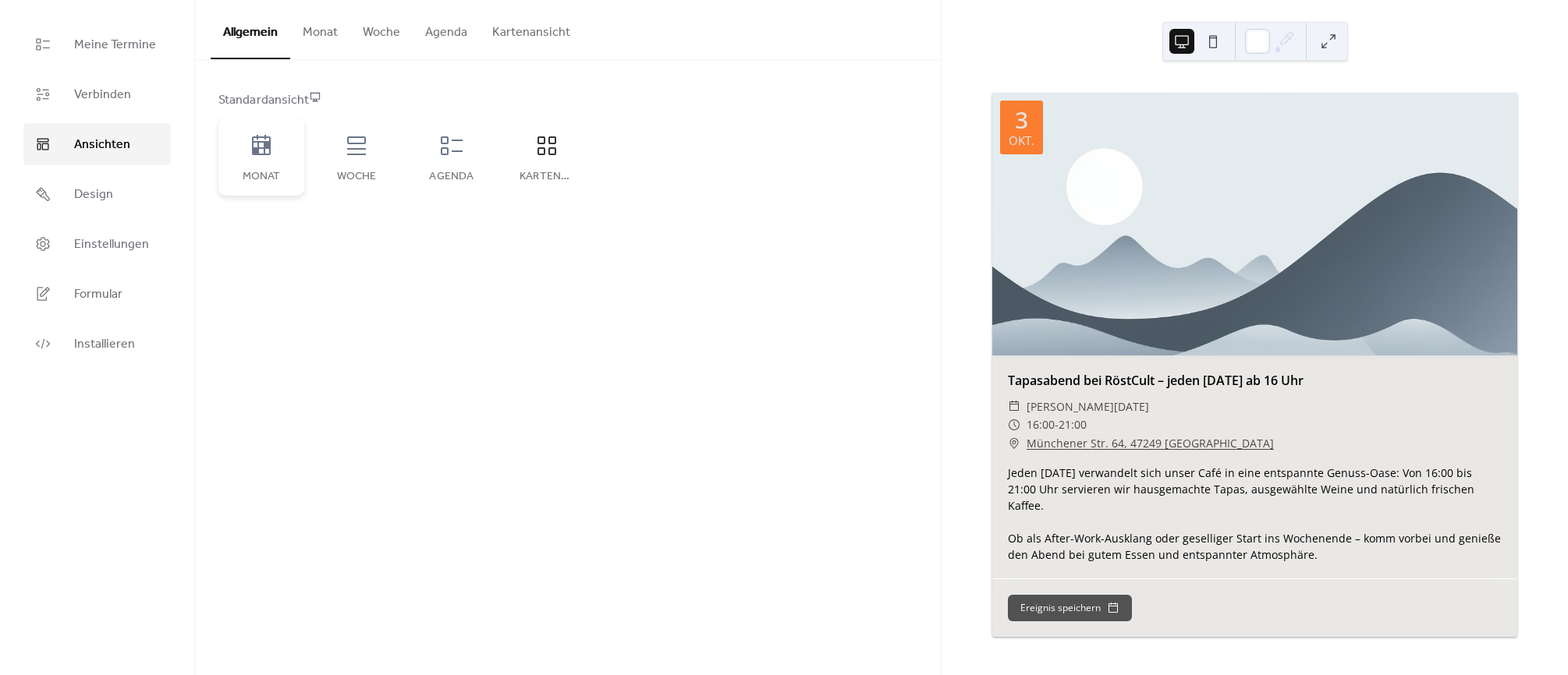
click at [250, 146] on icon at bounding box center [262, 146] width 25 height 25
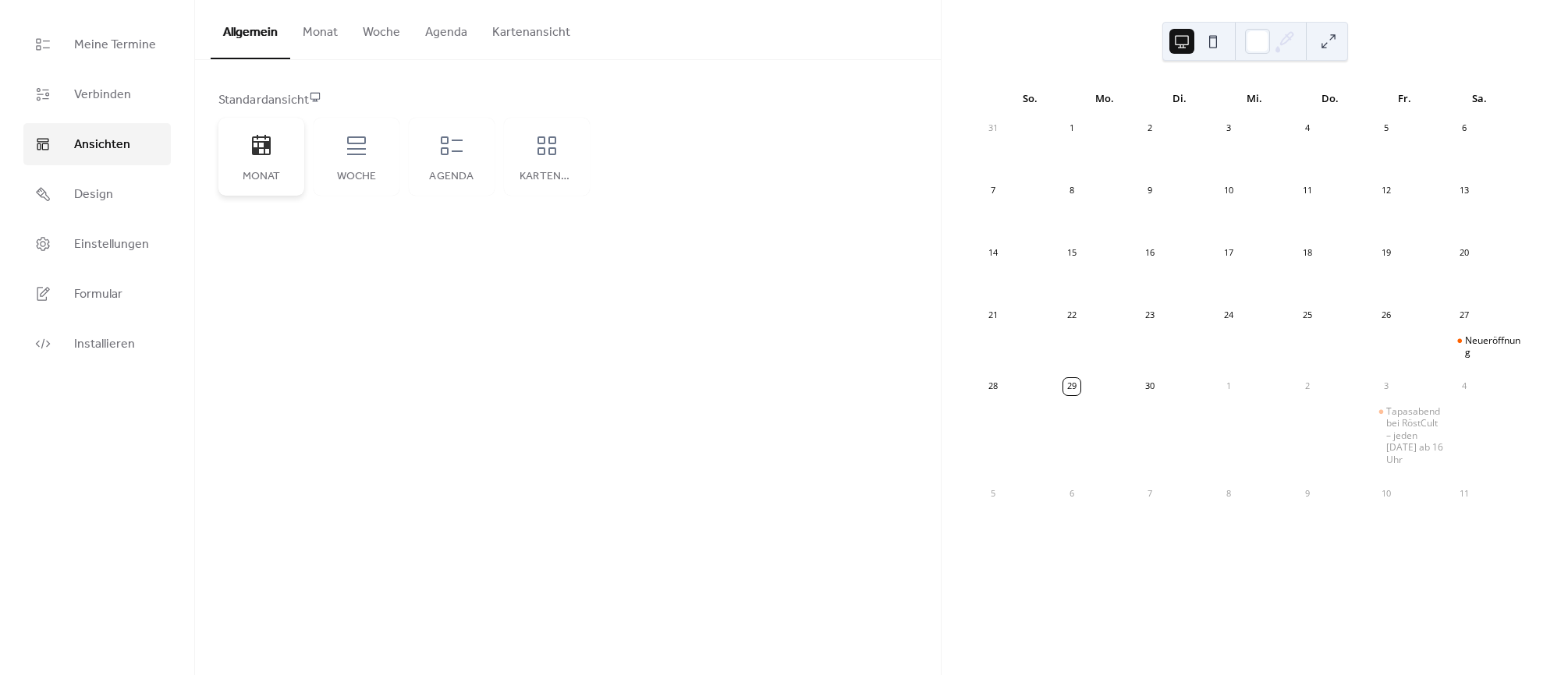
click at [249, 146] on icon at bounding box center [262, 146] width 25 height 25
click at [365, 147] on icon at bounding box center [357, 146] width 25 height 25
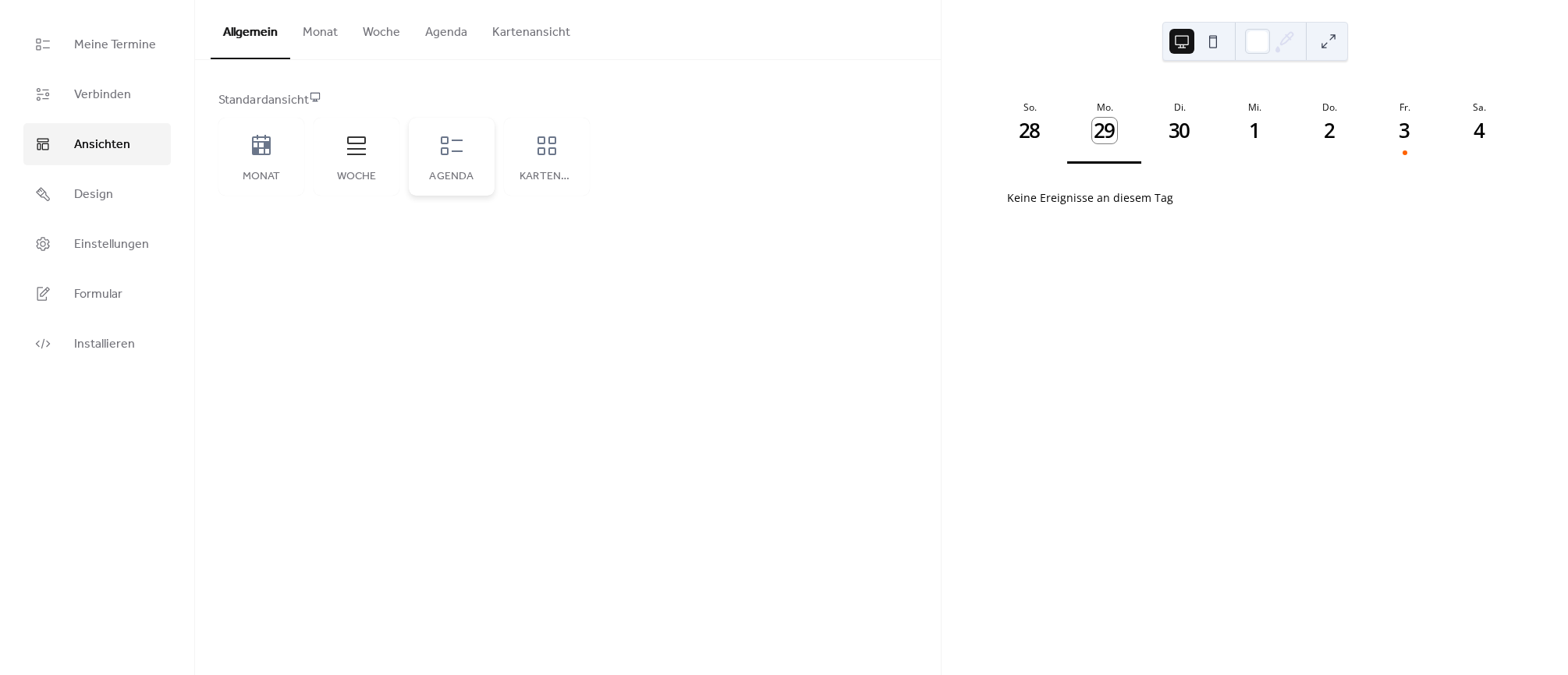
click at [454, 141] on icon at bounding box center [451, 145] width 22 height 19
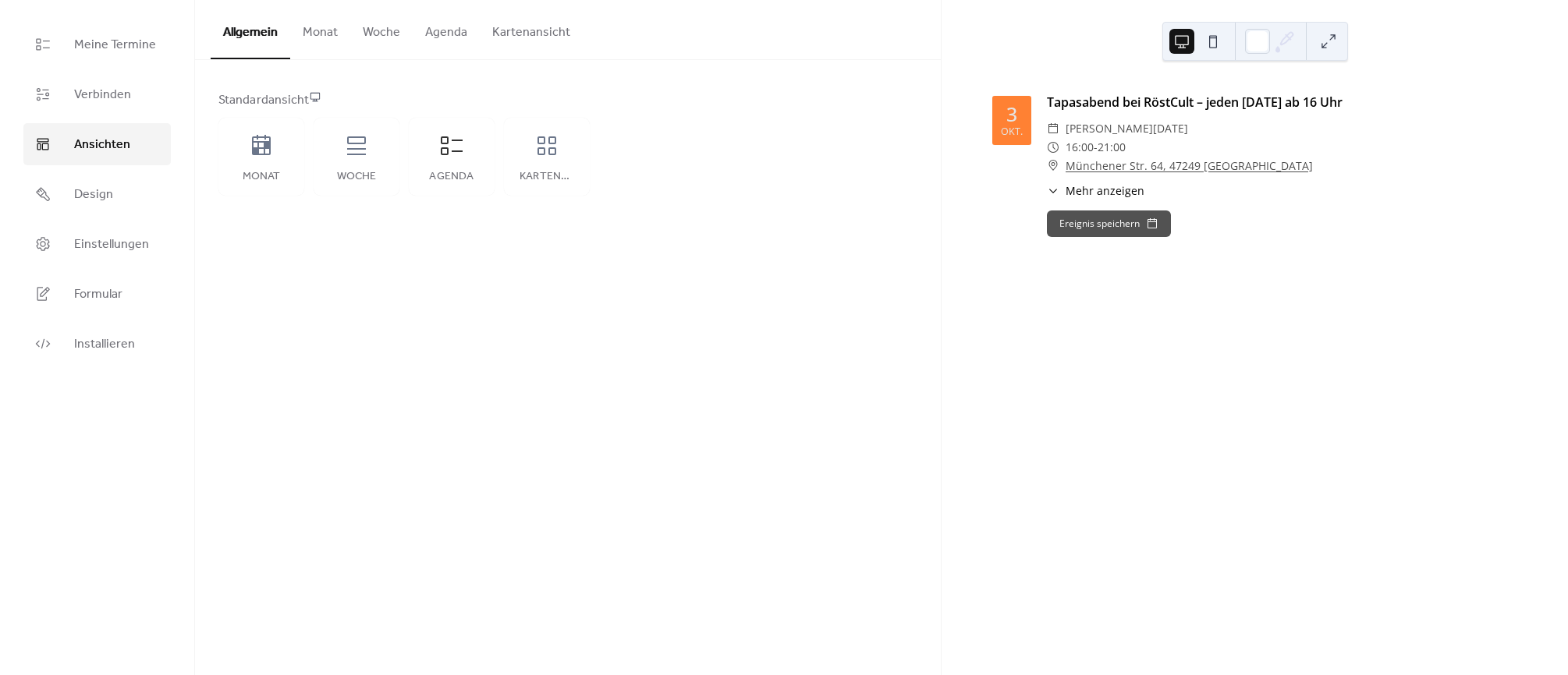
click at [611, 445] on div "**********" at bounding box center [568, 338] width 746 height 675
click at [109, 42] on span "Meine Termine" at bounding box center [115, 45] width 82 height 19
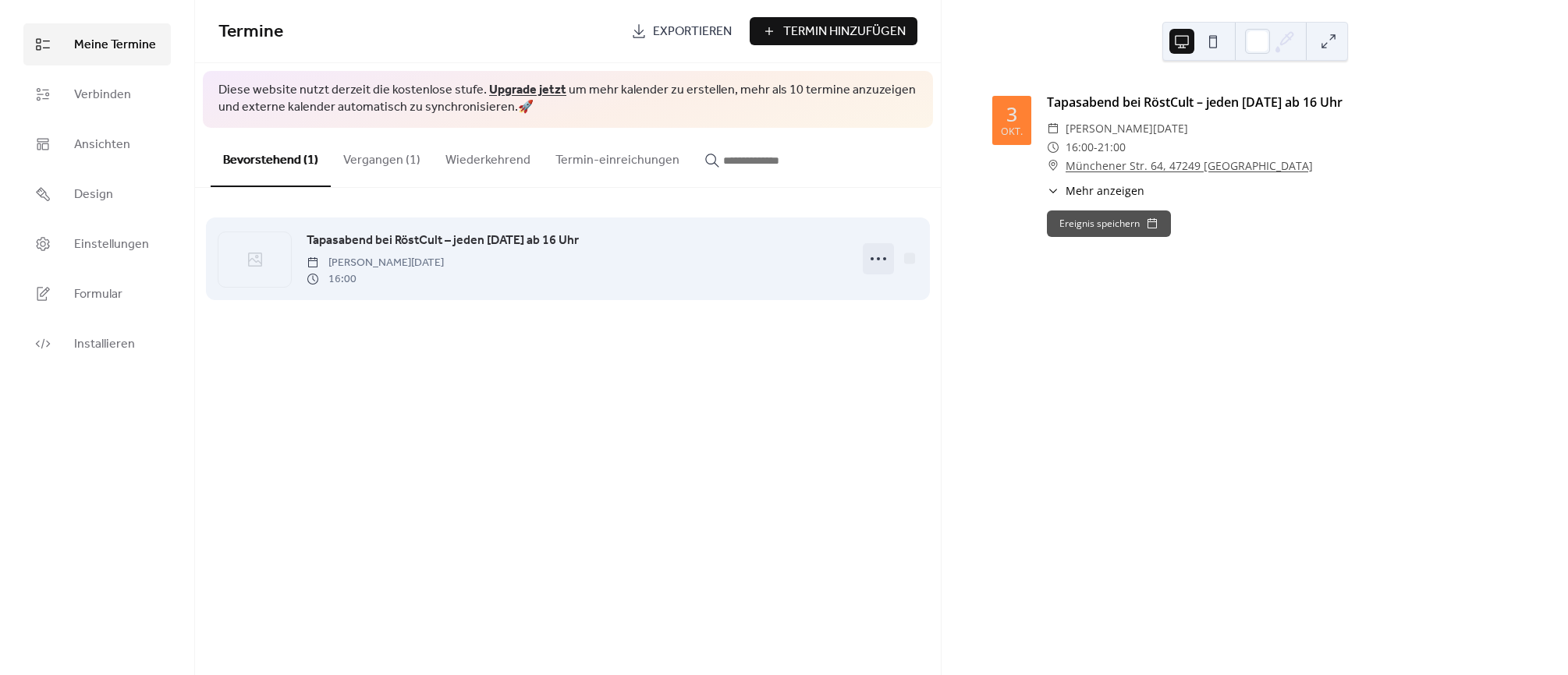
click at [869, 261] on icon at bounding box center [878, 259] width 25 height 25
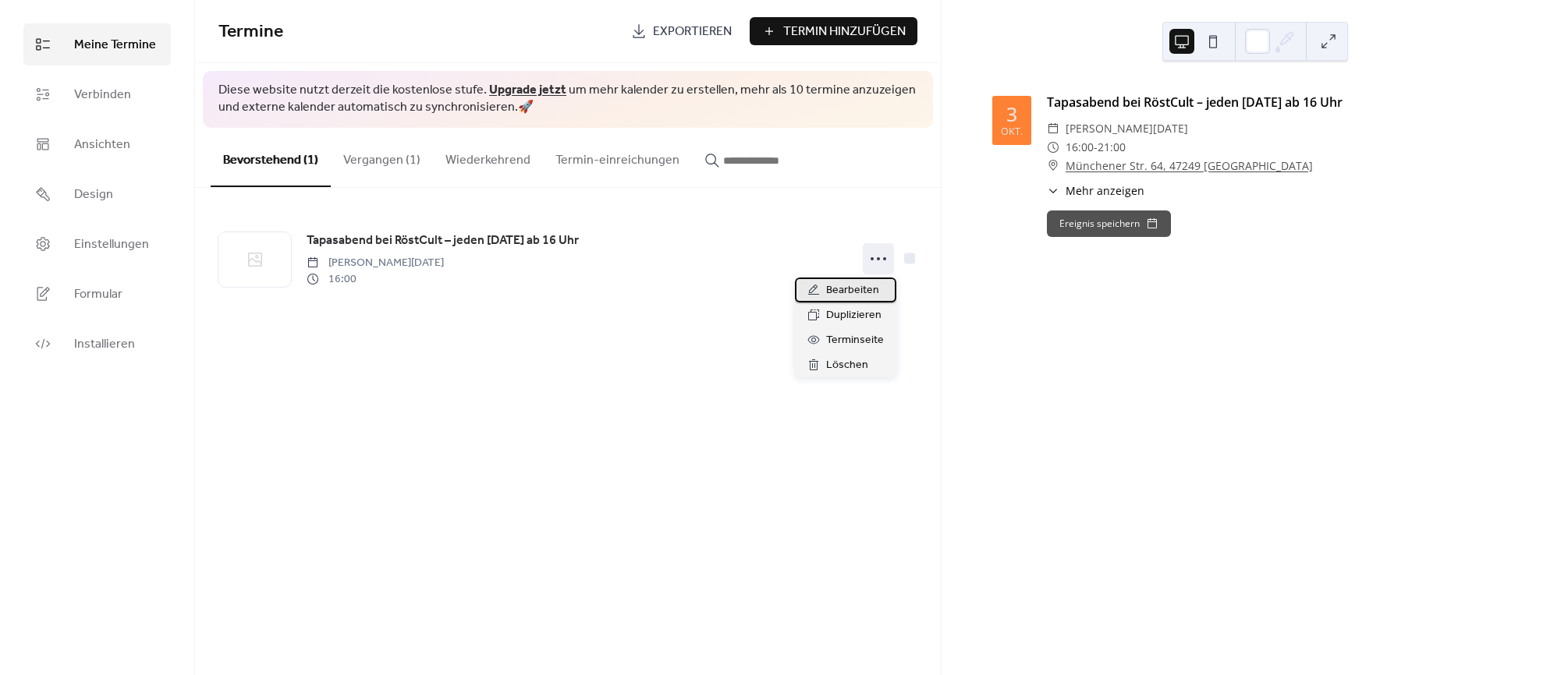
click at [841, 291] on span "Bearbeiten" at bounding box center [852, 291] width 53 height 19
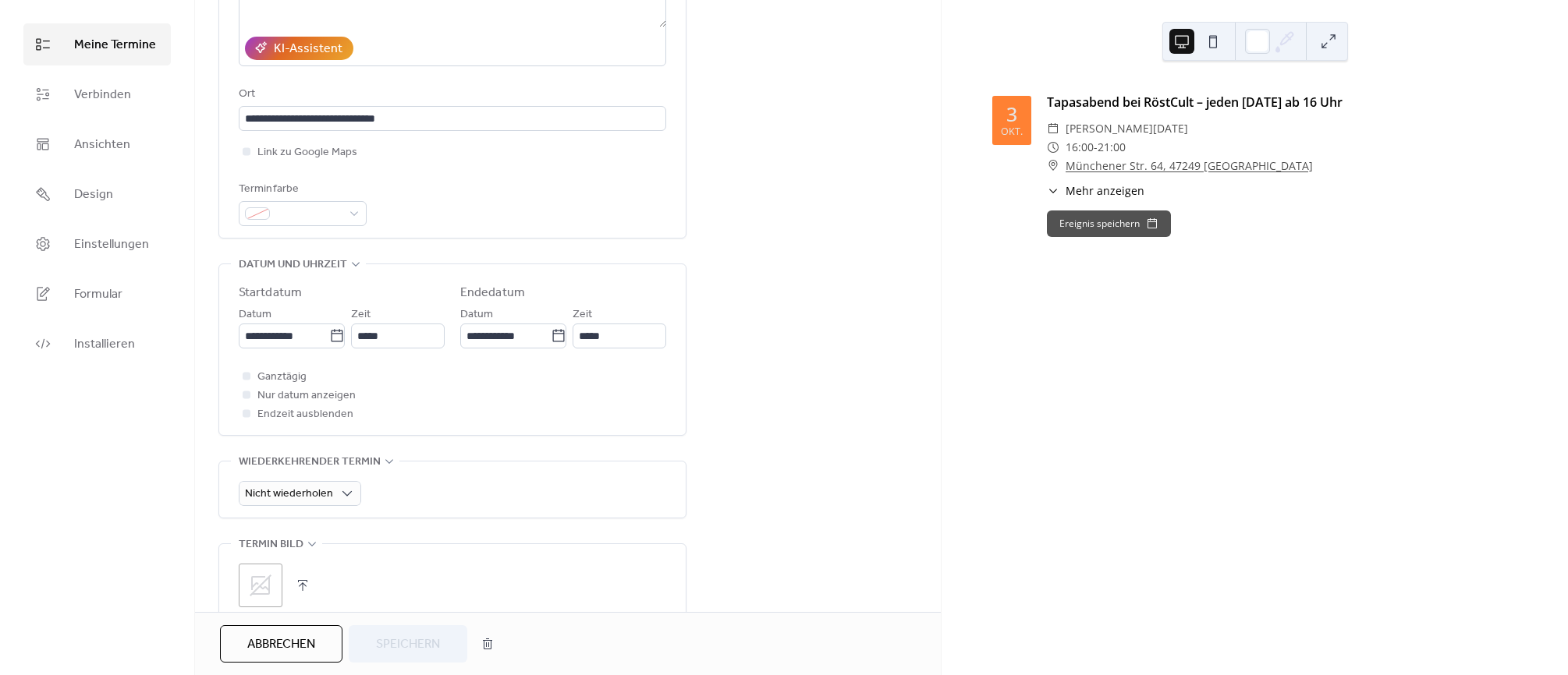
scroll to position [496, 0]
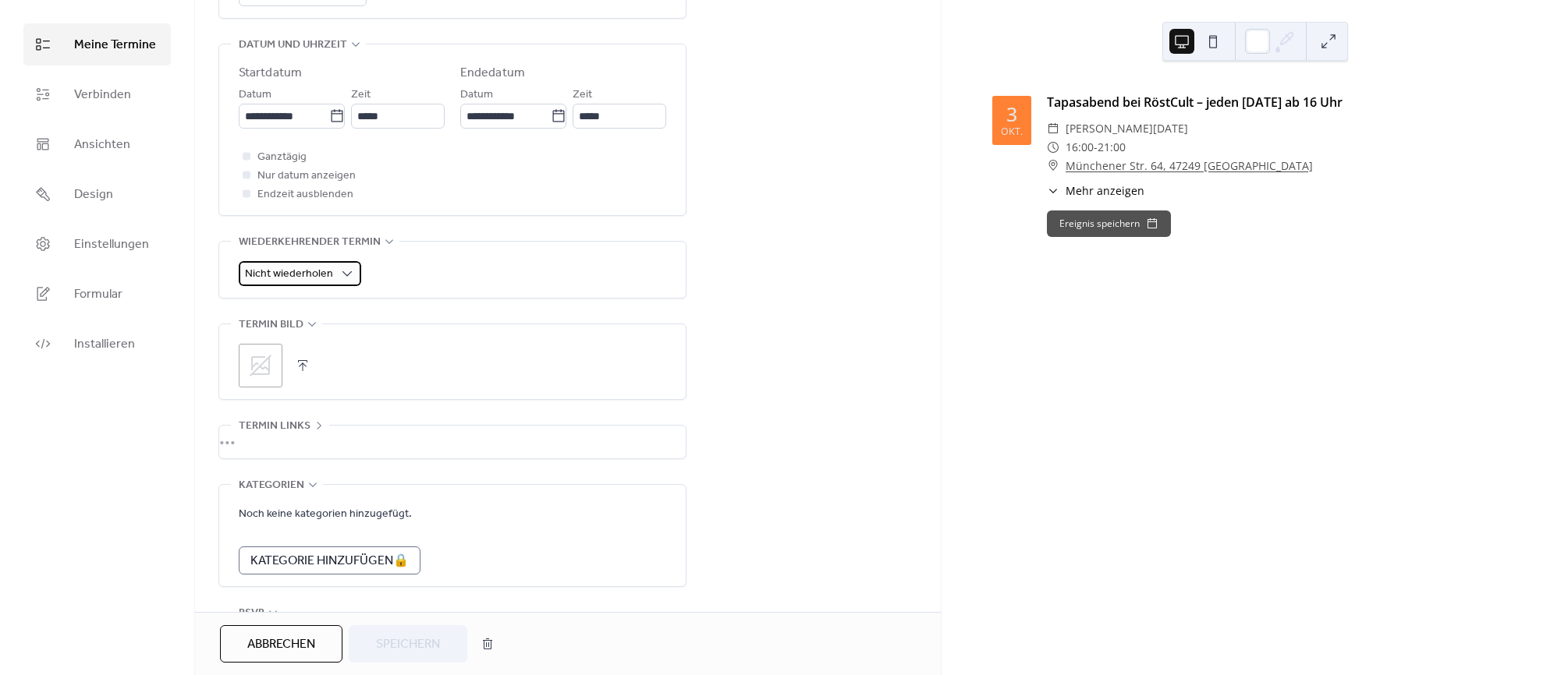
click at [317, 273] on span "Nicht wiederholen" at bounding box center [289, 273] width 88 height 21
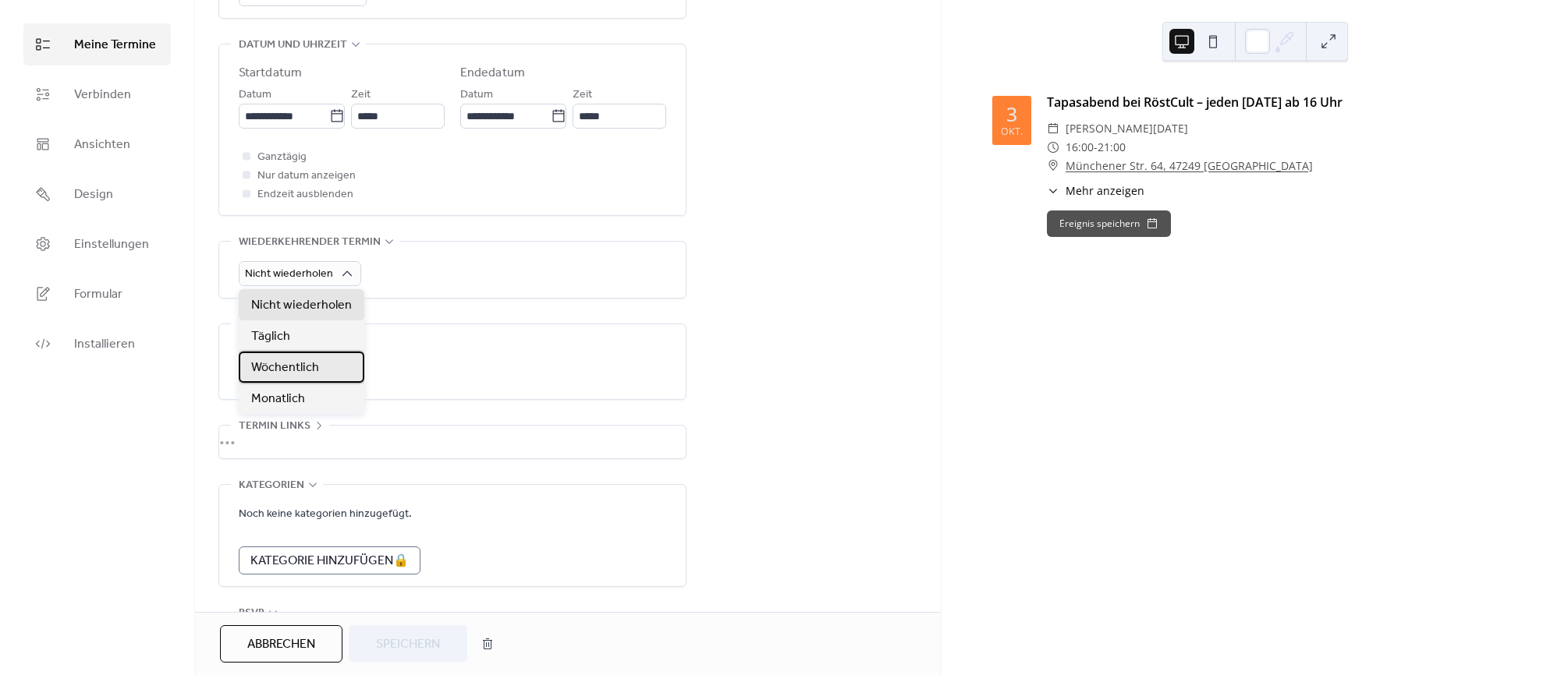
click at [306, 369] on span "Wöchentlich" at bounding box center [284, 368] width 68 height 19
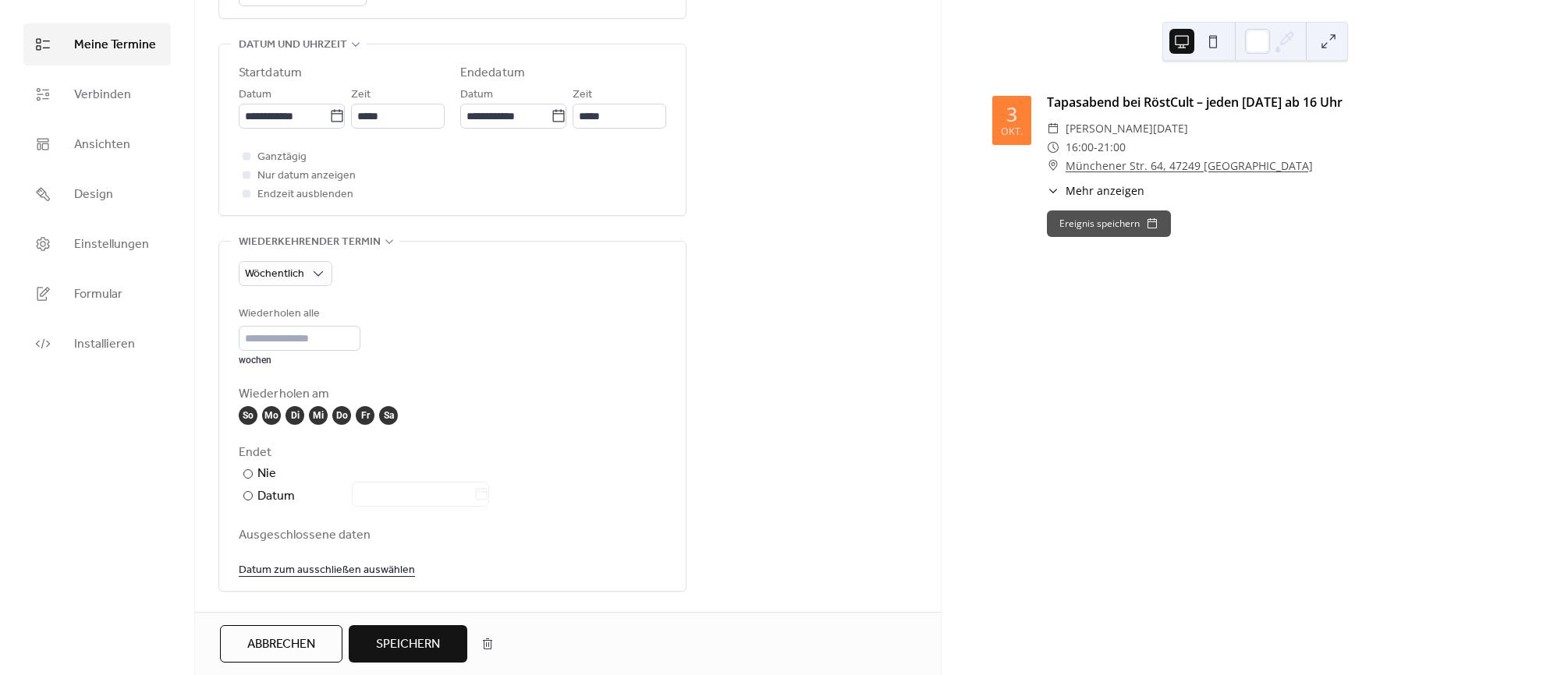
click at [391, 643] on span "Speichern" at bounding box center [408, 644] width 64 height 19
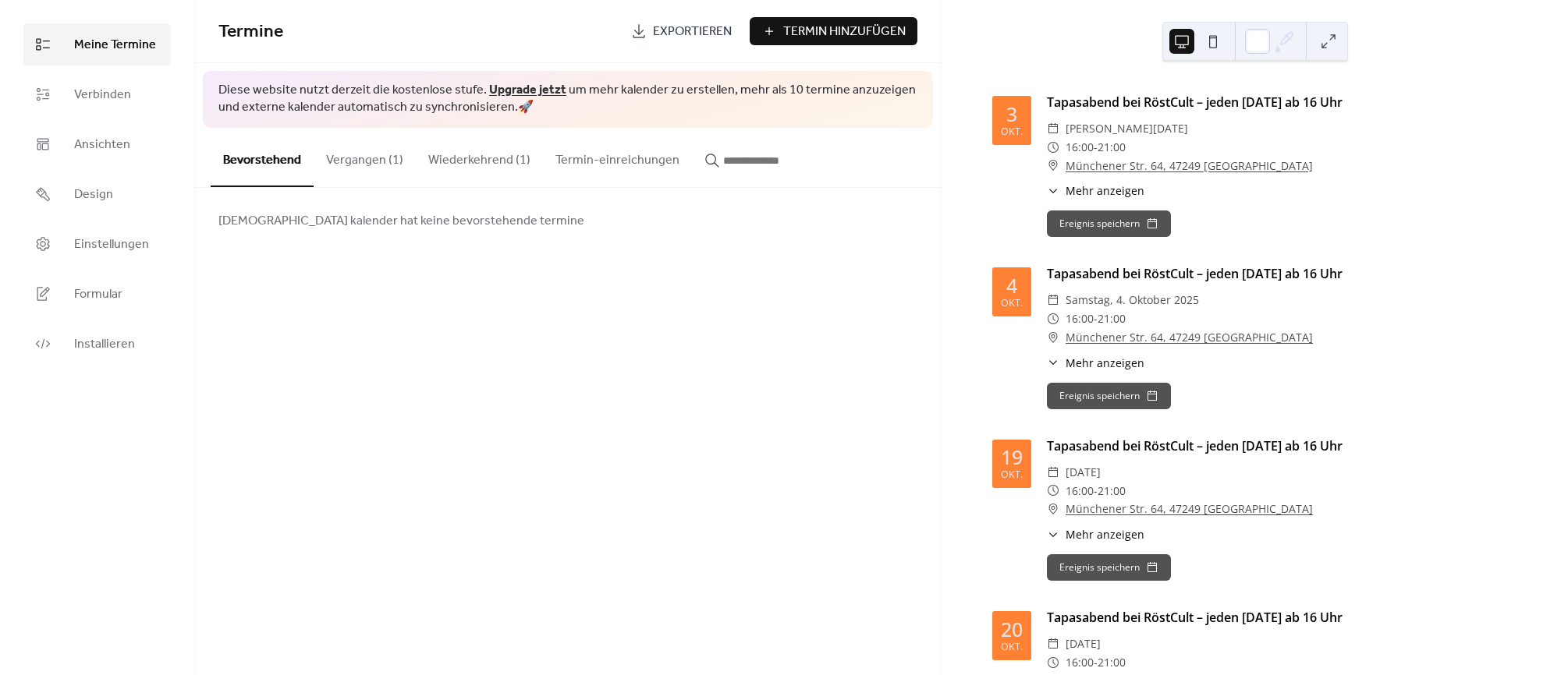
click at [486, 152] on button "Wiederkehrend (1)" at bounding box center [479, 157] width 127 height 58
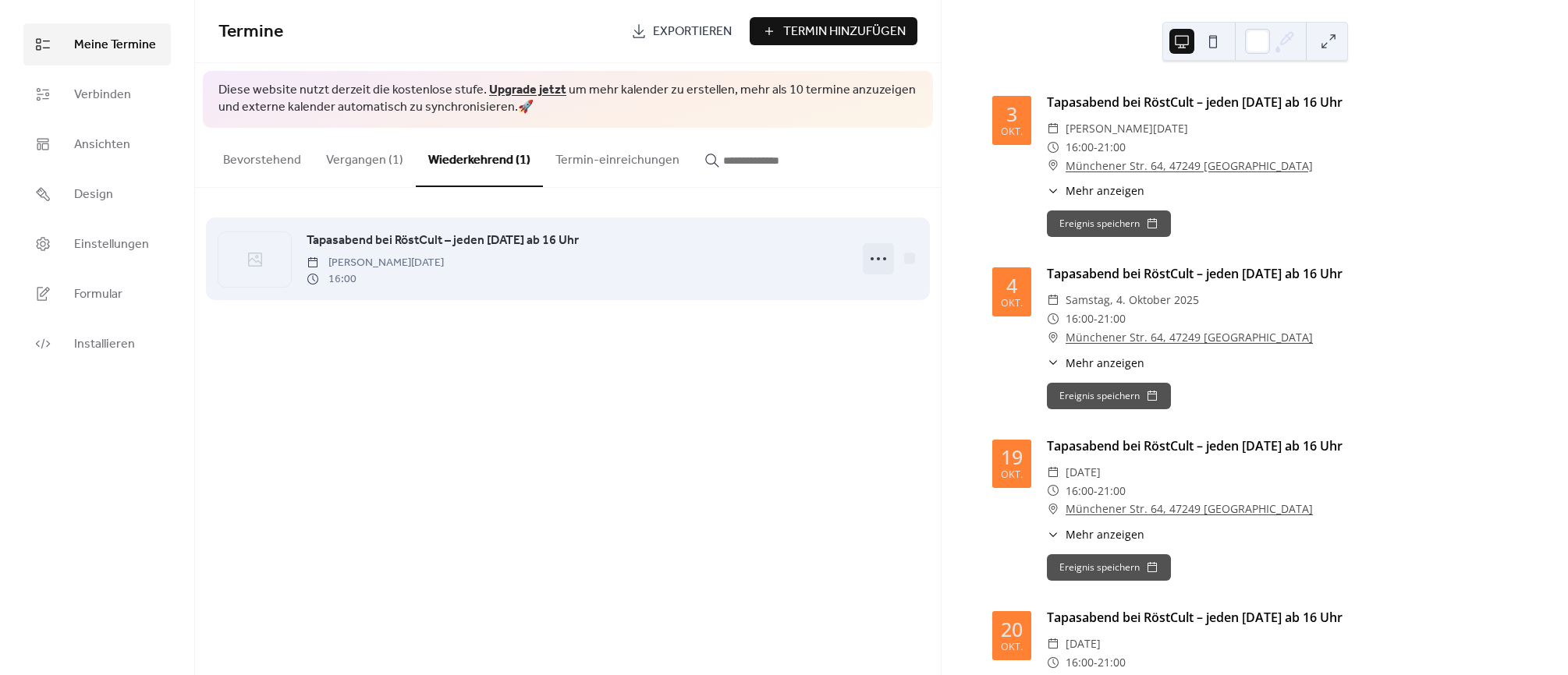
click at [884, 255] on icon at bounding box center [878, 259] width 25 height 25
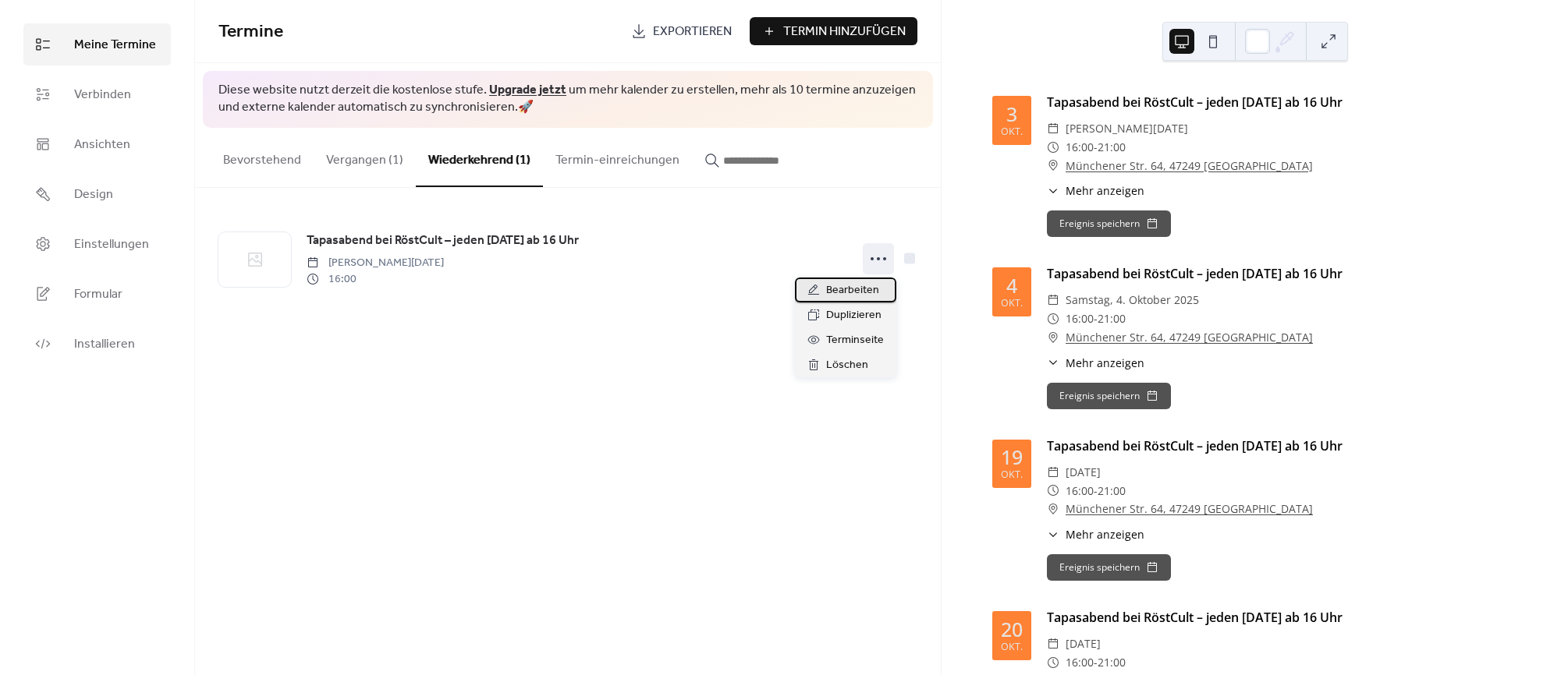
click at [841, 284] on span "Bearbeiten" at bounding box center [852, 291] width 53 height 19
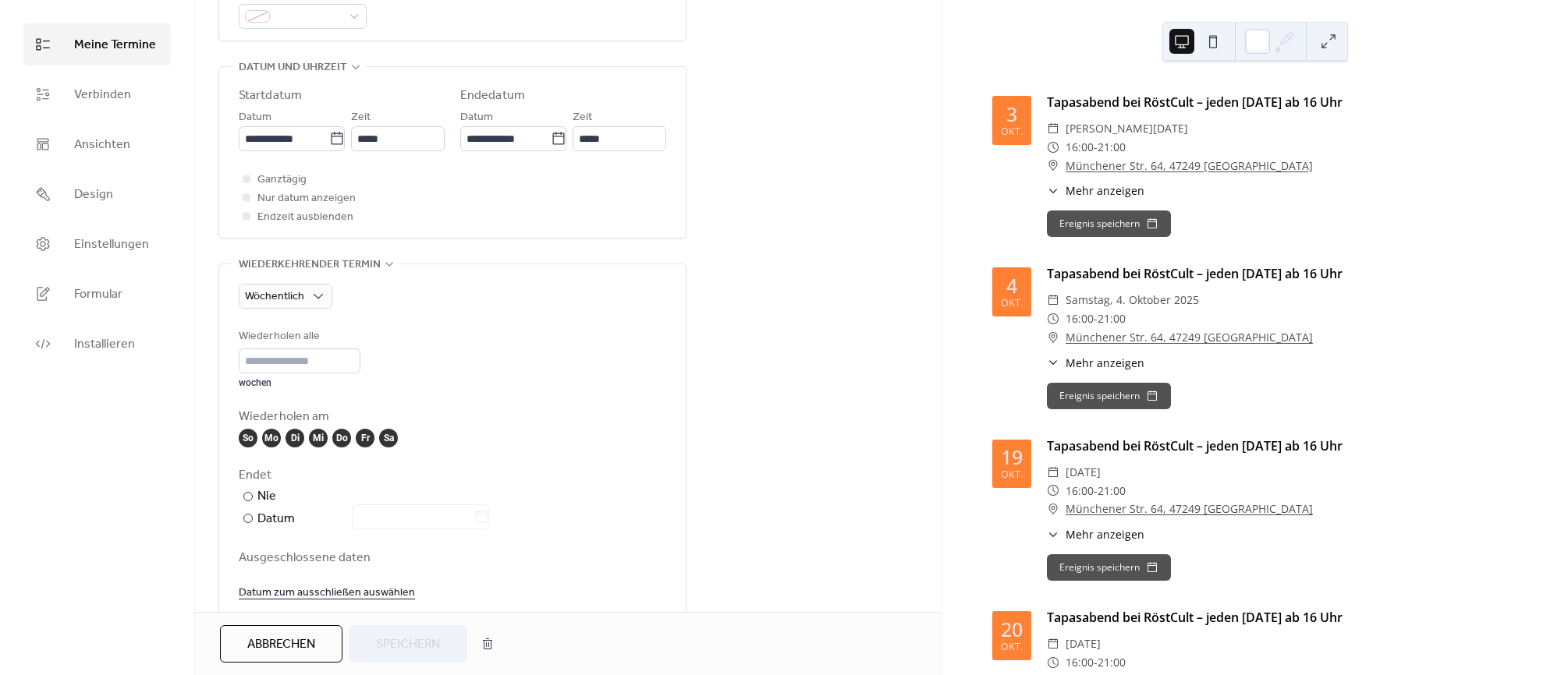
scroll to position [1, 0]
click at [394, 439] on div "Sa" at bounding box center [388, 438] width 19 height 19
click at [337, 436] on div "Do" at bounding box center [341, 438] width 19 height 19
click at [321, 435] on div "Mi" at bounding box center [318, 438] width 19 height 19
click at [299, 436] on div "Di" at bounding box center [294, 438] width 19 height 19
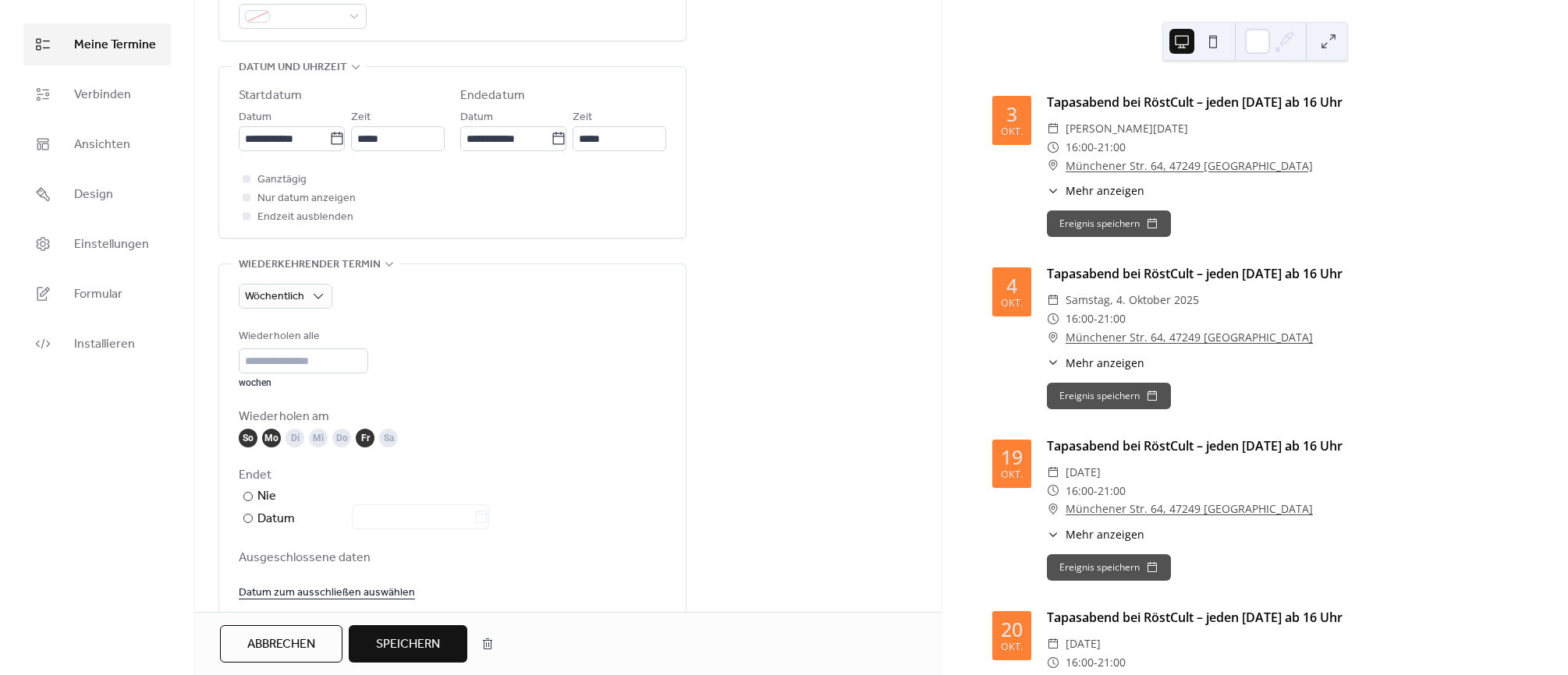
click at [273, 437] on div "Mo" at bounding box center [271, 438] width 19 height 19
click at [254, 438] on div "So" at bounding box center [247, 438] width 19 height 19
click at [354, 367] on input "*" at bounding box center [302, 361] width 129 height 25
type input "*"
click at [354, 367] on input "*" at bounding box center [302, 361] width 129 height 25
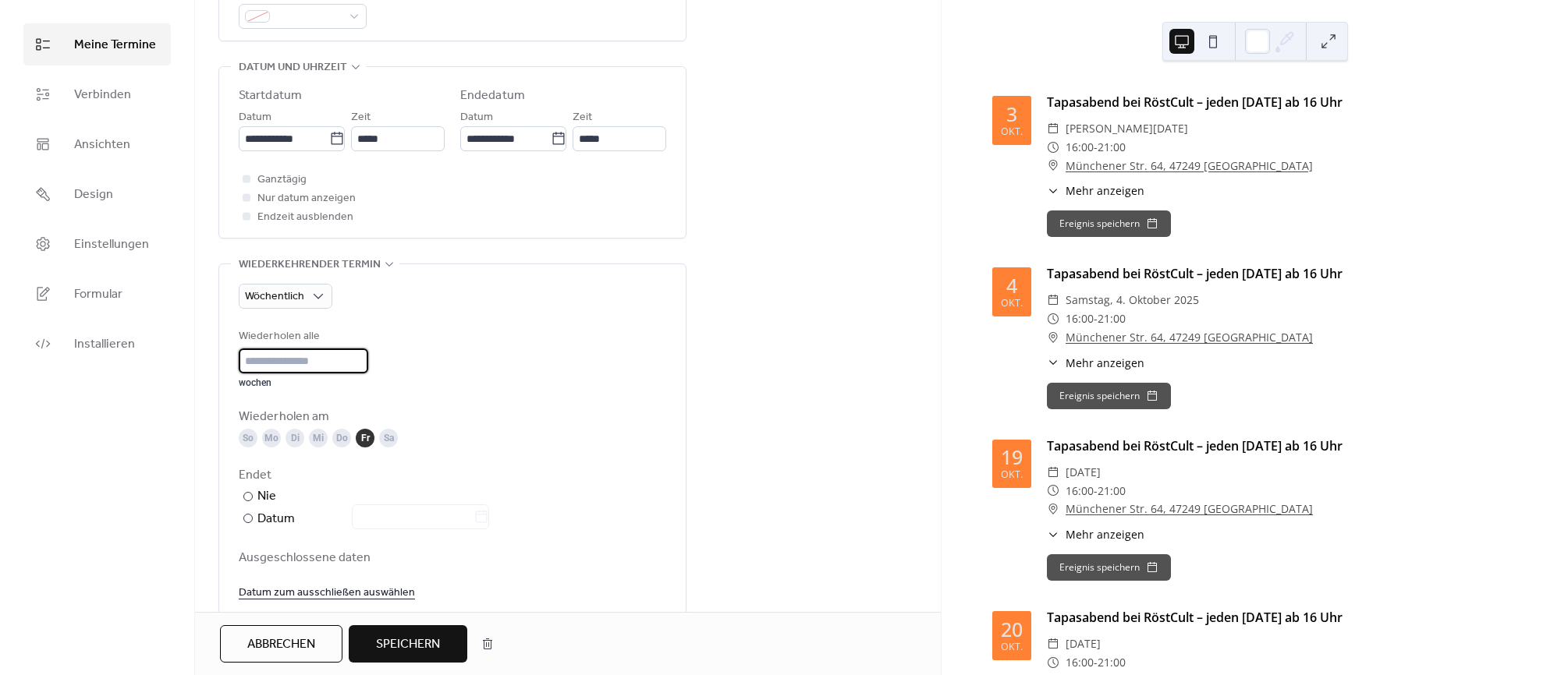
click at [354, 367] on input "*" at bounding box center [302, 361] width 129 height 25
click at [584, 345] on div "Wiederholen alle * wochen" at bounding box center [452, 358] width 428 height 61
click at [422, 643] on span "Speichern" at bounding box center [408, 644] width 64 height 19
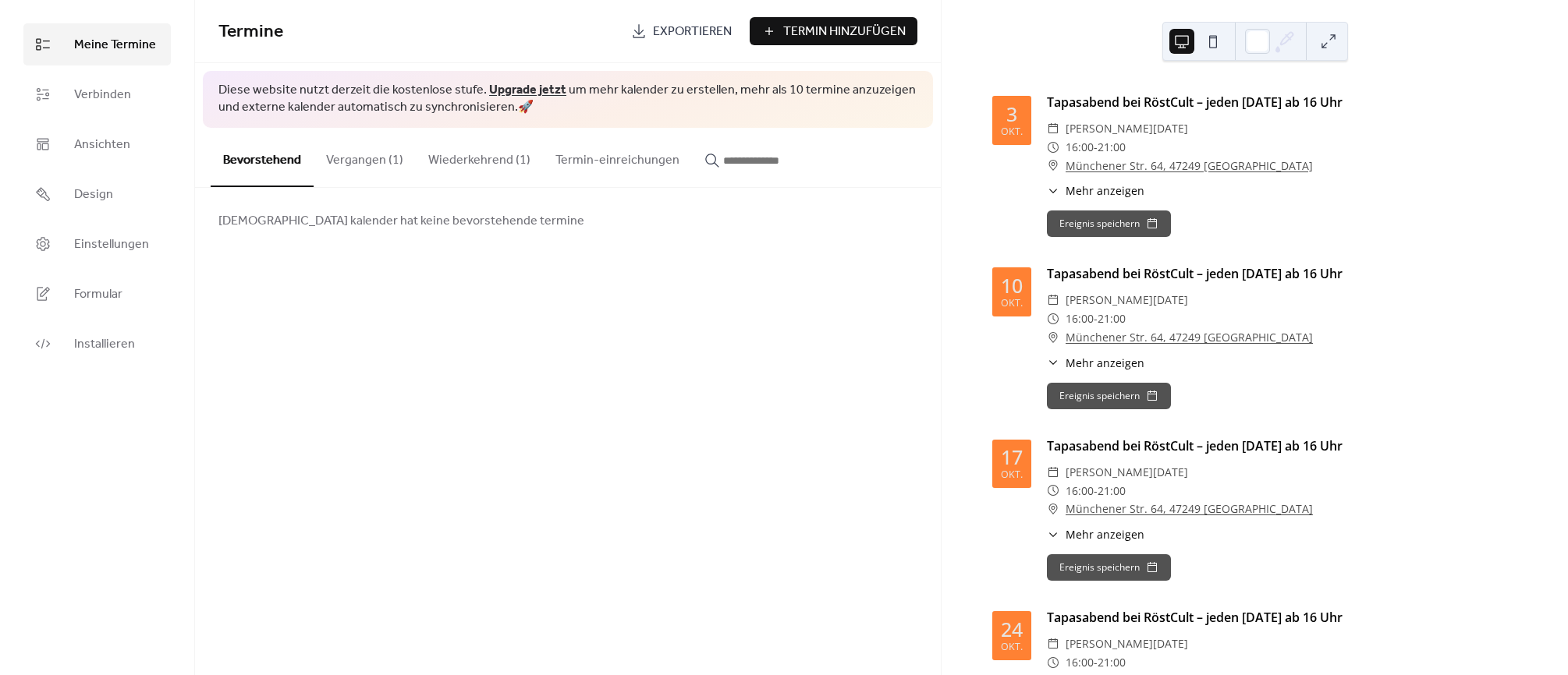
click at [508, 342] on div "Termine Exportieren Termin Hinzufügen Diese website nutzt derzeit die kostenlos…" at bounding box center [568, 338] width 746 height 675
click at [495, 167] on button "Wiederkehrend (1)" at bounding box center [479, 157] width 127 height 58
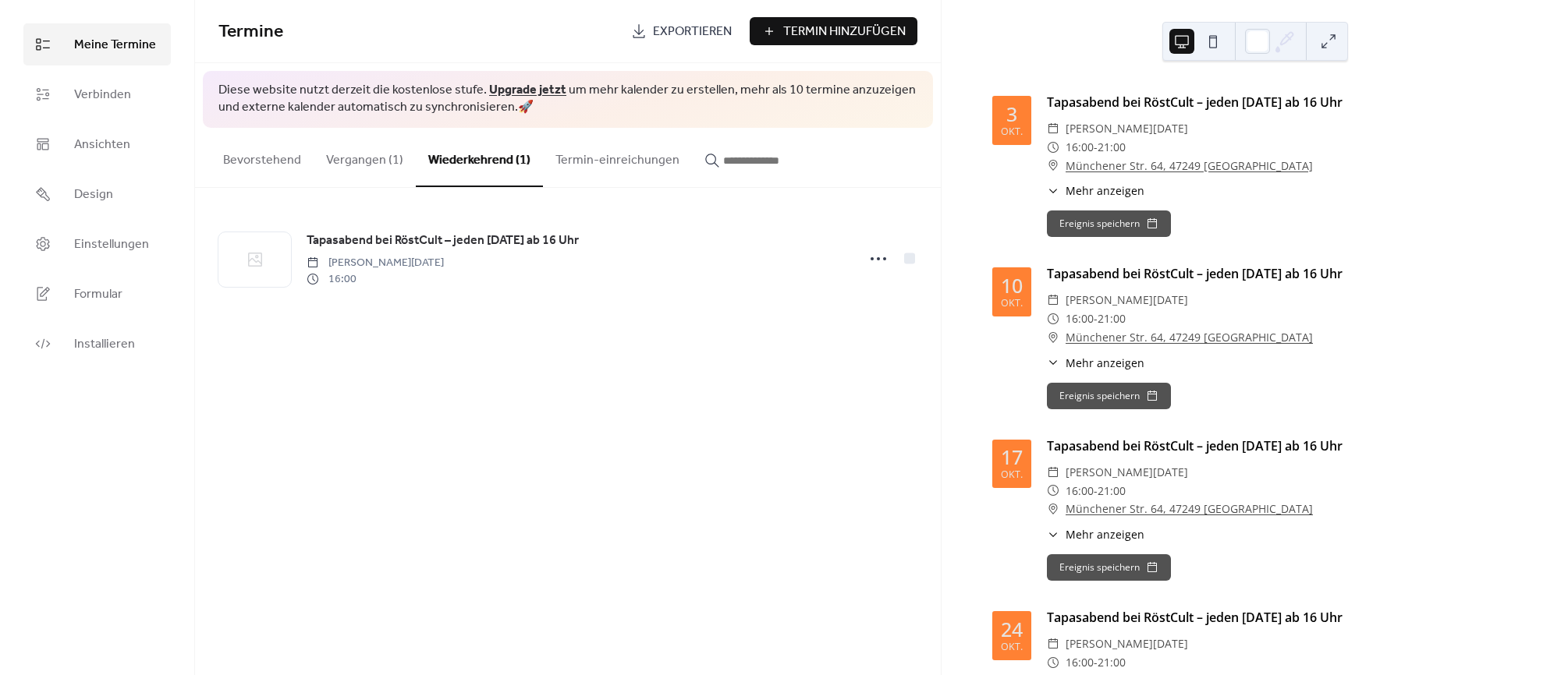
click at [814, 398] on div "Termine Exportieren Termin Hinzufügen Diese website nutzt derzeit die kostenlos…" at bounding box center [568, 338] width 746 height 675
click at [669, 392] on div "Termine Exportieren Termin Hinzufügen Diese website nutzt derzeit die kostenlos…" at bounding box center [568, 338] width 746 height 675
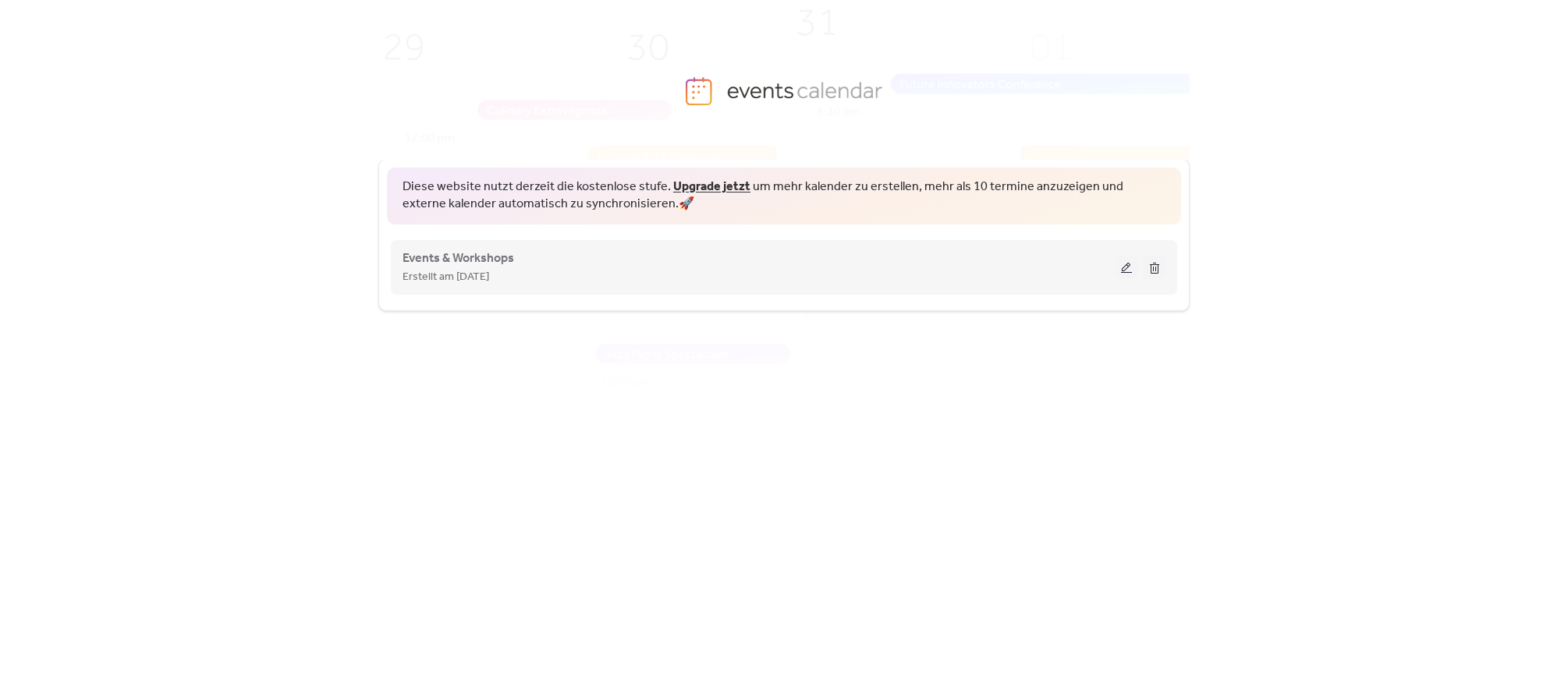
click at [1128, 266] on button at bounding box center [1127, 267] width 22 height 23
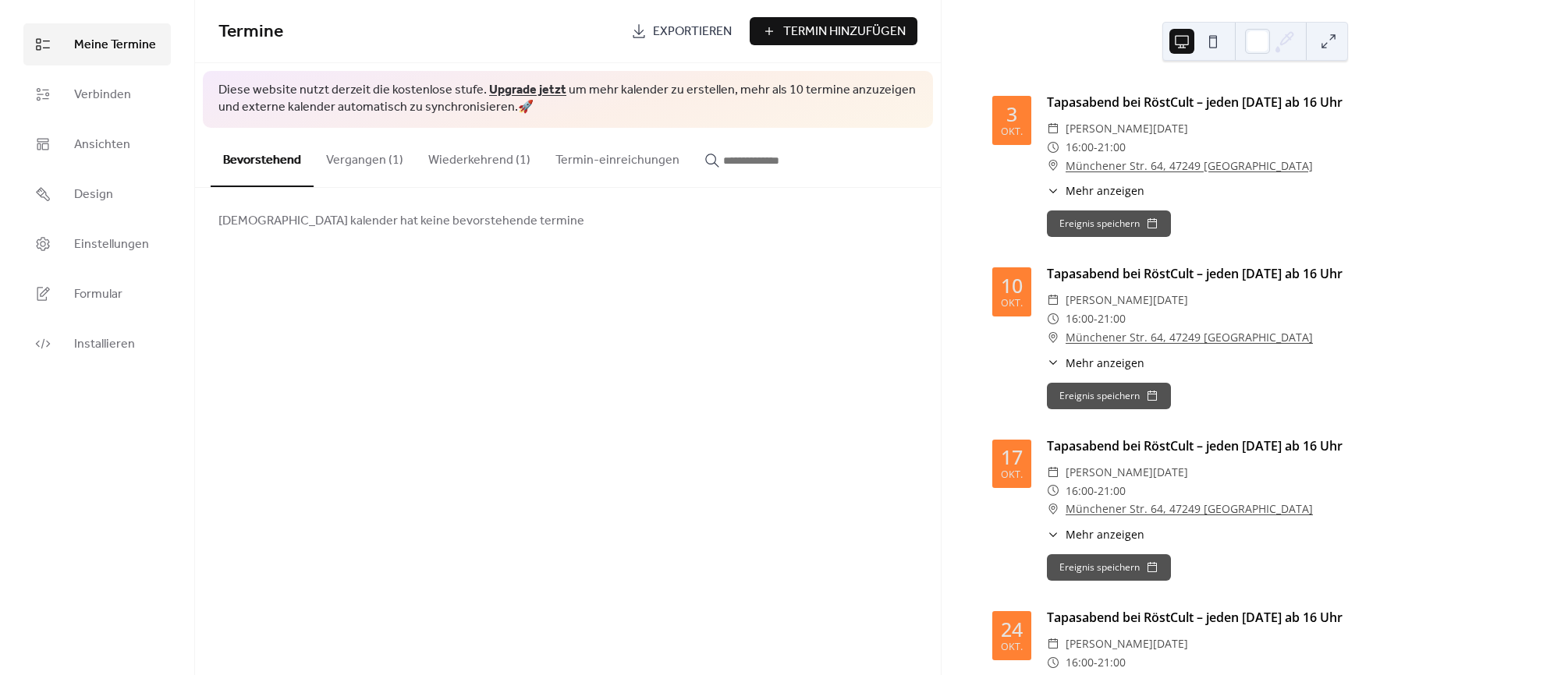
click at [440, 167] on button "Wiederkehrend (1)" at bounding box center [479, 157] width 127 height 58
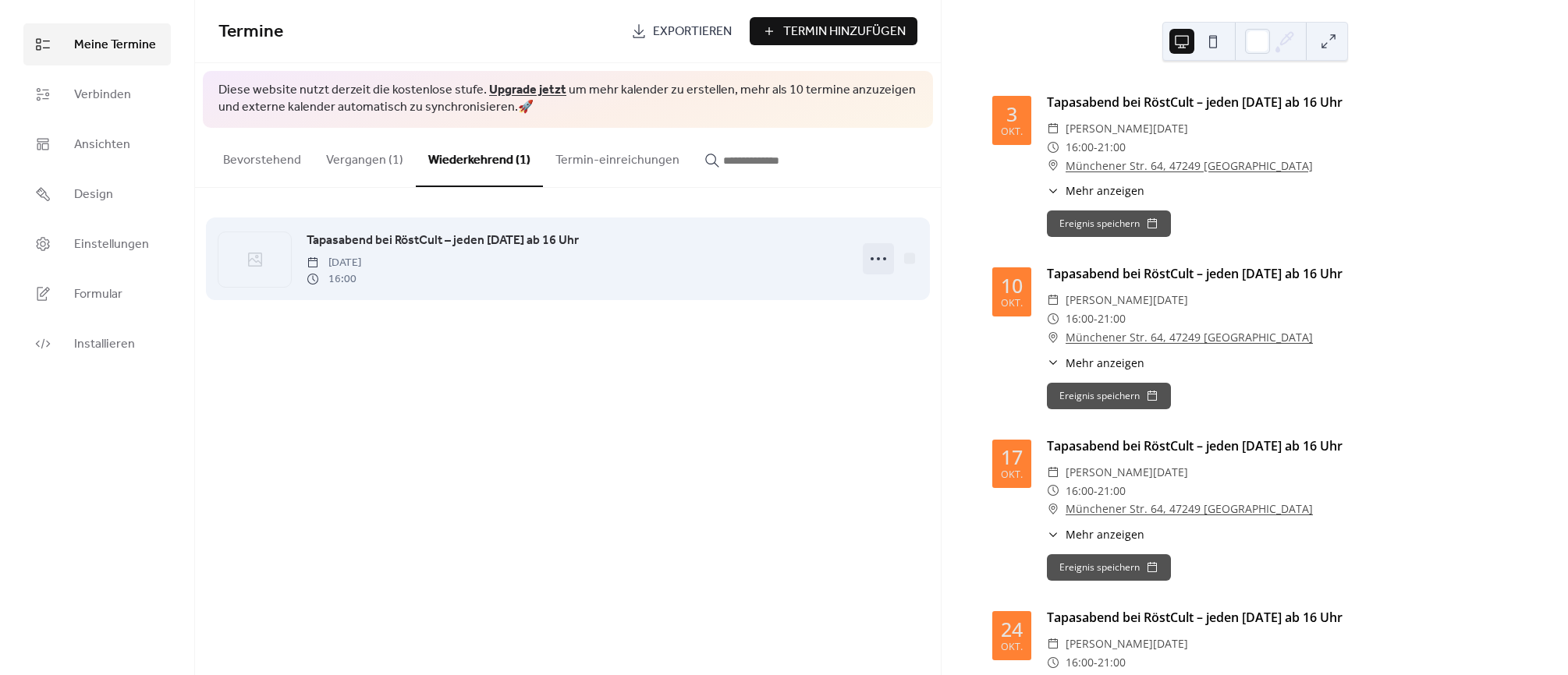
click at [881, 264] on icon at bounding box center [878, 259] width 25 height 25
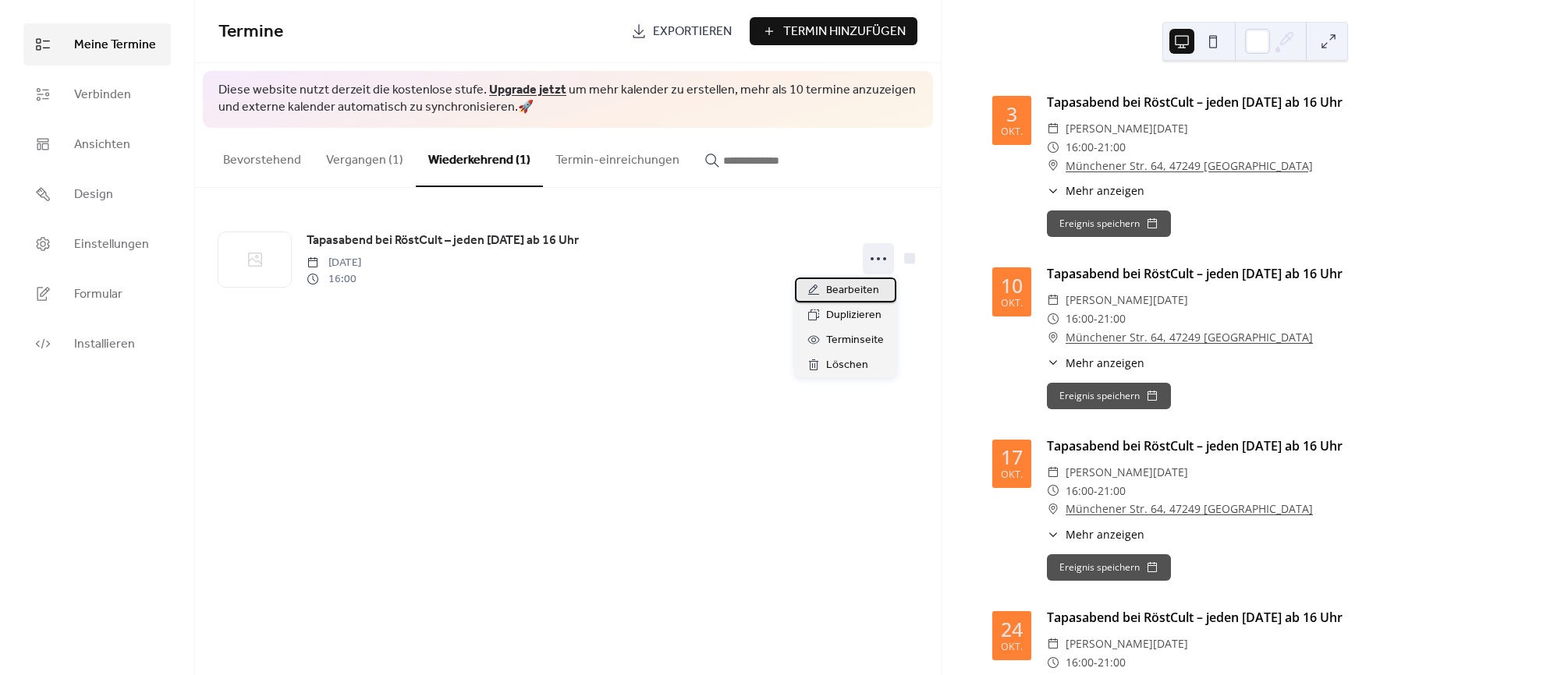
click at [842, 291] on span "Bearbeiten" at bounding box center [852, 291] width 53 height 19
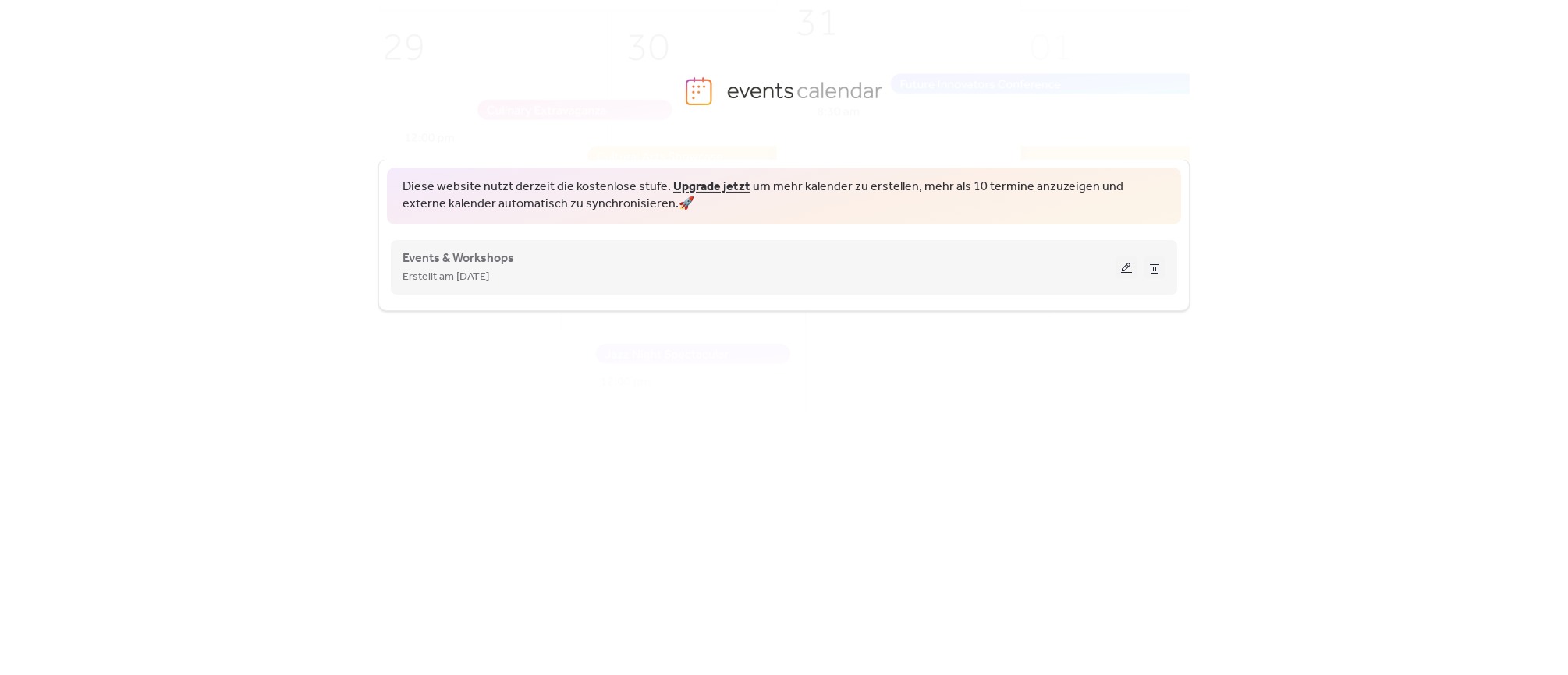
click at [1129, 269] on button at bounding box center [1127, 267] width 22 height 23
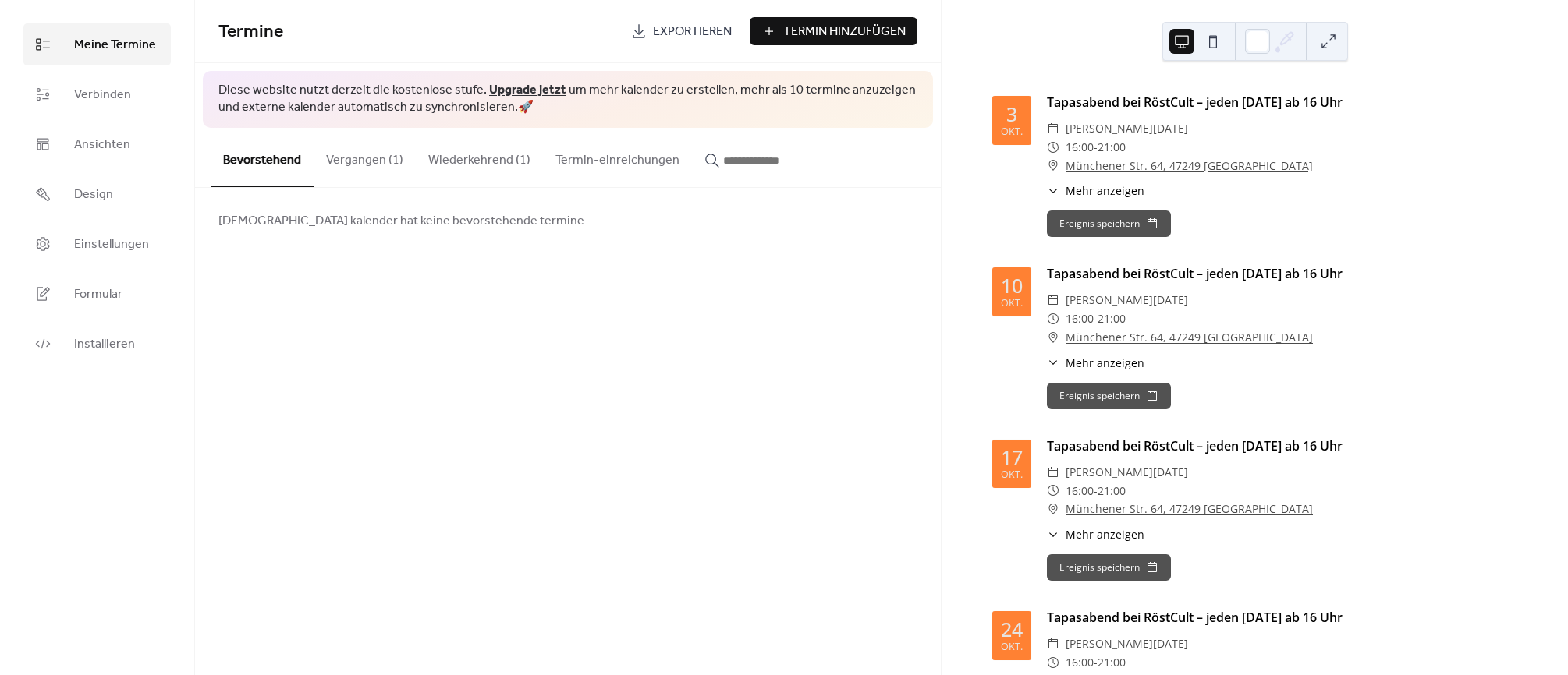
click at [329, 157] on button "Vergangen (1)" at bounding box center [364, 157] width 102 height 58
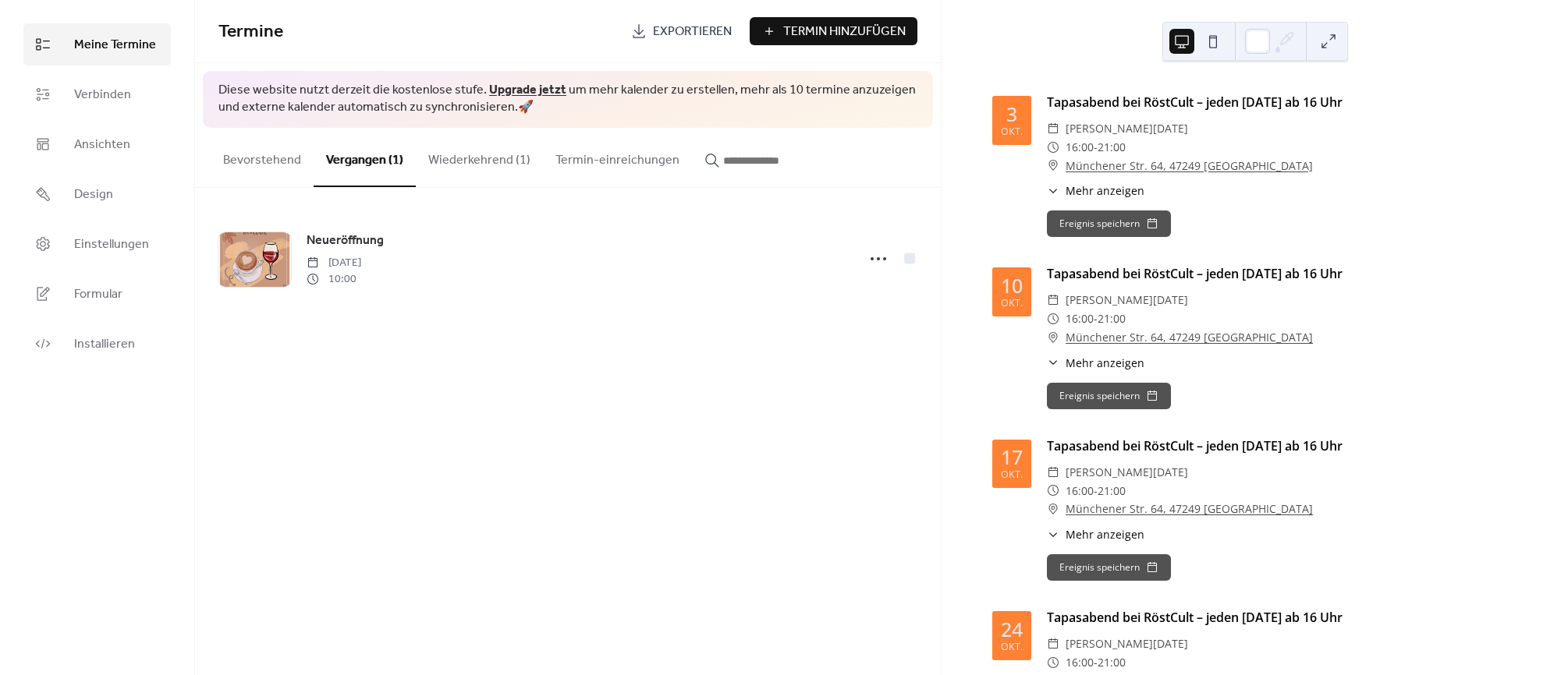
click at [458, 163] on button "Wiederkehrend (1)" at bounding box center [479, 157] width 127 height 58
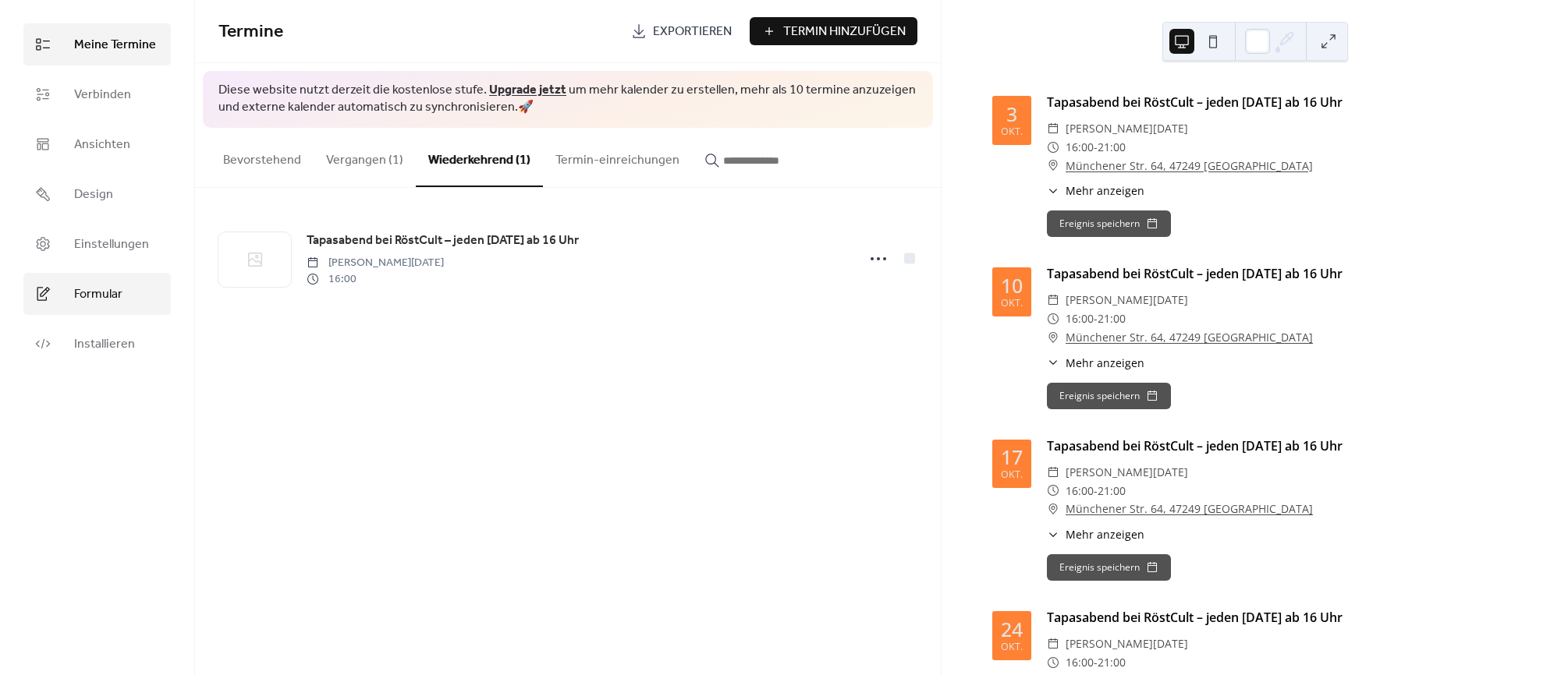
click at [92, 291] on span "Formular" at bounding box center [98, 294] width 49 height 19
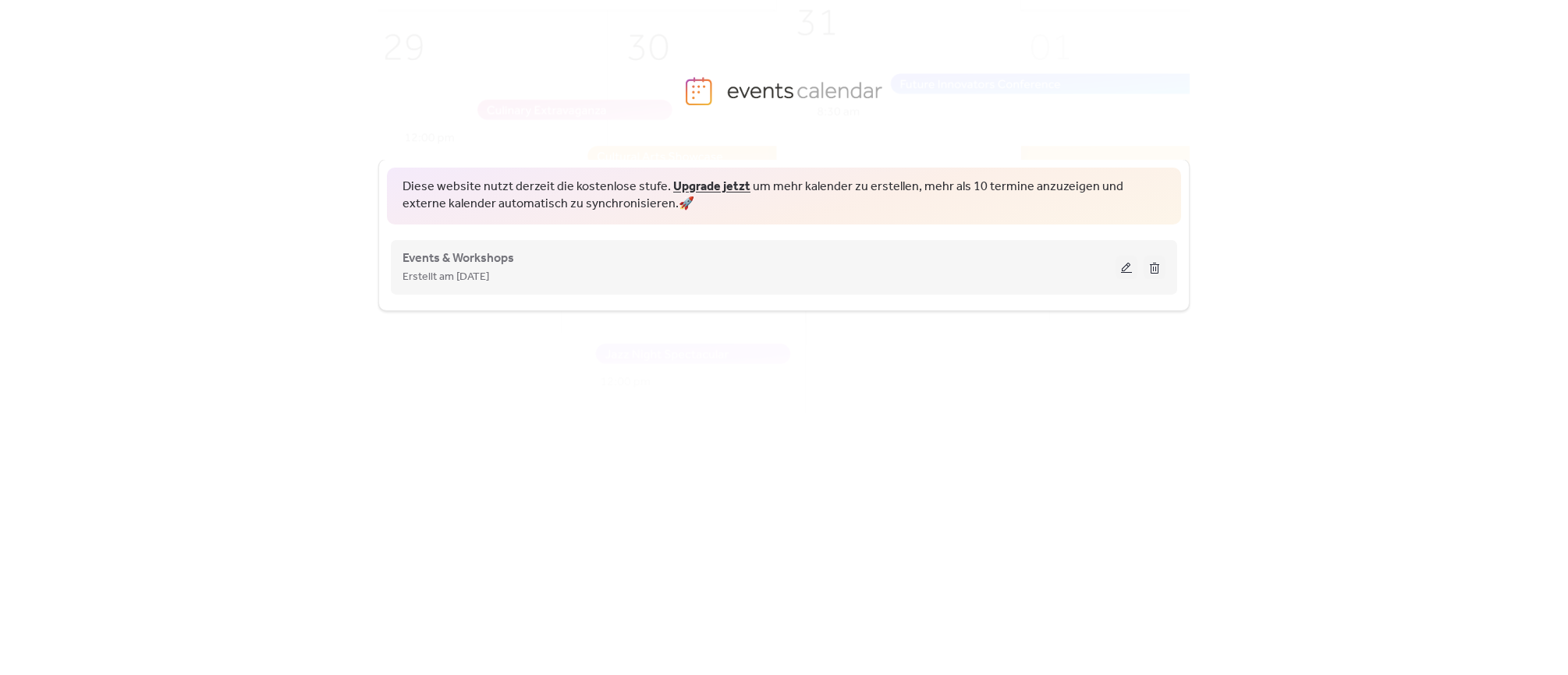
click at [1119, 263] on button at bounding box center [1127, 267] width 22 height 23
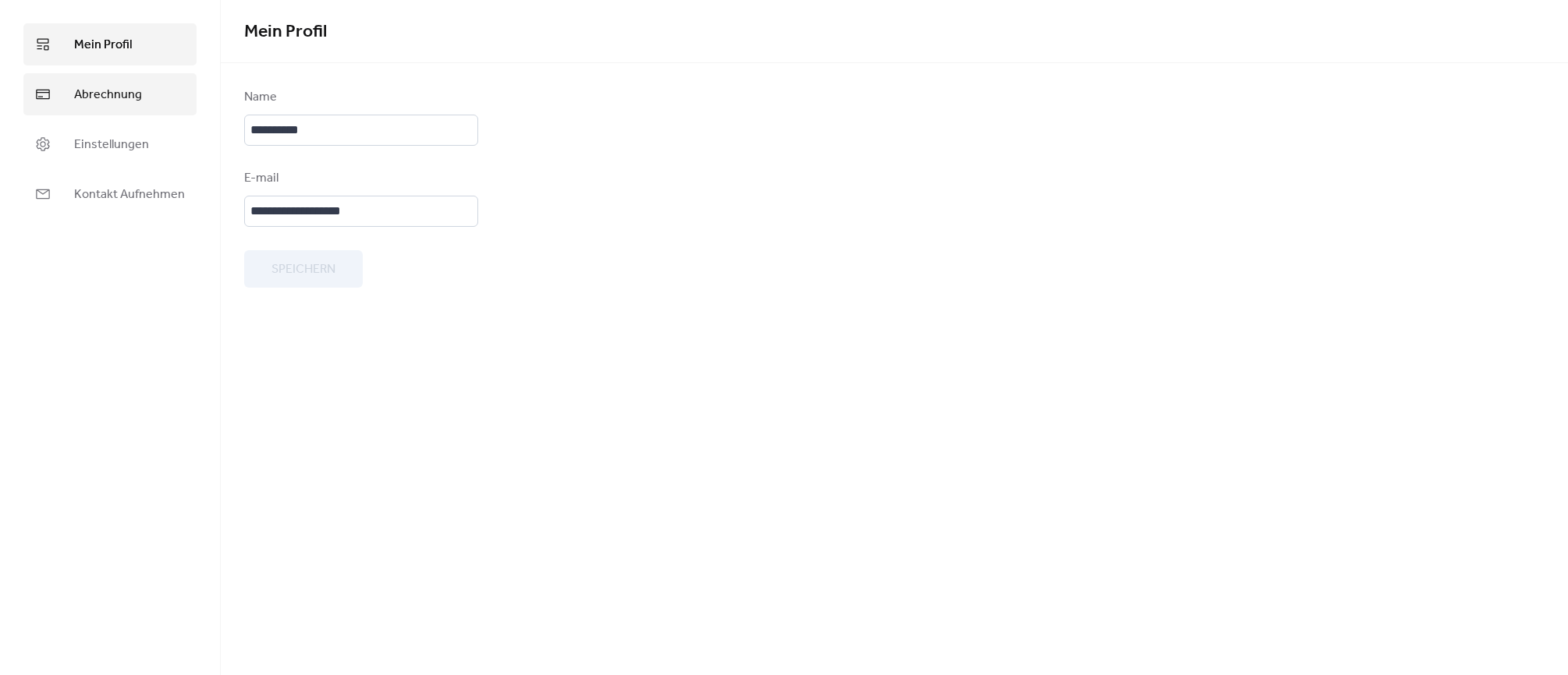
click at [123, 88] on span "Abrechnung" at bounding box center [107, 95] width 68 height 19
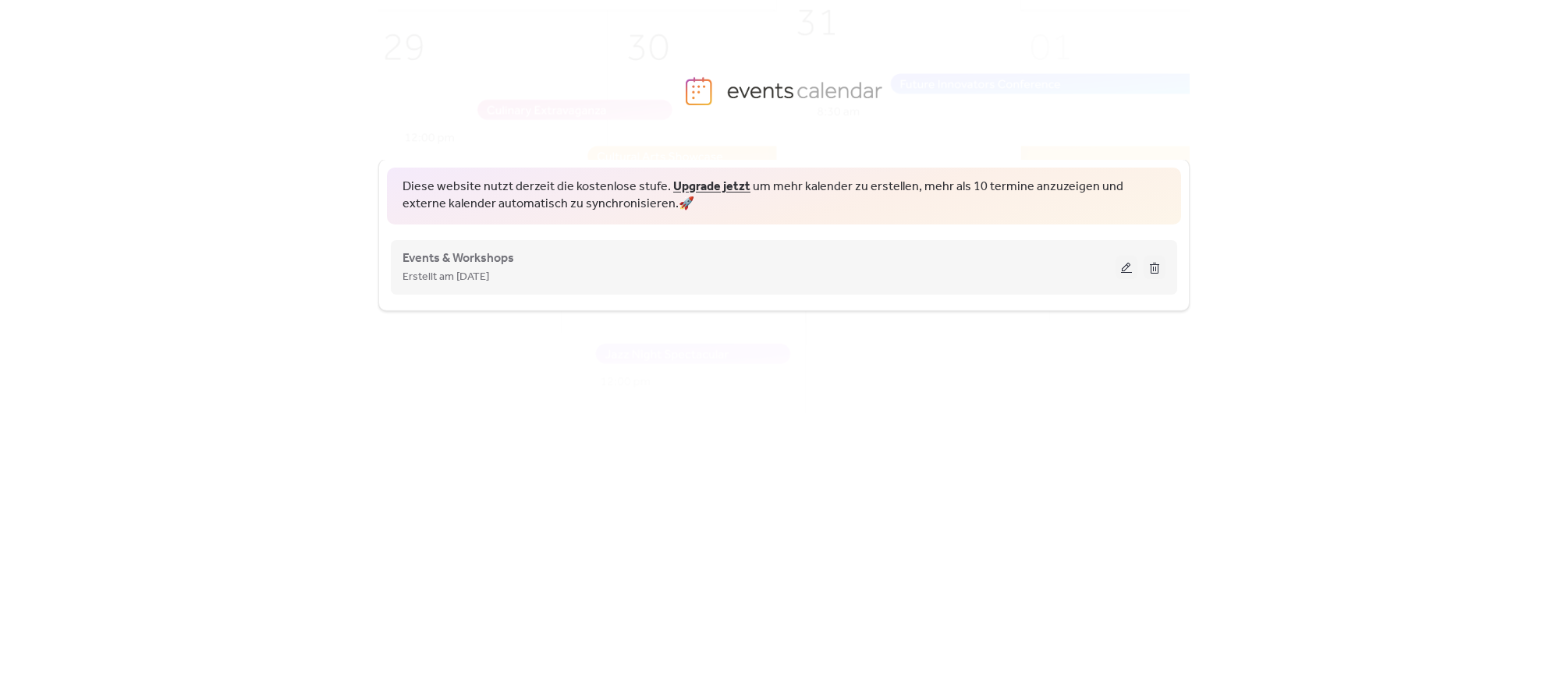
click at [1127, 270] on button at bounding box center [1127, 267] width 22 height 23
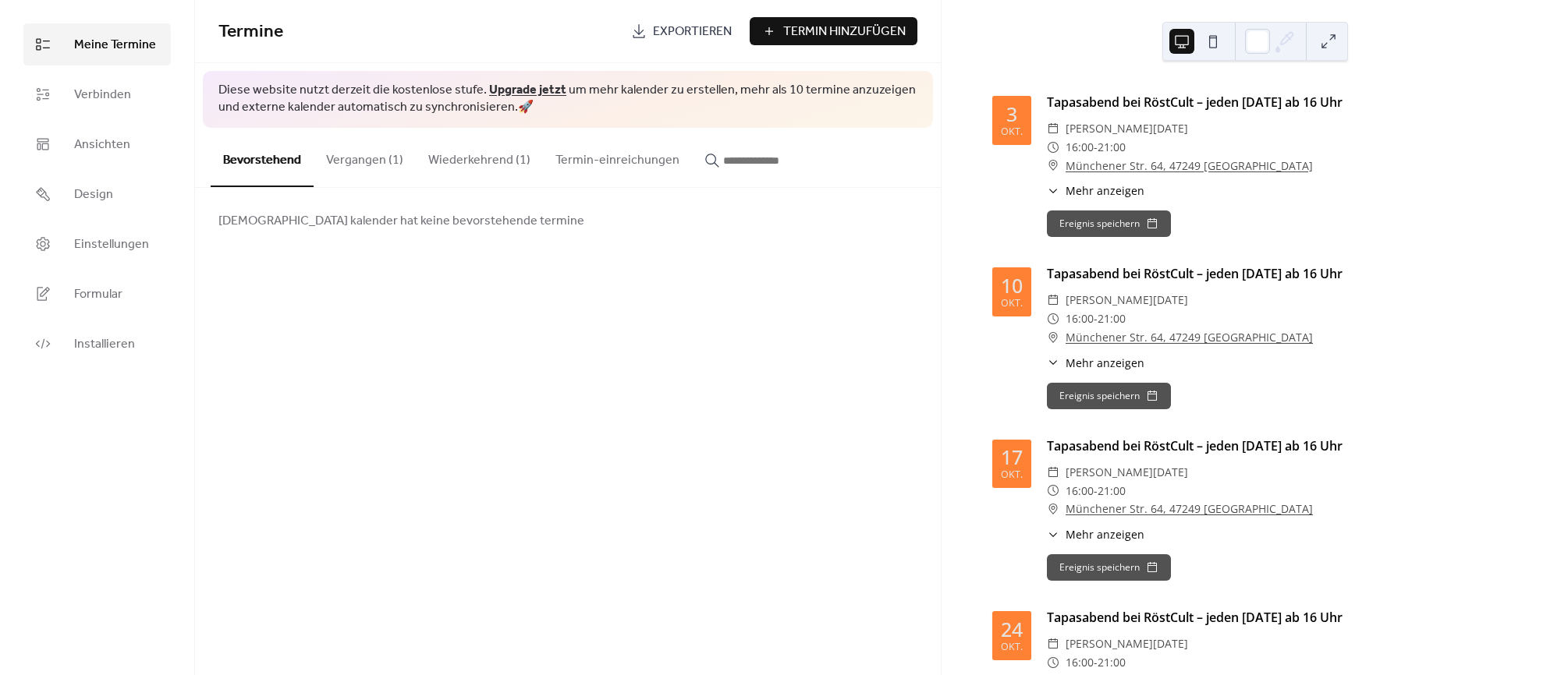
click at [445, 170] on button "Wiederkehrend (1)" at bounding box center [479, 157] width 127 height 58
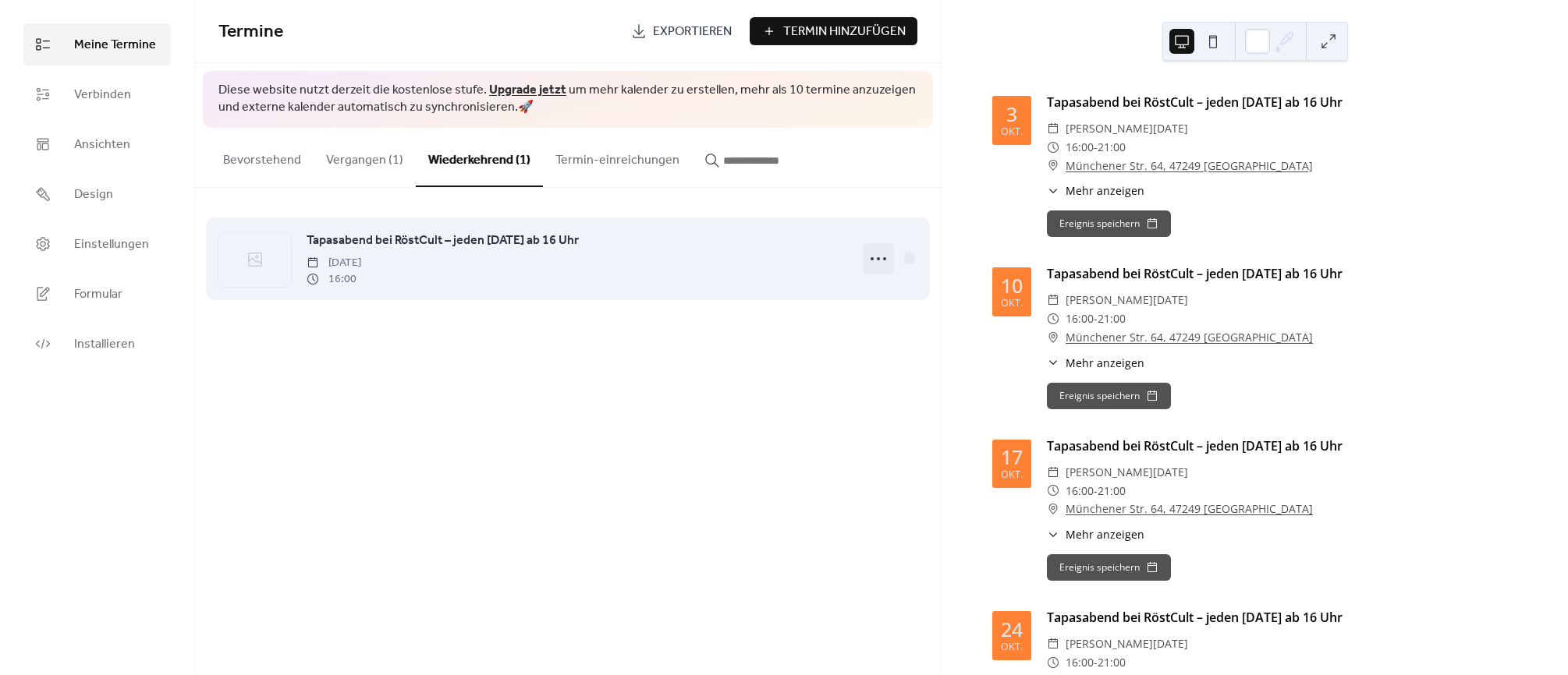
click at [877, 266] on icon at bounding box center [878, 259] width 25 height 25
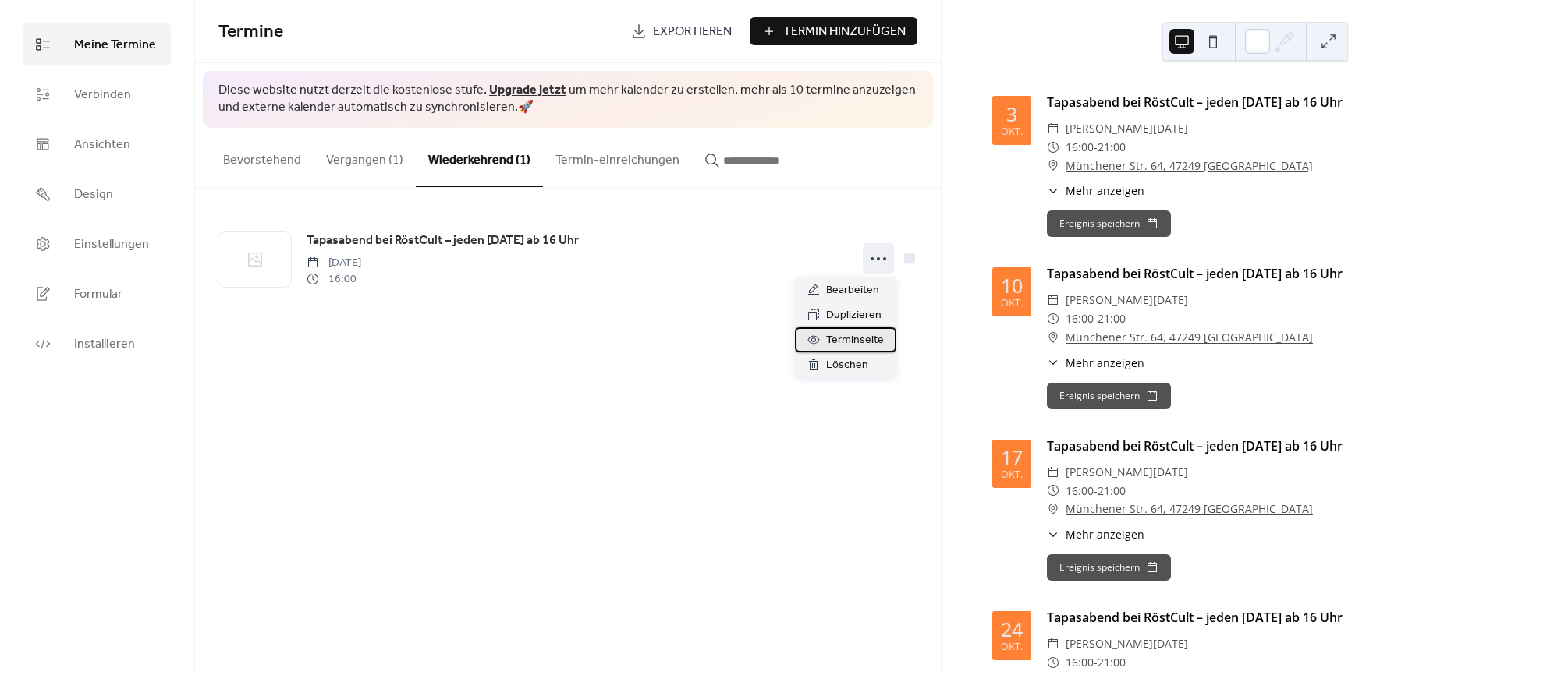
click at [848, 338] on span "Terminseite" at bounding box center [855, 340] width 58 height 19
click at [681, 417] on div "Termine Exportieren Termin Hinzufügen Diese website nutzt derzeit die kostenlos…" at bounding box center [568, 338] width 746 height 675
click at [576, 353] on div "Termine Exportieren Termin Hinzufügen Diese website nutzt derzeit die kostenlos…" at bounding box center [568, 338] width 746 height 675
click at [520, 93] on link "Upgrade jetzt" at bounding box center [528, 89] width 78 height 24
